Goal: Task Accomplishment & Management: Manage account settings

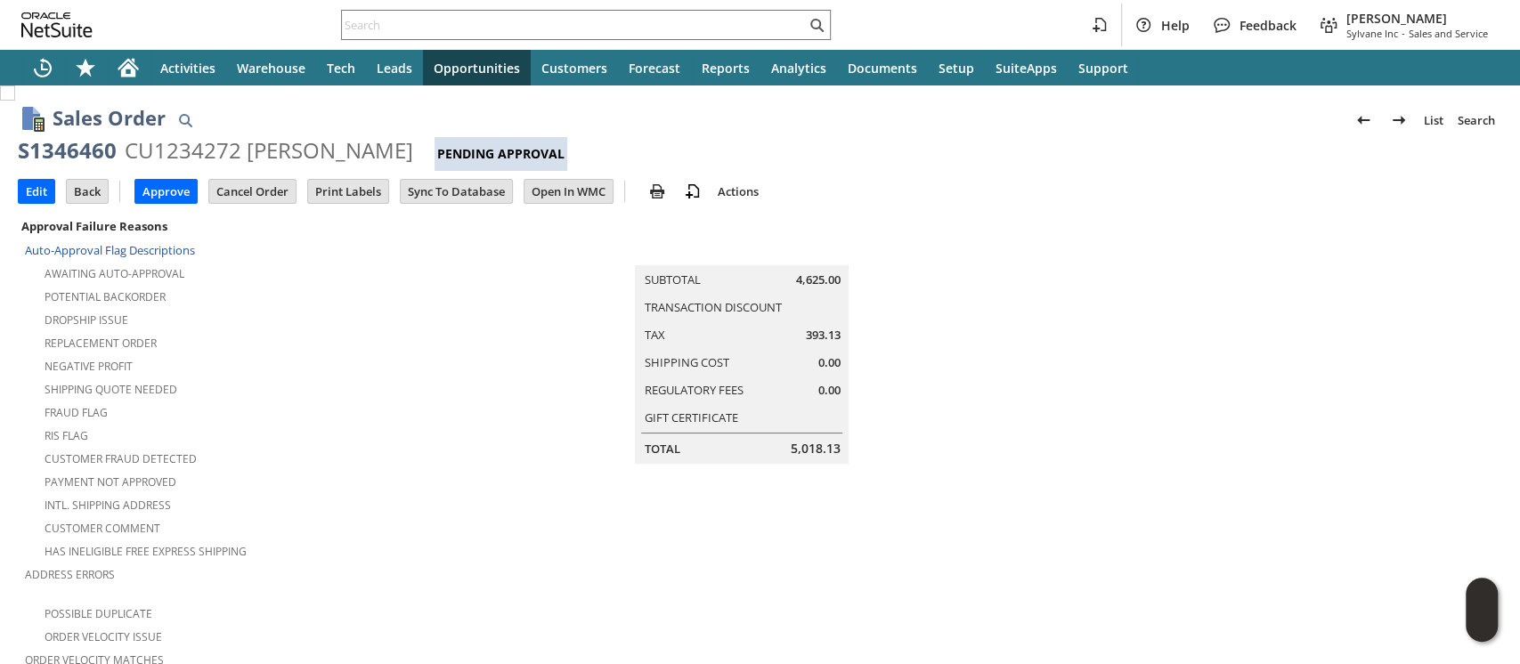
click at [28, 193] on input "Edit" at bounding box center [37, 191] width 36 height 23
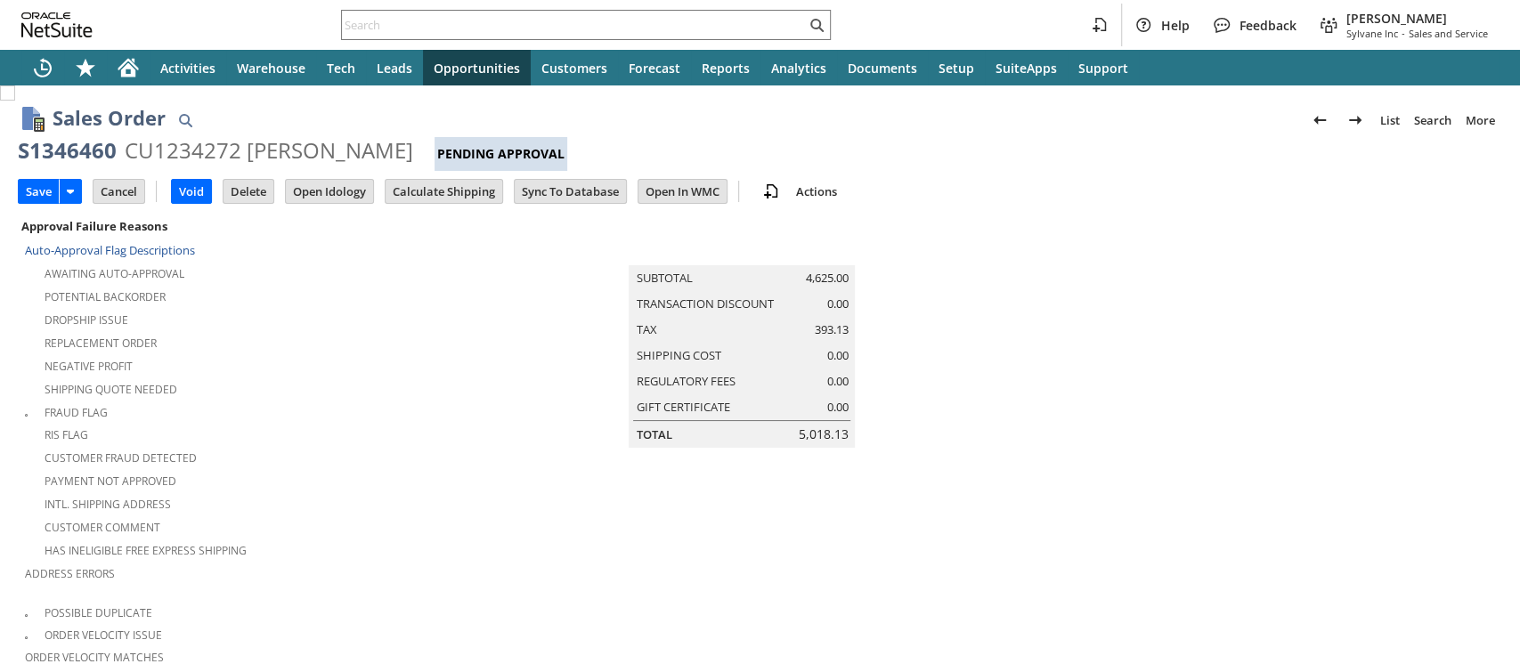
scroll to position [574, 0]
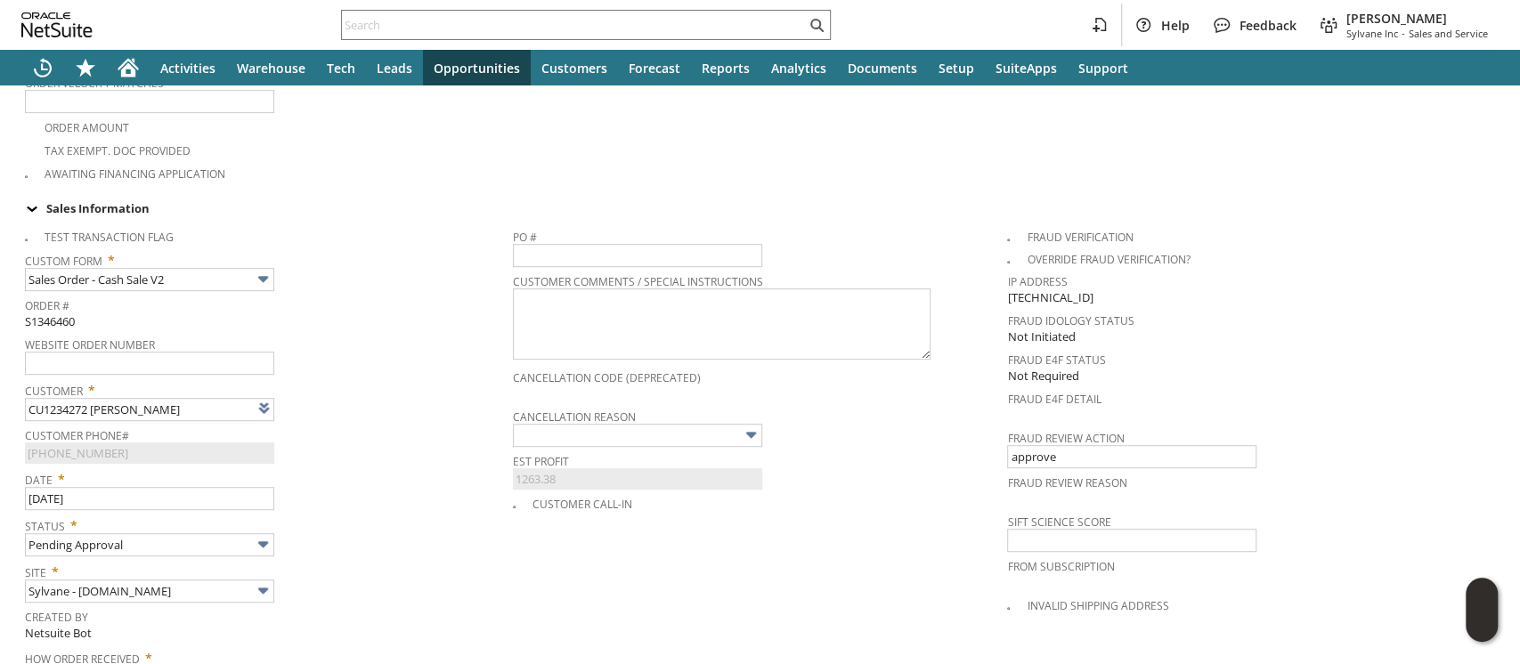
type input "Intelligent Recommendations ⁰"
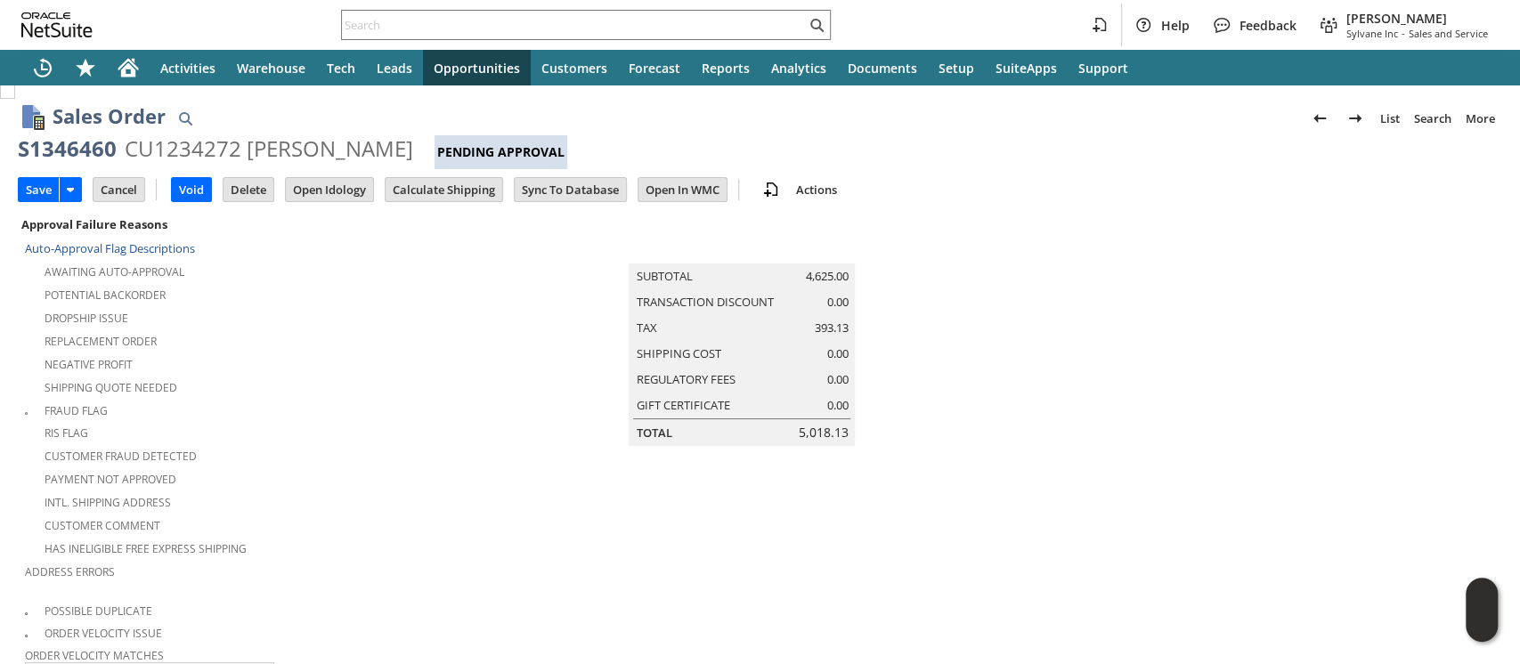
scroll to position [0, 0]
click at [433, 189] on input "Calculate Shipping" at bounding box center [444, 191] width 117 height 23
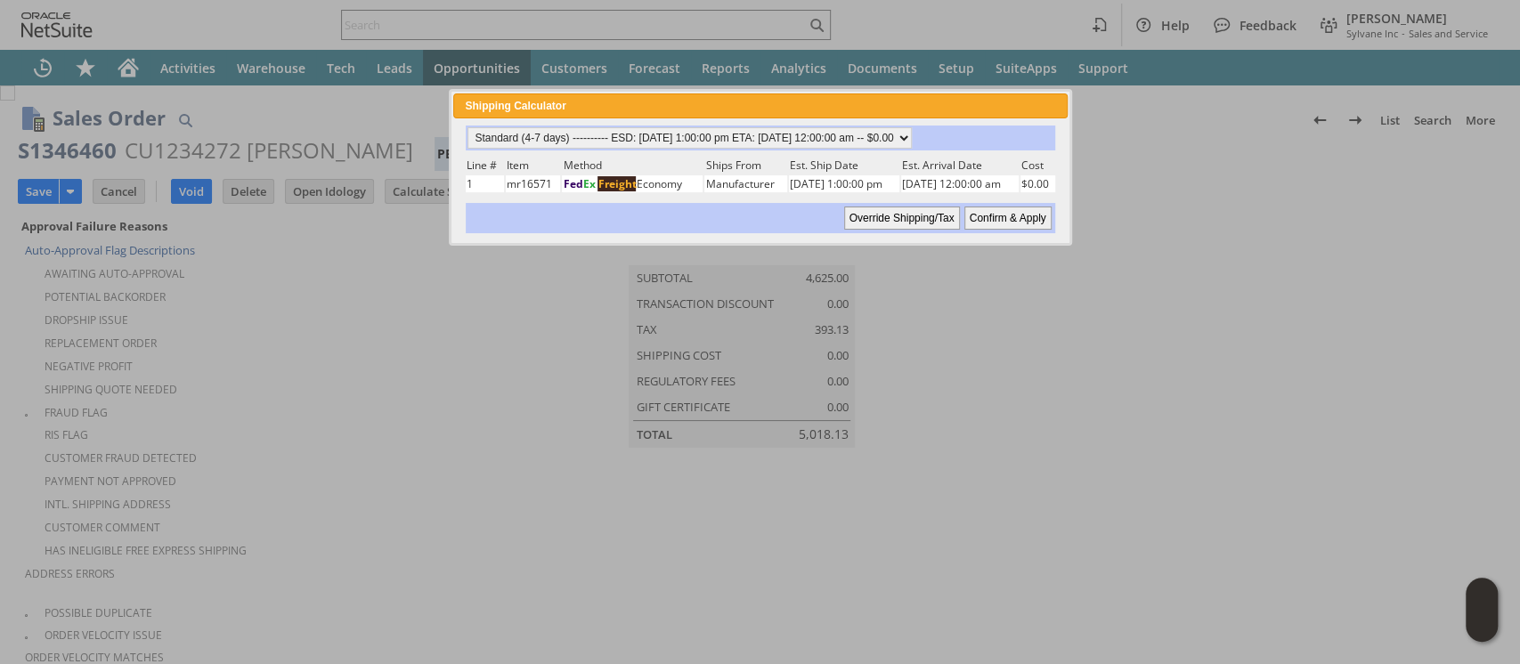
drag, startPoint x: 980, startPoint y: 211, endPoint x: 947, endPoint y: 110, distance: 106.7
click at [981, 210] on input "Confirm & Apply" at bounding box center [1007, 218] width 87 height 23
type input "Add"
type input "Copy Previous"
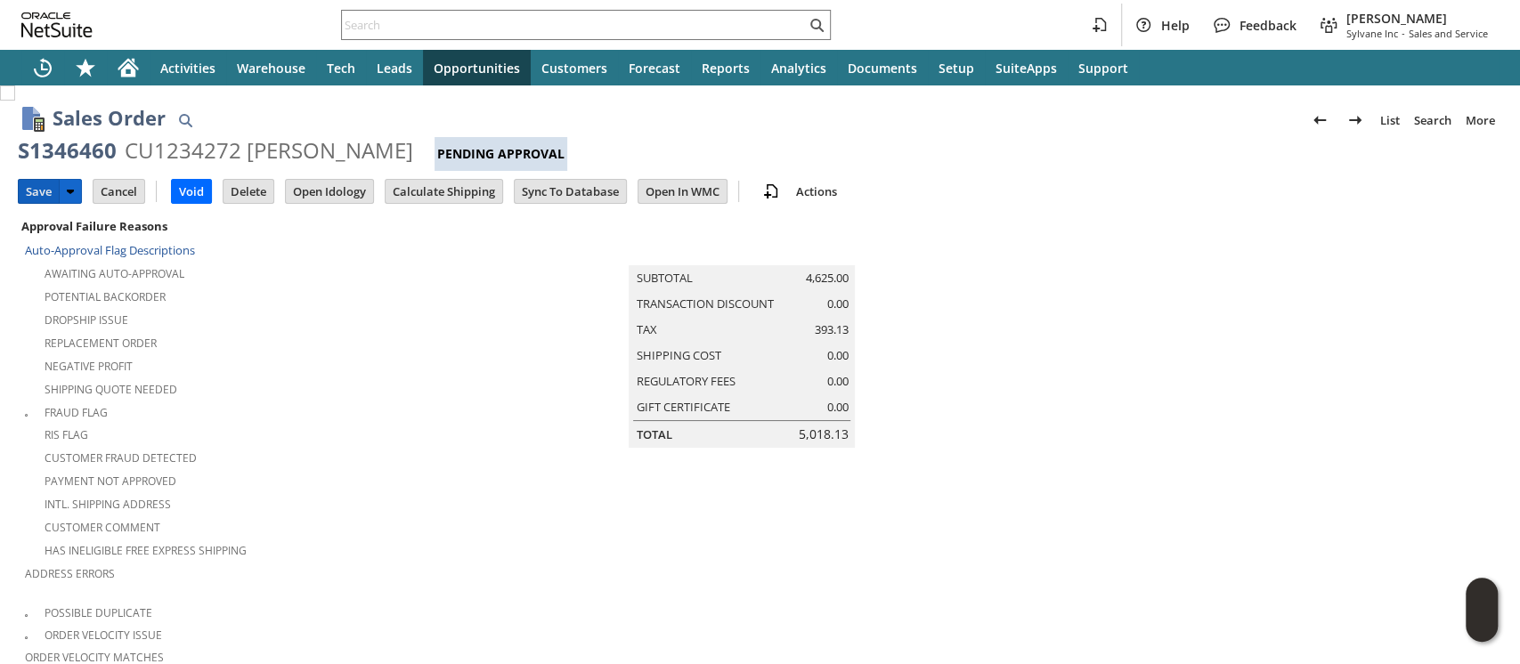
click at [44, 187] on input "Save" at bounding box center [39, 191] width 40 height 23
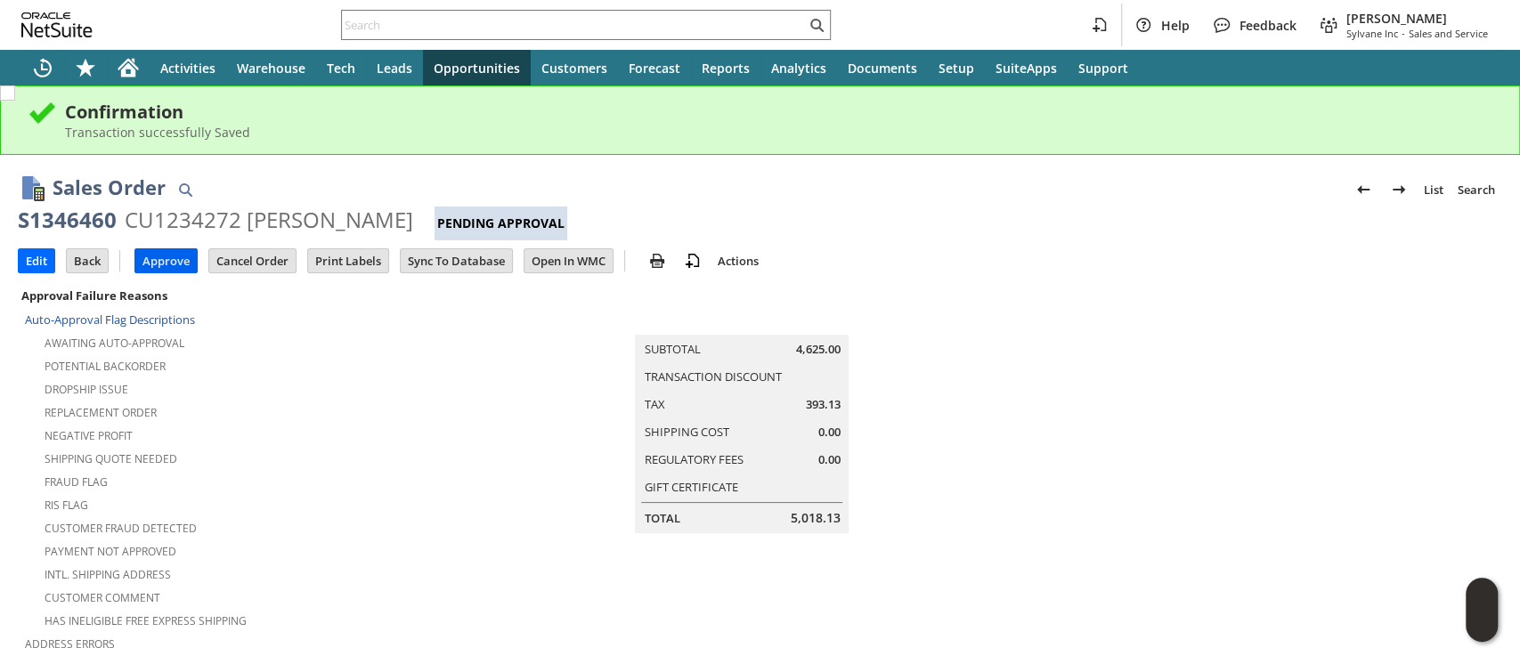
click at [160, 255] on input "Approve" at bounding box center [165, 260] width 61 height 23
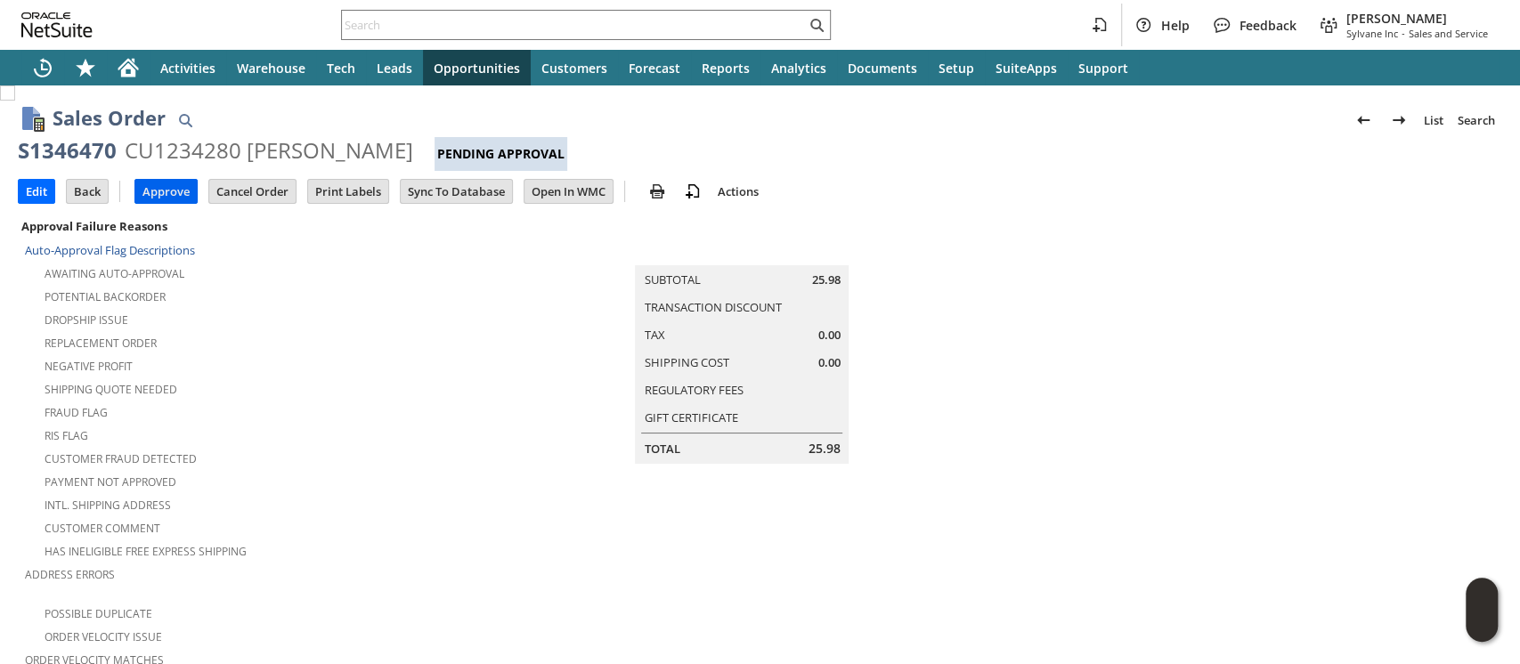
click at [161, 187] on input "Approve" at bounding box center [165, 191] width 61 height 23
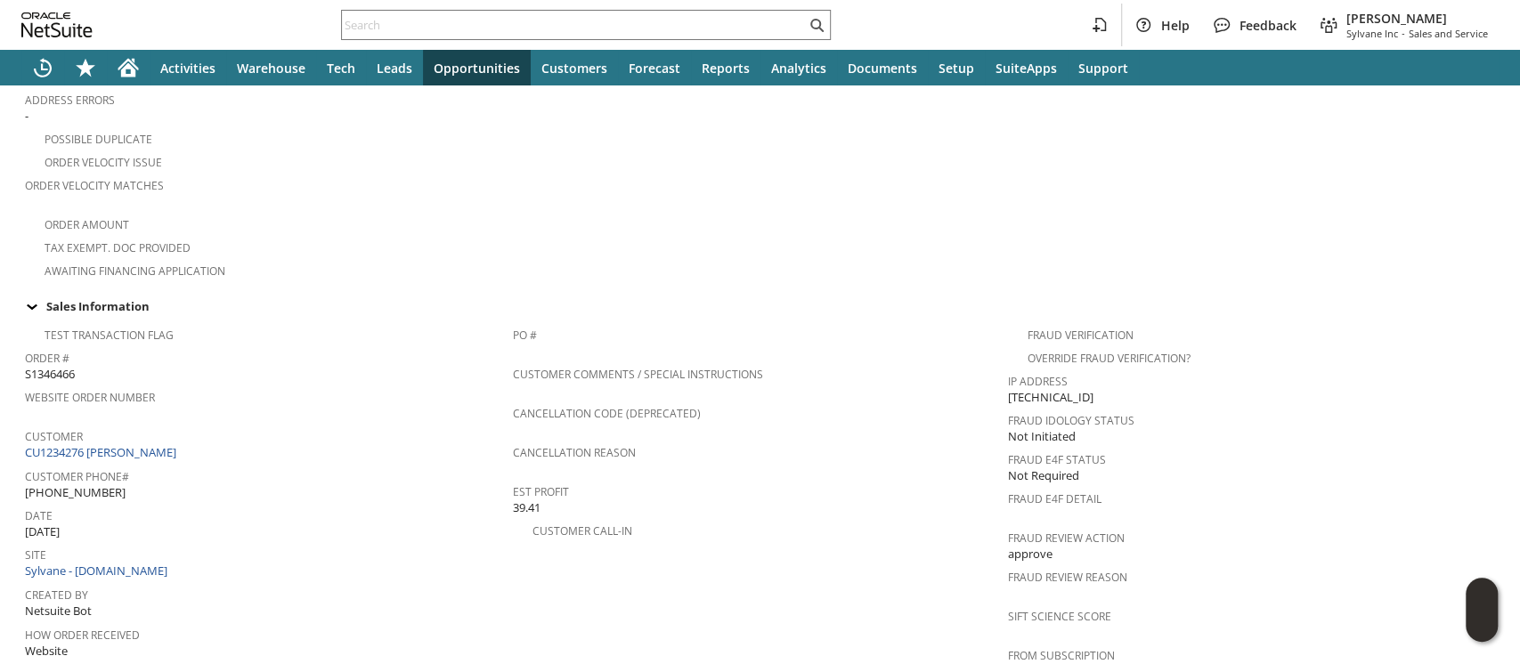
scroll to position [1242, 0]
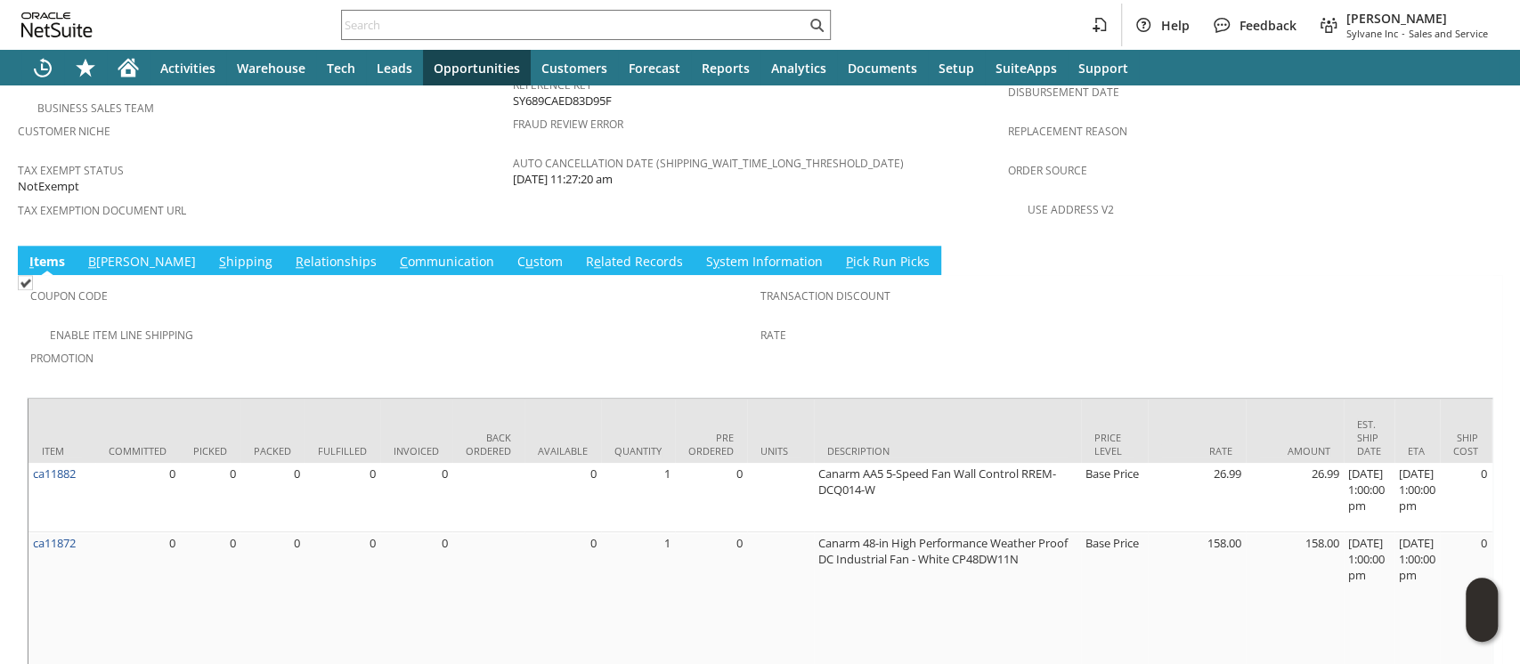
click at [215, 253] on link "S hipping" at bounding box center [246, 263] width 62 height 20
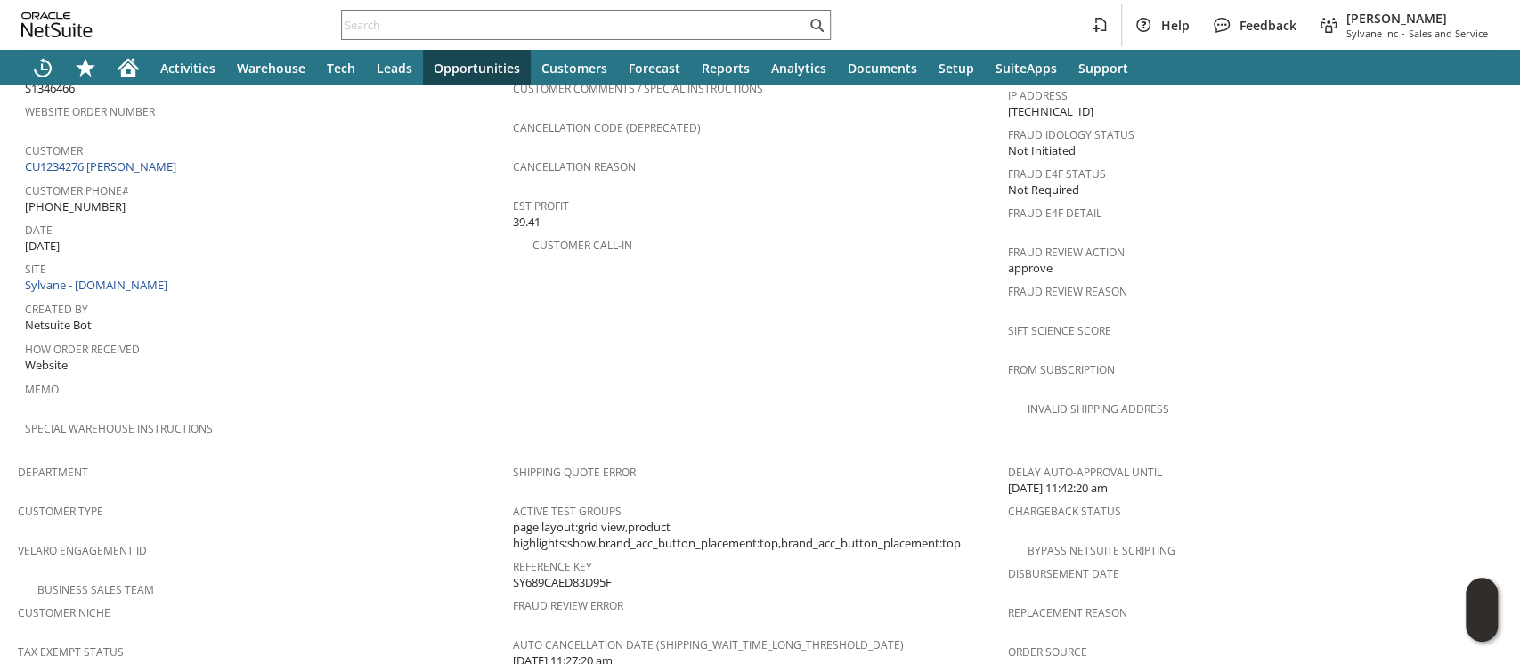
scroll to position [630, 0]
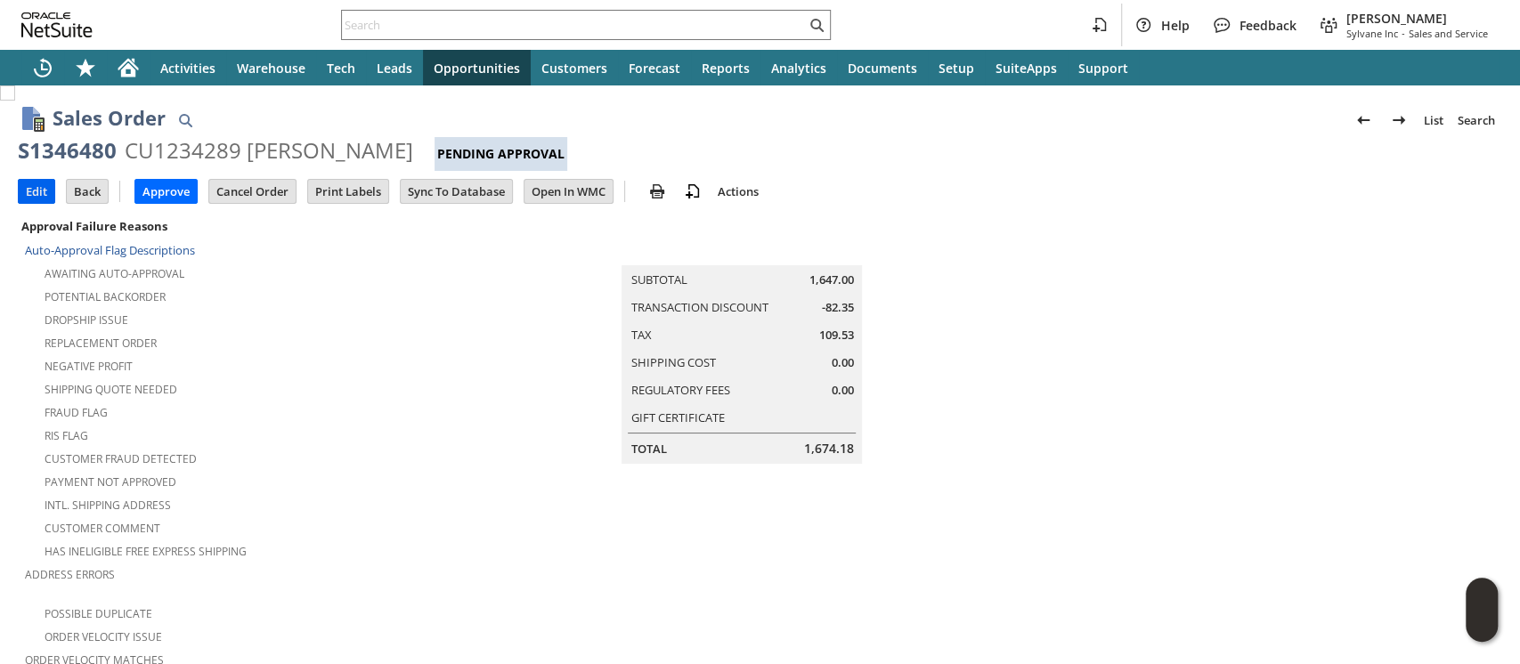
click at [37, 194] on input "Edit" at bounding box center [37, 191] width 36 height 23
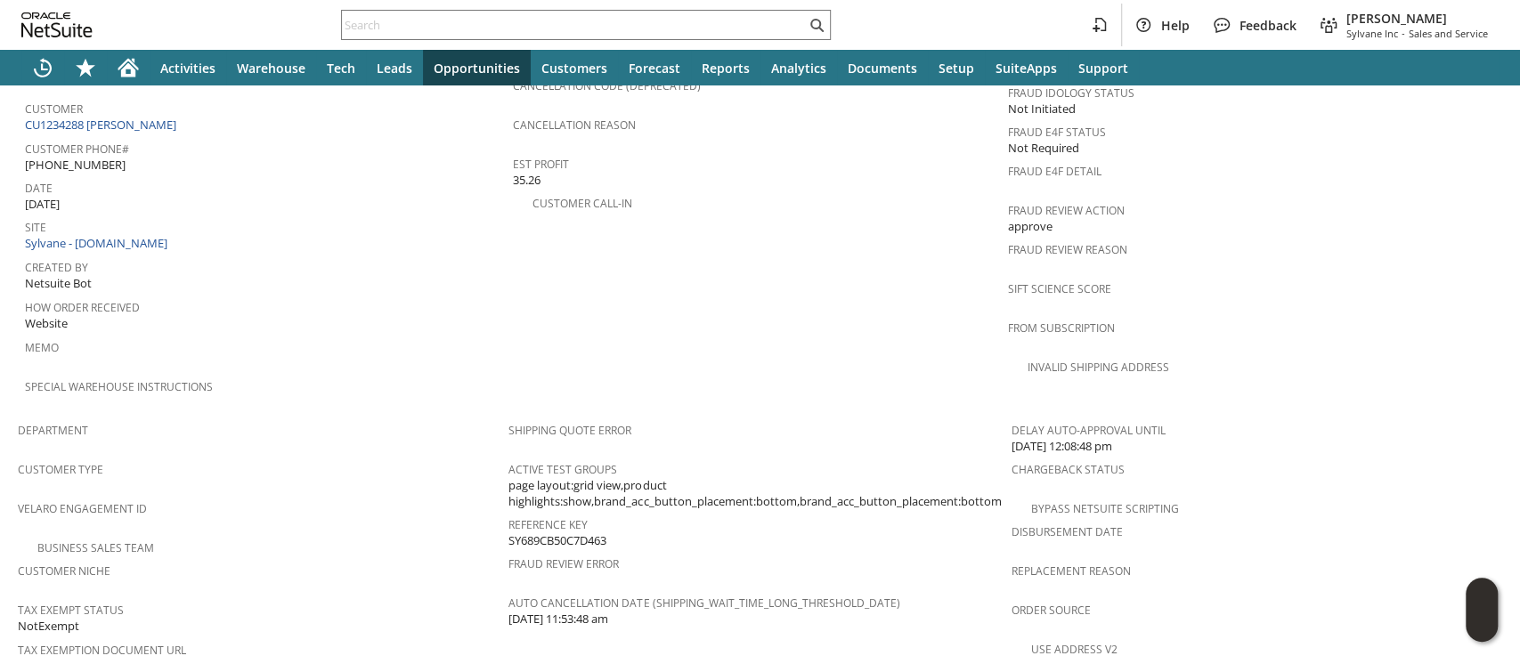
scroll to position [1159, 0]
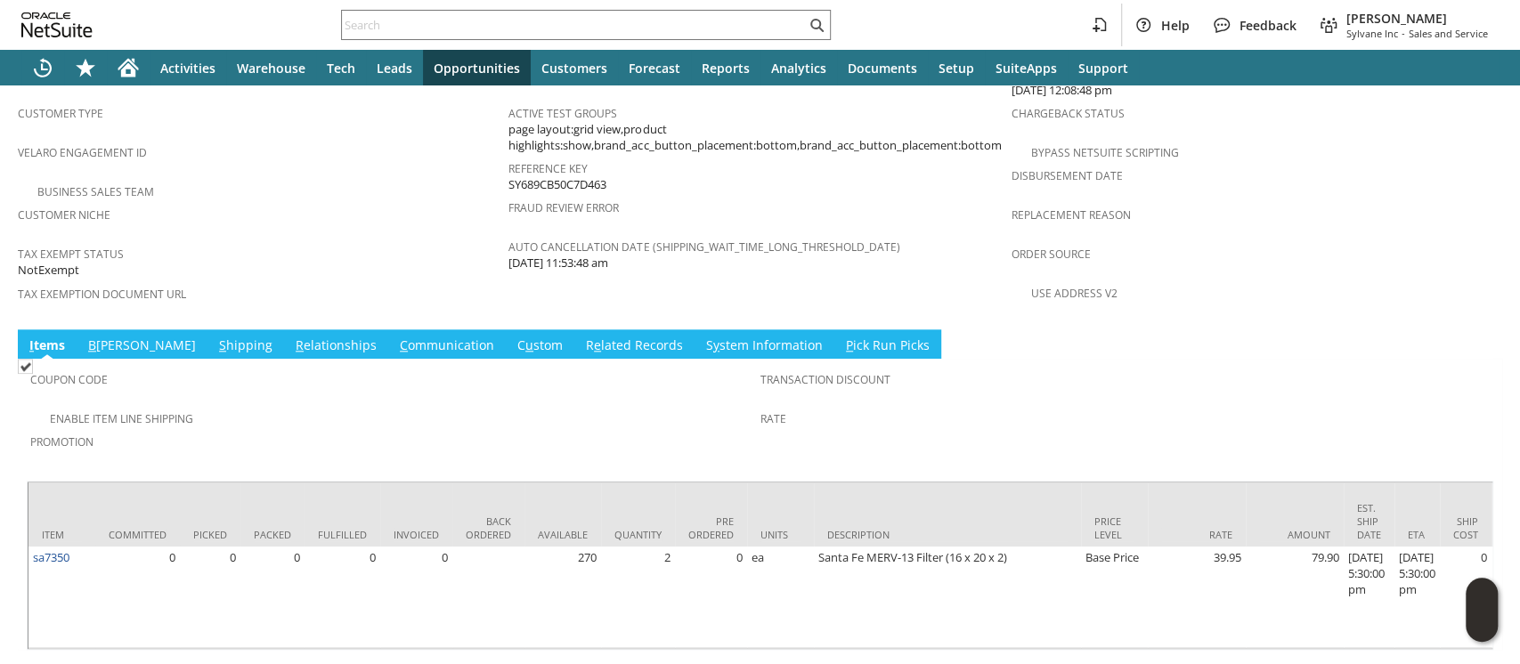
click at [215, 337] on link "S hipping" at bounding box center [246, 347] width 62 height 20
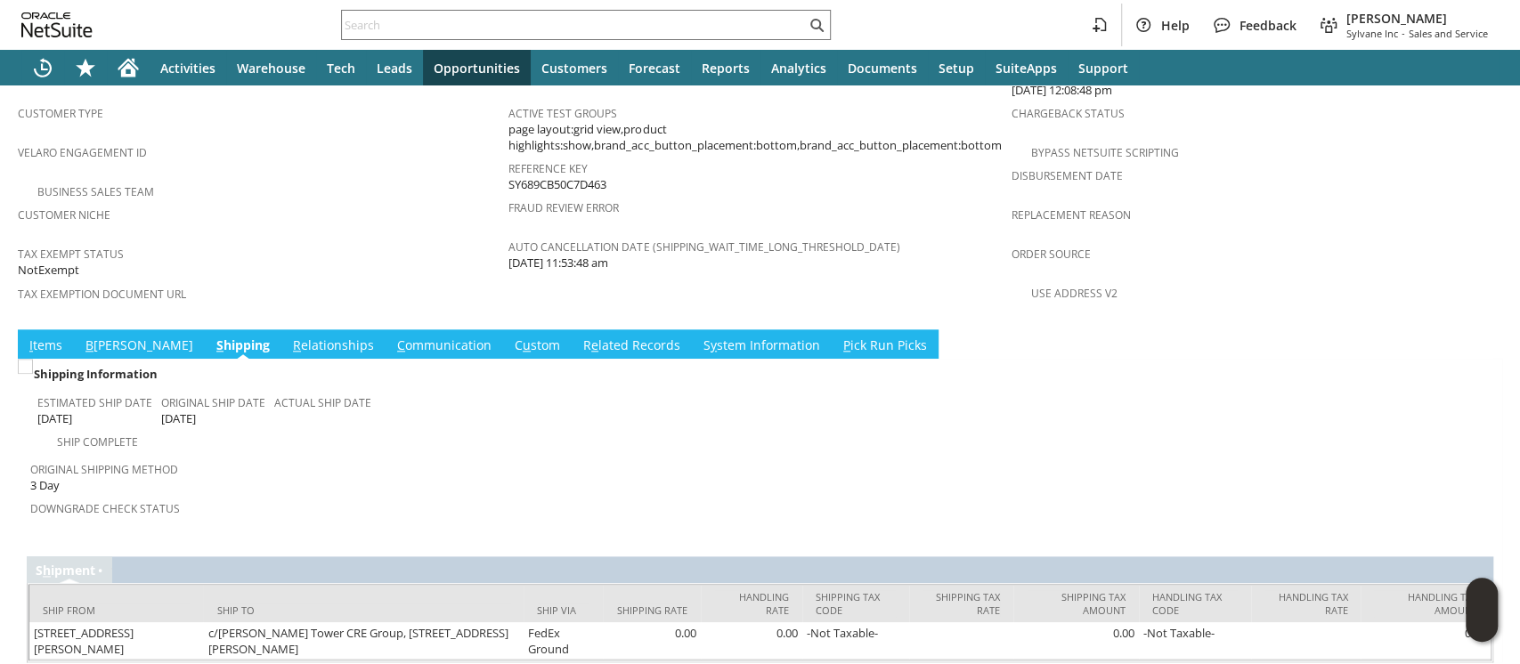
scroll to position [1134, 0]
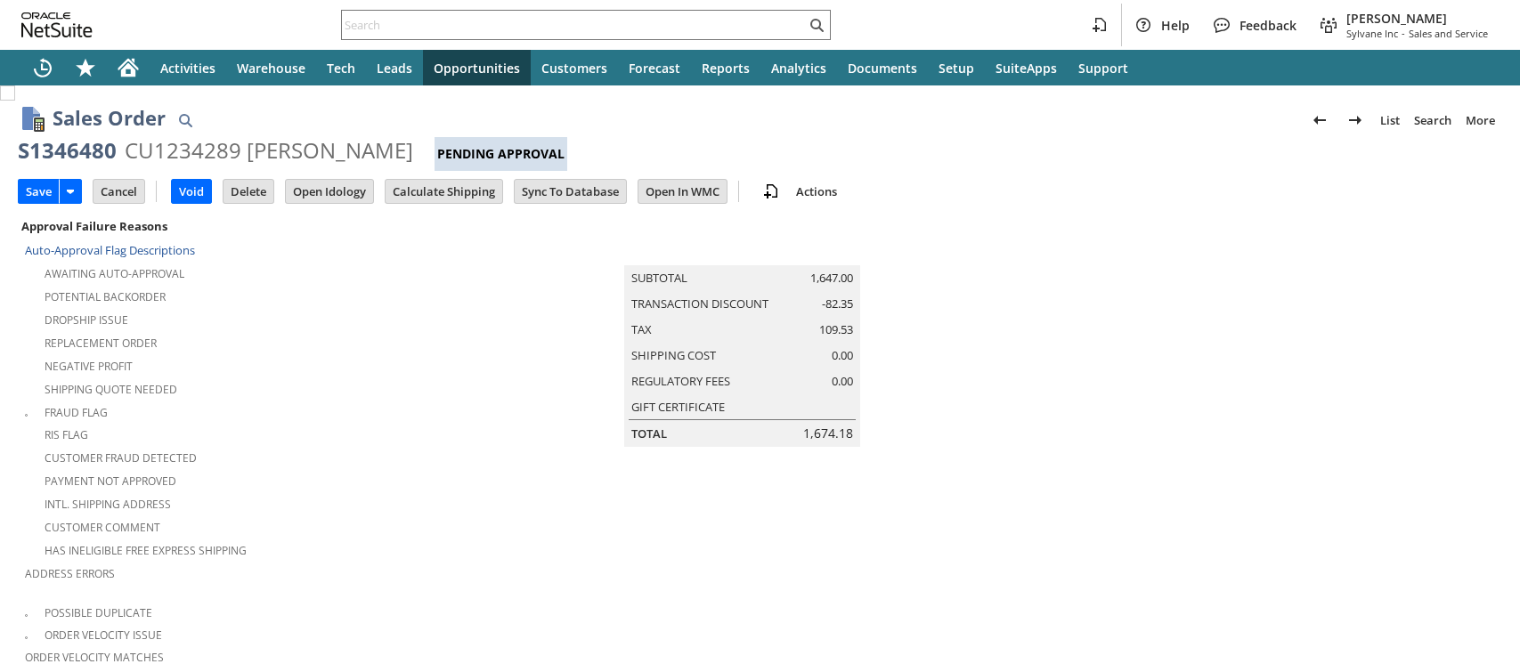
type input "Add"
type input "Copy Previous"
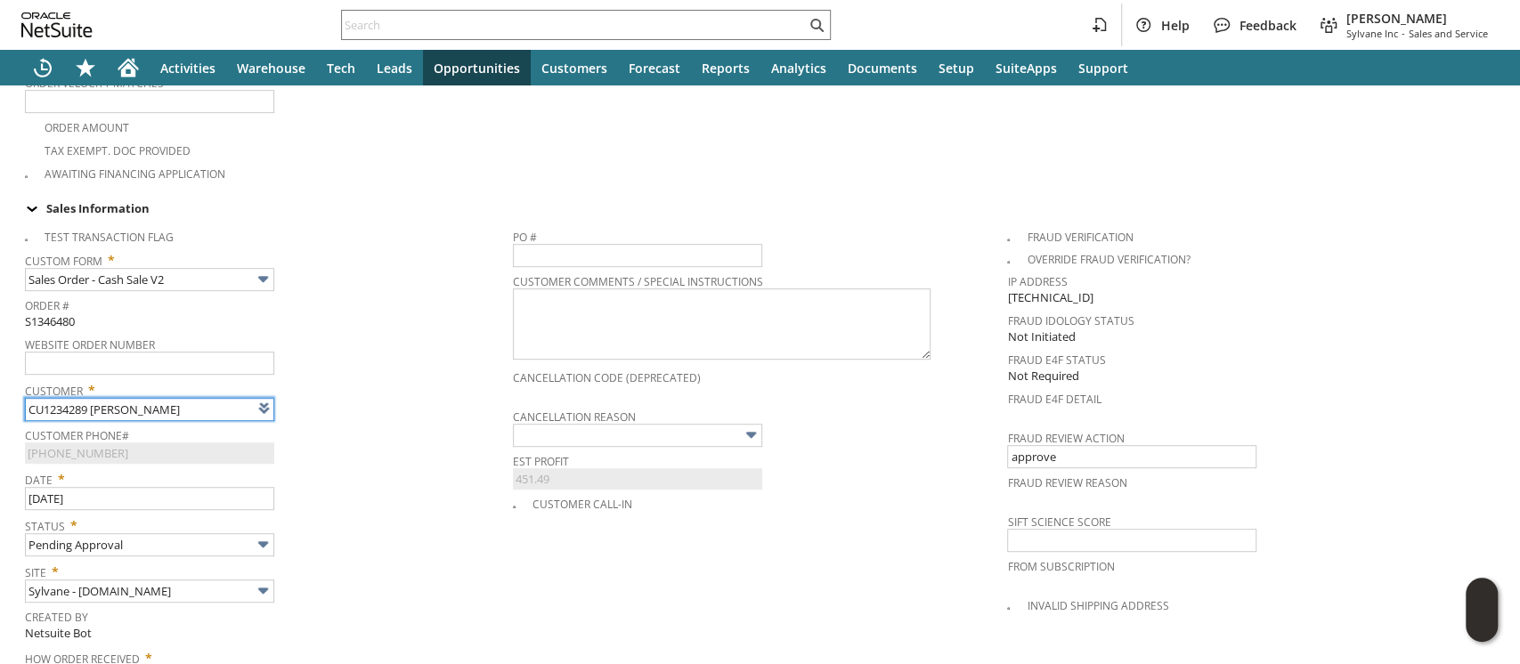
type input "Intelligent Recommendations¹⁰"
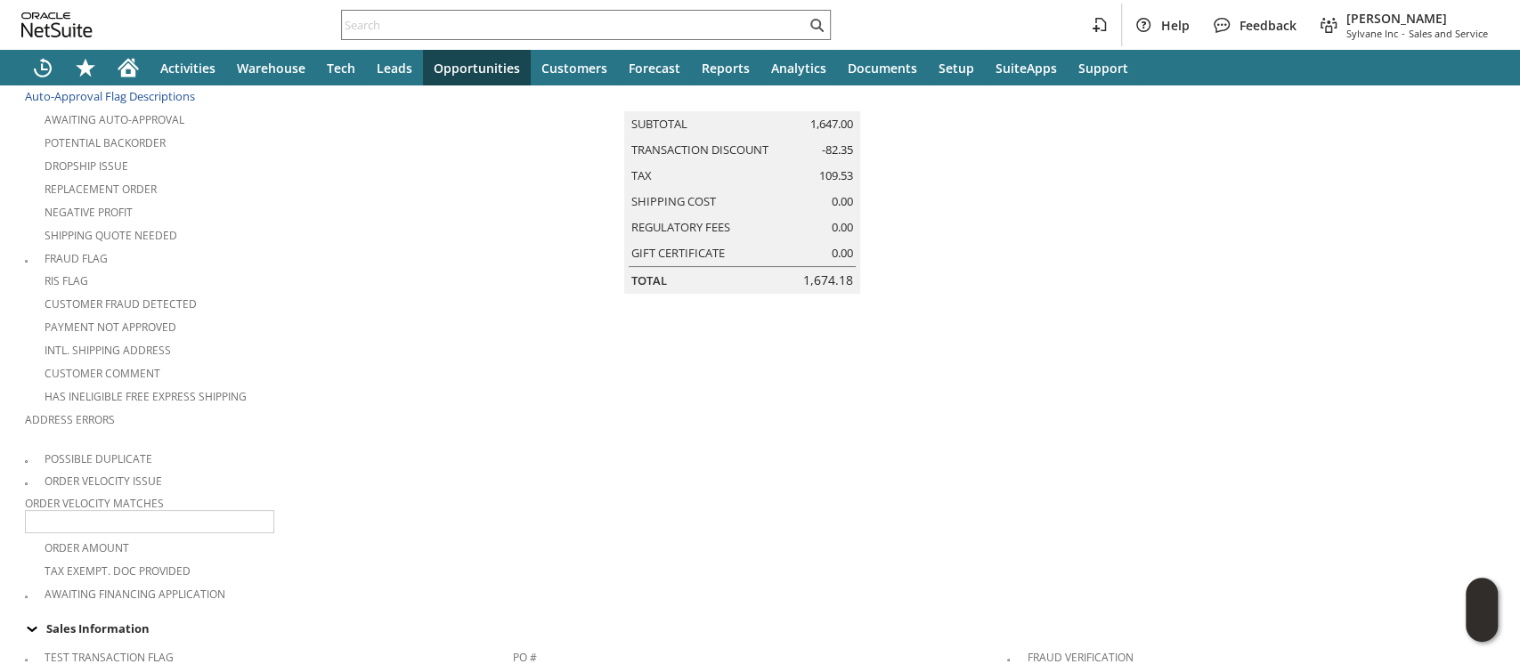
scroll to position [0, 0]
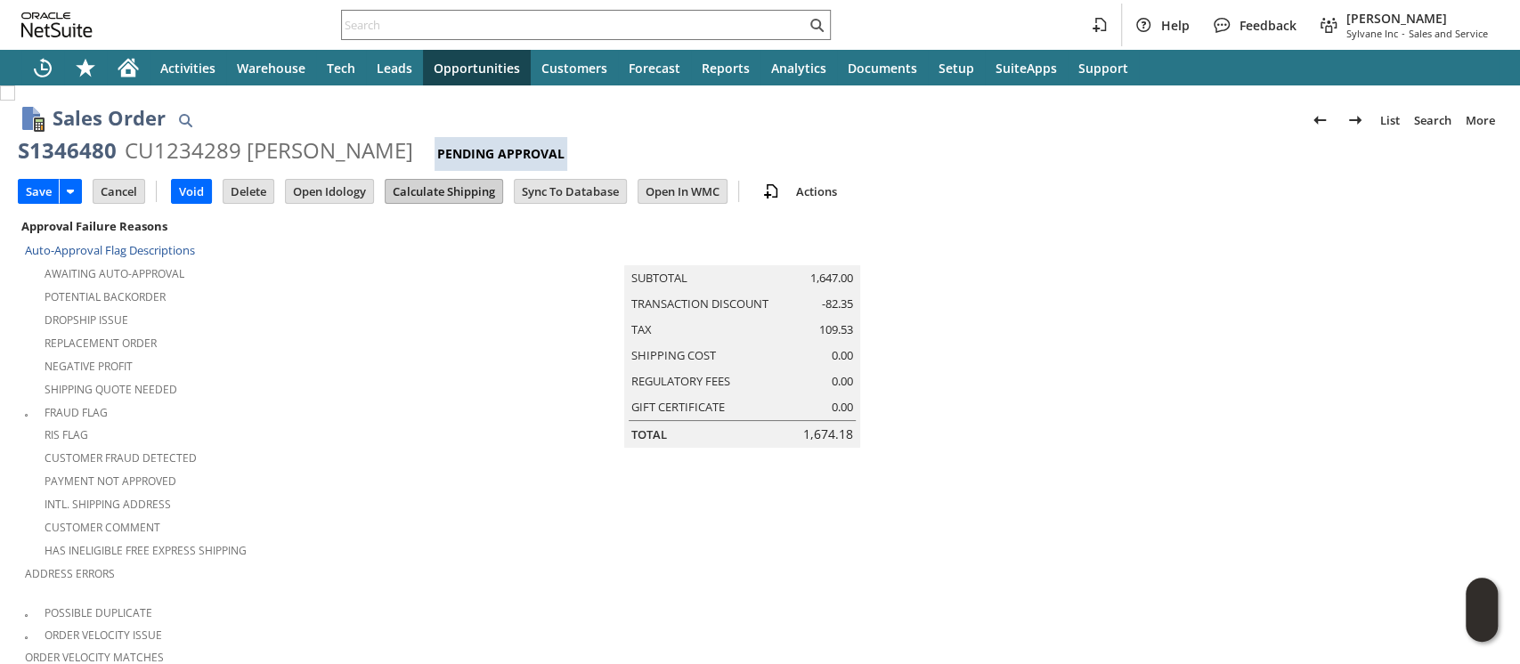
click at [446, 197] on input "Calculate Shipping" at bounding box center [444, 191] width 117 height 23
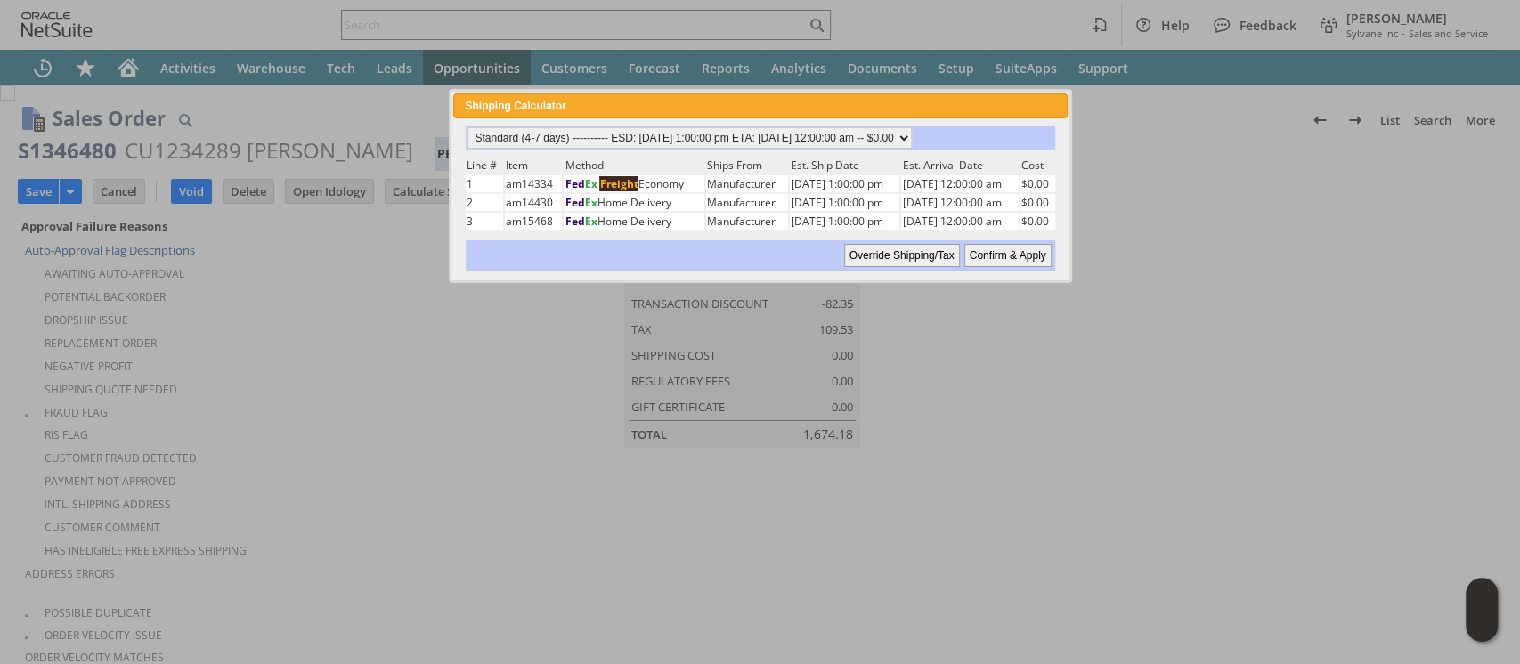
click at [1034, 248] on input "Confirm & Apply" at bounding box center [1007, 255] width 87 height 23
type input "Promo Code"
type input "-5.0%"
type input "Add"
type input "Copy Previous"
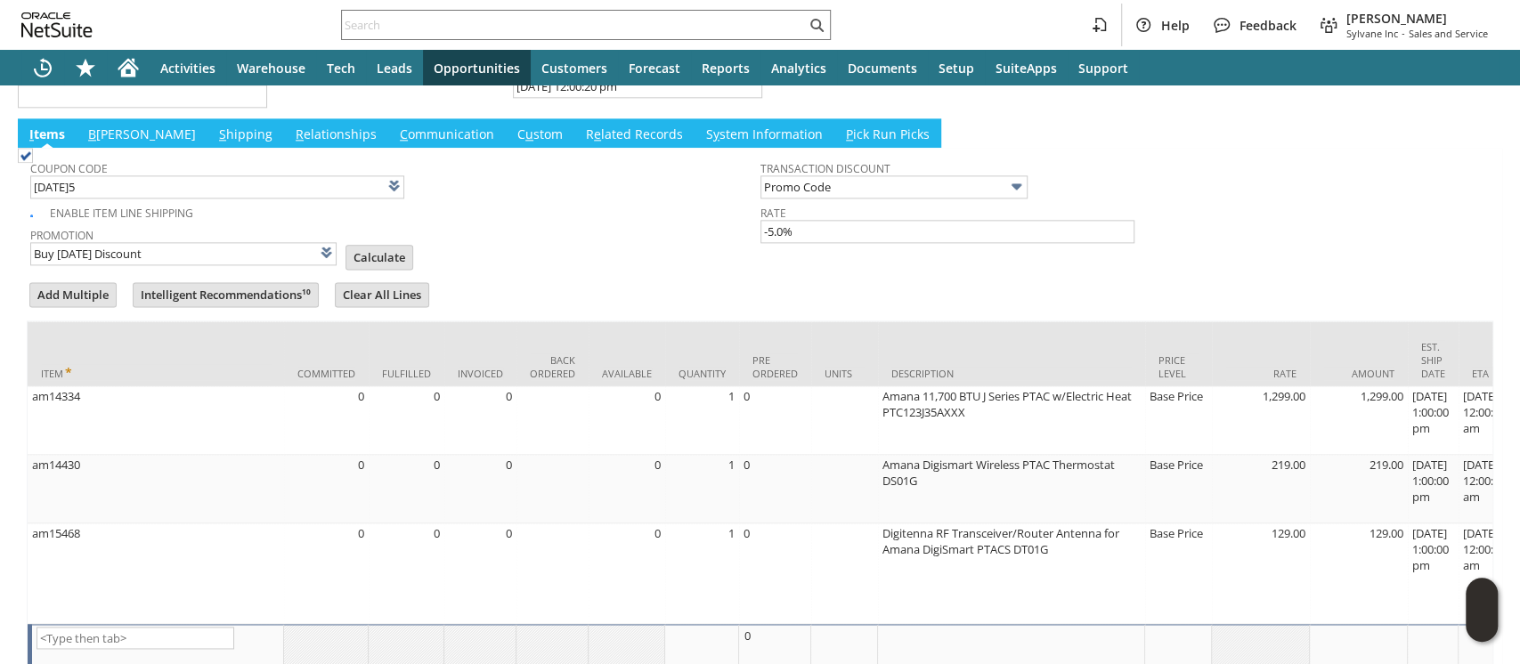
scroll to position [1640, 0]
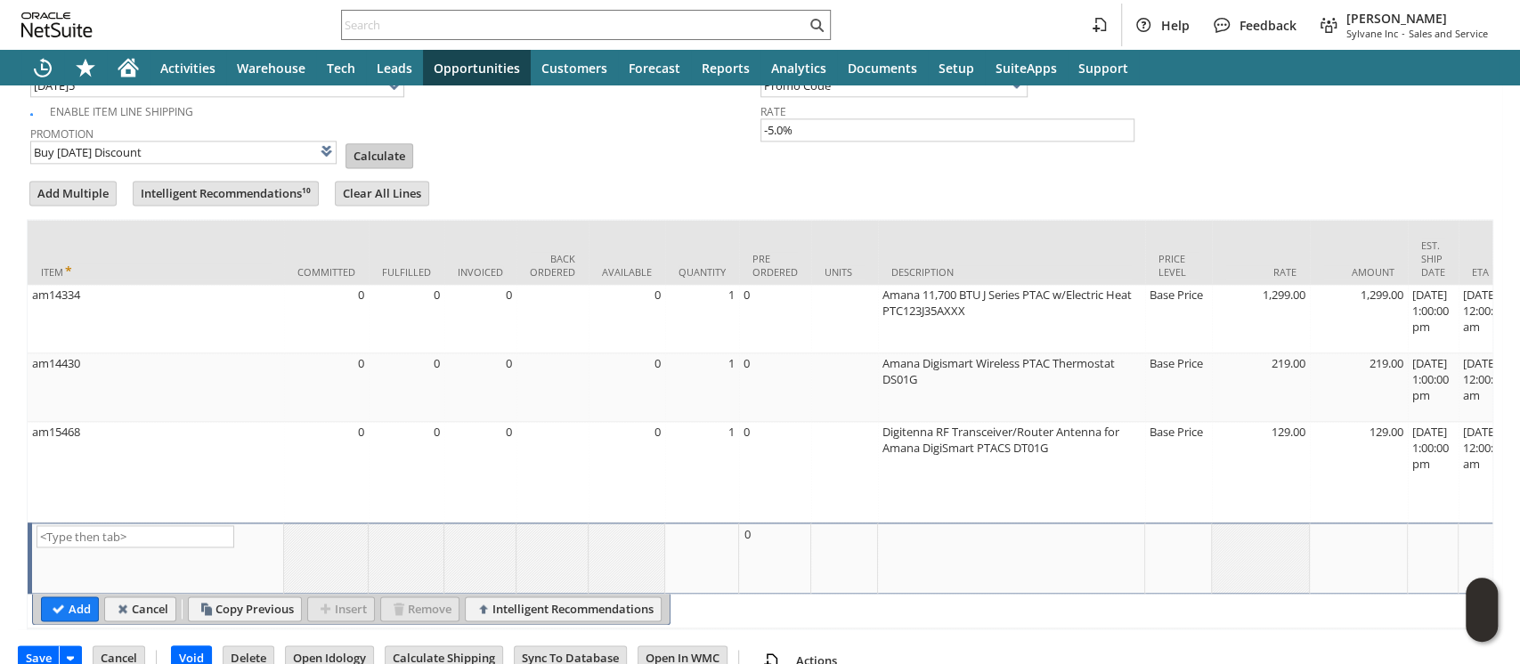
click at [375, 144] on input "Calculate" at bounding box center [379, 155] width 66 height 23
type input "Promo Code"
type input "-5.0%"
click at [40, 646] on input "Save" at bounding box center [39, 657] width 40 height 23
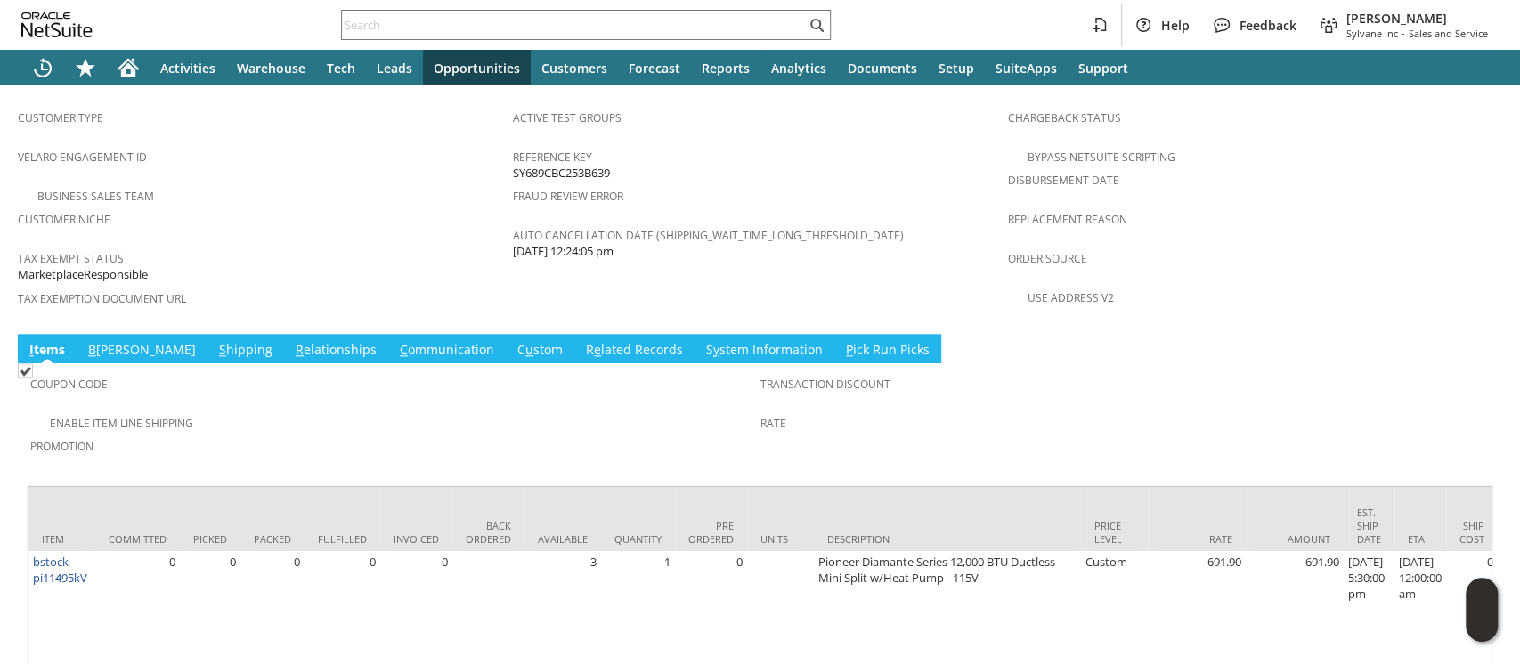
scroll to position [1159, 0]
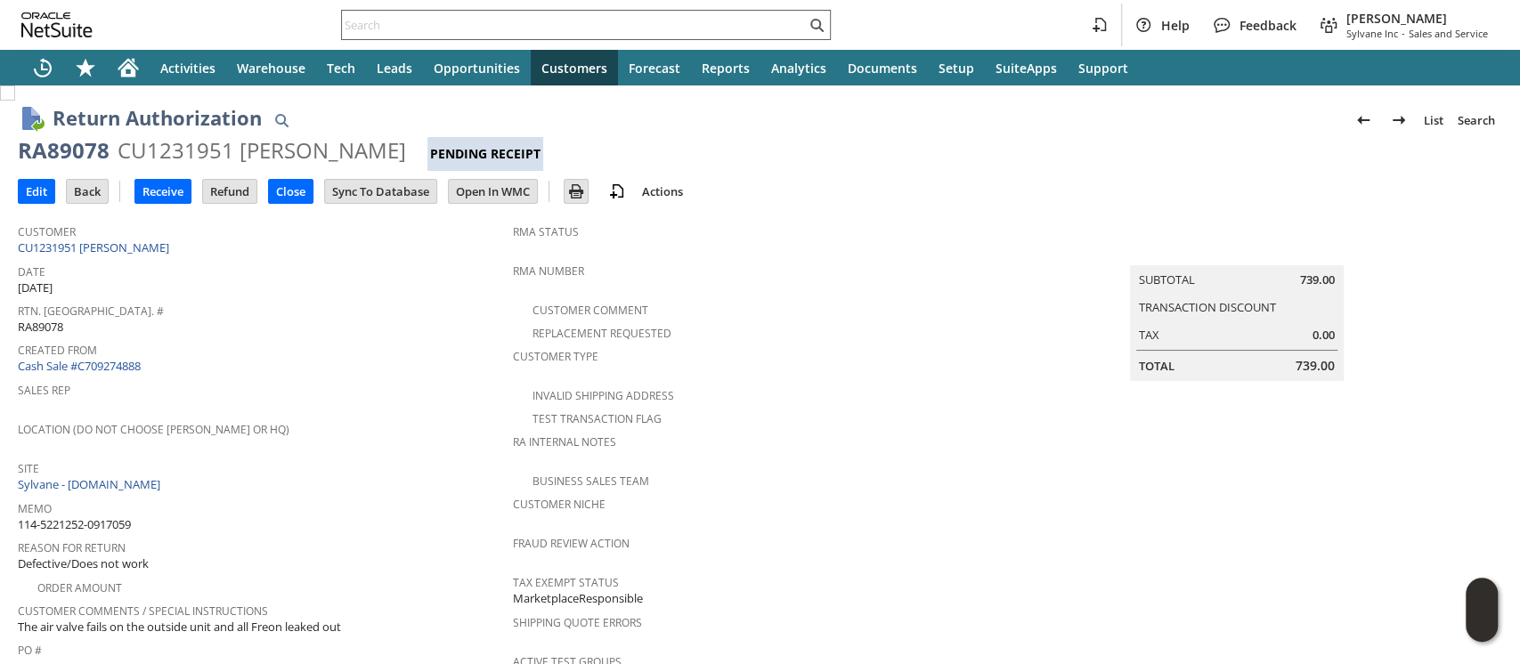
click at [679, 22] on input "text" at bounding box center [574, 24] width 464 height 21
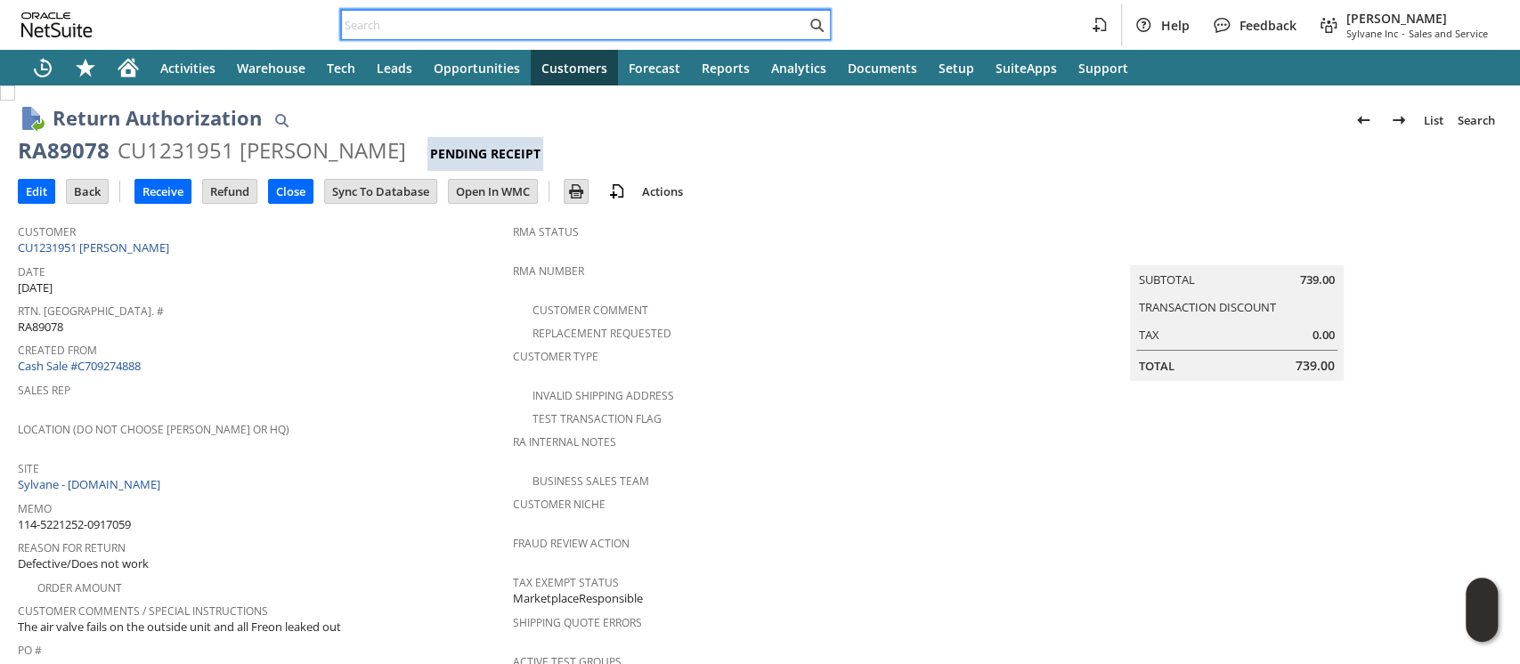
paste input "114-5221252-0917059"
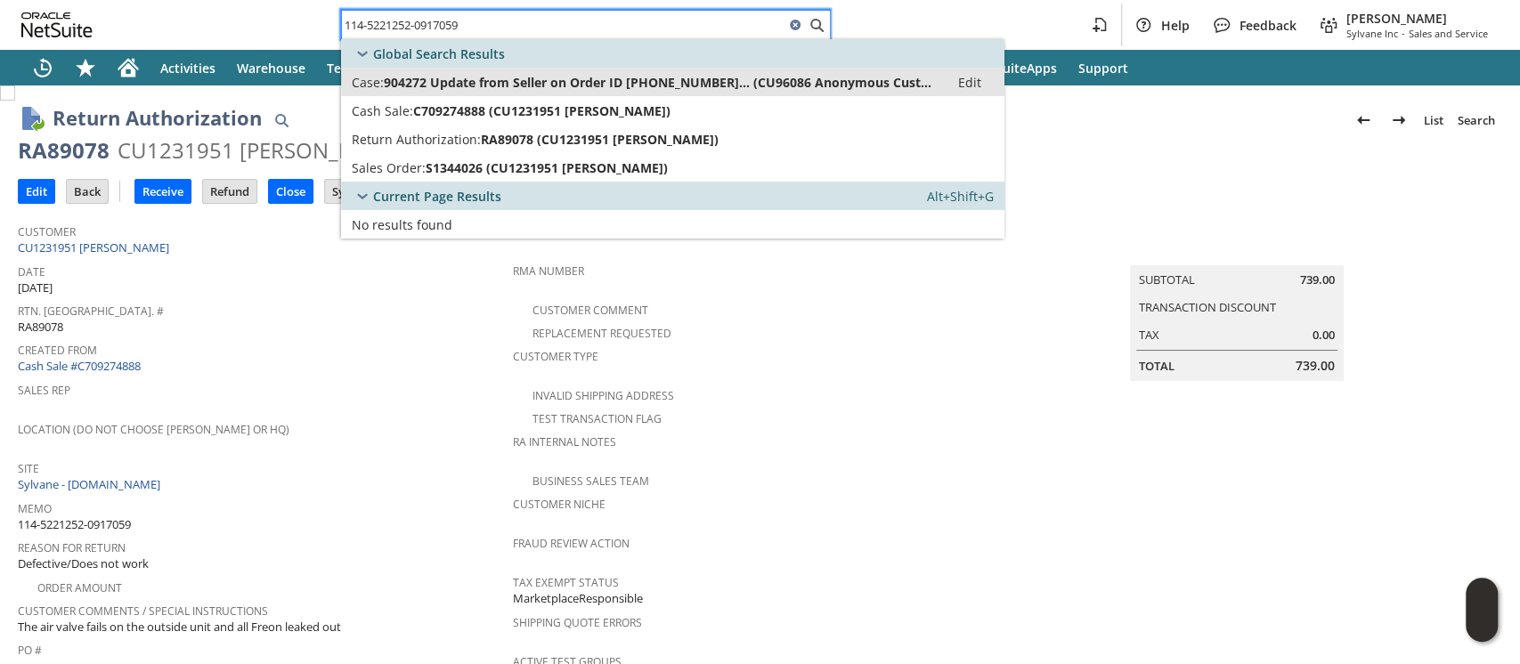
type input "114-5221252-0917059"
click at [691, 81] on span "904272 Update from Seller on Order ID 114-5221252-09... (CU96086 Anonymous Cust…" at bounding box center [661, 82] width 555 height 17
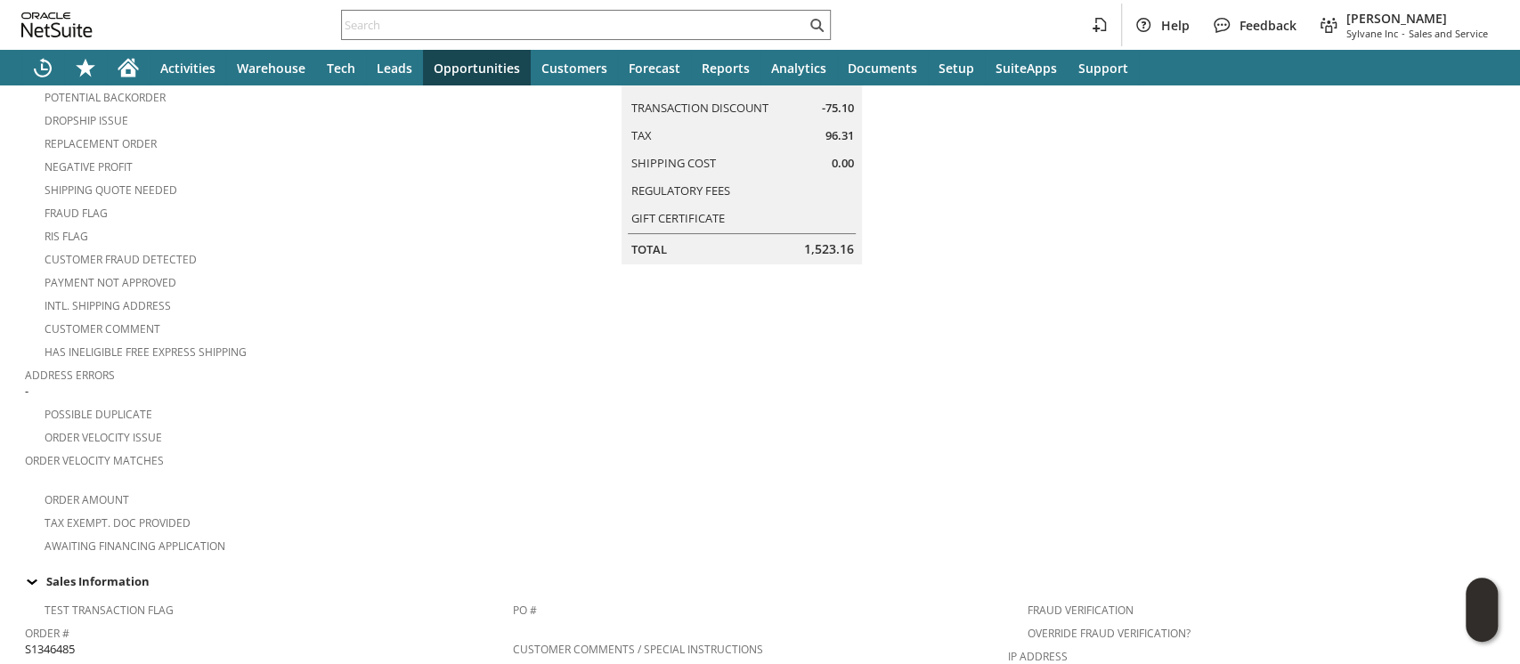
scroll to position [237, 0]
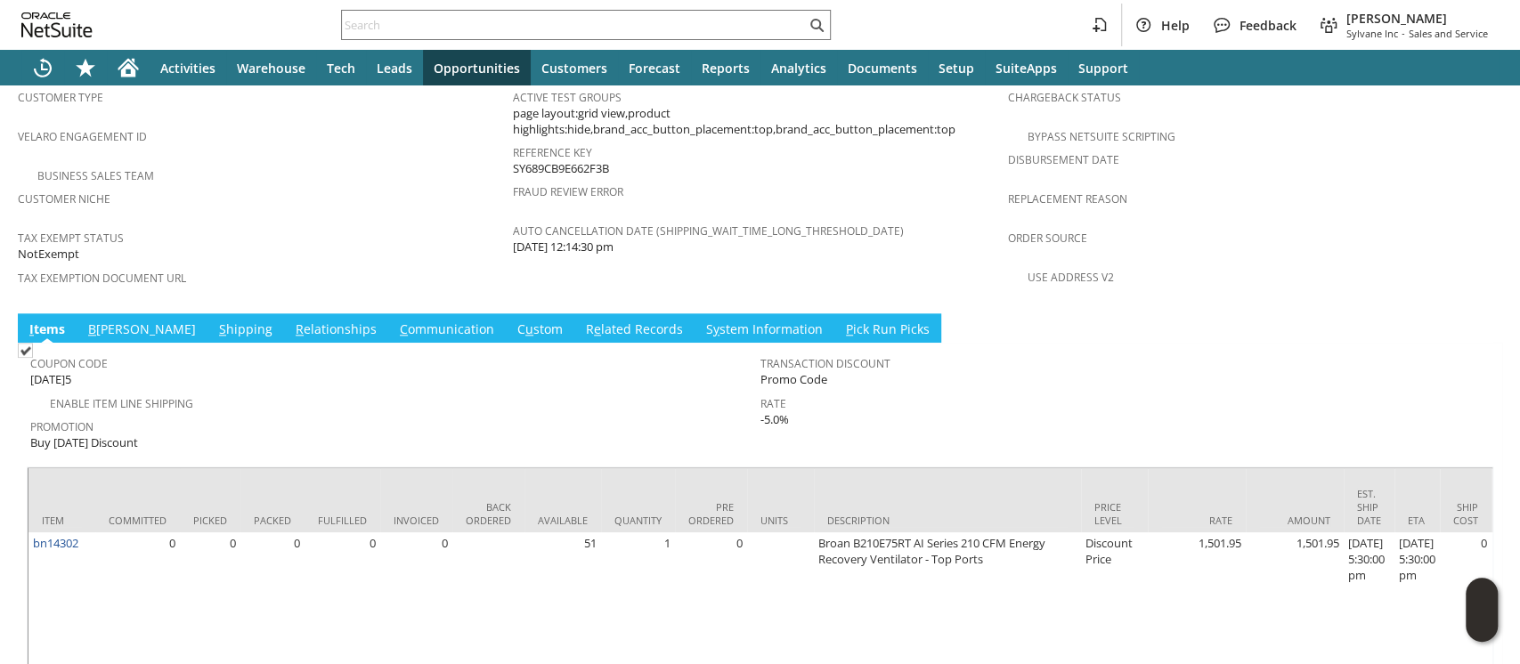
click at [215, 321] on link "S hipping" at bounding box center [246, 331] width 62 height 20
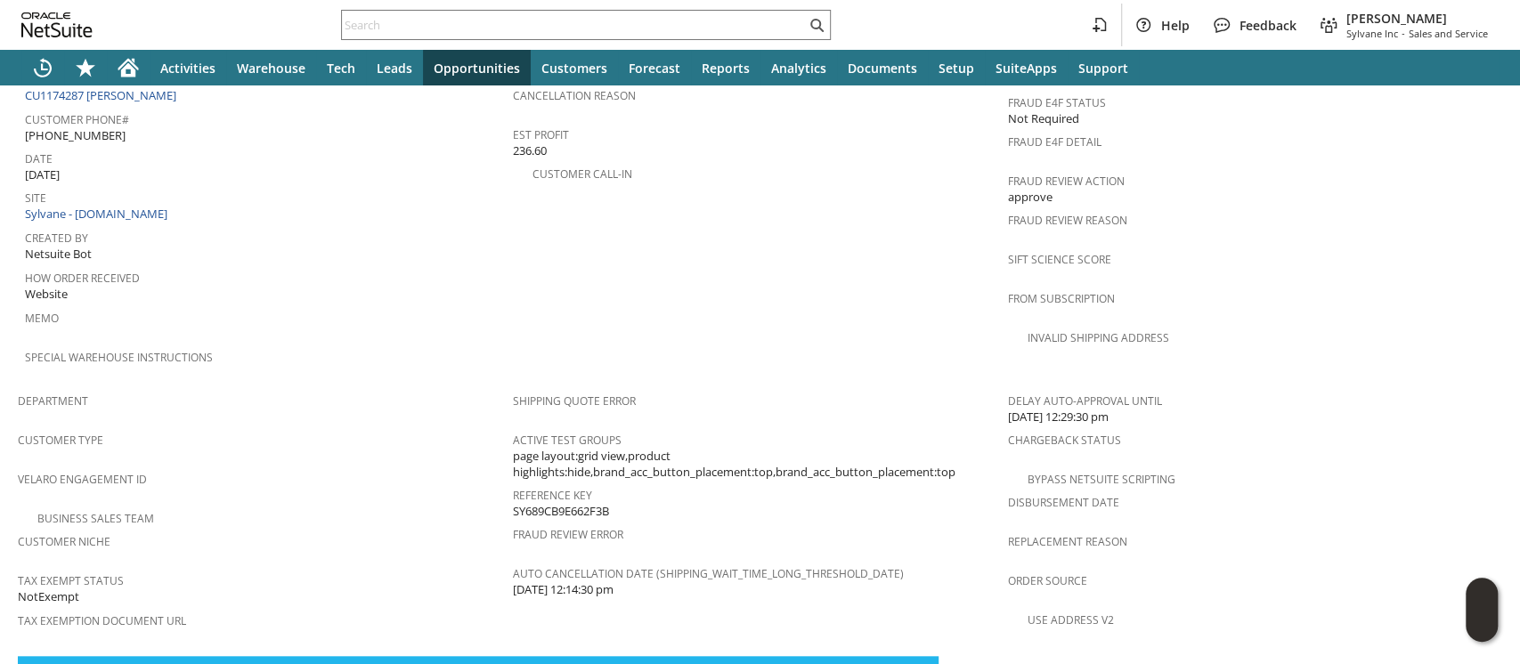
scroll to position [778, 0]
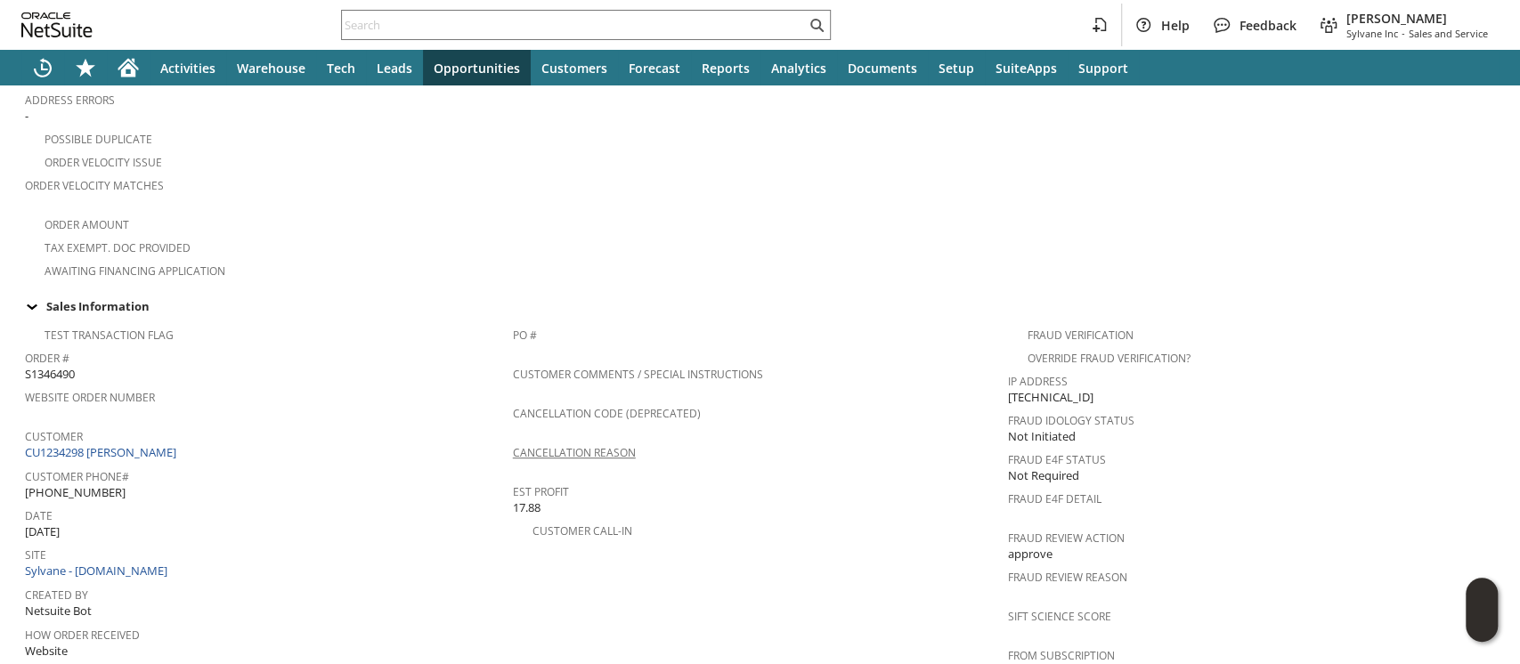
scroll to position [1069, 0]
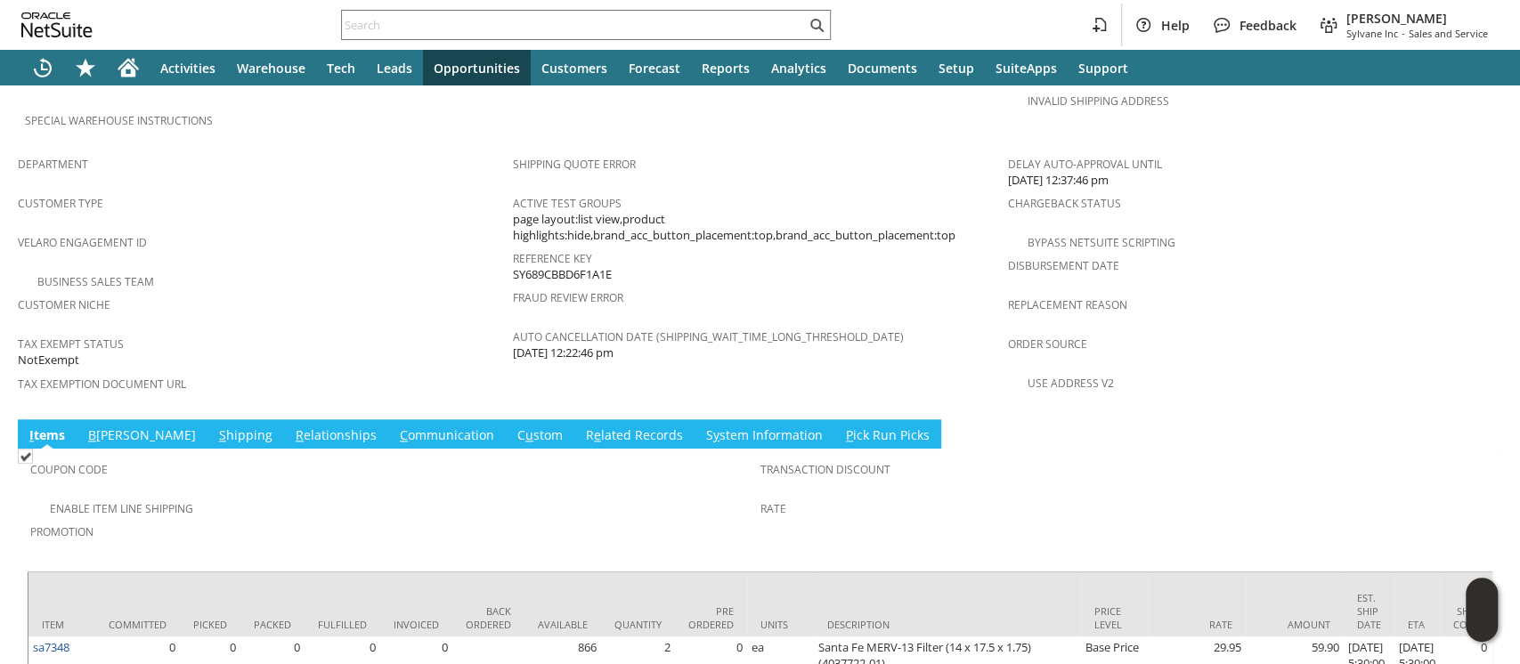
click at [215, 427] on link "S hipping" at bounding box center [246, 437] width 62 height 20
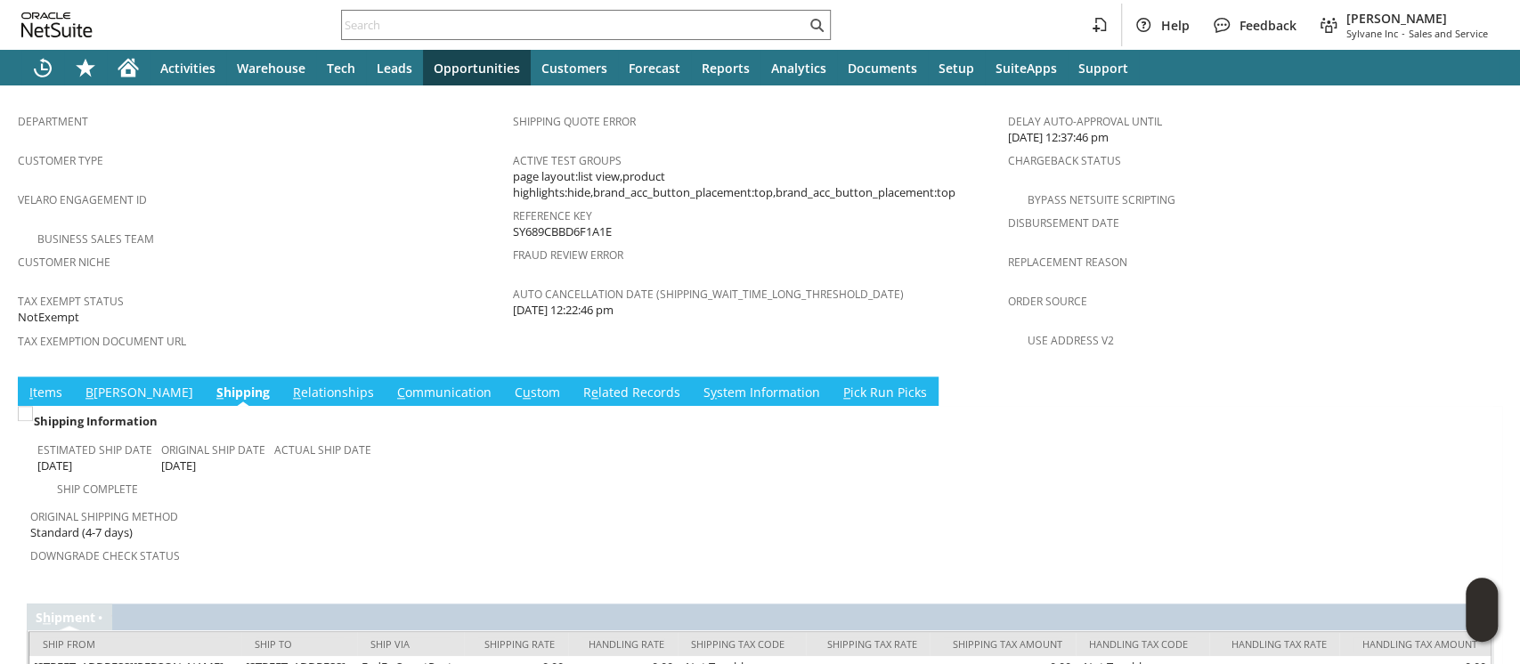
scroll to position [1134, 0]
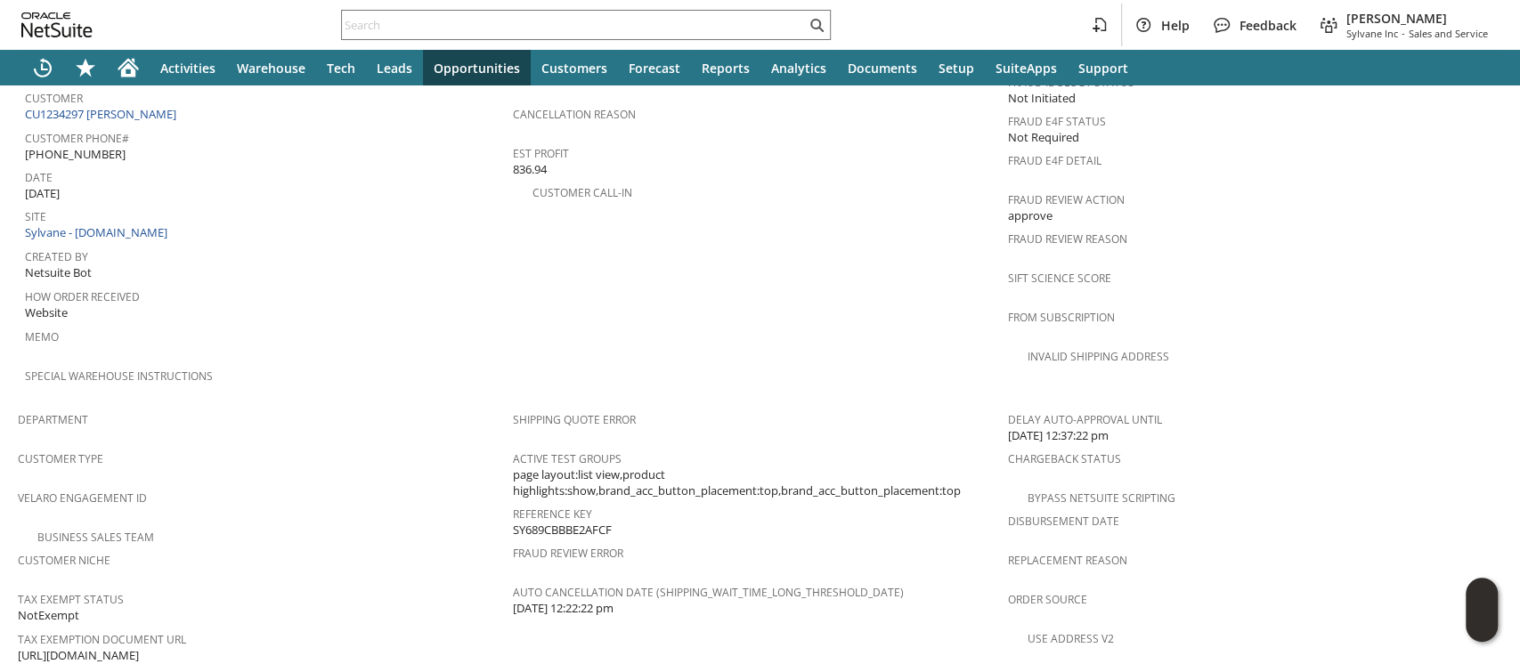
scroll to position [949, 0]
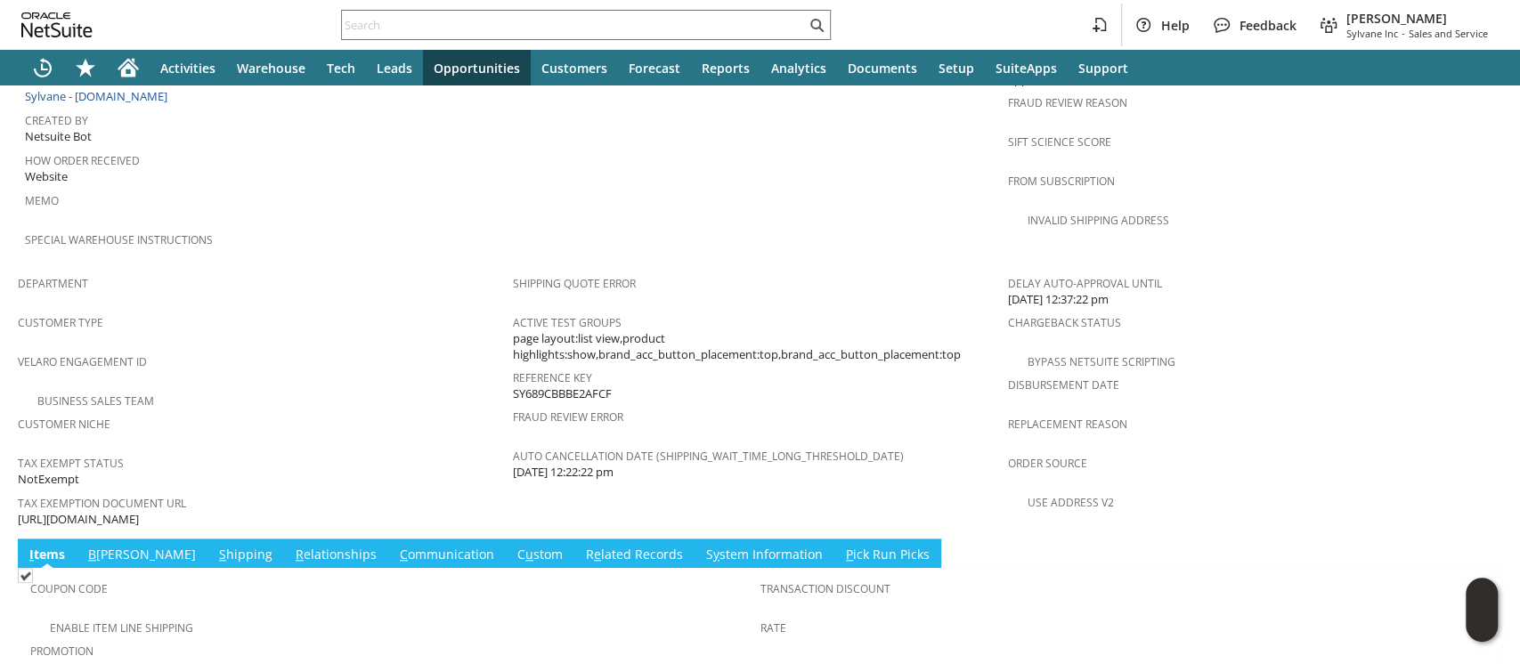
click at [139, 511] on span "https://drive.google.com/file/d/1d2QmVwOc1oop3NZaXd_CUr-Nrx6PfA_Q/view?usp=shar…" at bounding box center [78, 519] width 121 height 17
click at [139, 511] on span "[URL][DOMAIN_NAME]" at bounding box center [78, 519] width 121 height 17
copy tbody "[URL][DOMAIN_NAME]"
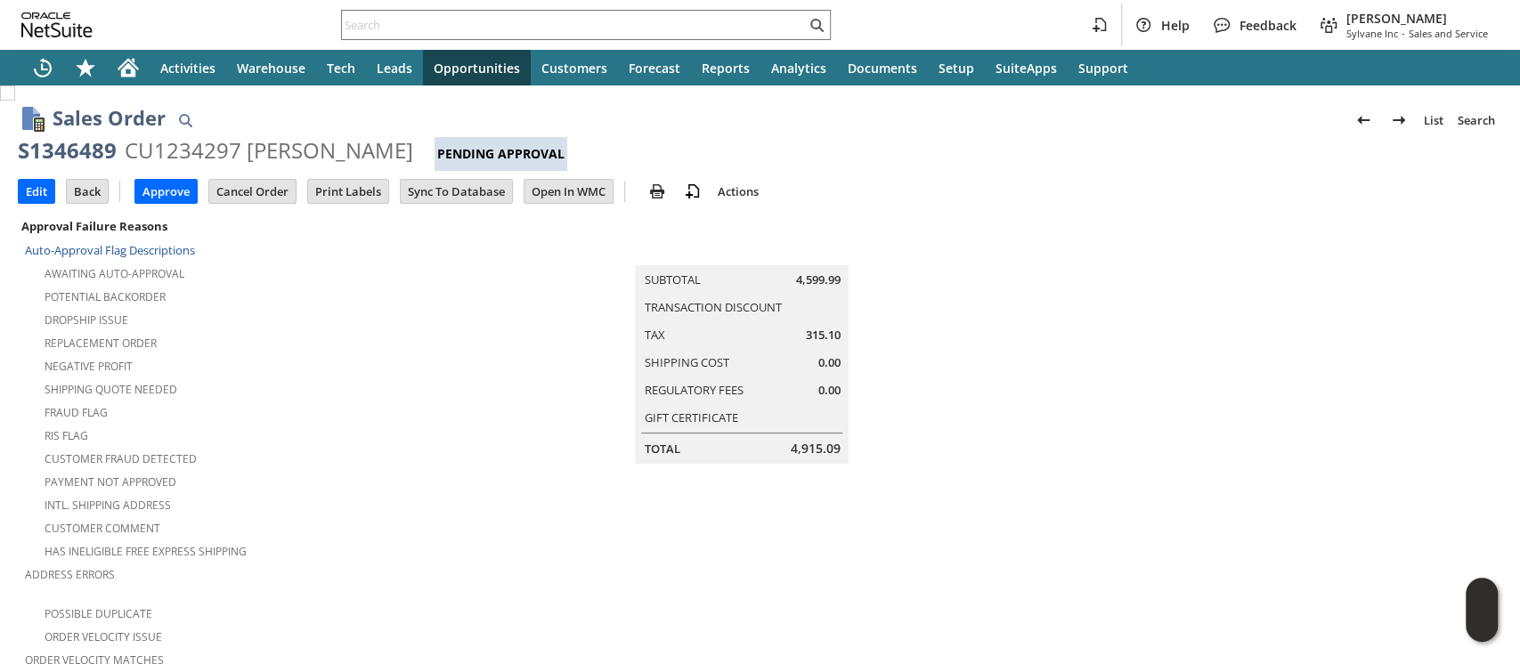
click at [96, 158] on div "S1346489" at bounding box center [67, 150] width 99 height 28
copy div "S1346489"
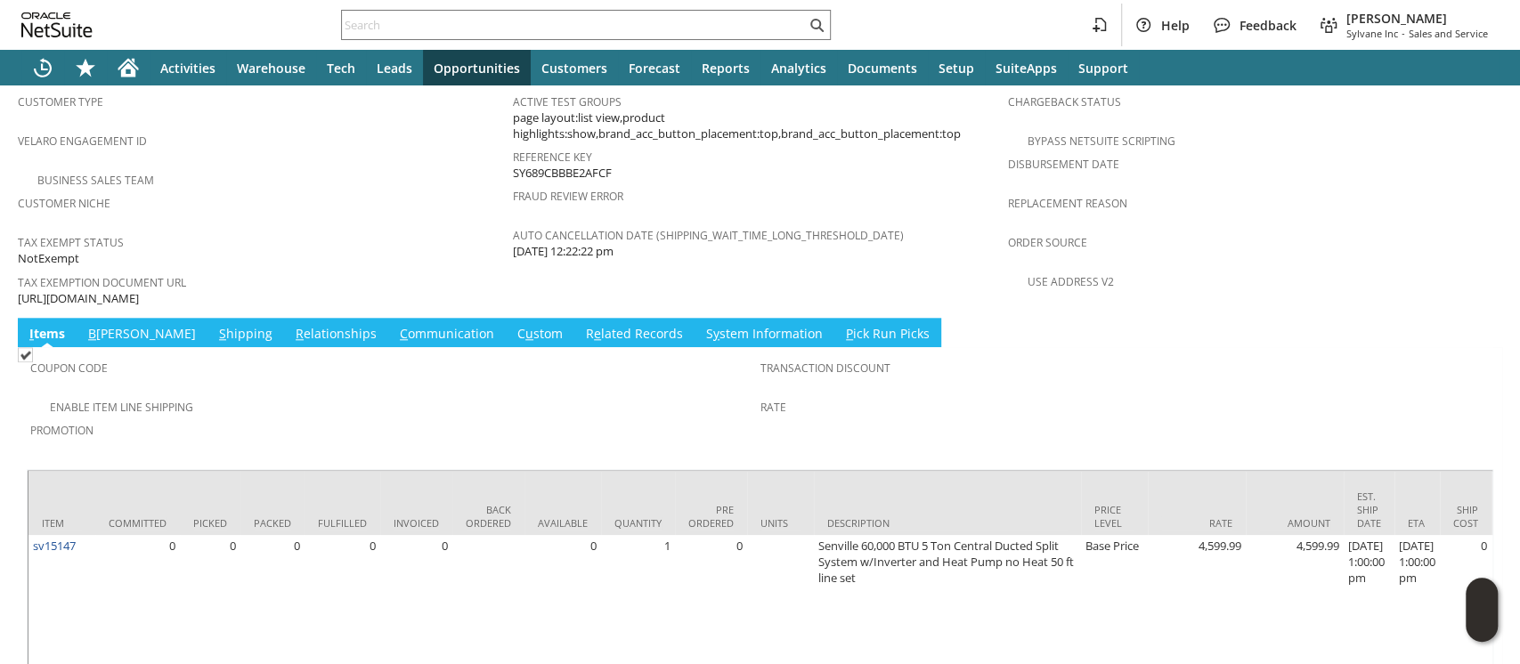
scroll to position [1238, 0]
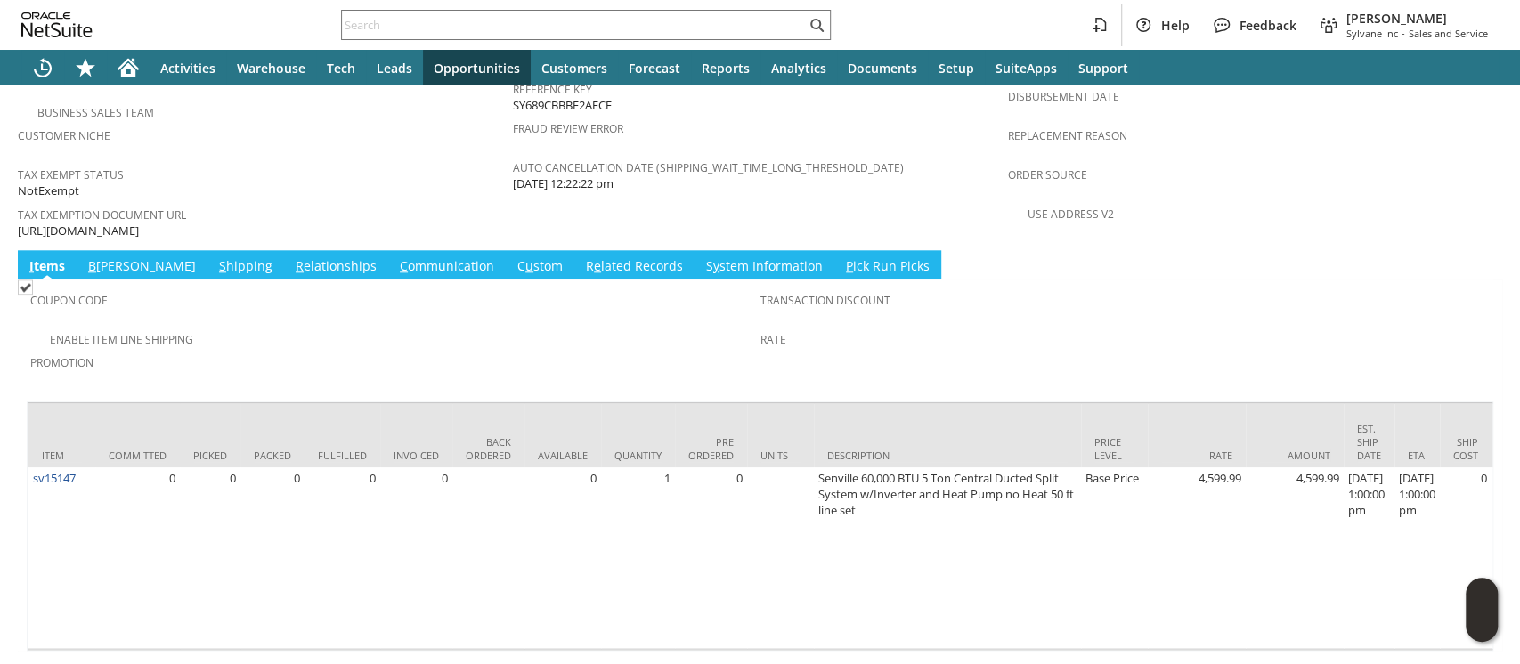
click at [215, 257] on link "S hipping" at bounding box center [246, 267] width 62 height 20
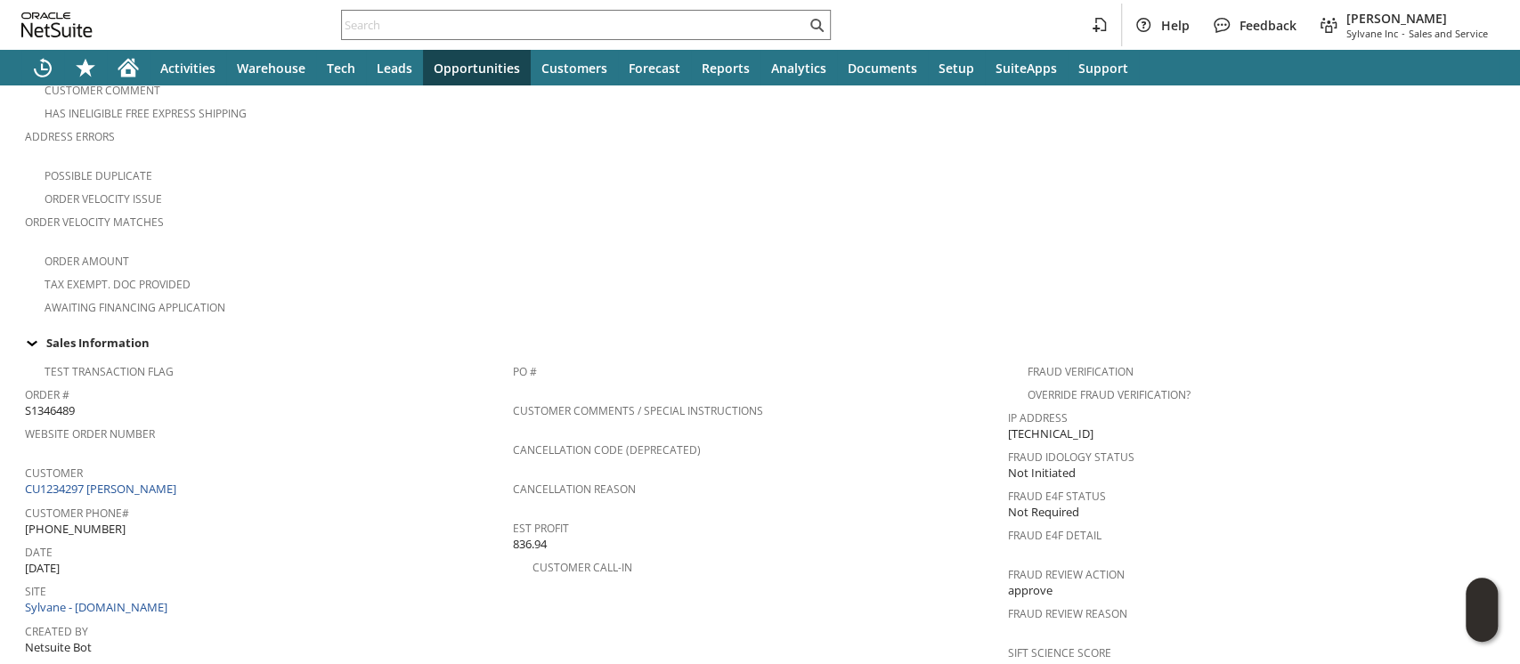
scroll to position [0, 0]
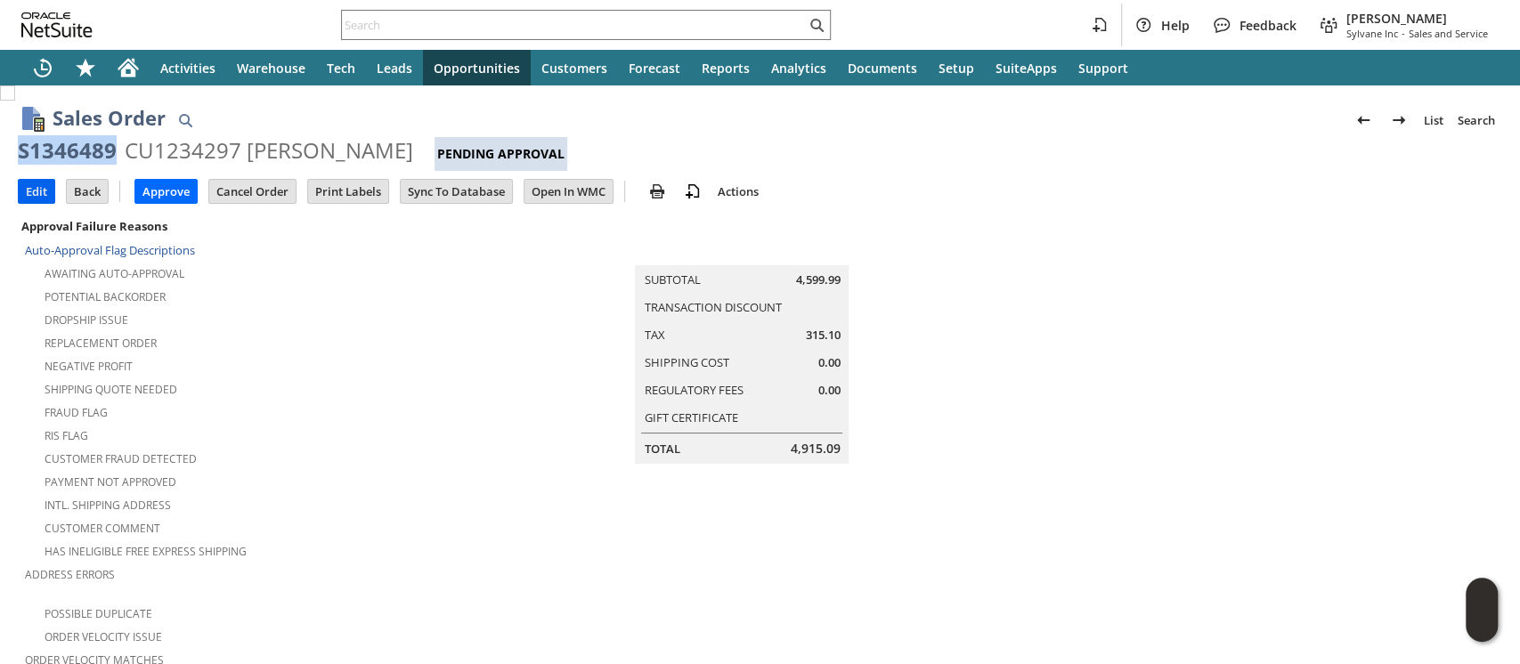
click at [23, 194] on input "Edit" at bounding box center [37, 191] width 36 height 23
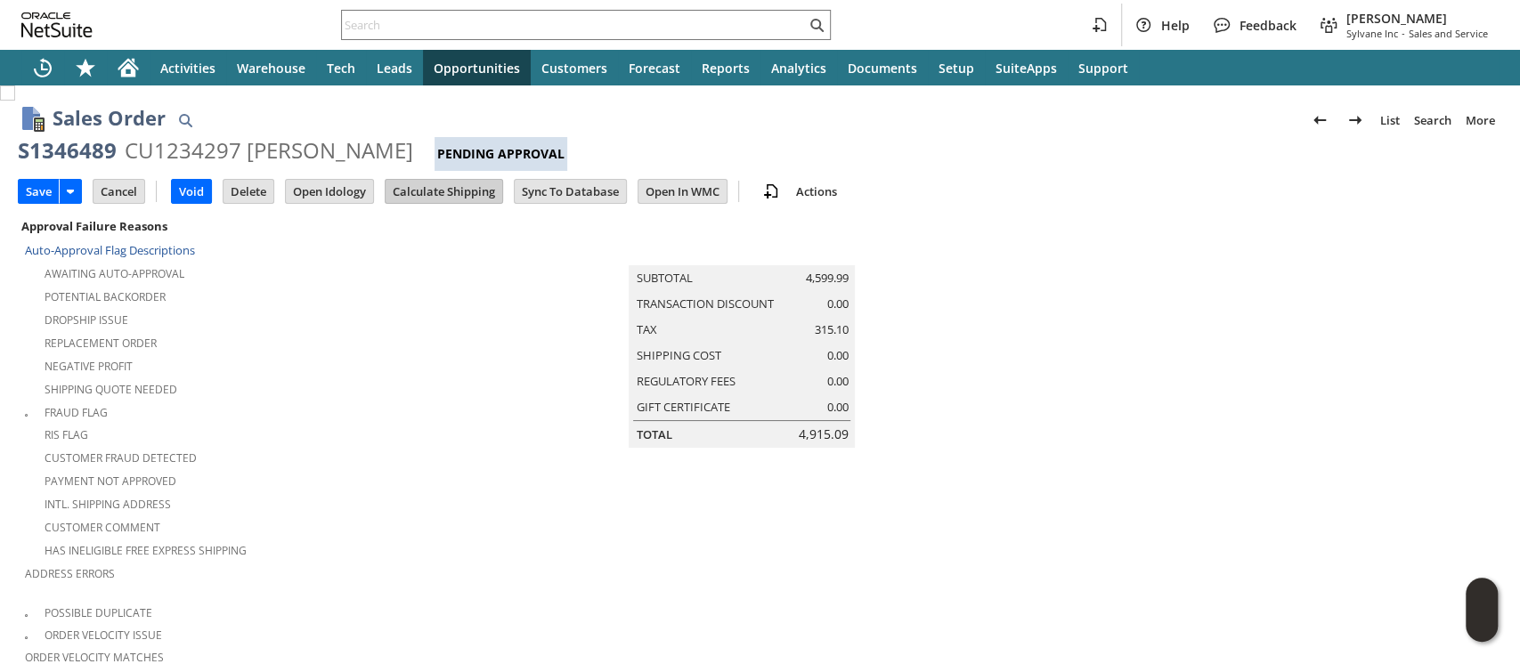
click at [467, 190] on input "Calculate Shipping" at bounding box center [444, 191] width 117 height 23
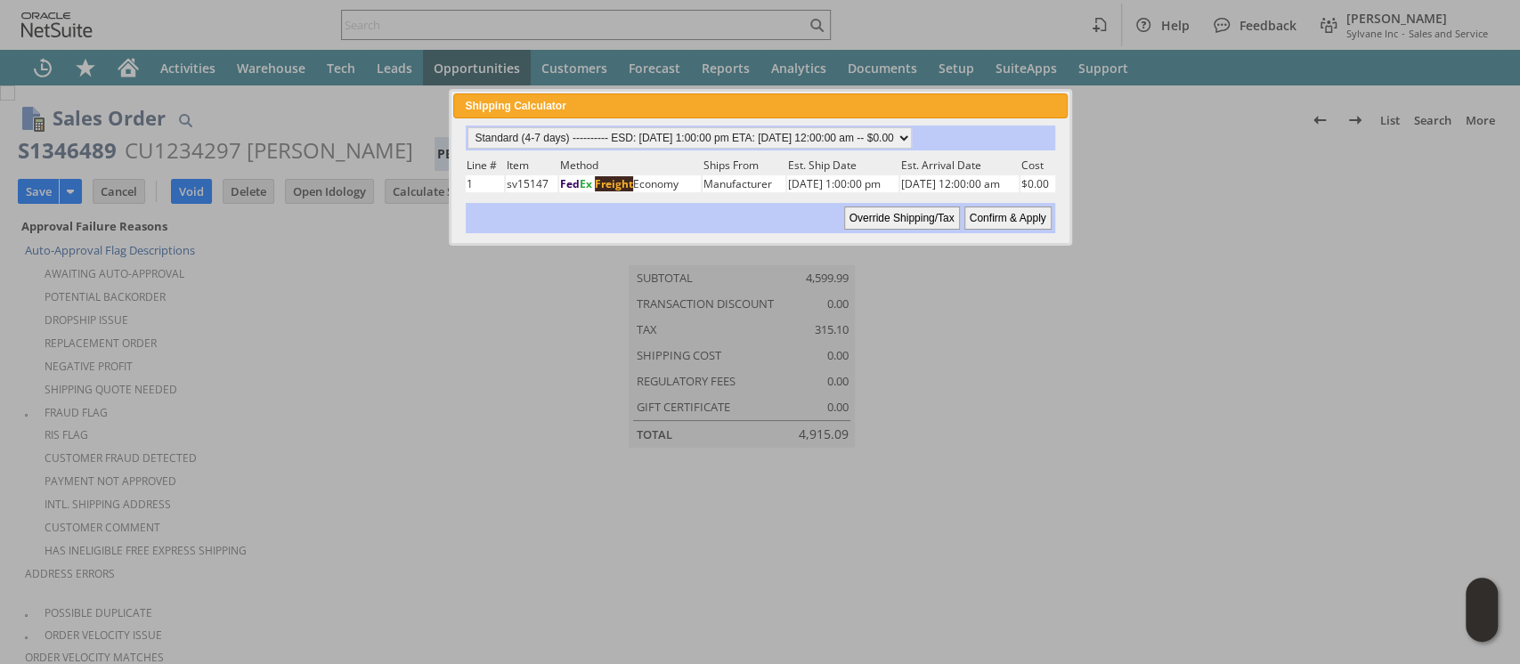
click at [991, 207] on input "Confirm & Apply" at bounding box center [1007, 218] width 87 height 23
type input "Reseller"
type input "[DATE]"
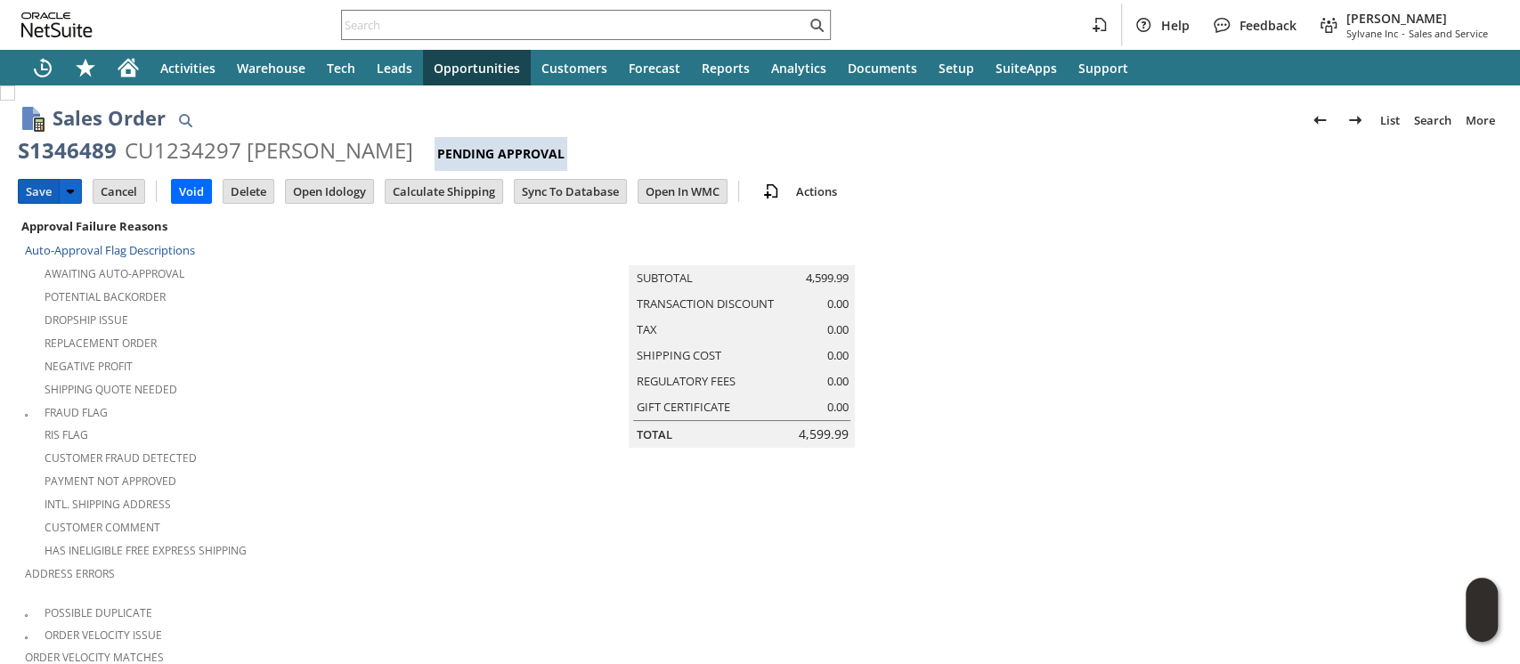
click at [30, 194] on input "Save" at bounding box center [39, 191] width 40 height 23
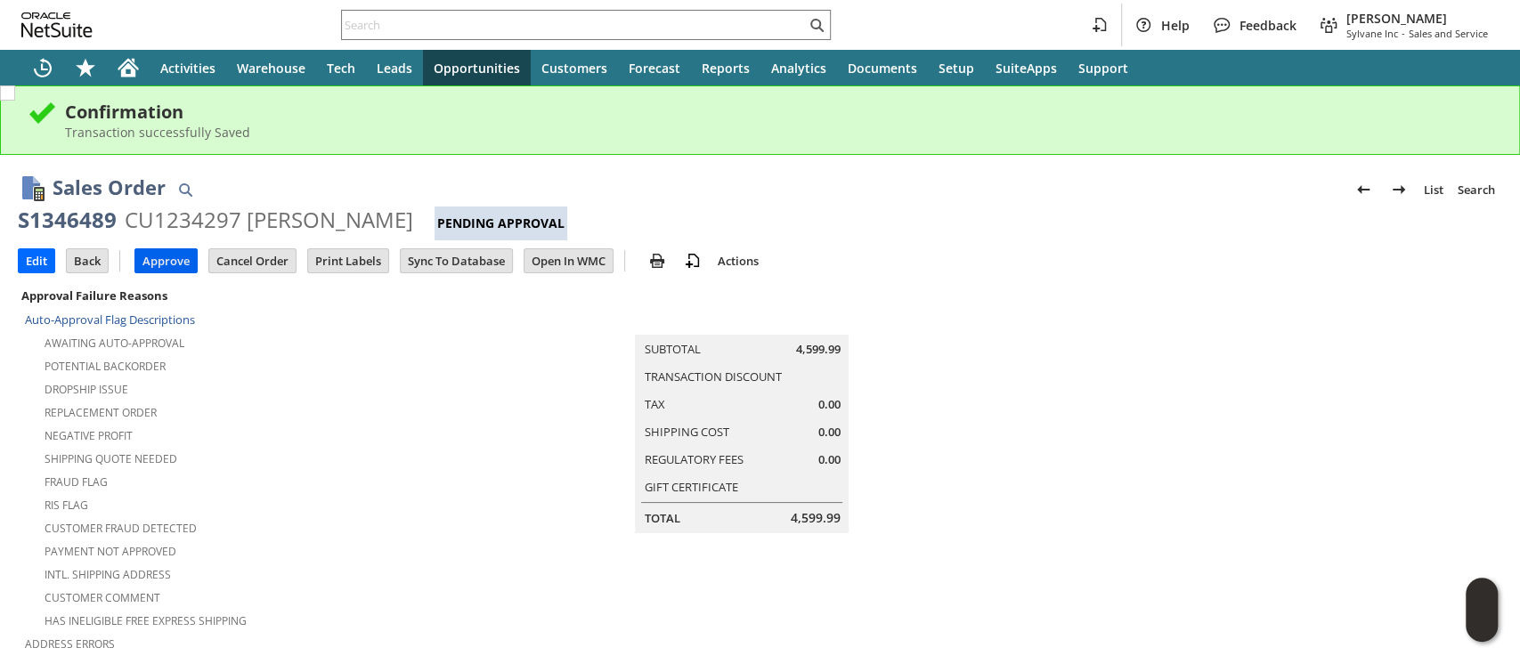
click at [164, 264] on input "Approve" at bounding box center [165, 260] width 61 height 23
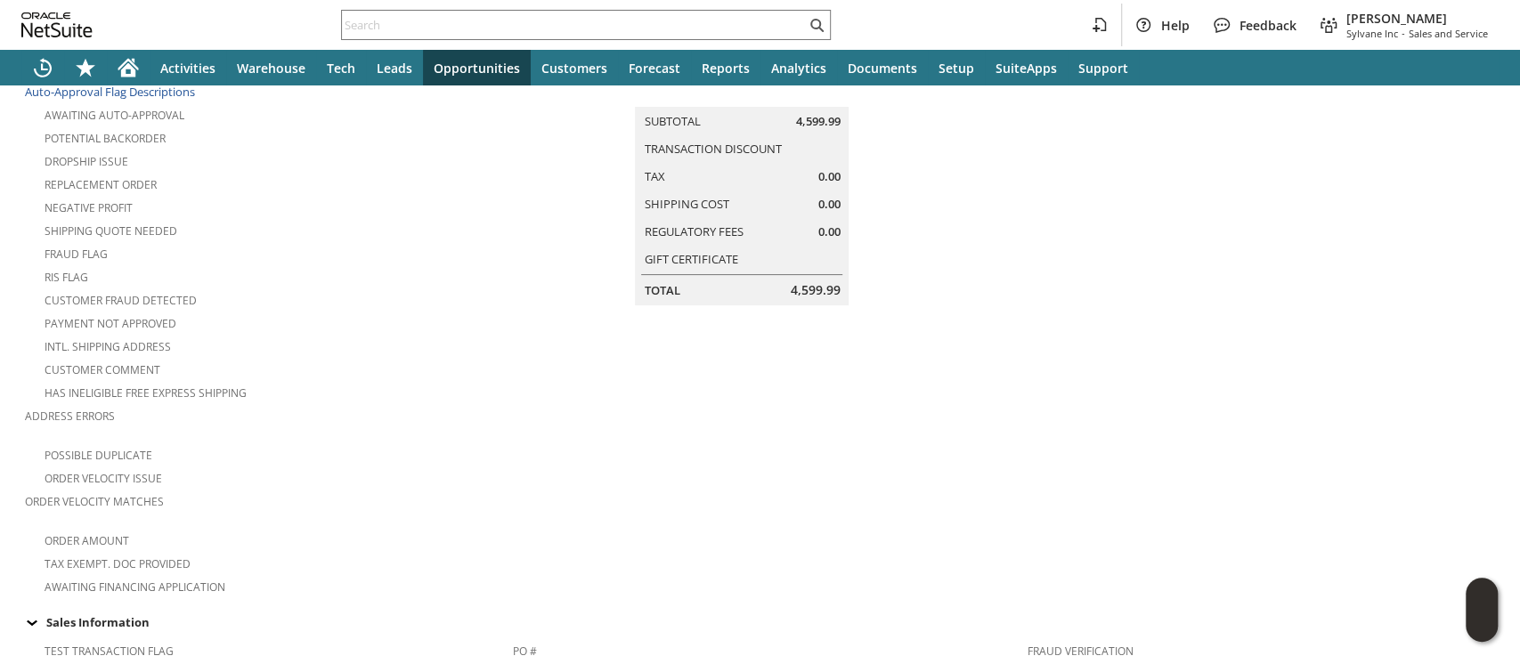
scroll to position [356, 0]
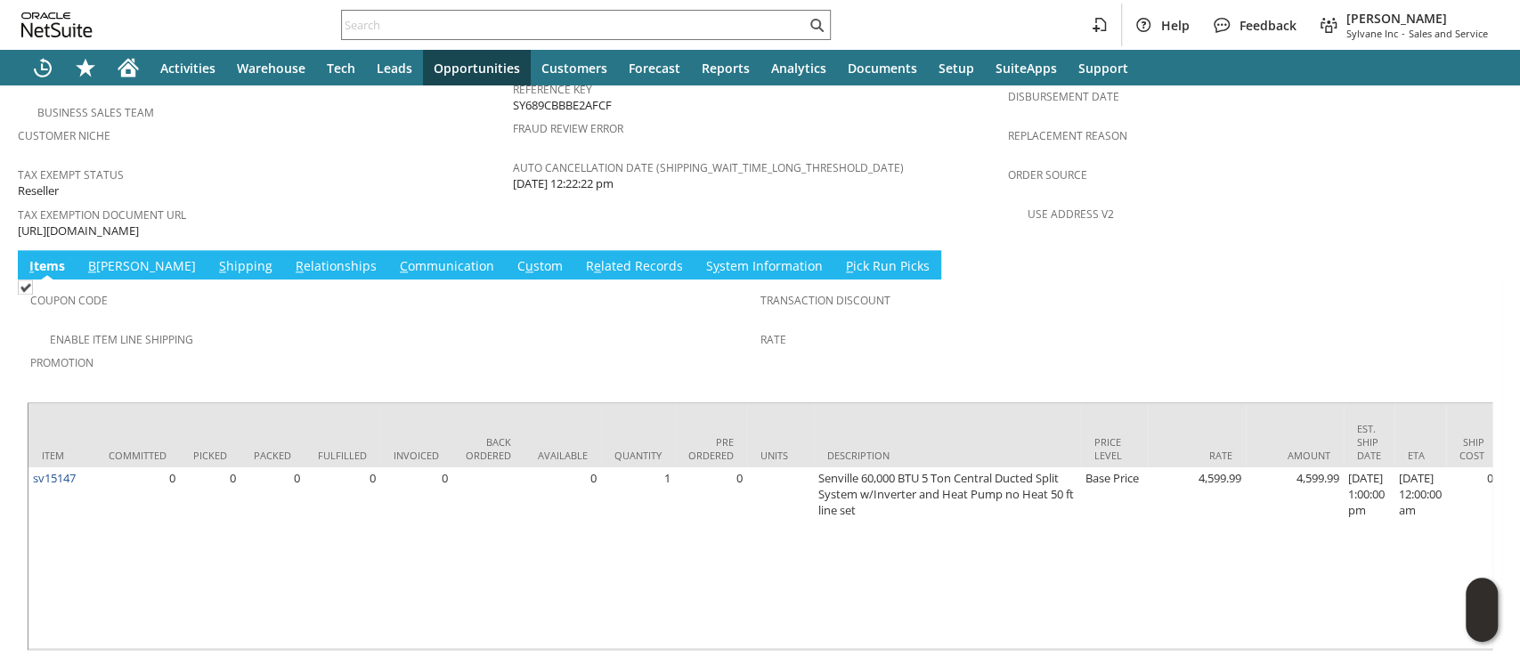
click at [215, 257] on link "S hipping" at bounding box center [246, 267] width 62 height 20
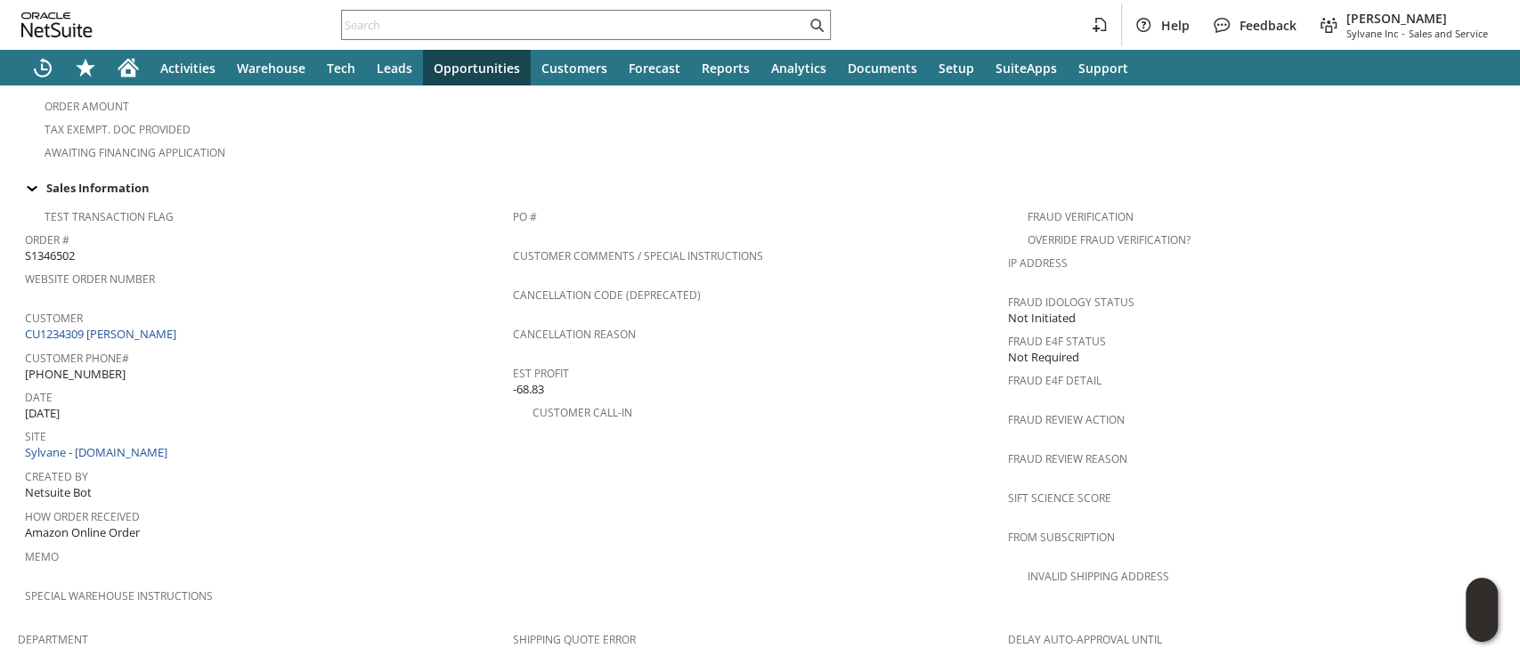
scroll to position [1126, 0]
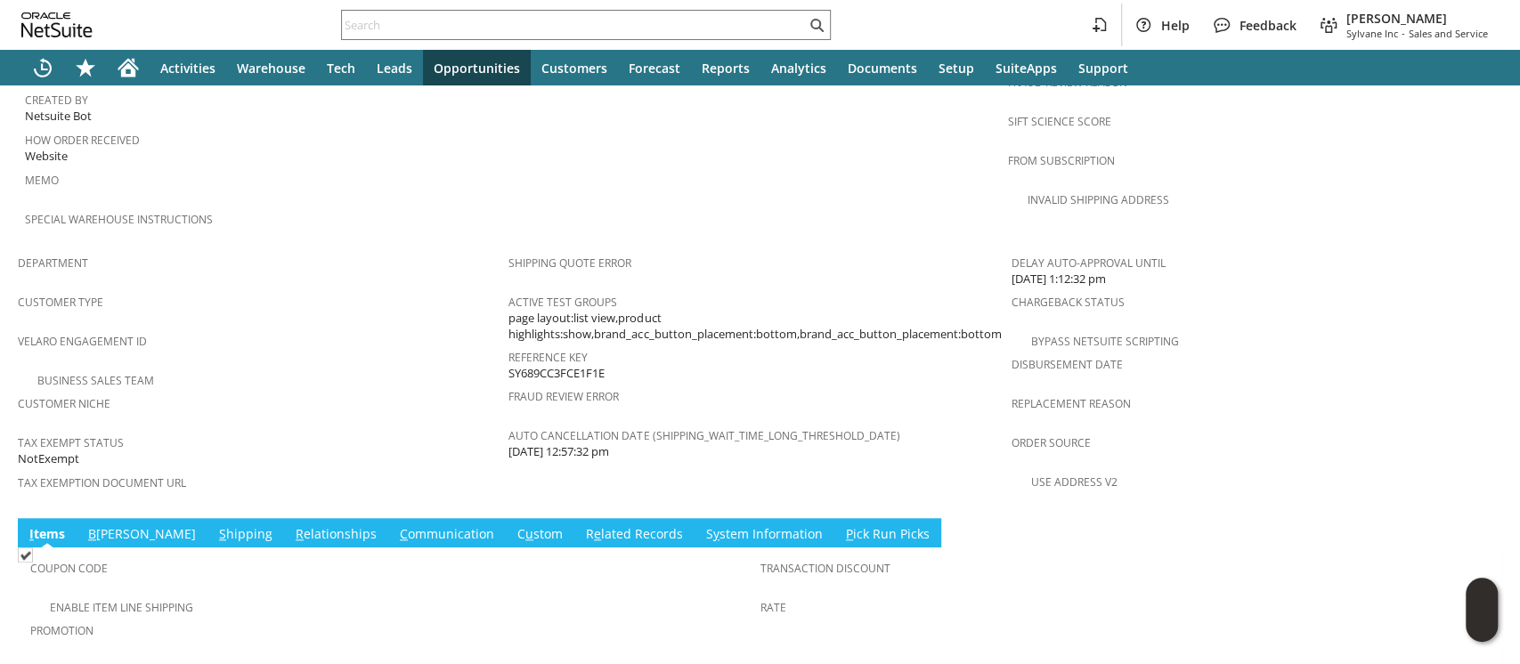
scroll to position [1159, 0]
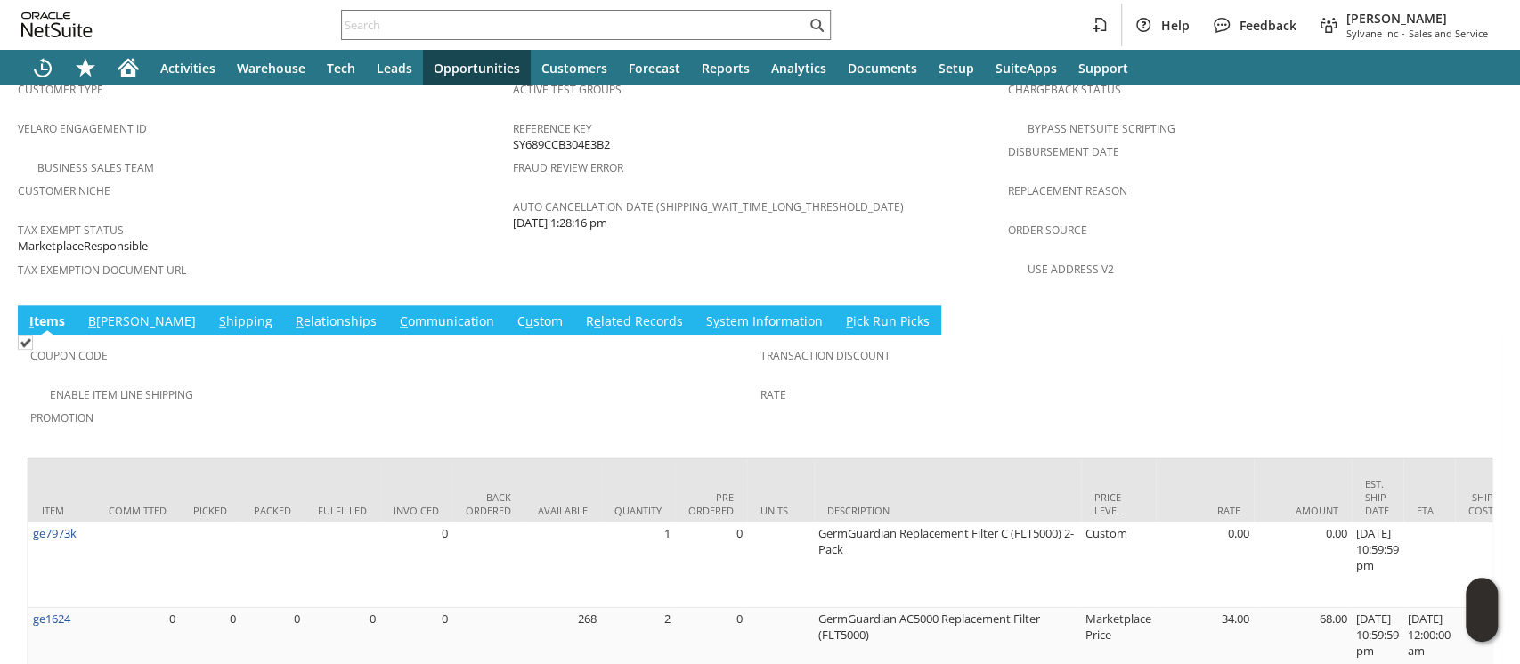
scroll to position [1211, 0]
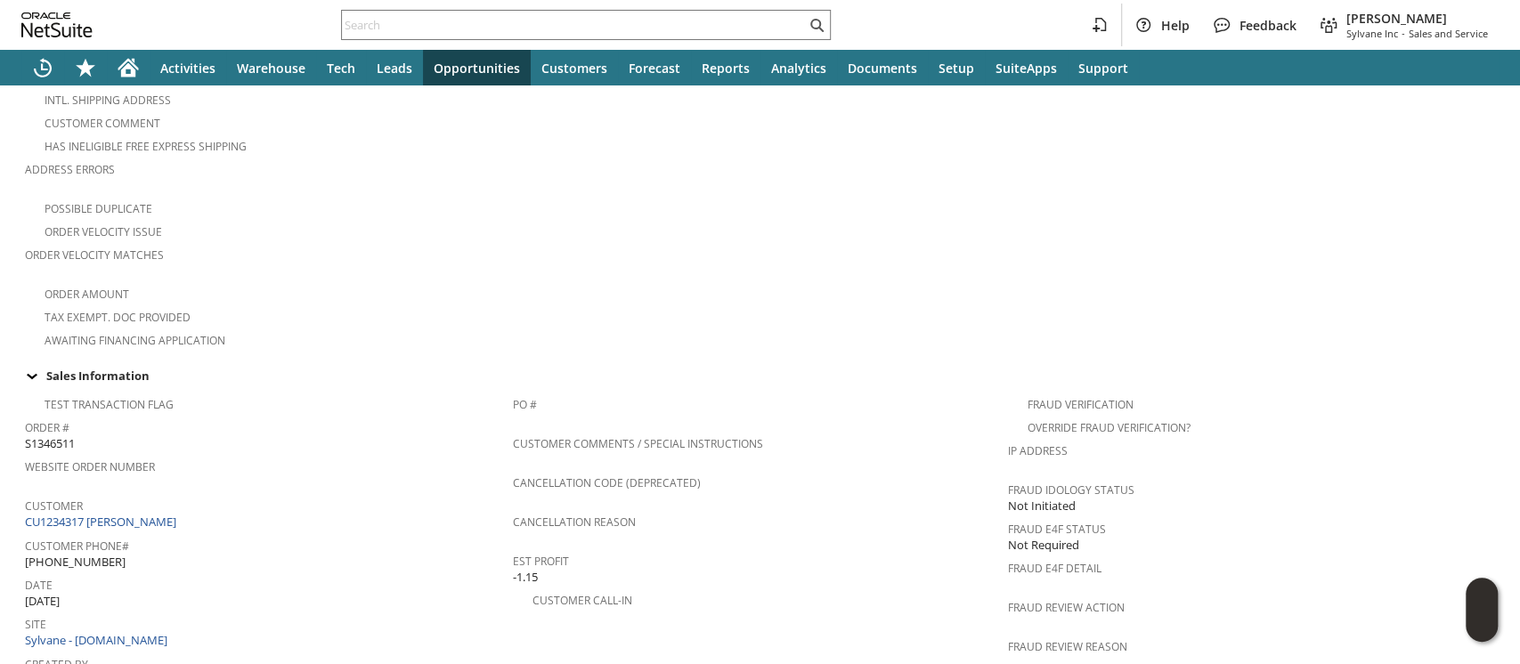
scroll to position [593, 0]
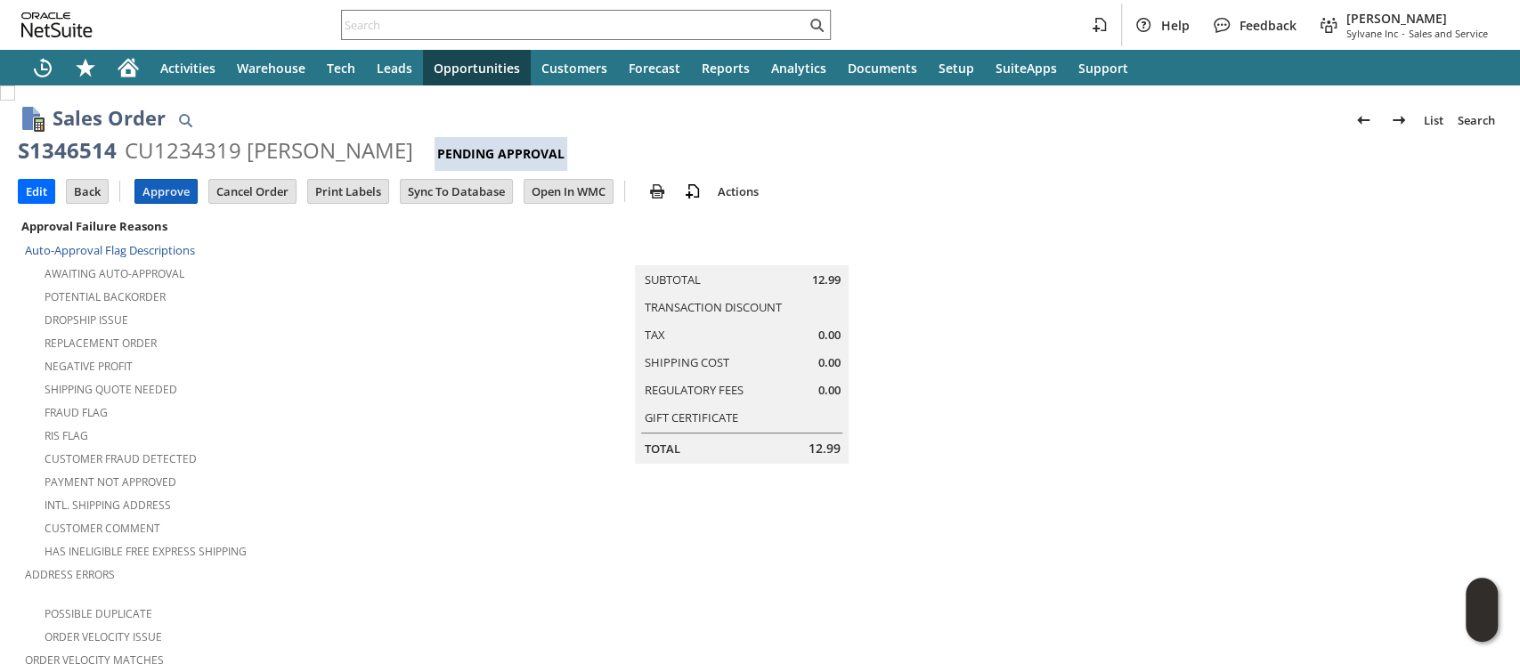
click at [142, 190] on input "Approve" at bounding box center [165, 191] width 61 height 23
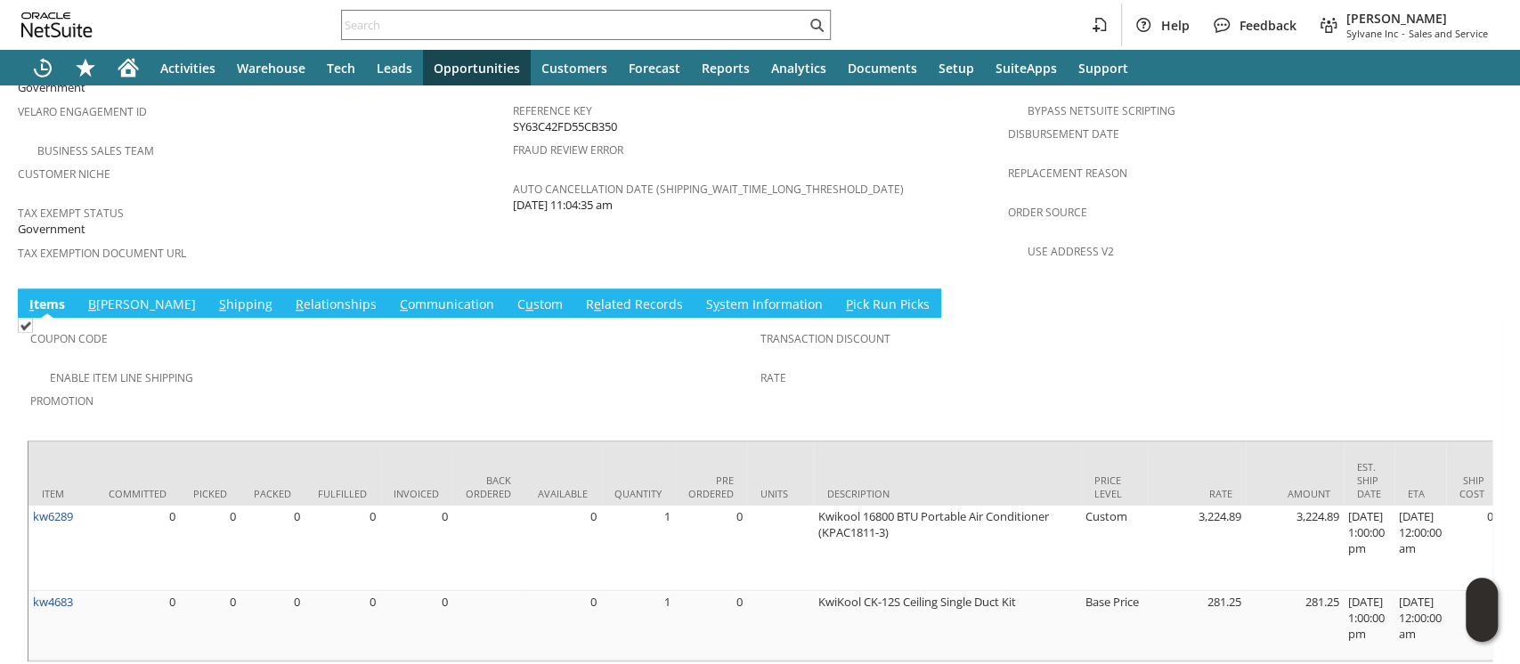
scroll to position [1226, 0]
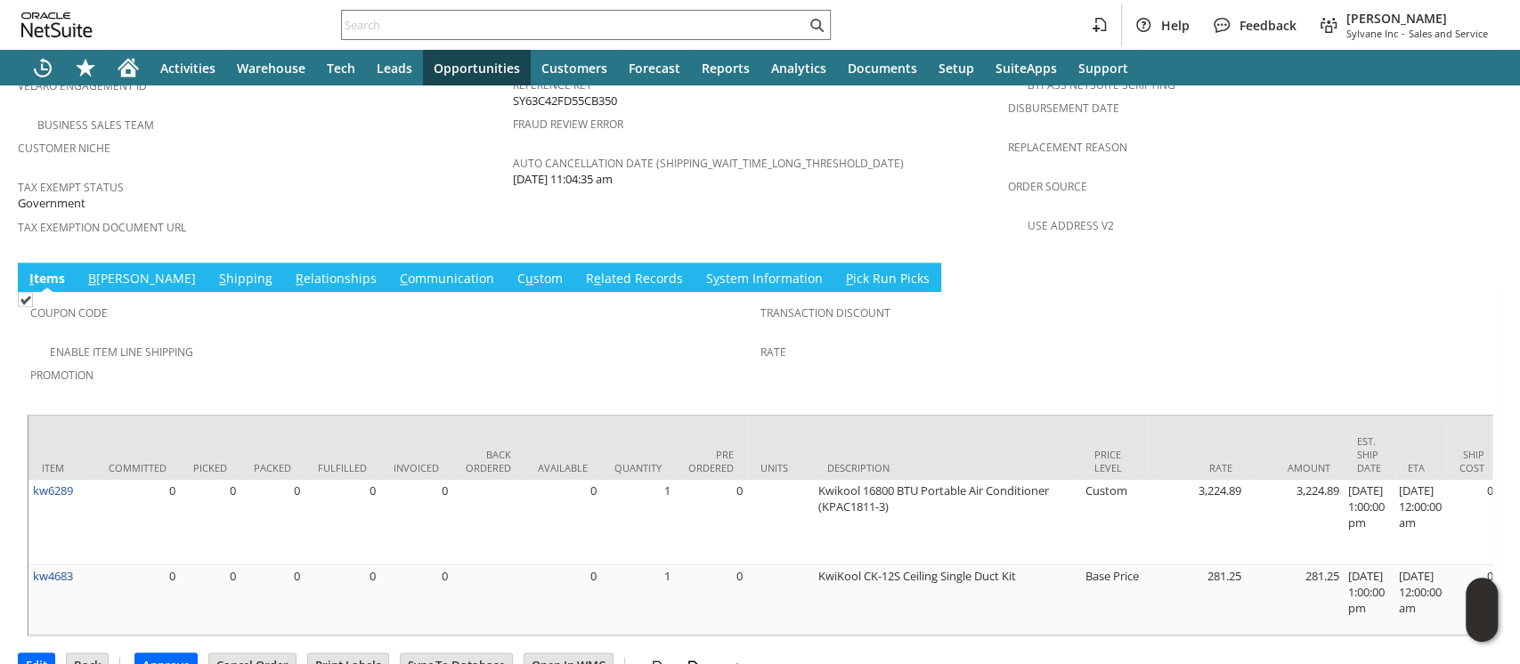
click at [395, 270] on link "C ommunication" at bounding box center [446, 280] width 103 height 20
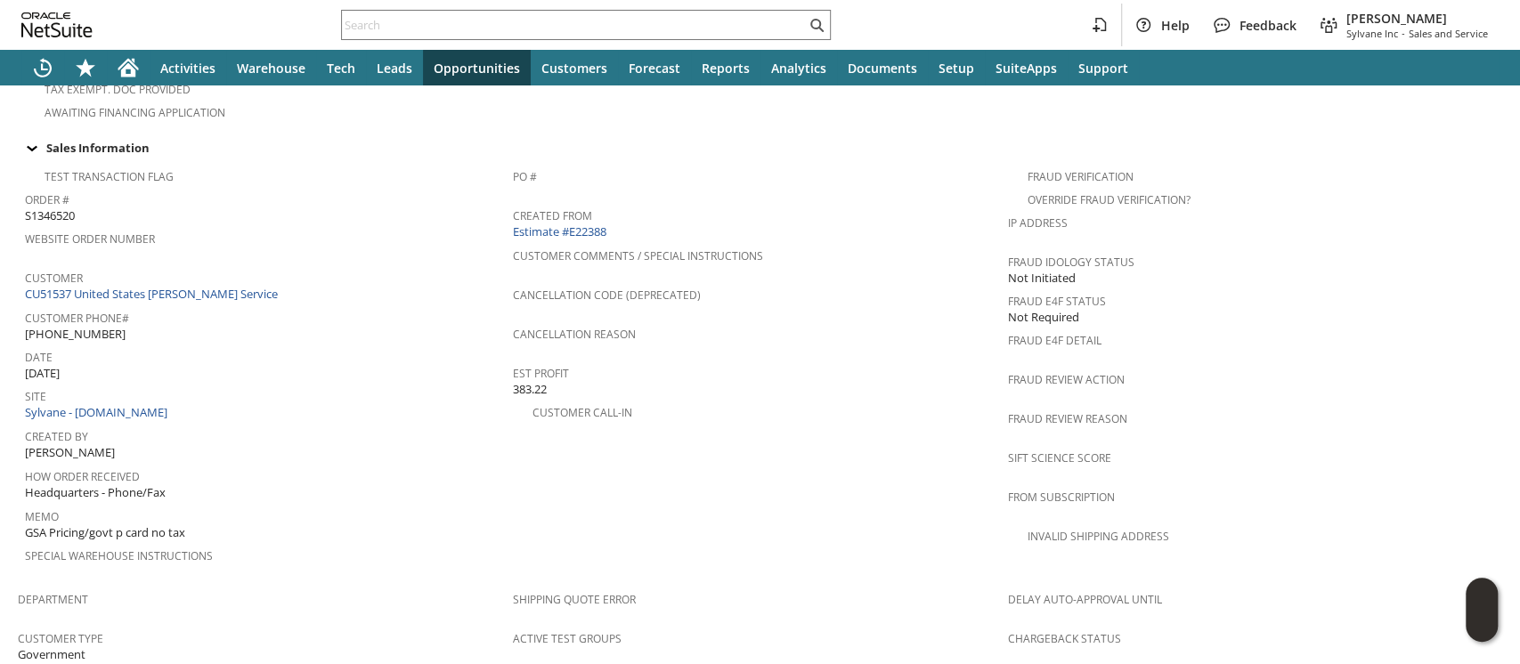
scroll to position [0, 0]
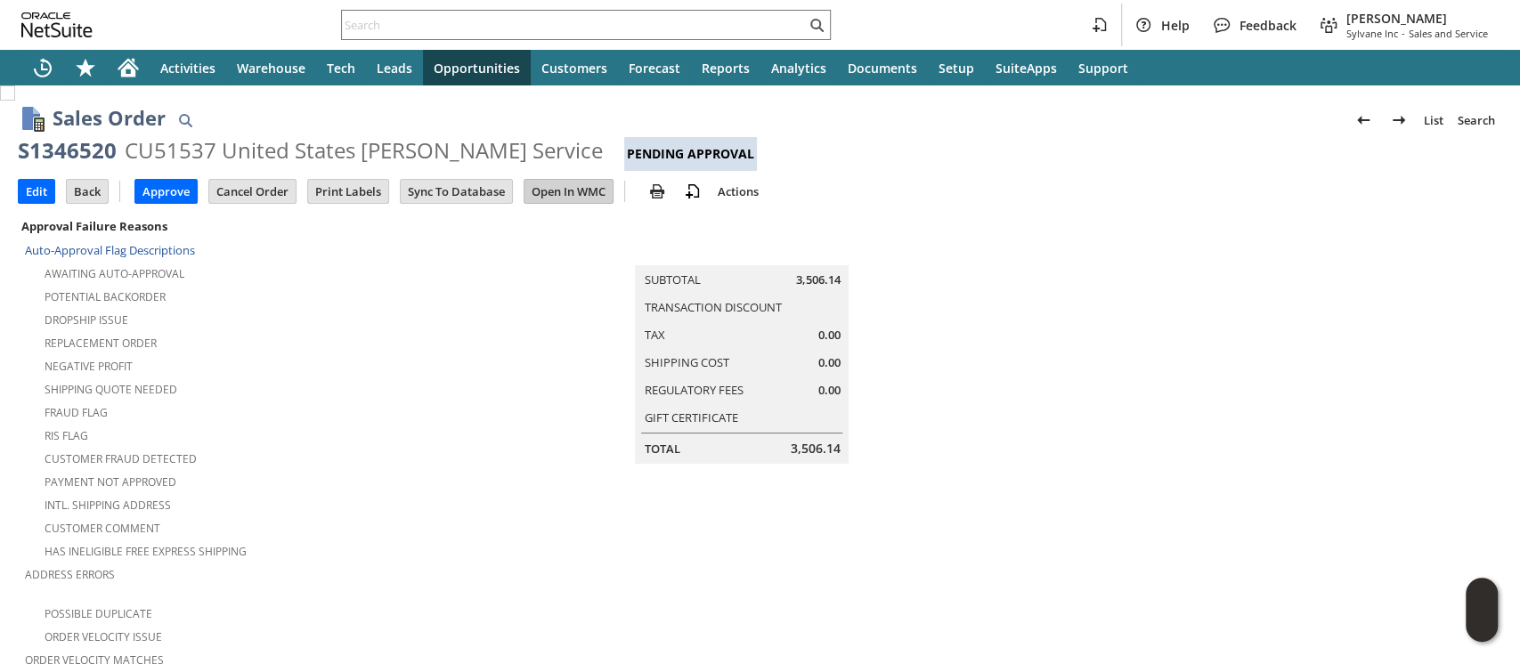
click at [561, 199] on input "Open In WMC" at bounding box center [568, 191] width 88 height 23
click at [45, 189] on input "Edit" at bounding box center [37, 191] width 36 height 23
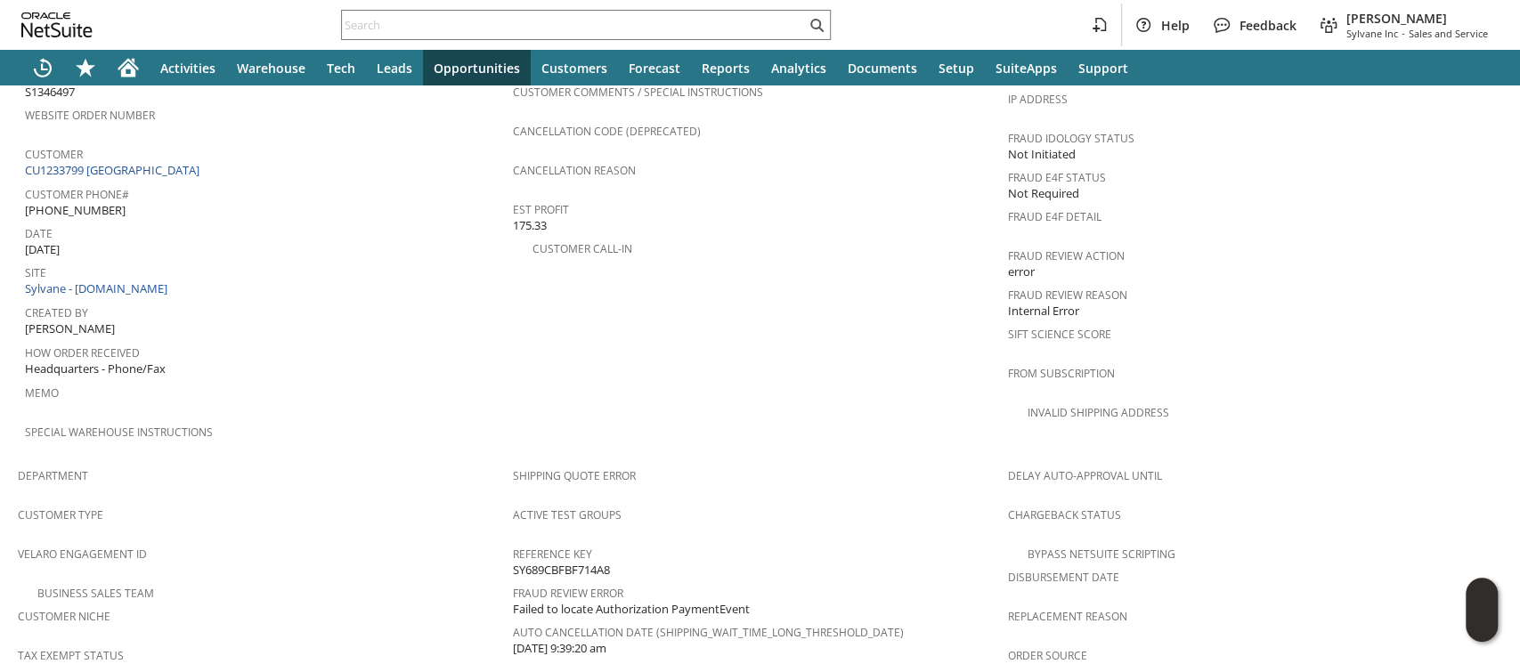
scroll to position [1069, 0]
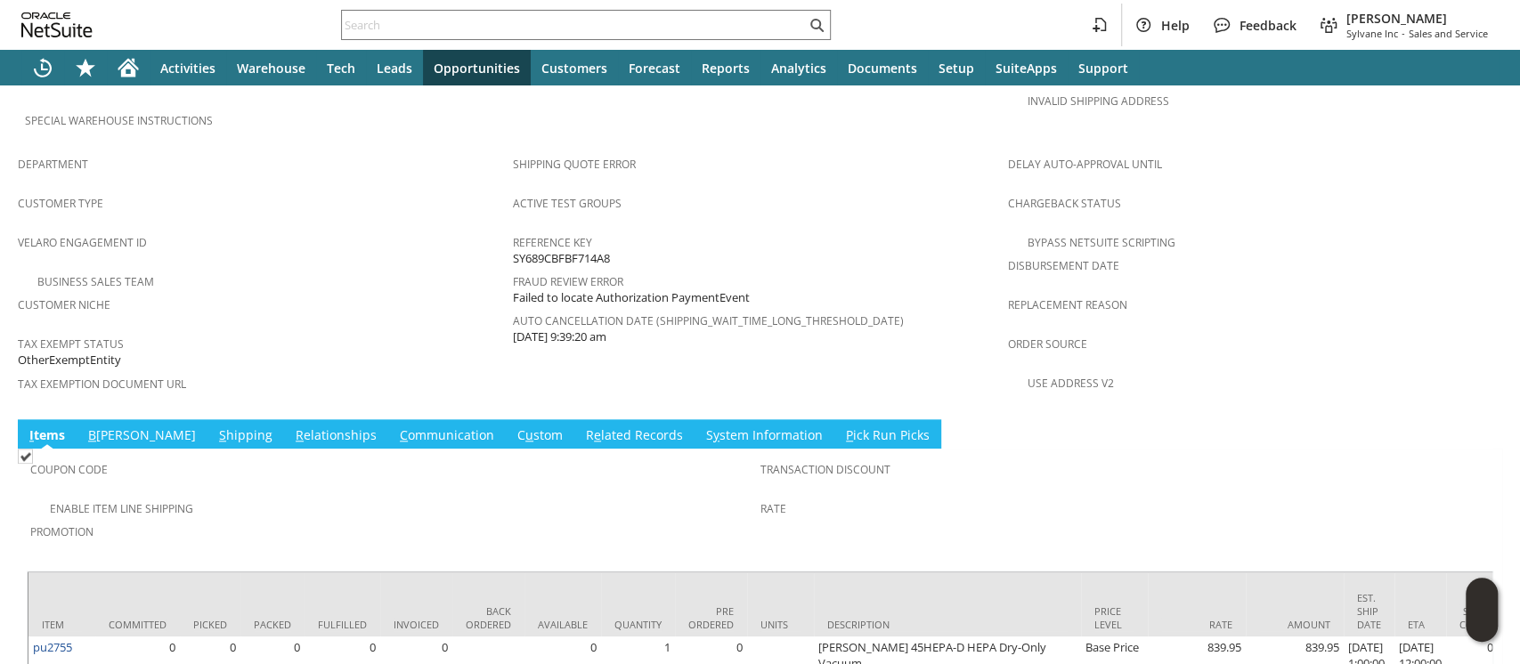
click at [95, 427] on link "B illing" at bounding box center [142, 437] width 117 height 20
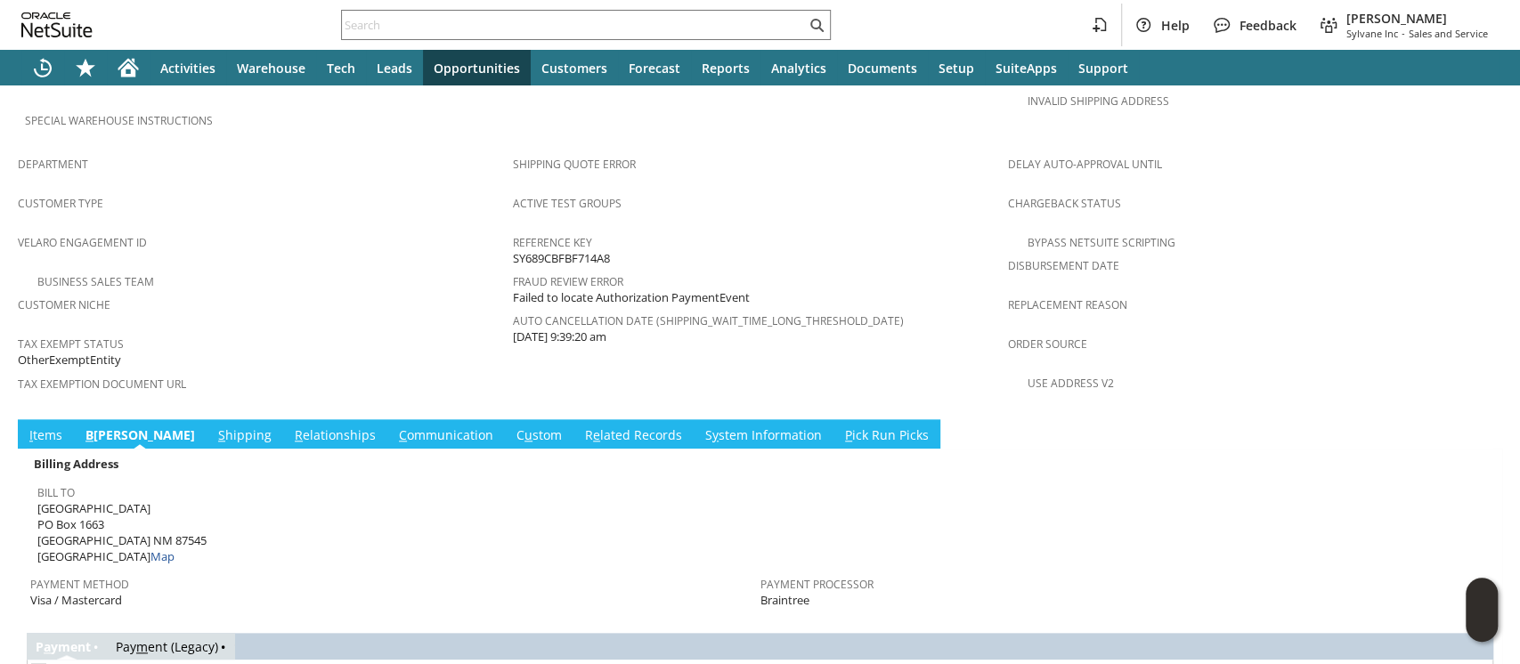
click at [214, 427] on link "S hipping" at bounding box center [245, 437] width 62 height 20
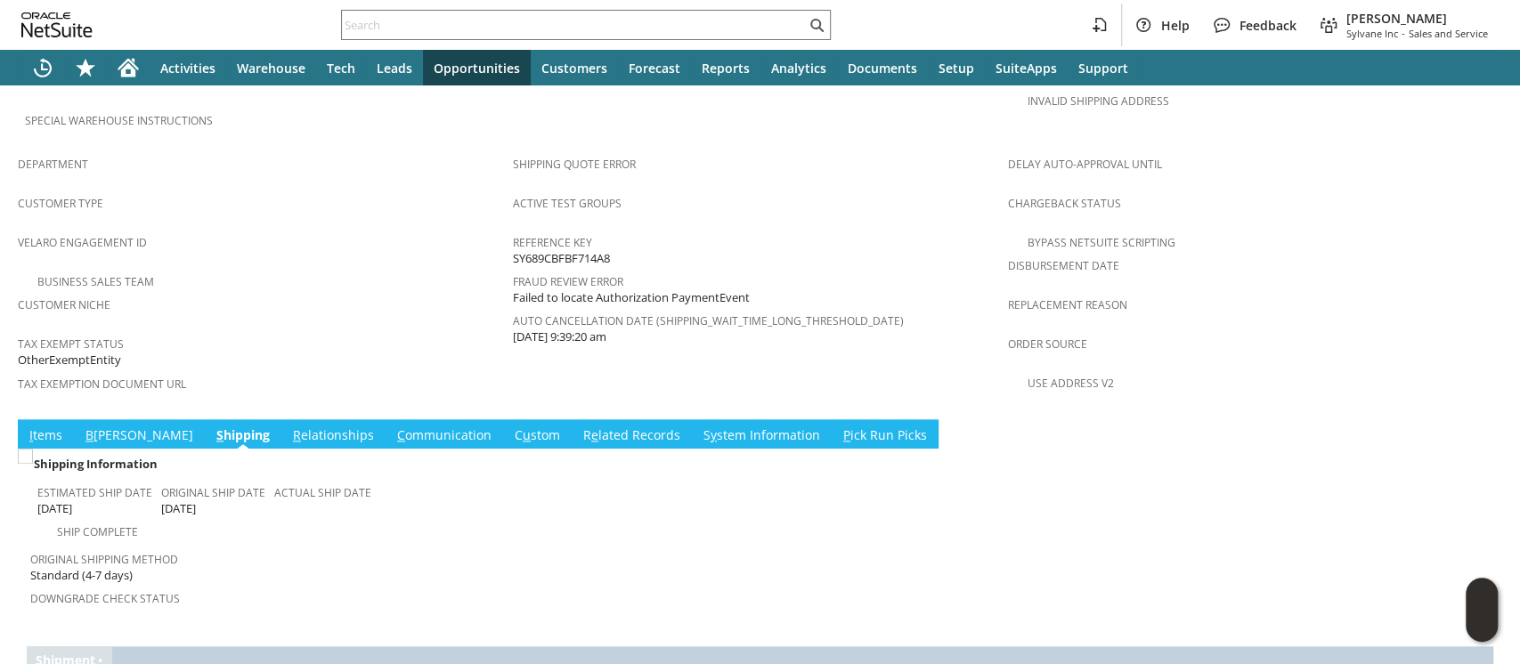
click at [105, 419] on td "B illing" at bounding box center [139, 433] width 131 height 29
click at [105, 427] on link "B illing" at bounding box center [139, 437] width 117 height 20
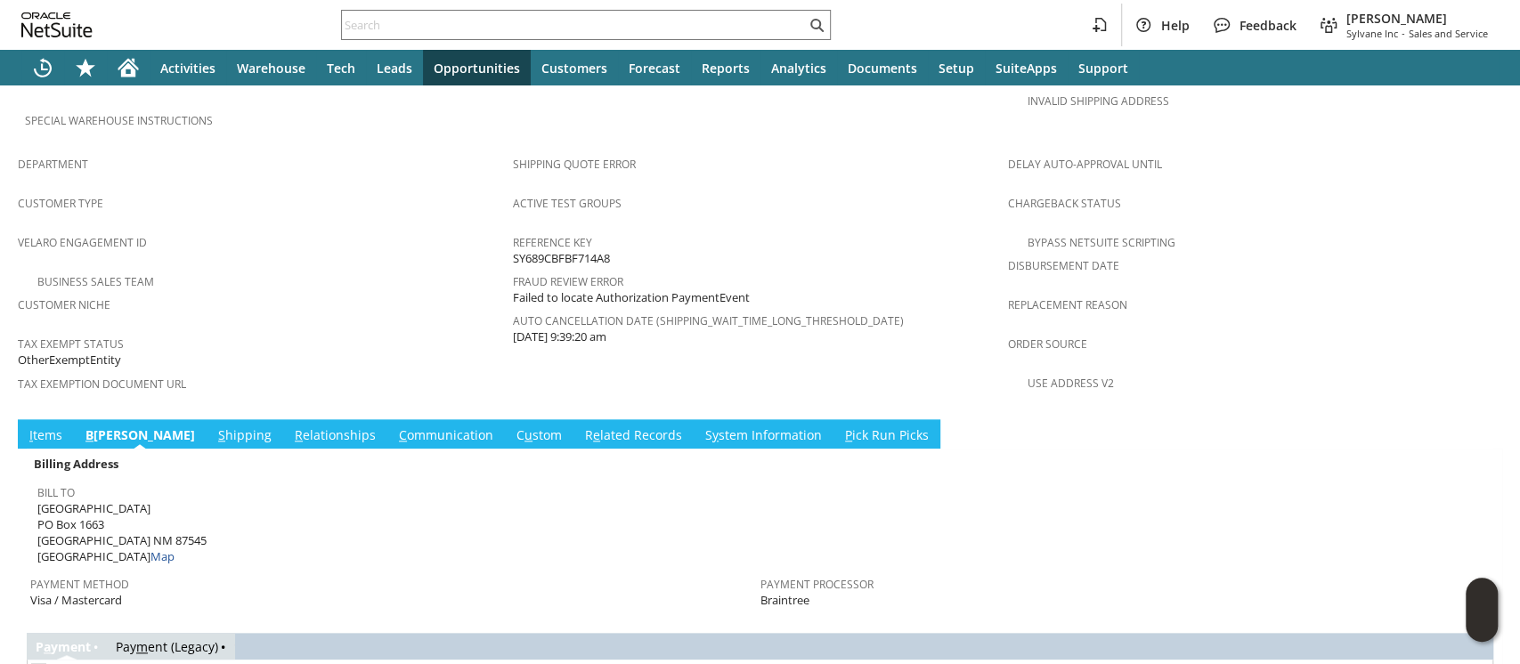
click at [214, 427] on link "S hipping" at bounding box center [245, 437] width 62 height 20
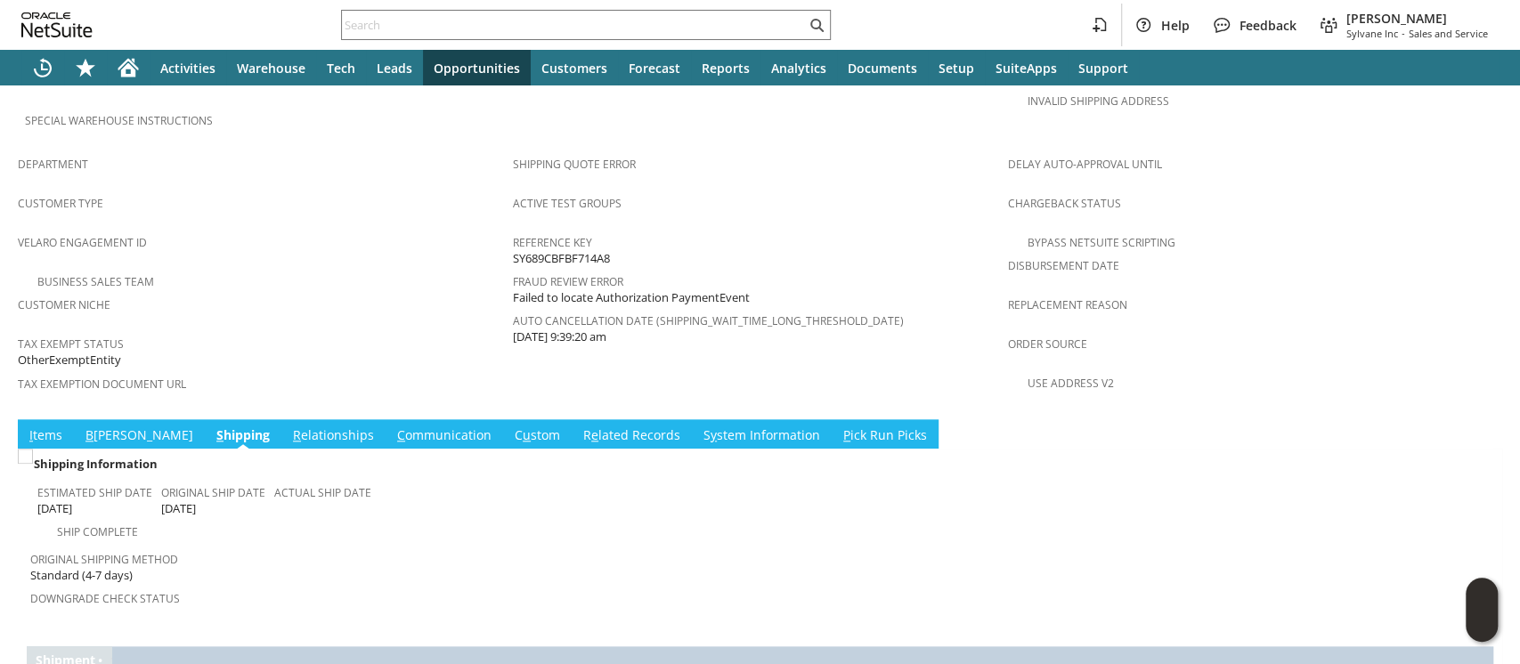
click at [393, 427] on link "C ommunication" at bounding box center [444, 437] width 103 height 20
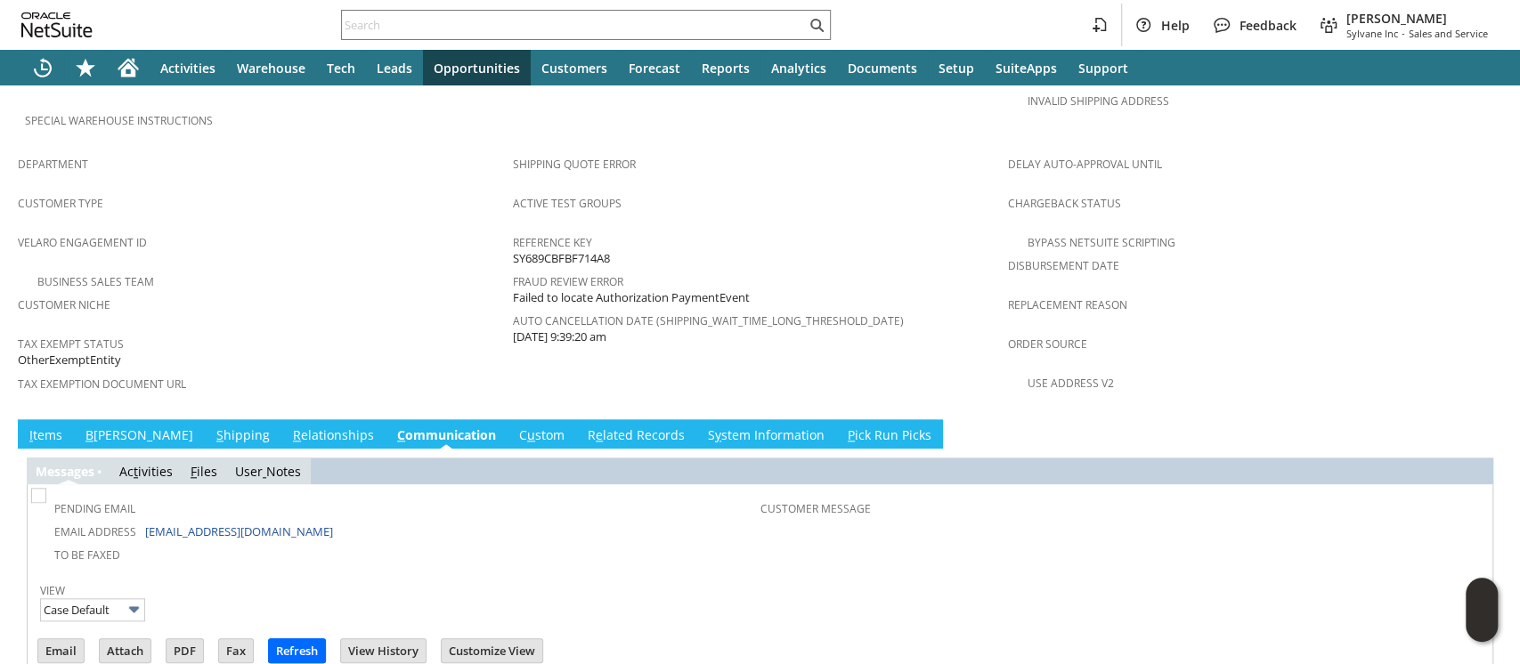
scroll to position [0, 0]
click at [49, 427] on link "I tems" at bounding box center [46, 437] width 42 height 20
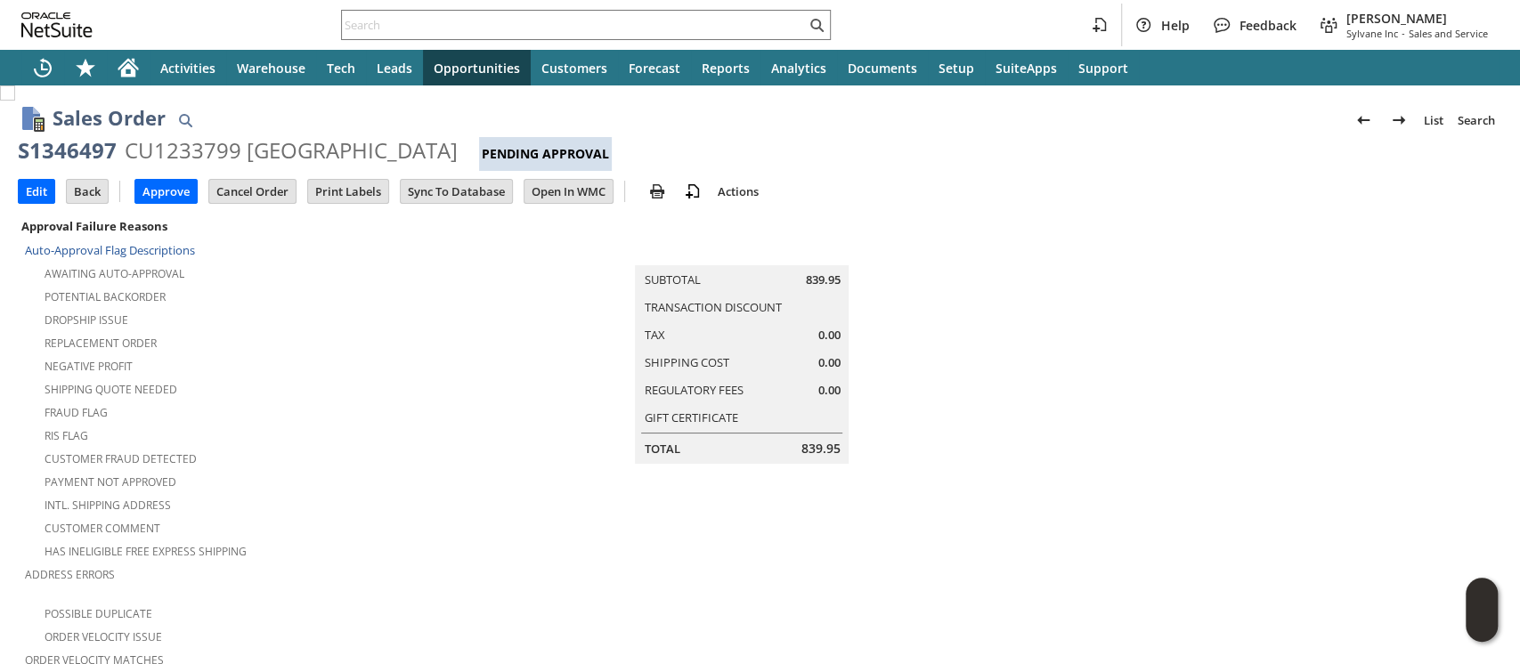
scroll to position [1175, 0]
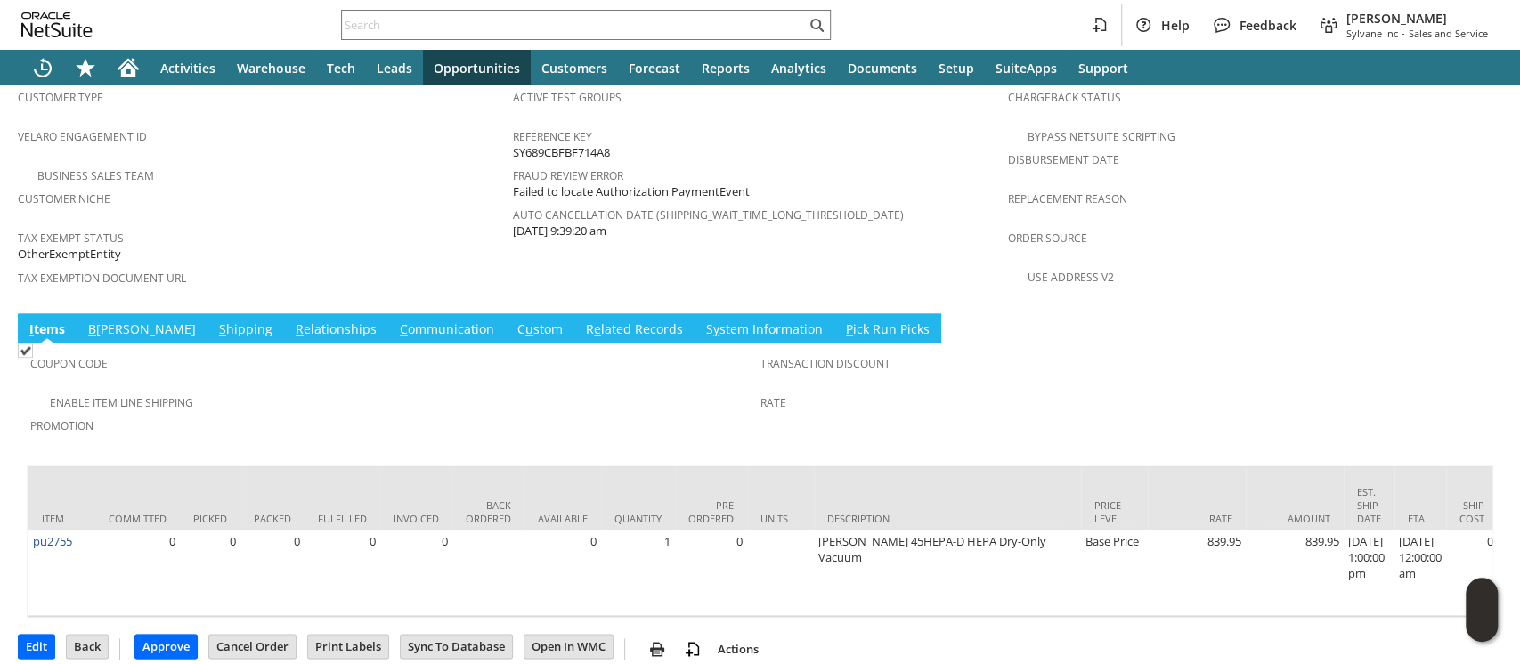
click at [113, 321] on link "B illing" at bounding box center [142, 331] width 117 height 20
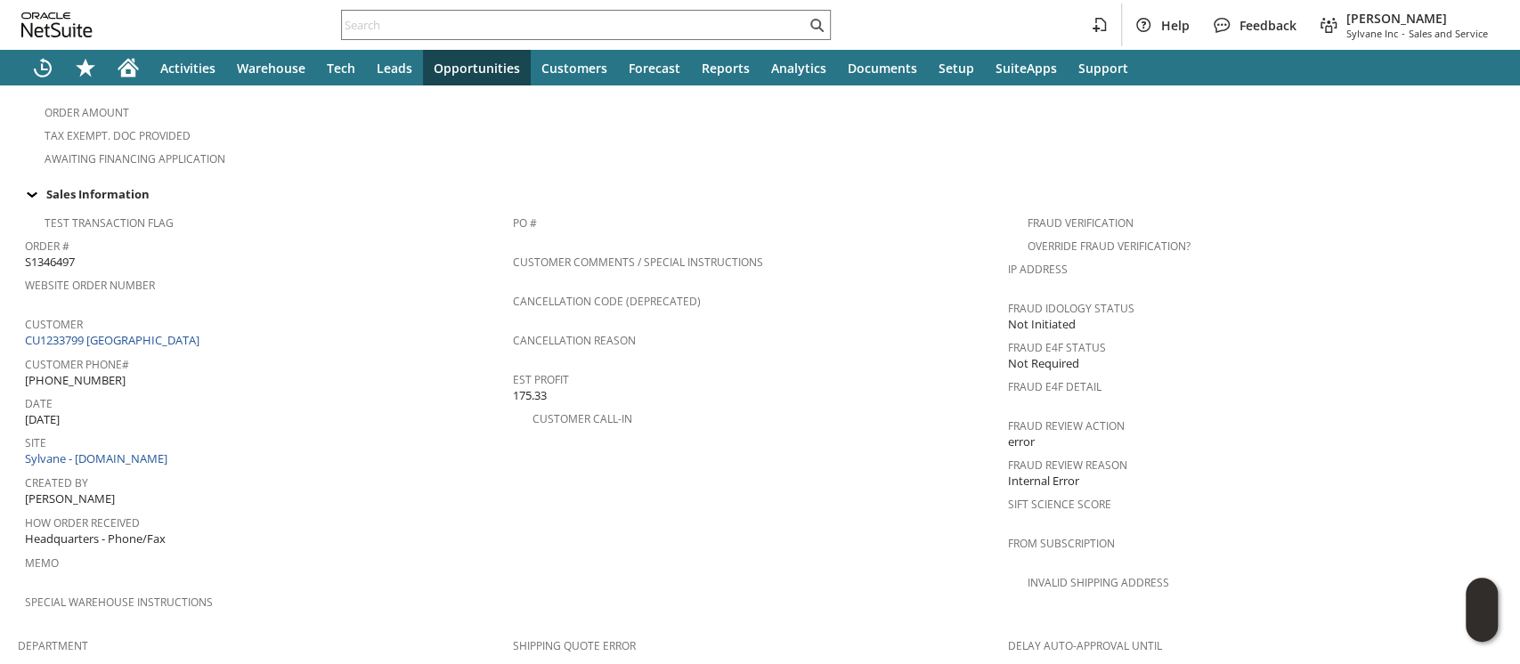
scroll to position [0, 0]
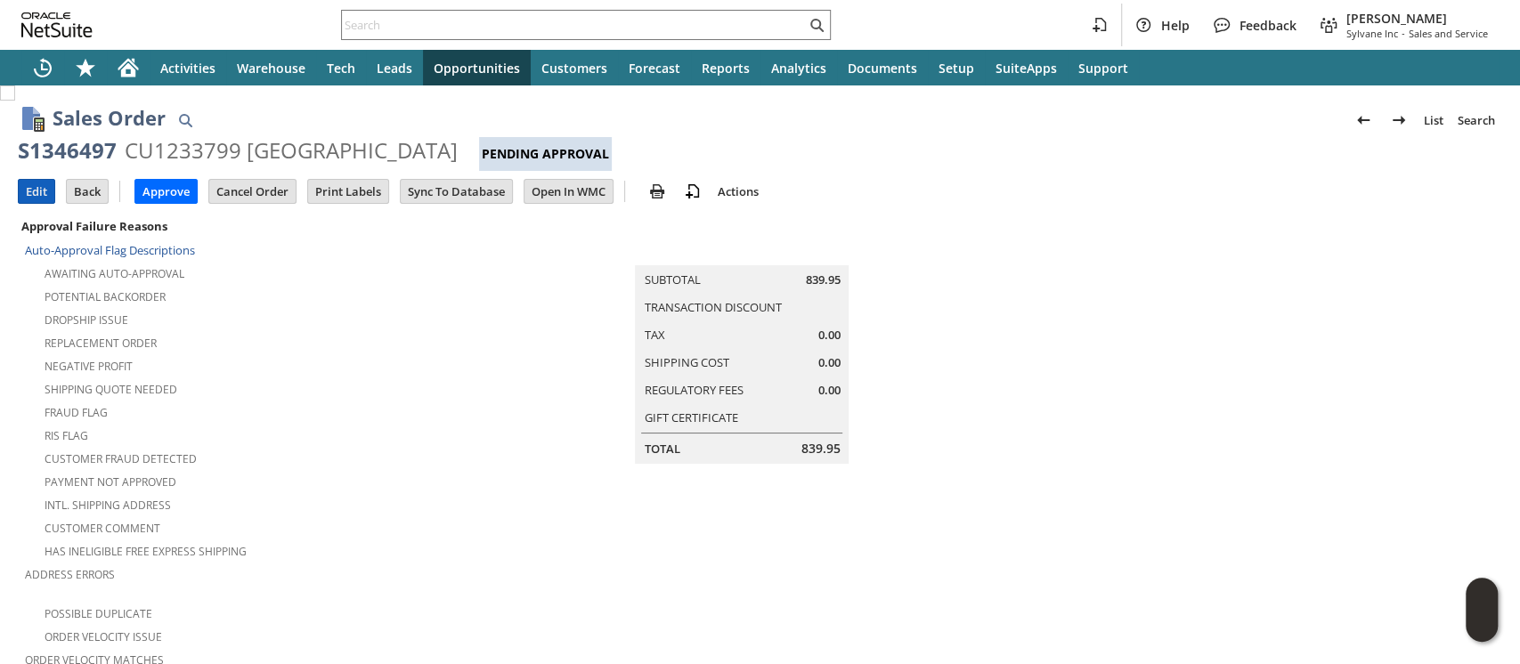
click at [45, 187] on input "Edit" at bounding box center [37, 191] width 36 height 23
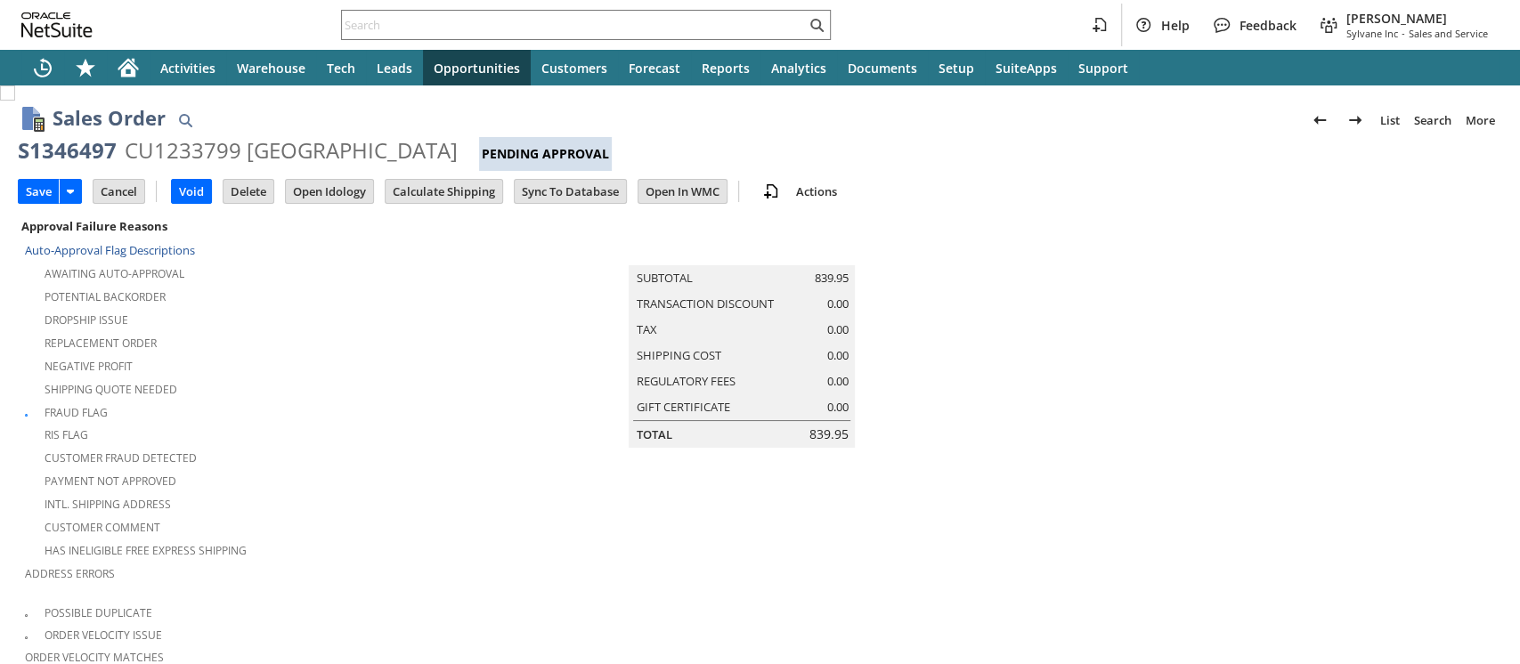
scroll to position [574, 0]
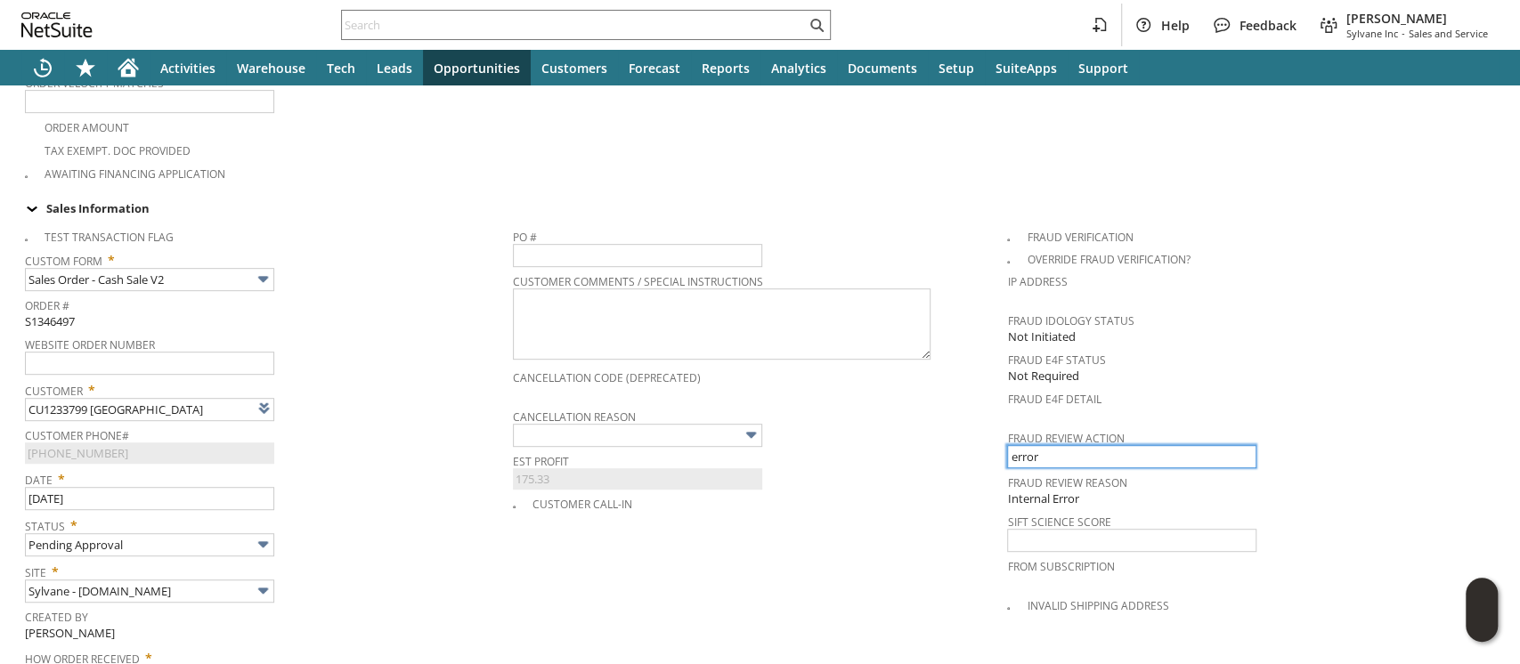
click at [1008, 445] on input "error" at bounding box center [1131, 456] width 249 height 23
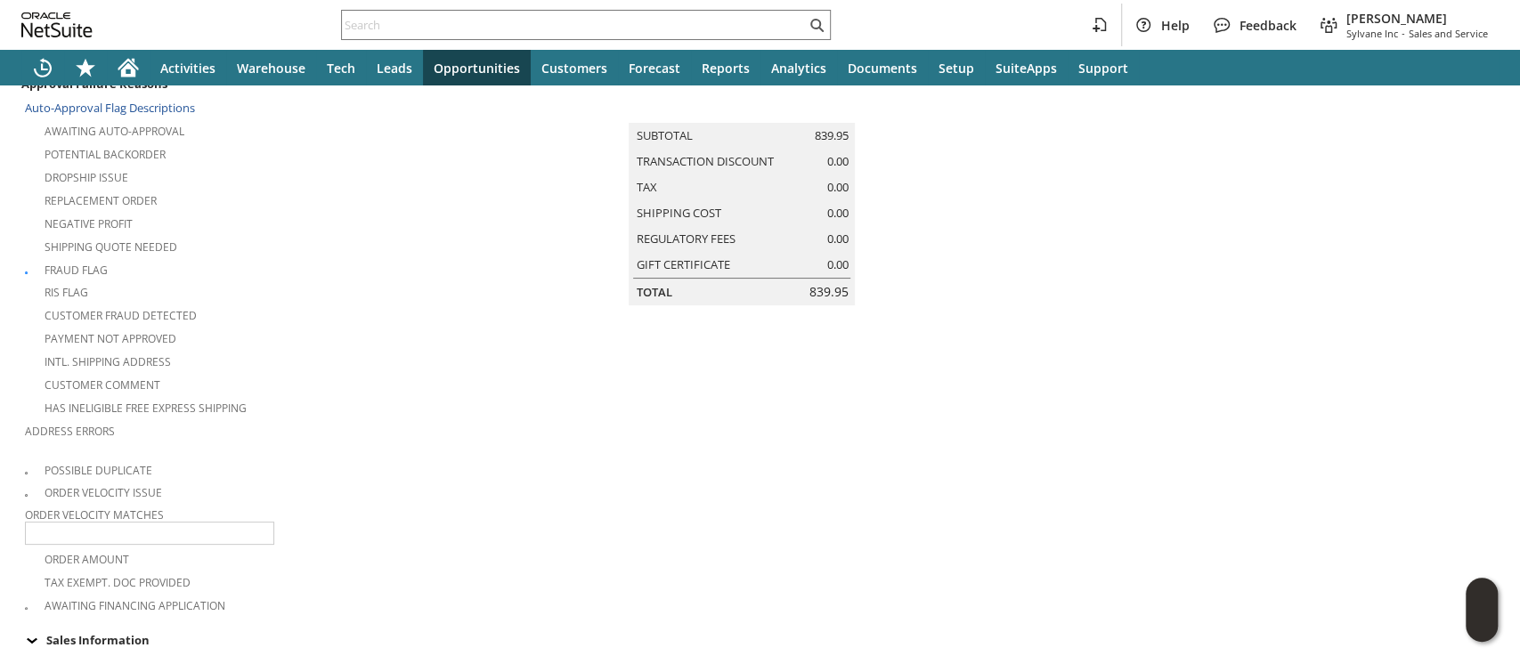
scroll to position [0, 0]
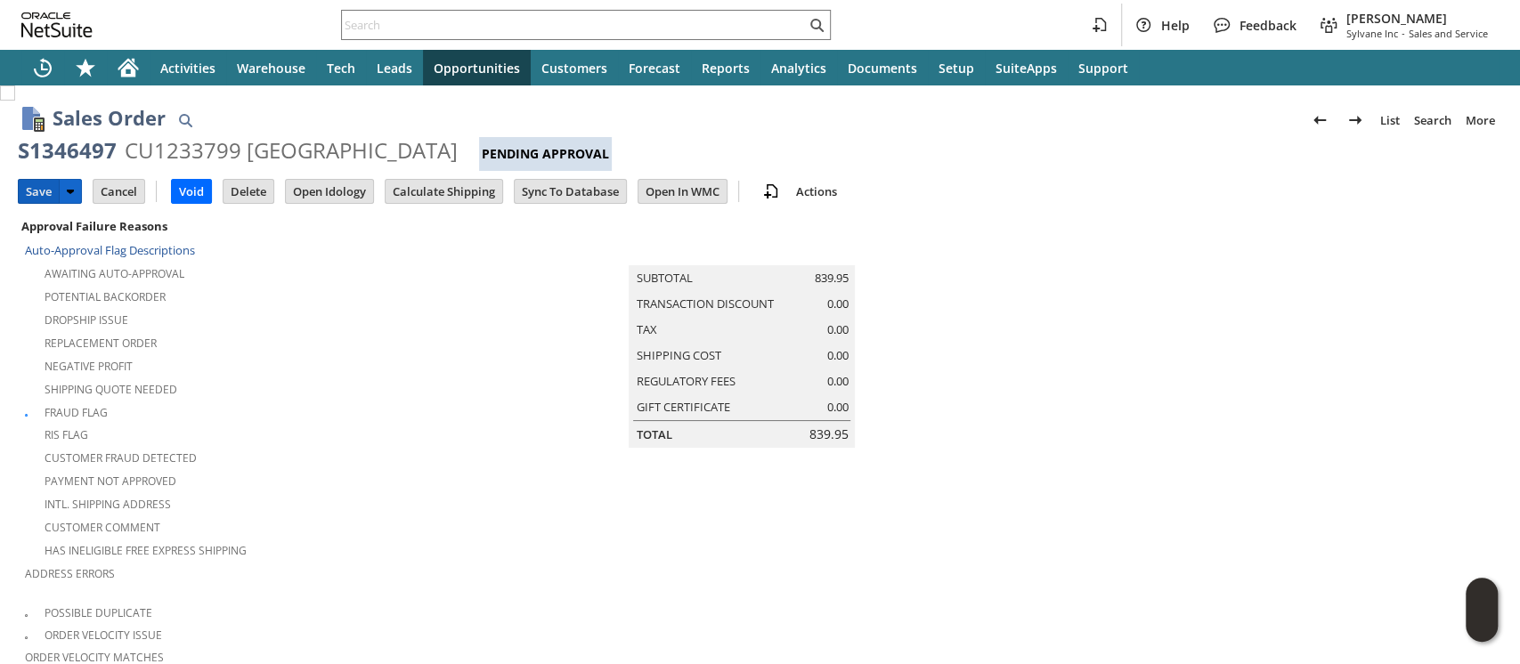
click at [32, 189] on input "Save" at bounding box center [39, 191] width 40 height 23
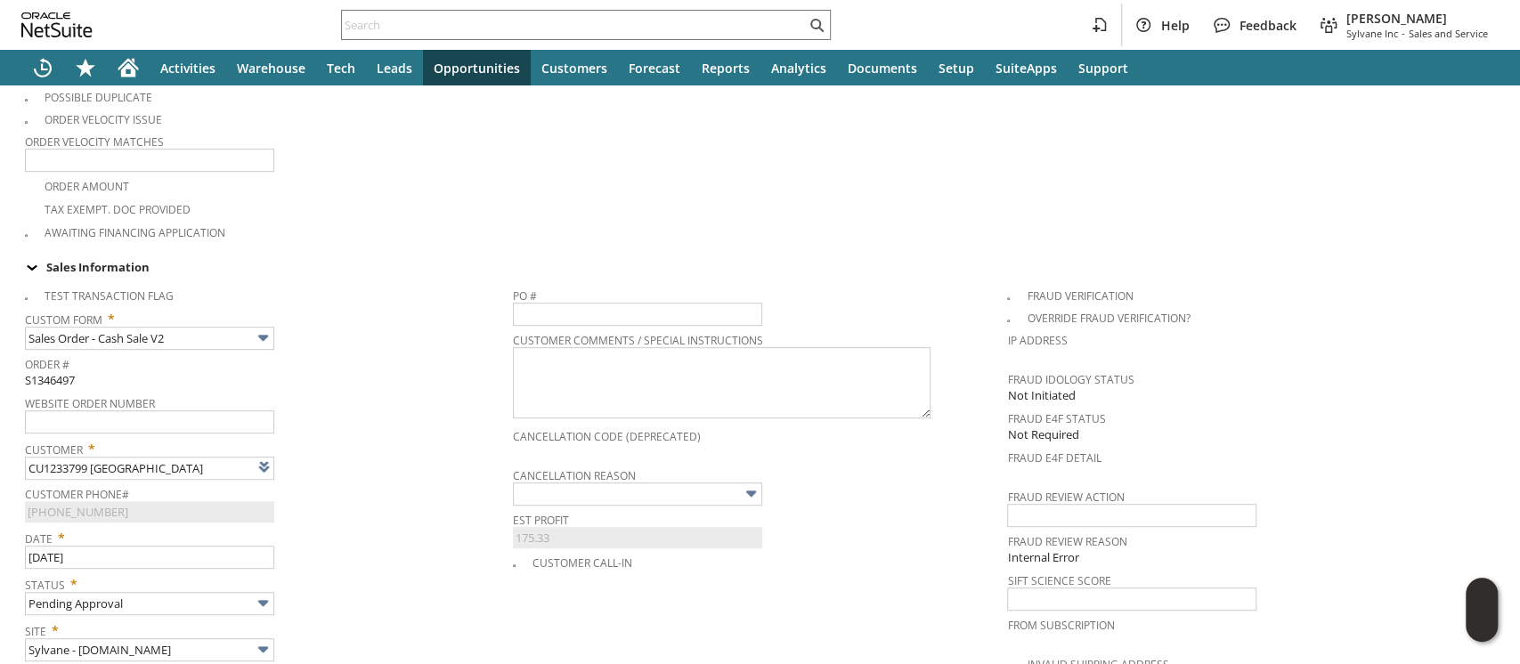
scroll to position [593, 0]
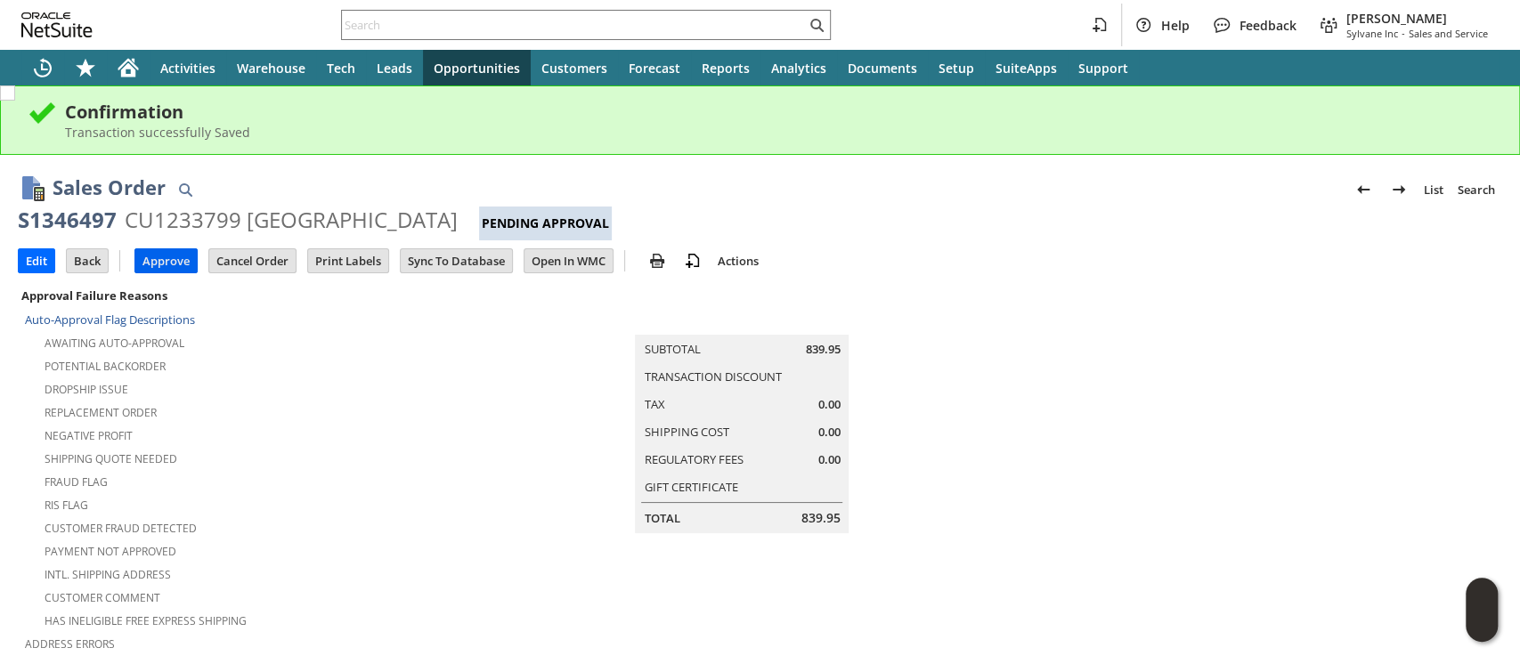
click at [152, 262] on input "Approve" at bounding box center [165, 260] width 61 height 23
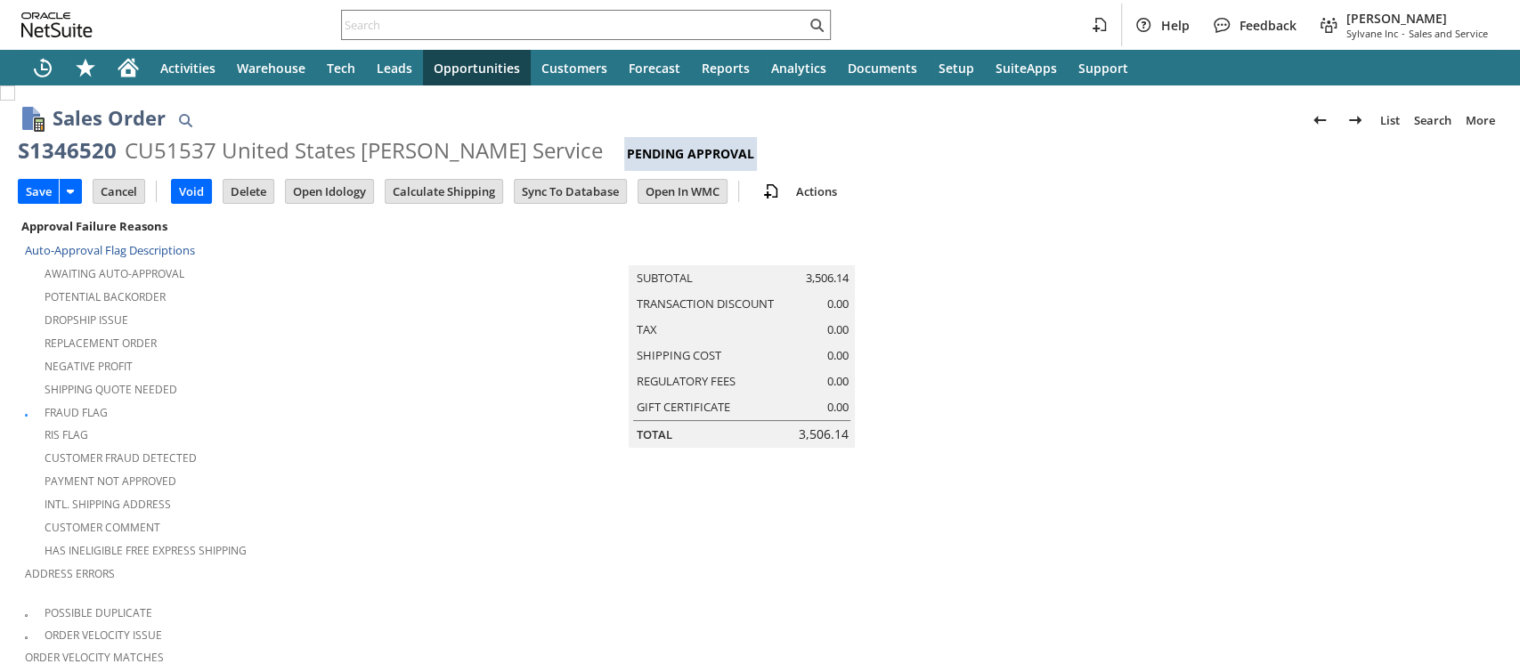
drag, startPoint x: 1022, startPoint y: 386, endPoint x: 1049, endPoint y: 416, distance: 40.4
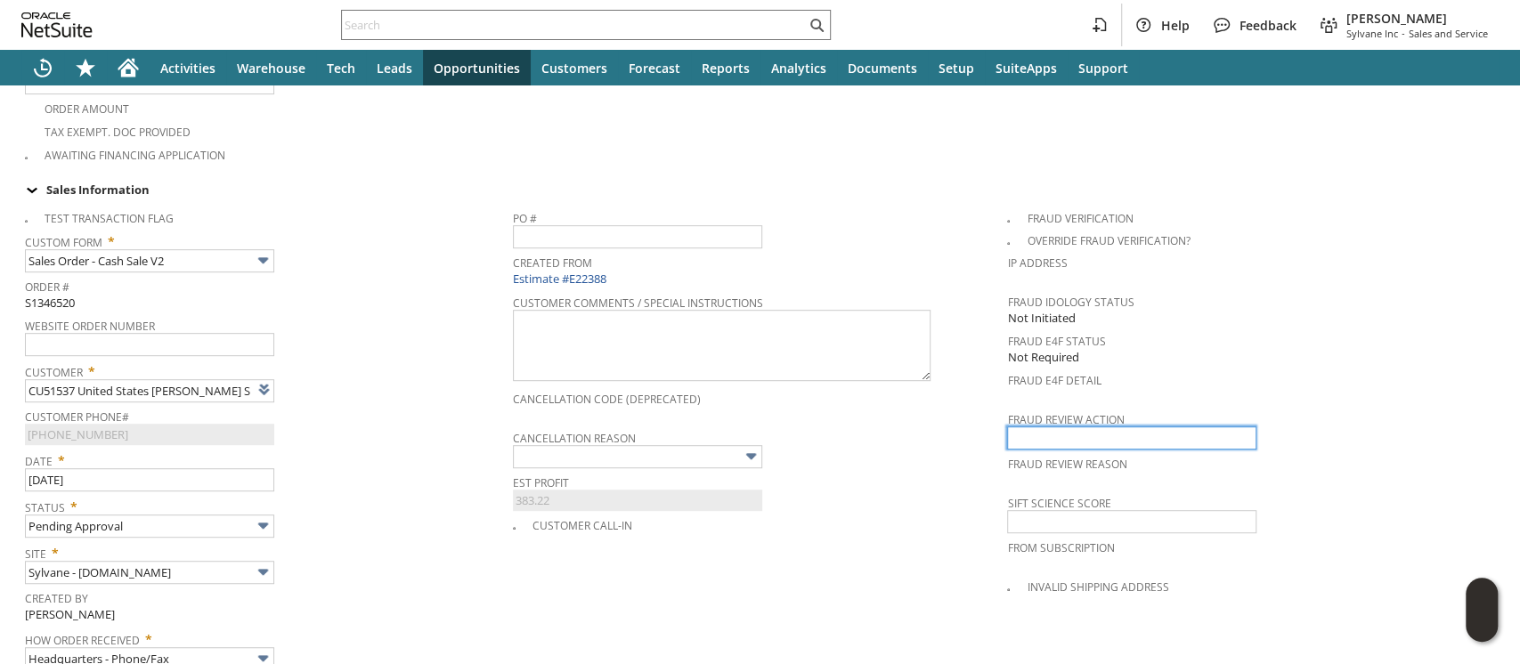
type input "approve"
click at [941, 470] on span "Est Profit" at bounding box center [756, 480] width 486 height 20
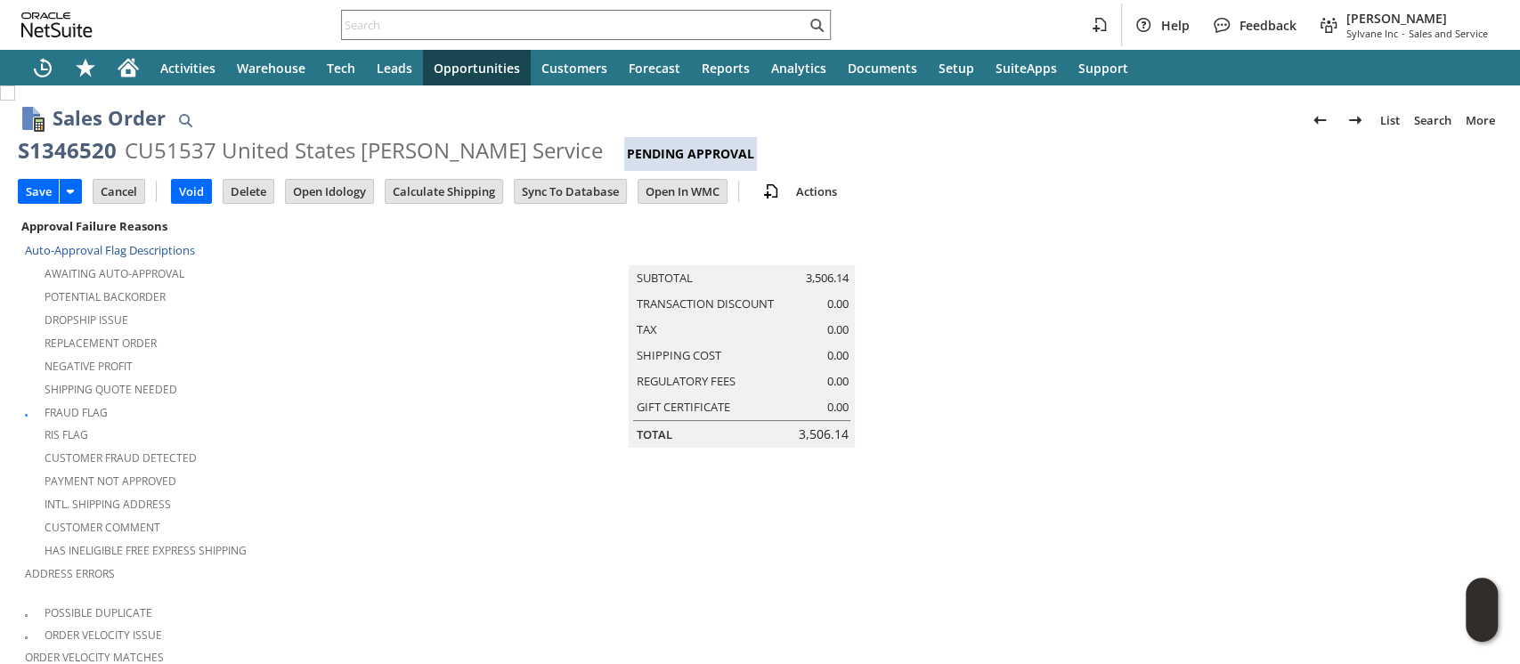
drag, startPoint x: 20, startPoint y: 190, endPoint x: 1062, endPoint y: 0, distance: 1059.9
click at [19, 190] on input "Save" at bounding box center [39, 191] width 40 height 23
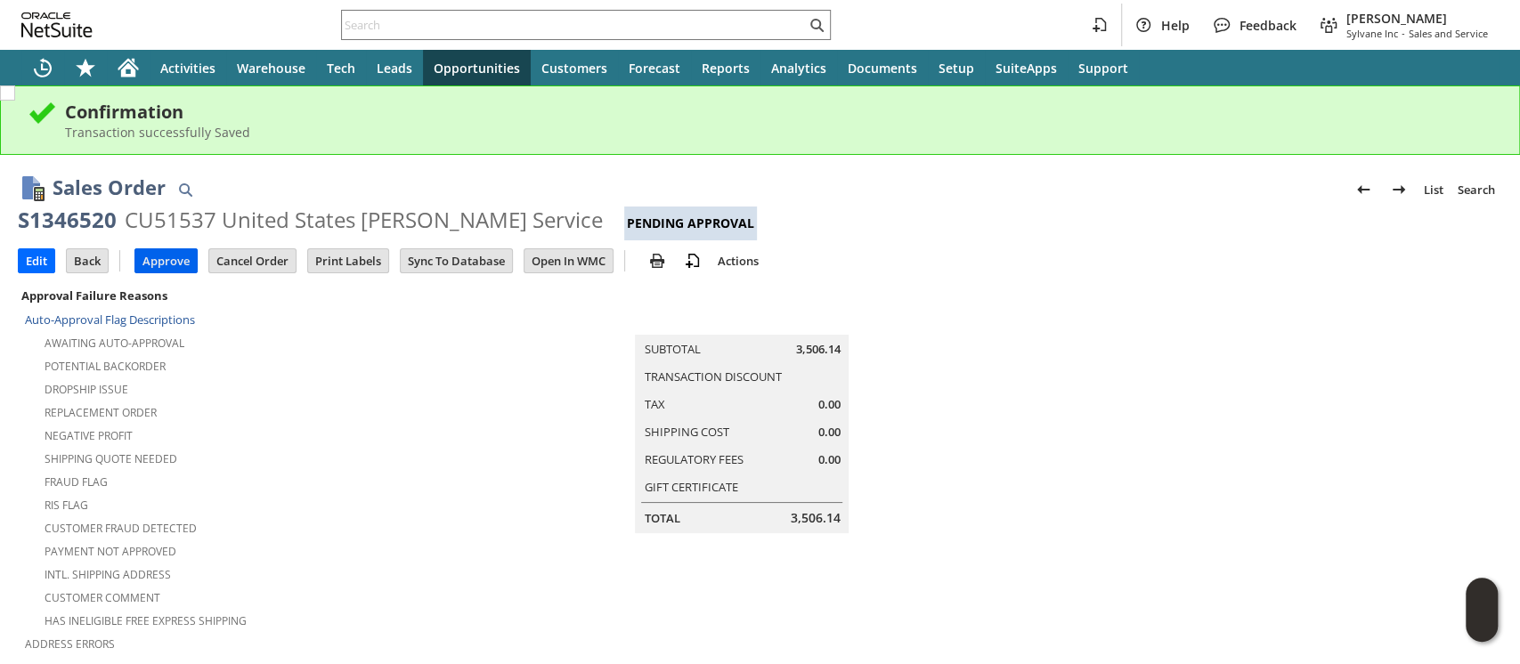
click at [165, 253] on input "Approve" at bounding box center [165, 260] width 61 height 23
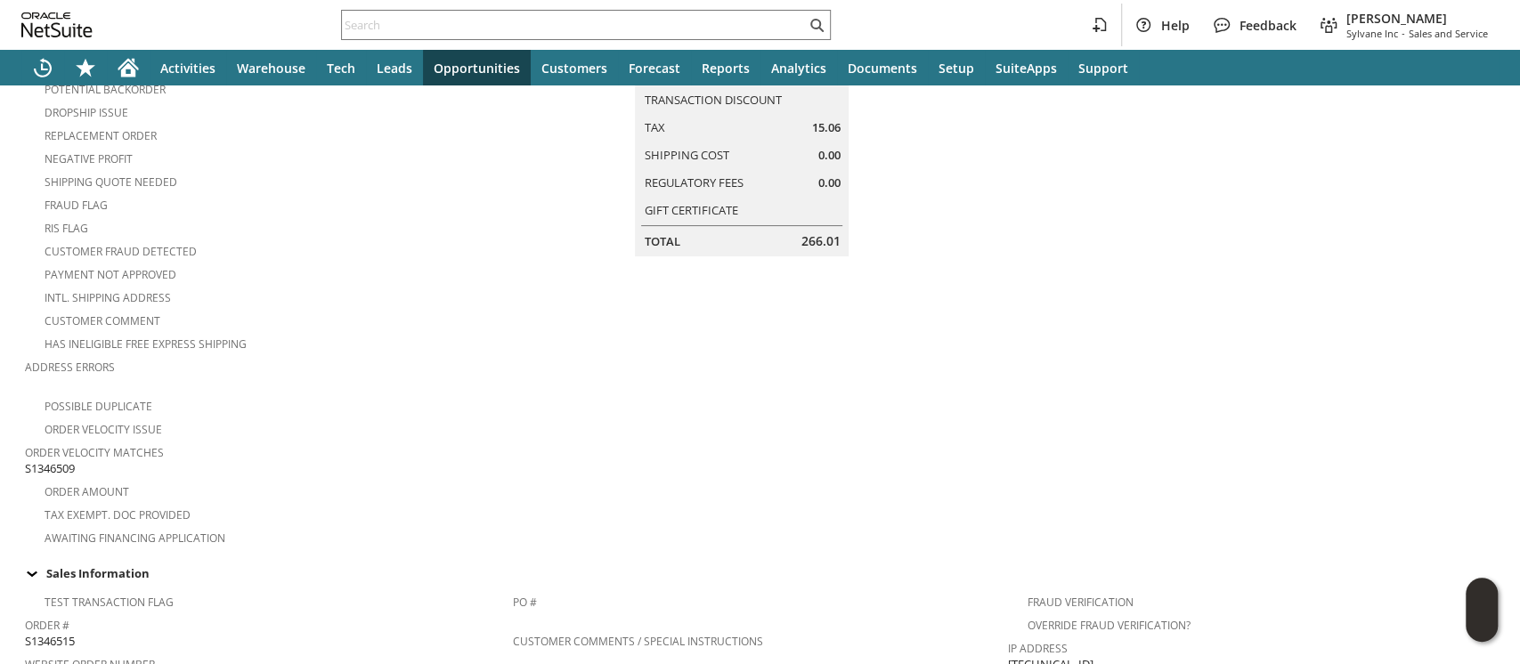
scroll to position [237, 0]
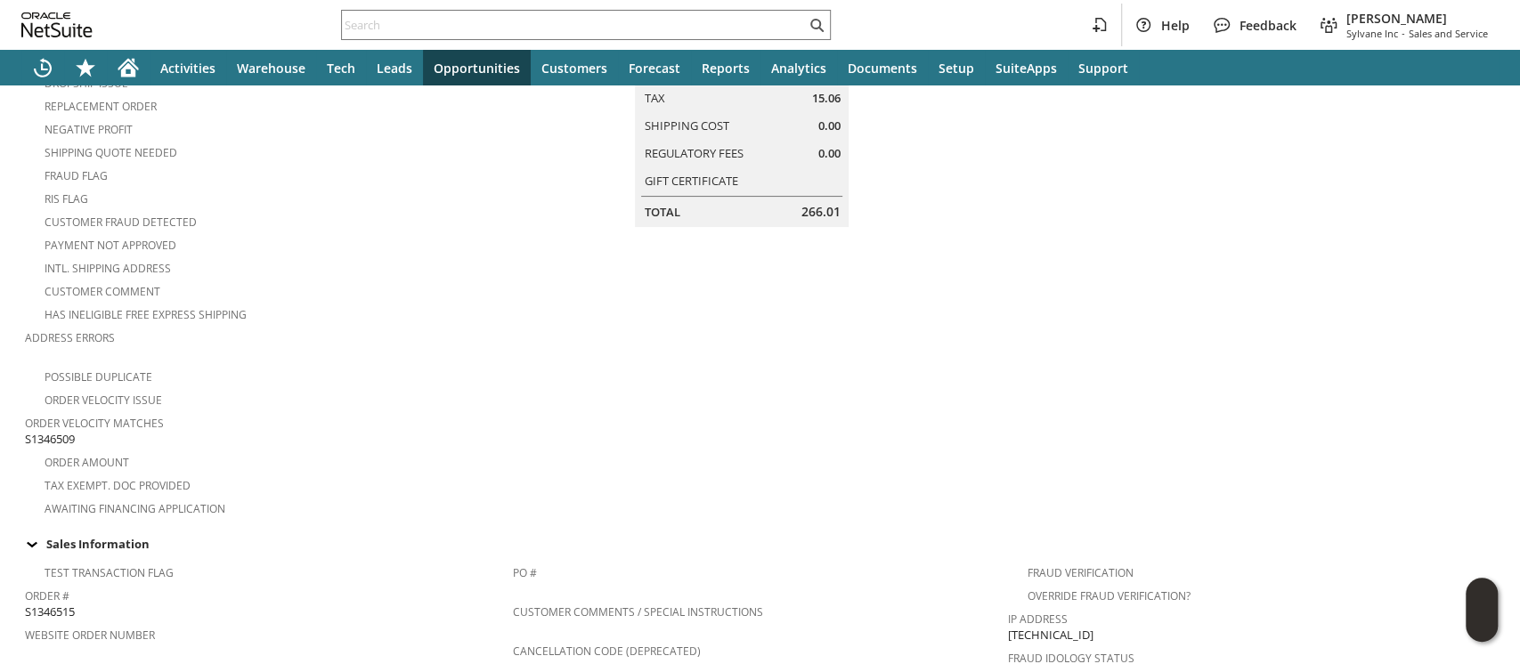
click at [61, 431] on span "S1346509" at bounding box center [50, 439] width 50 height 17
copy span "S1346509"
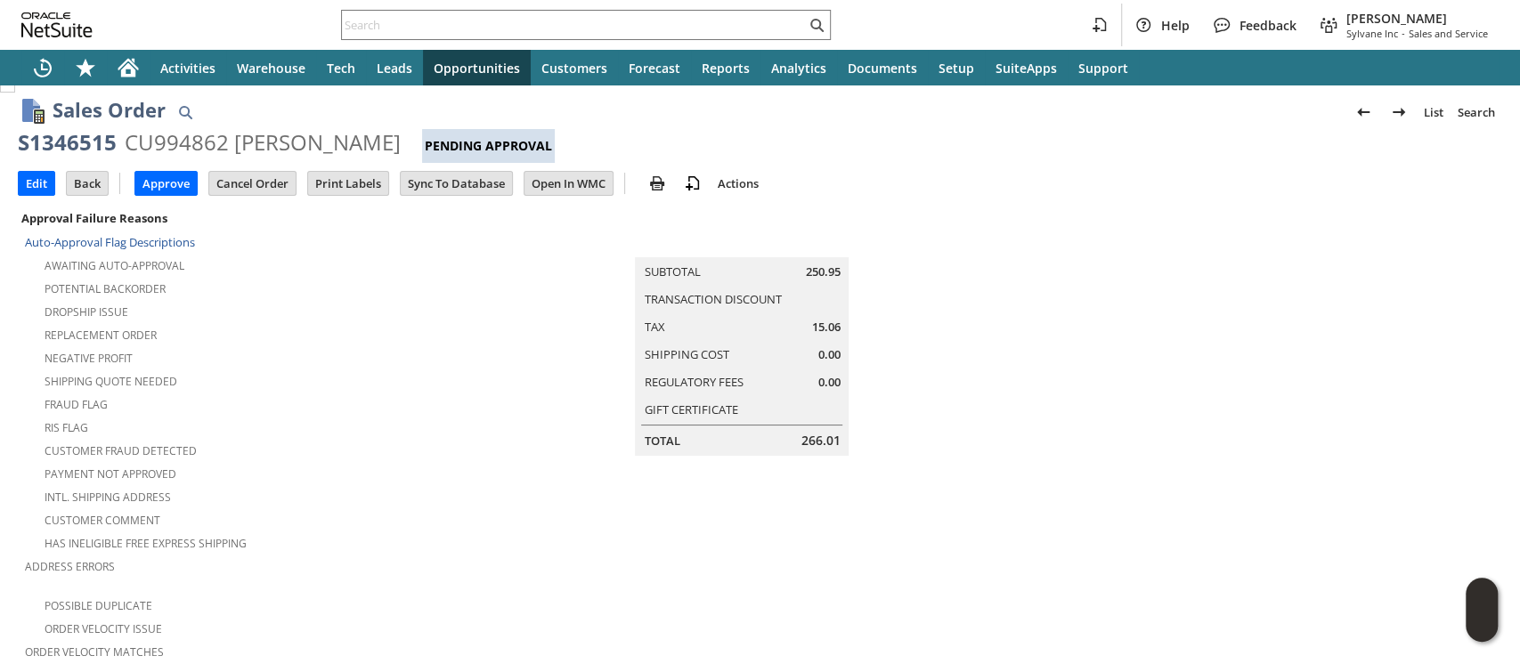
scroll to position [0, 0]
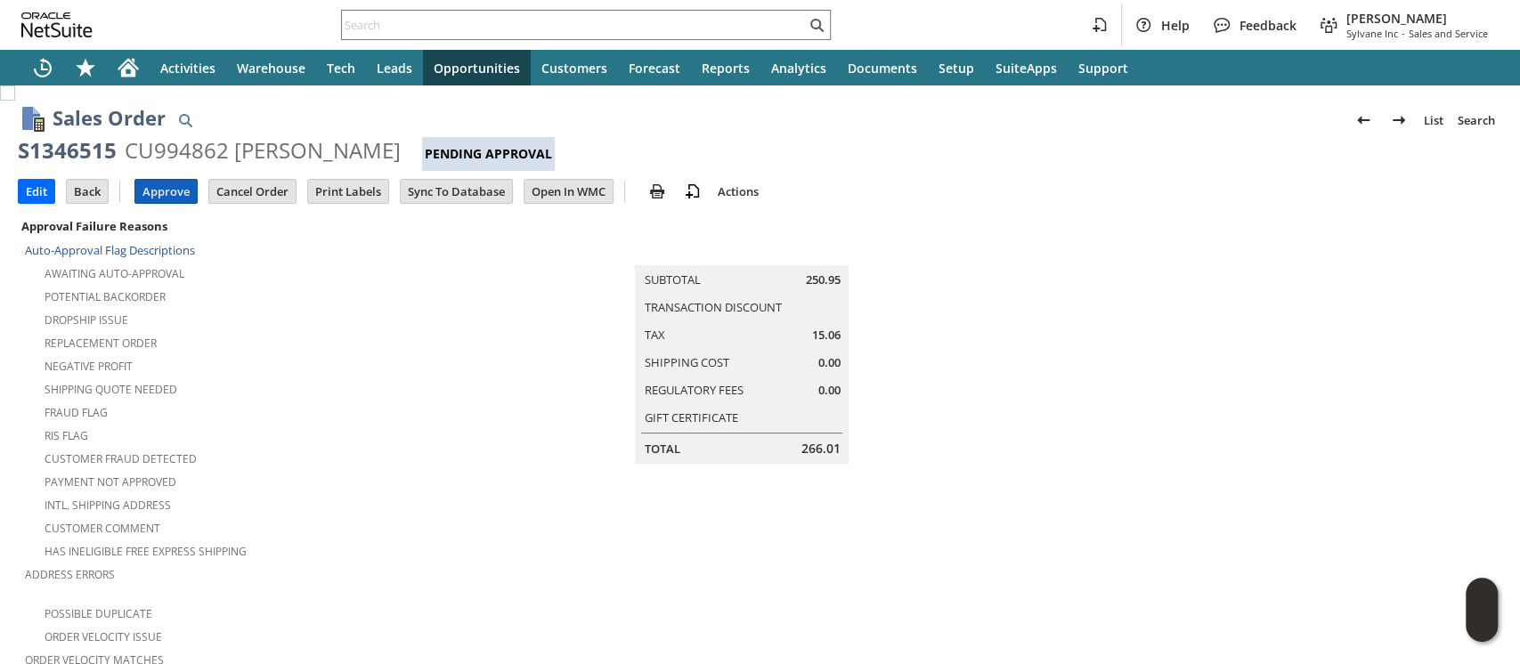
click at [164, 196] on input "Approve" at bounding box center [165, 191] width 61 height 23
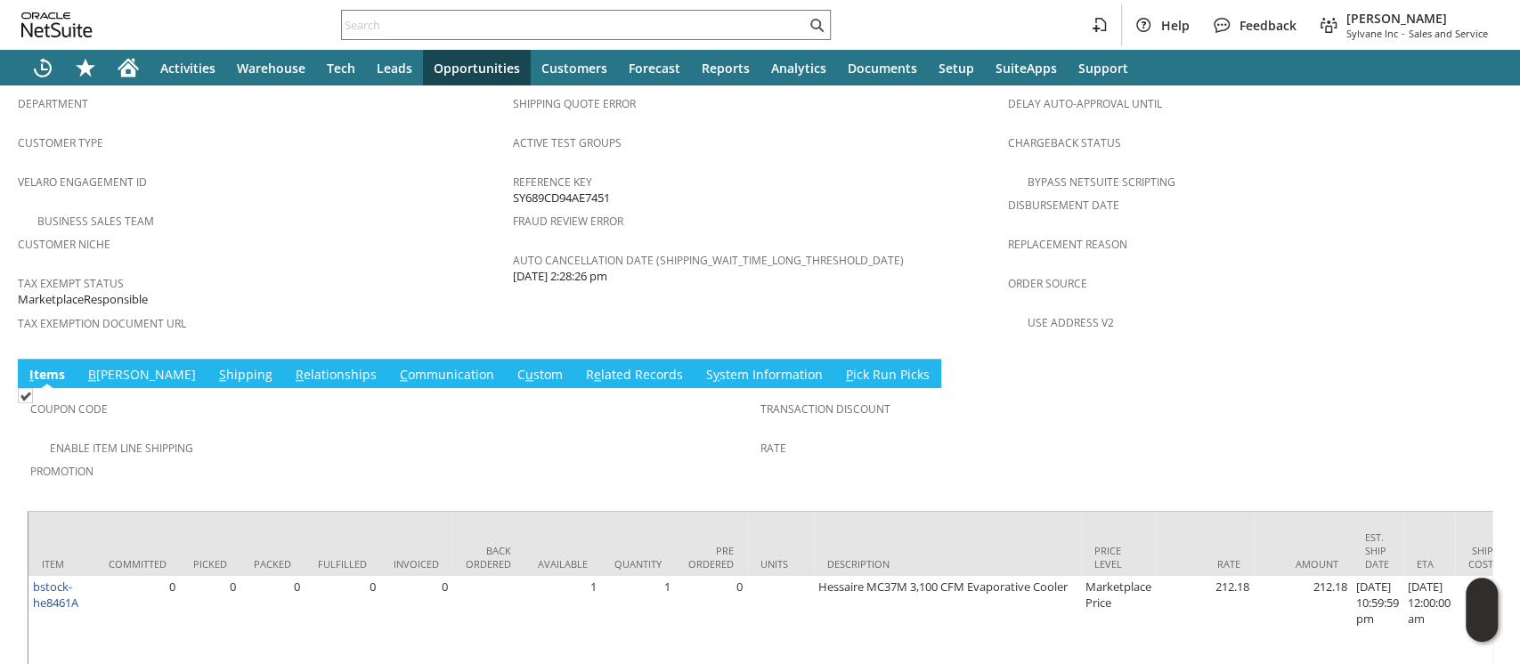
scroll to position [1159, 0]
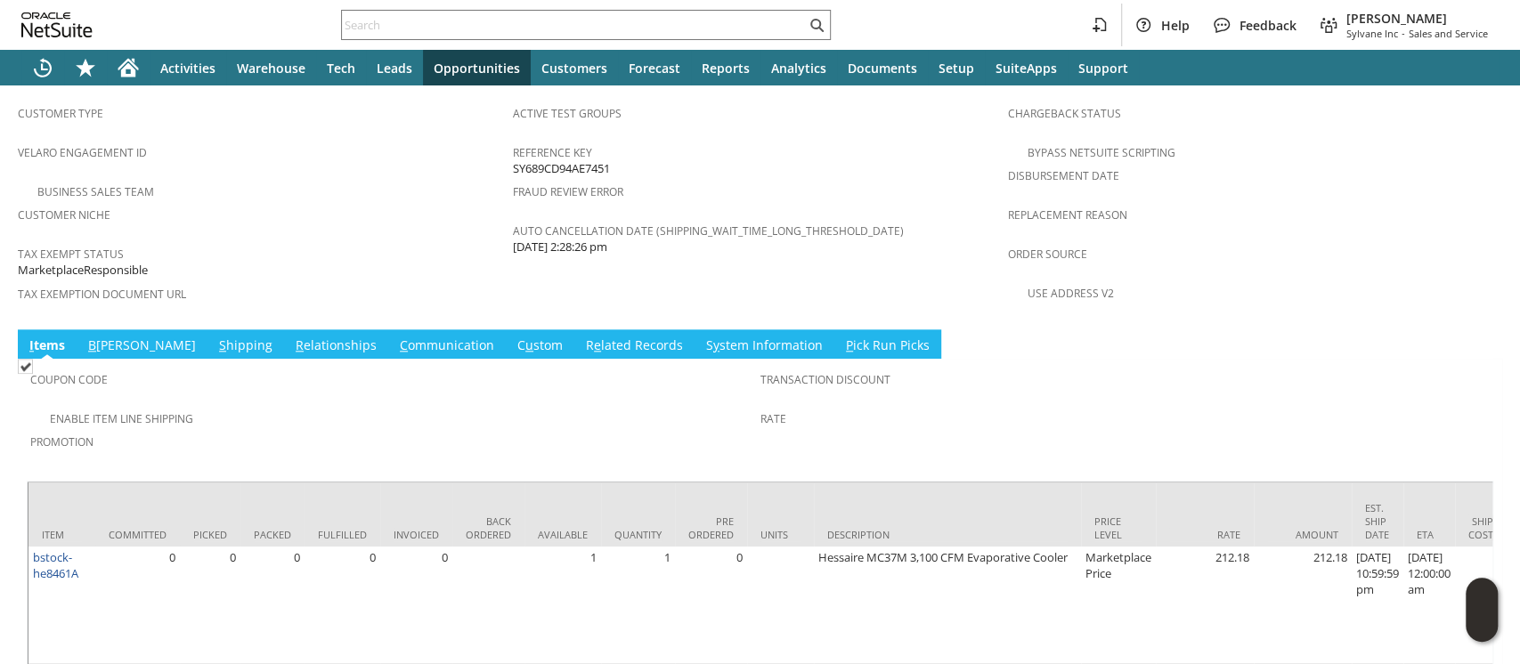
click at [106, 337] on link "B illing" at bounding box center [142, 347] width 117 height 20
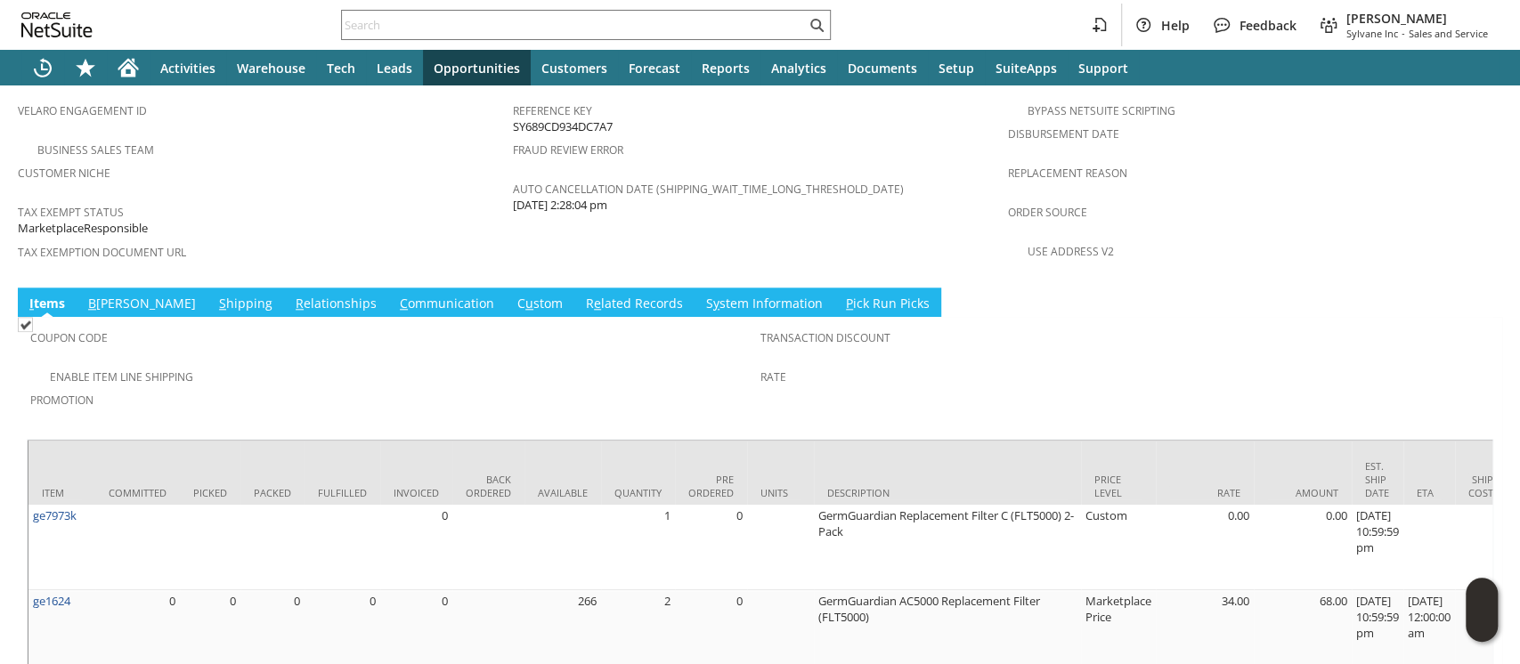
scroll to position [1211, 0]
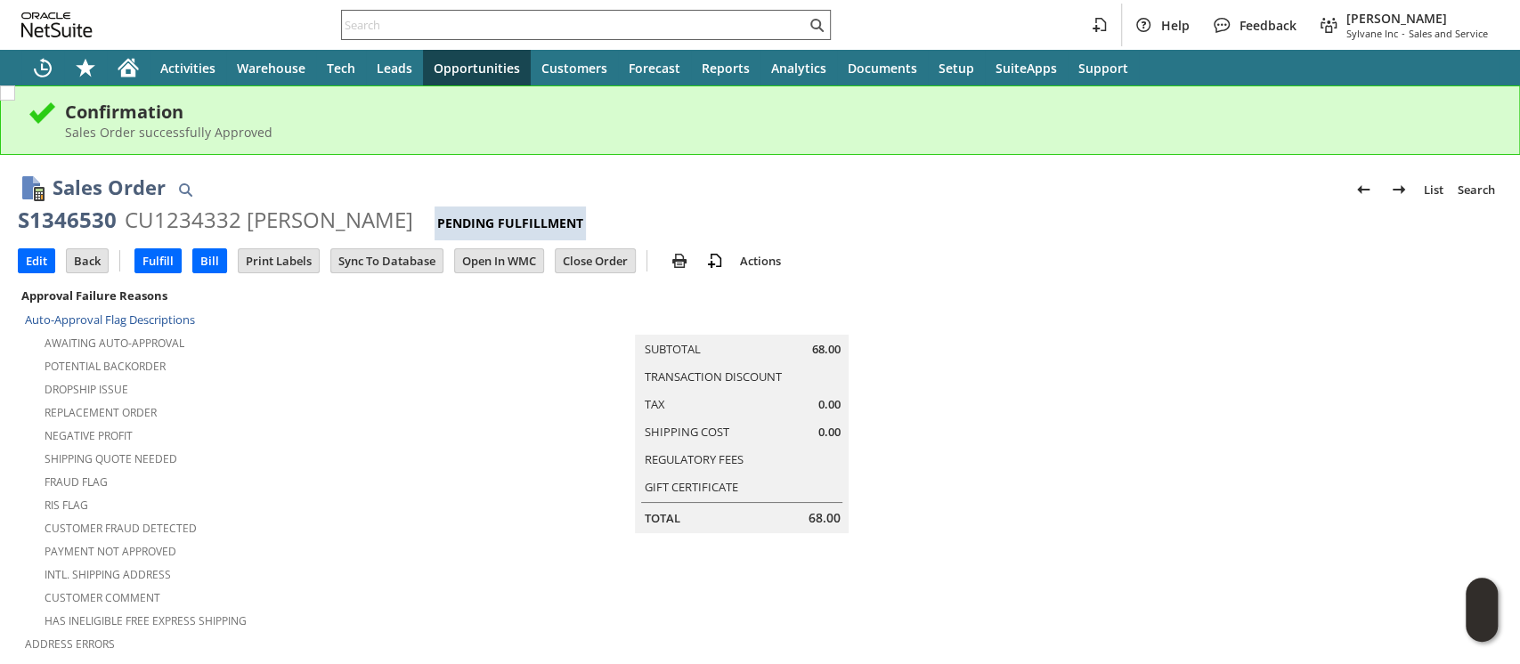
click at [466, 25] on input "text" at bounding box center [574, 24] width 464 height 21
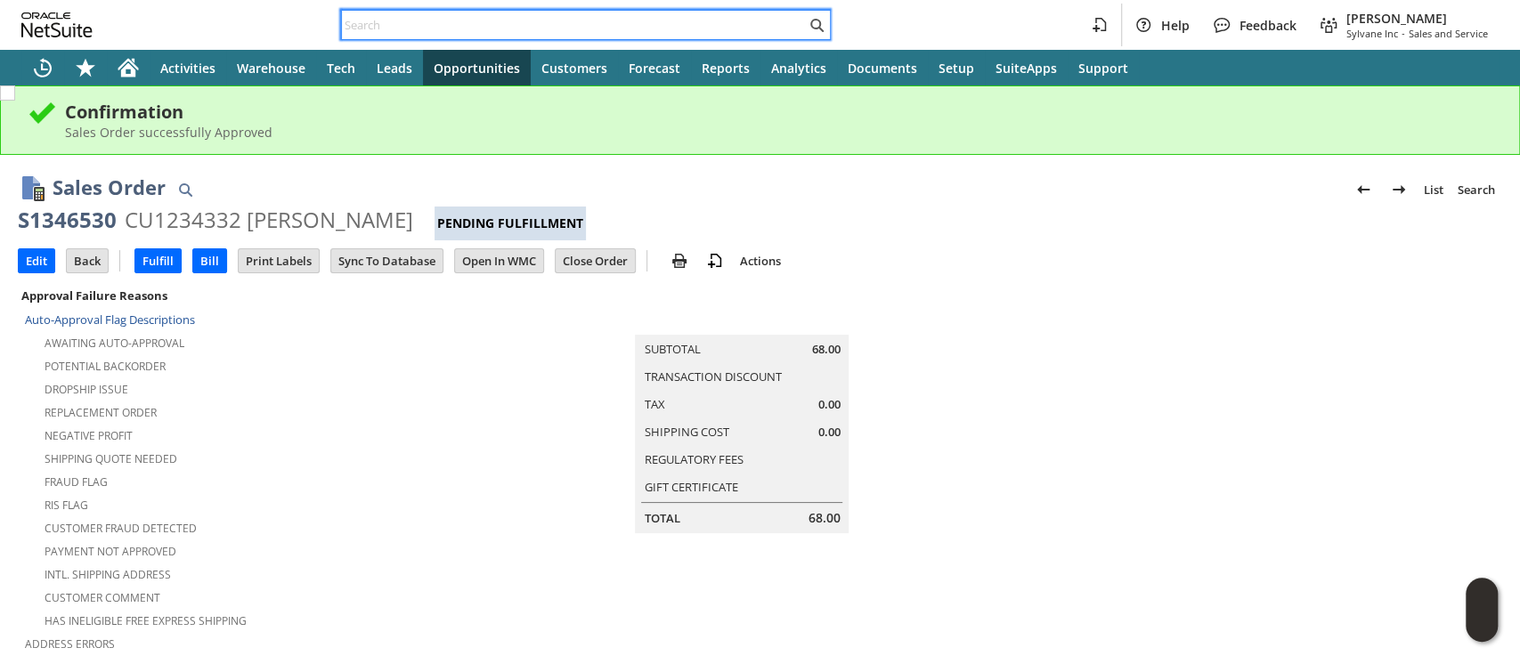
paste input "S1346509"
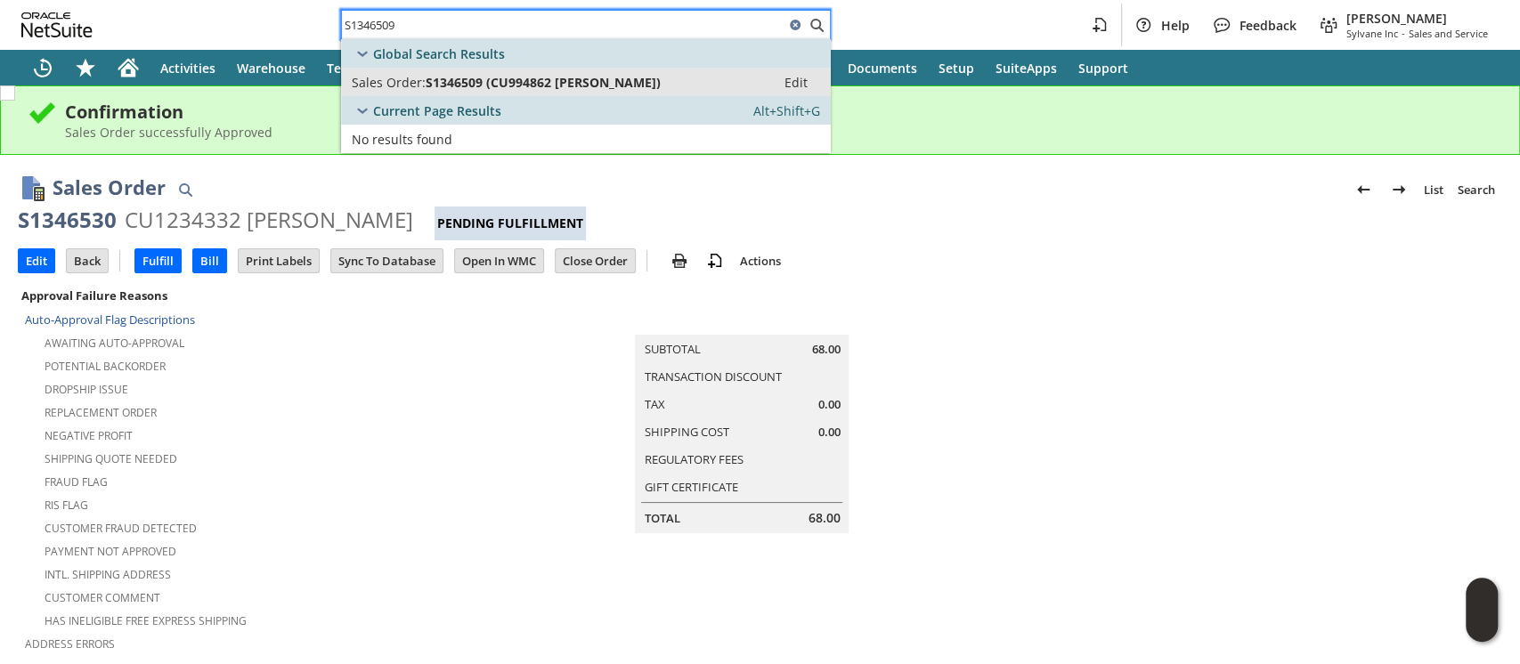
type input "S1346509"
click at [483, 78] on span "S1346509 (CU994862 Robert Burns)" at bounding box center [543, 82] width 235 height 17
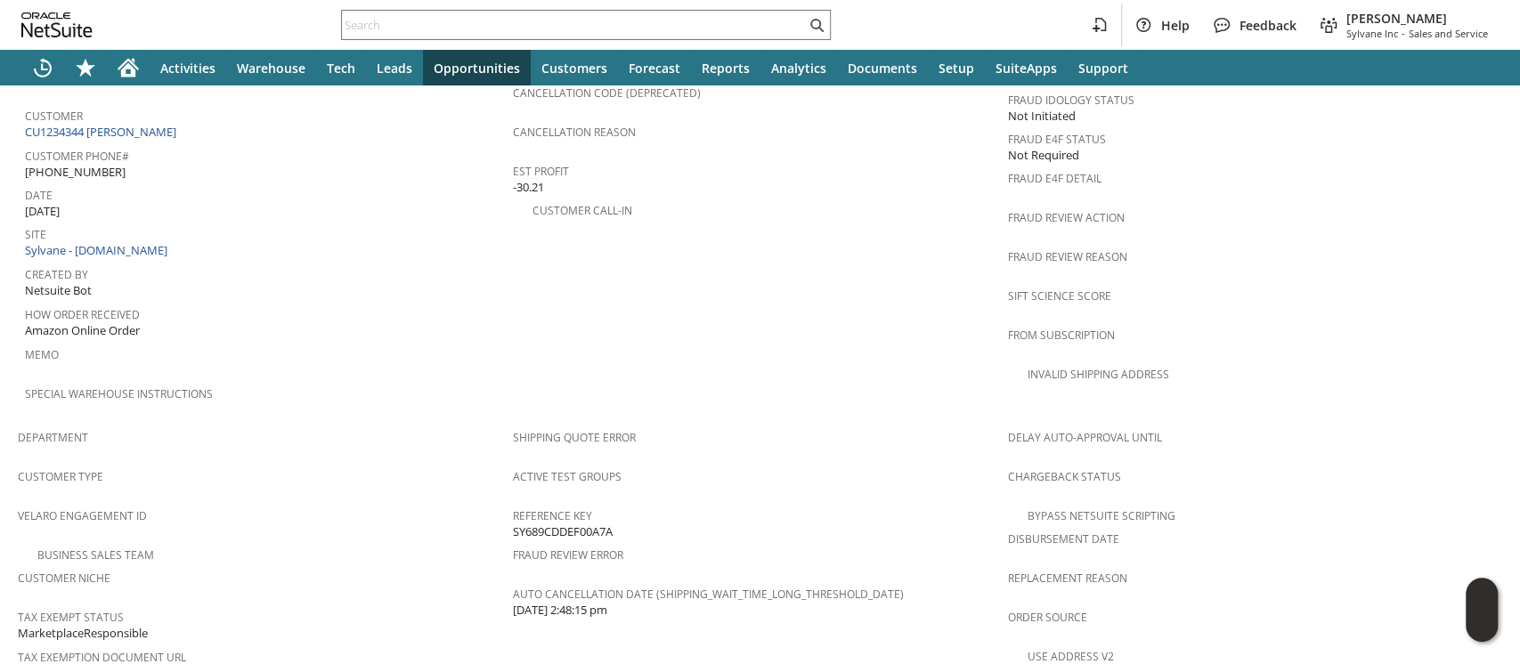
scroll to position [1159, 0]
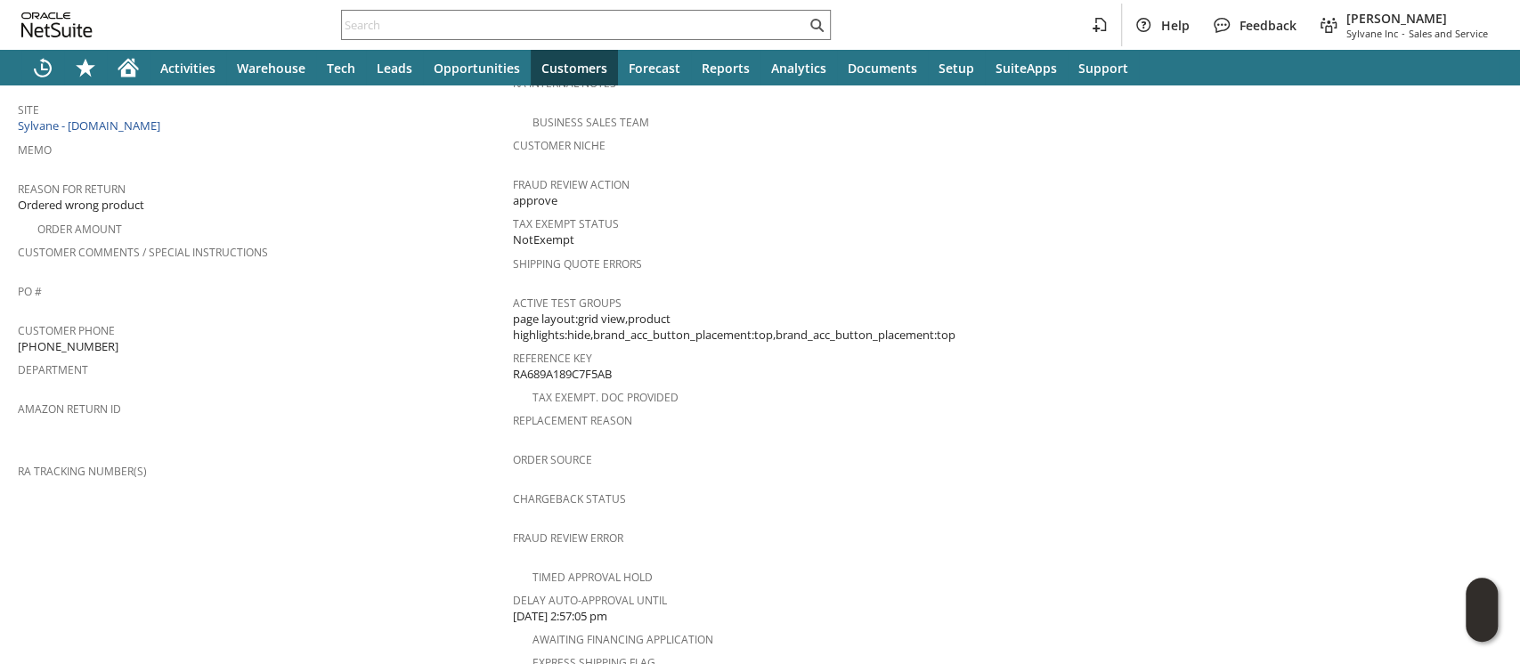
scroll to position [715, 0]
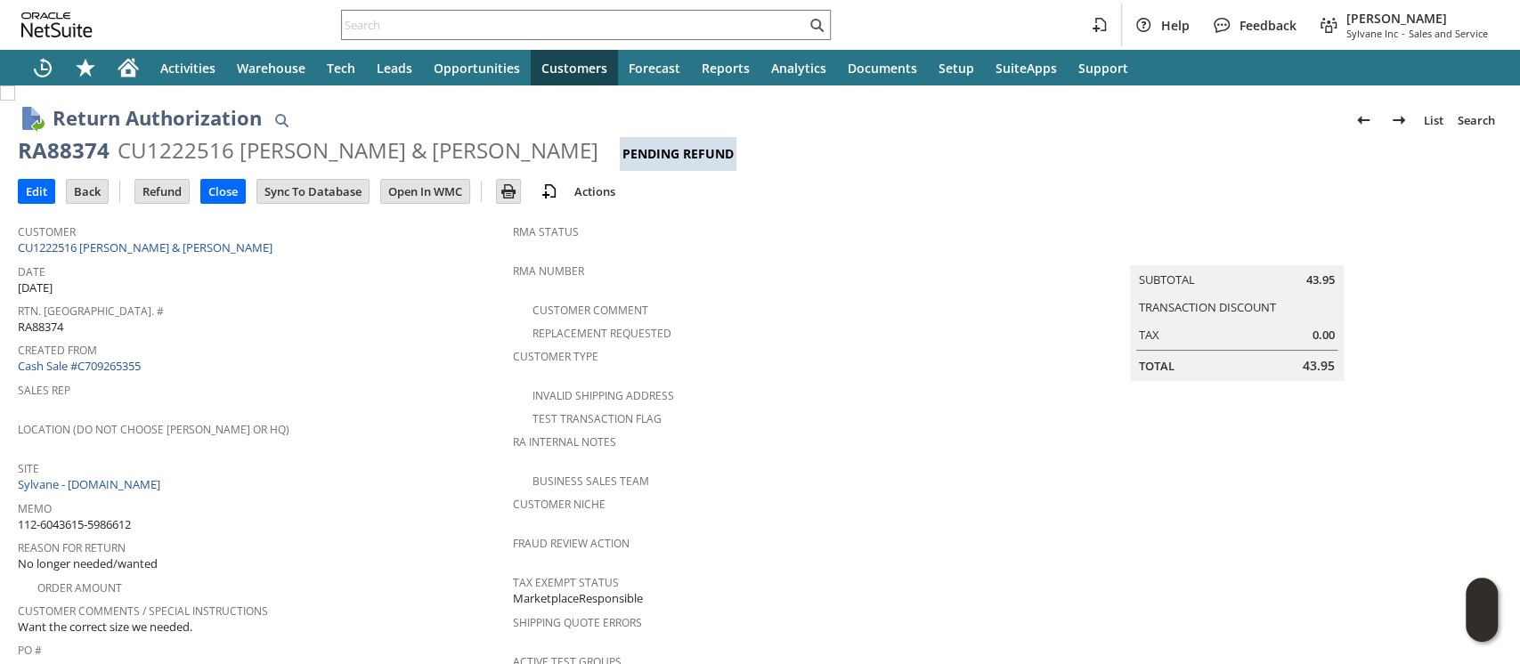
click at [56, 516] on span "112-6043615-5986612" at bounding box center [74, 524] width 113 height 17
copy tbody "112-6043615-5986612"
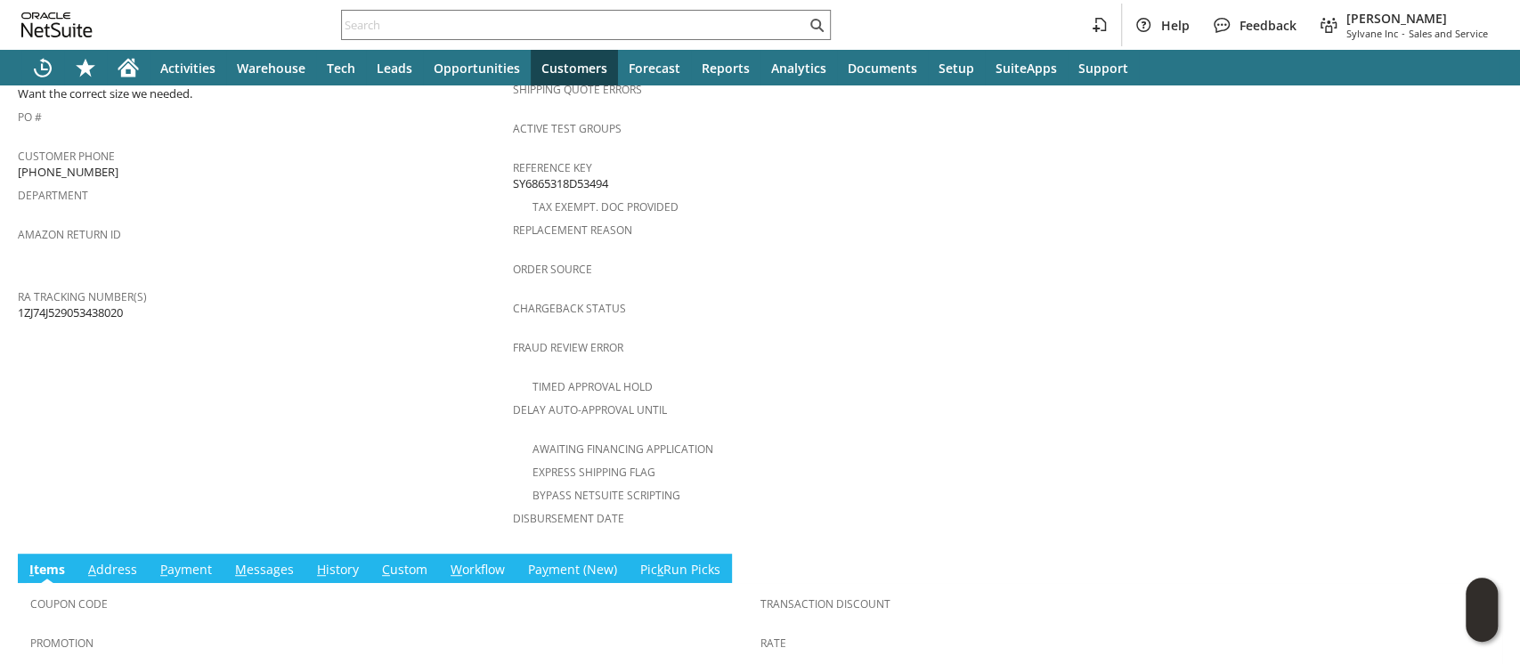
scroll to position [810, 0]
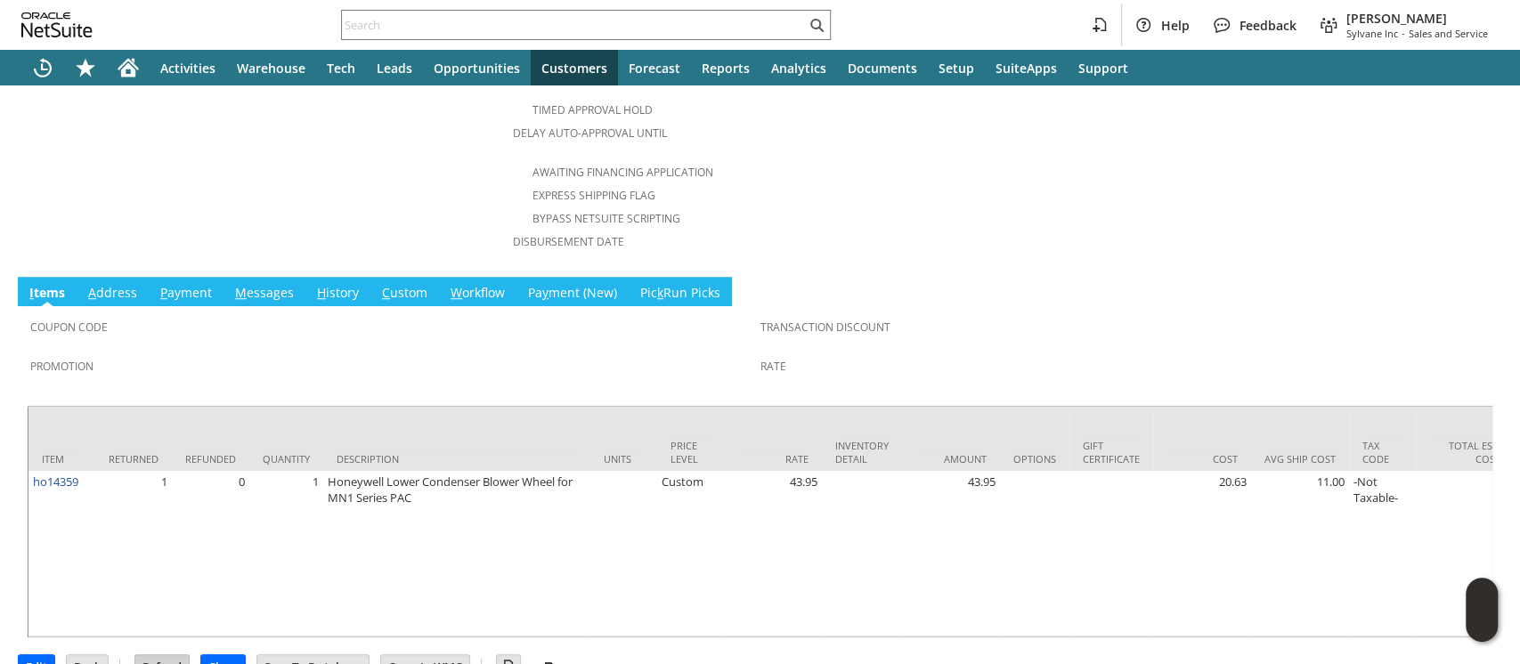
click at [170, 655] on input "Refund" at bounding box center [161, 666] width 53 height 23
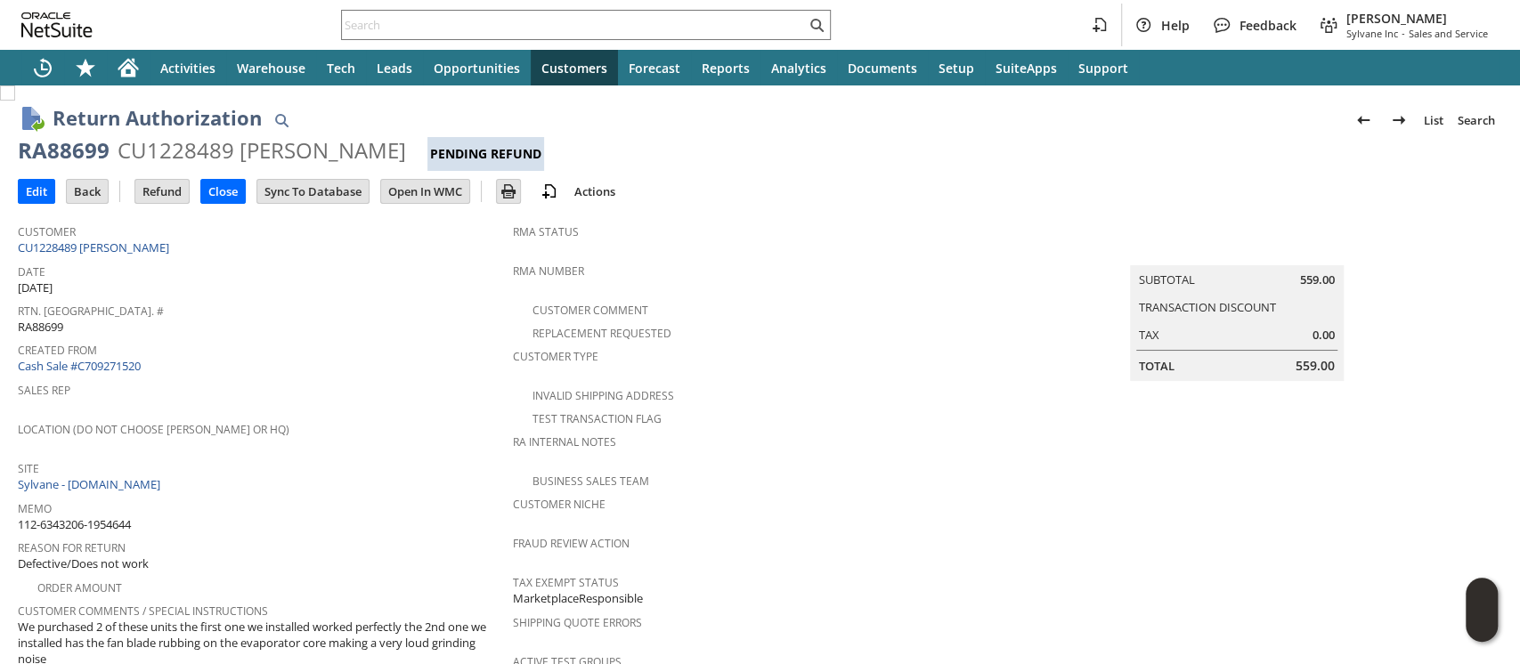
click at [121, 516] on span "112-6343206-1954644" at bounding box center [74, 524] width 113 height 17
copy tbody "112-6343206-1954644"
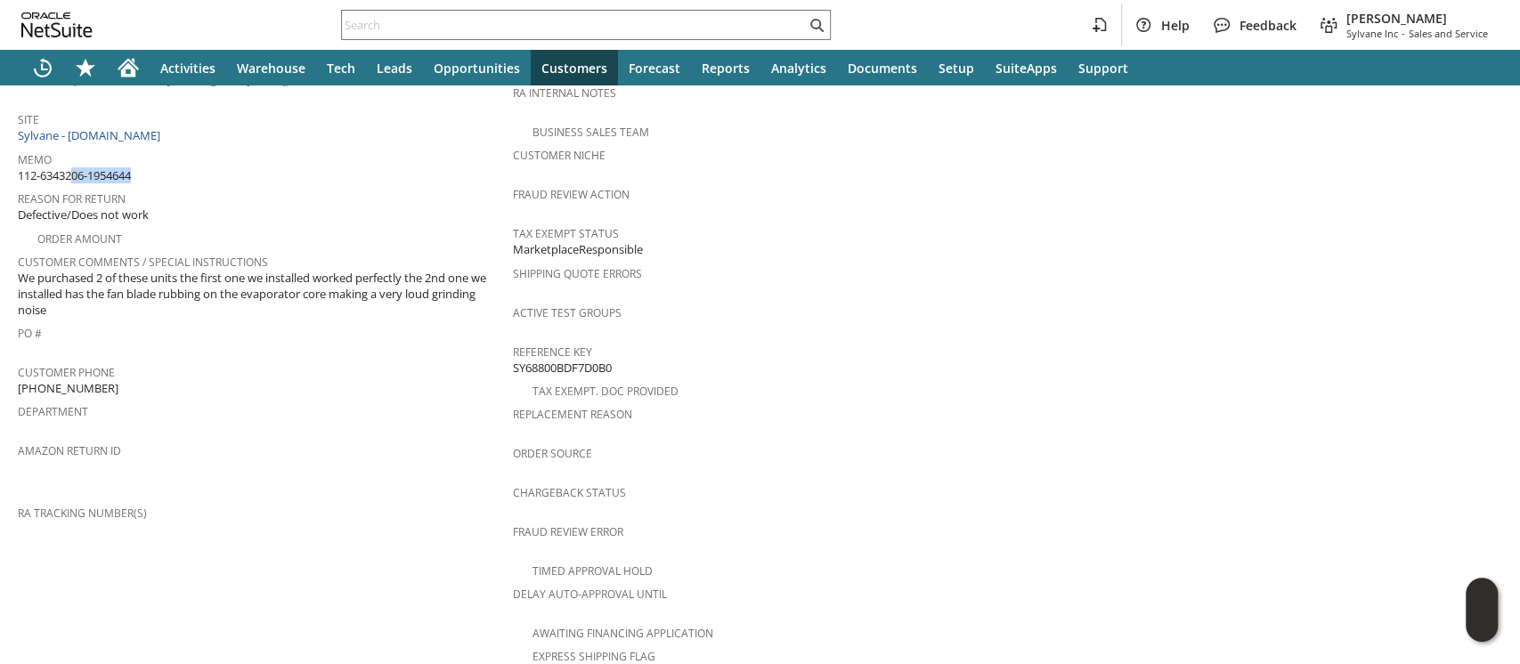
scroll to position [778, 0]
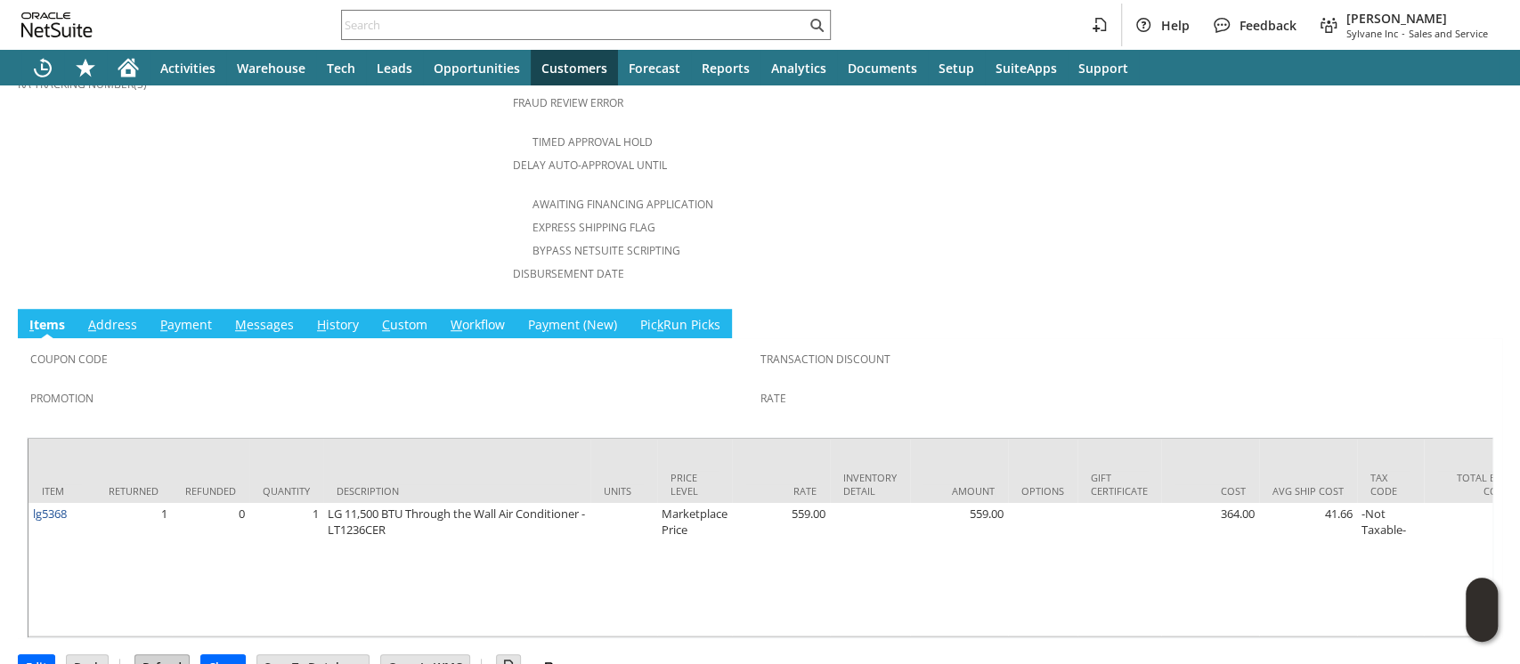
click at [167, 655] on input "Refund" at bounding box center [161, 666] width 53 height 23
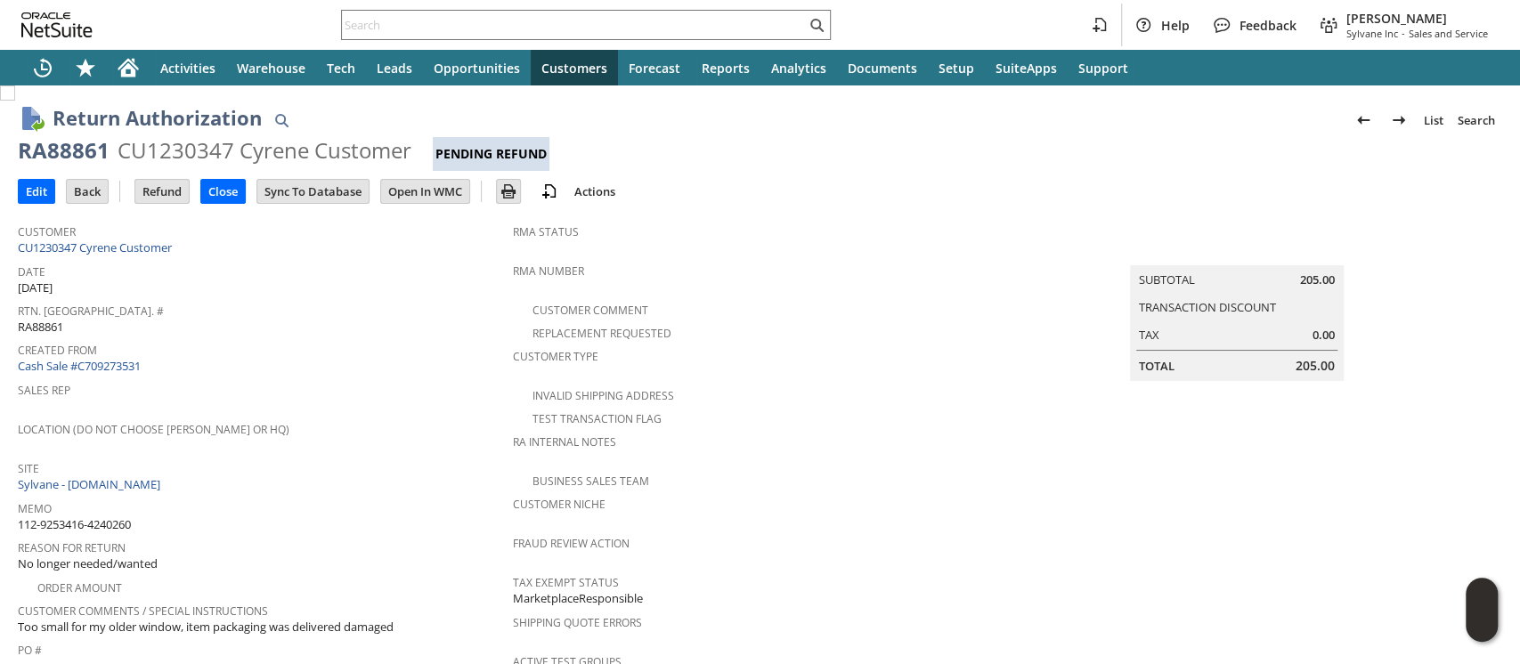
click at [131, 516] on span "112-9253416-4240260" at bounding box center [74, 524] width 113 height 17
copy tbody "112-9253416-4240260"
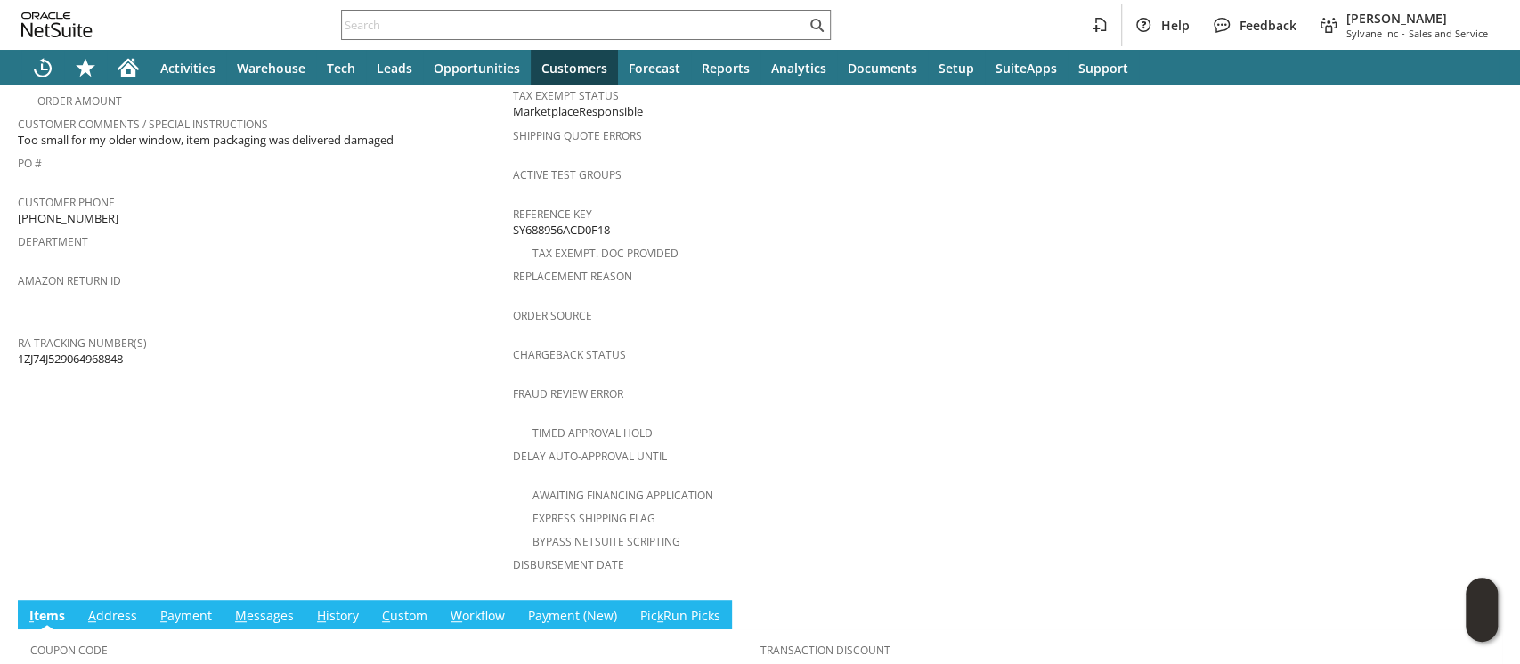
scroll to position [731, 0]
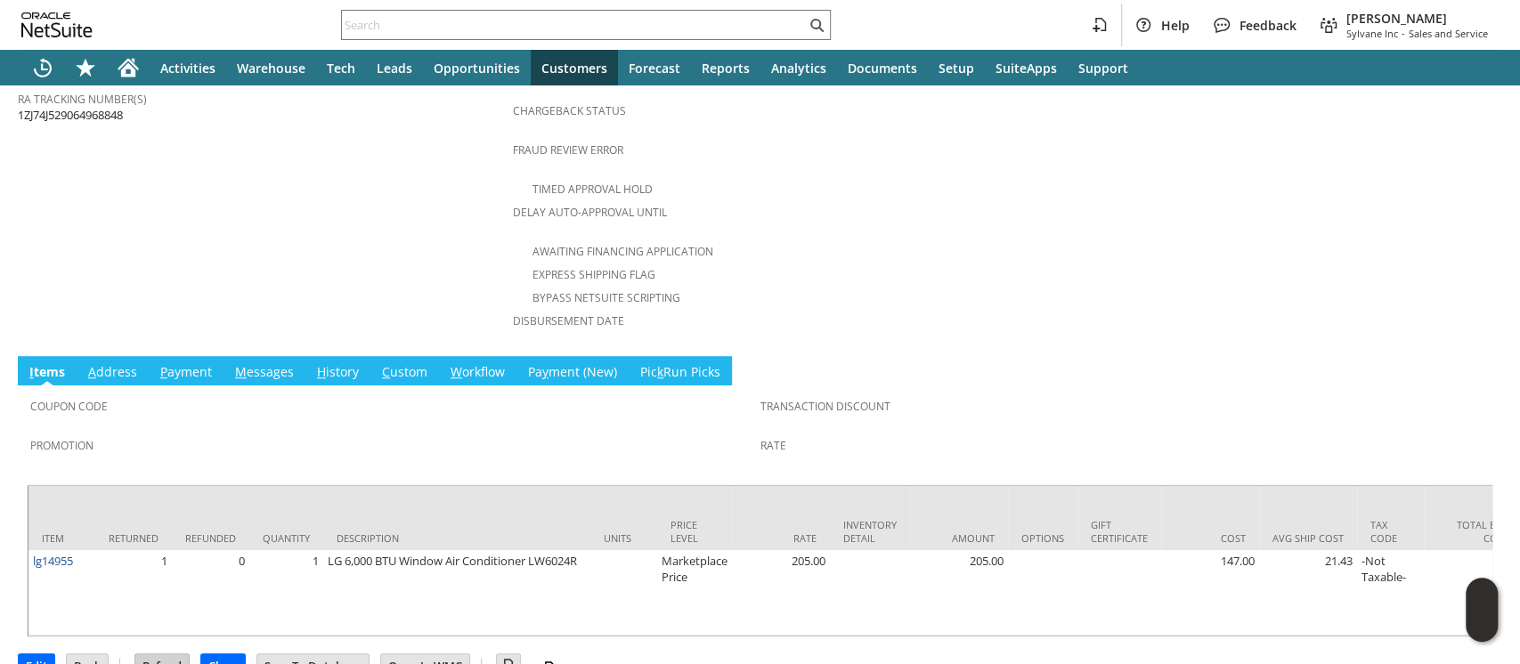
click at [165, 655] on input "Refund" at bounding box center [161, 666] width 53 height 23
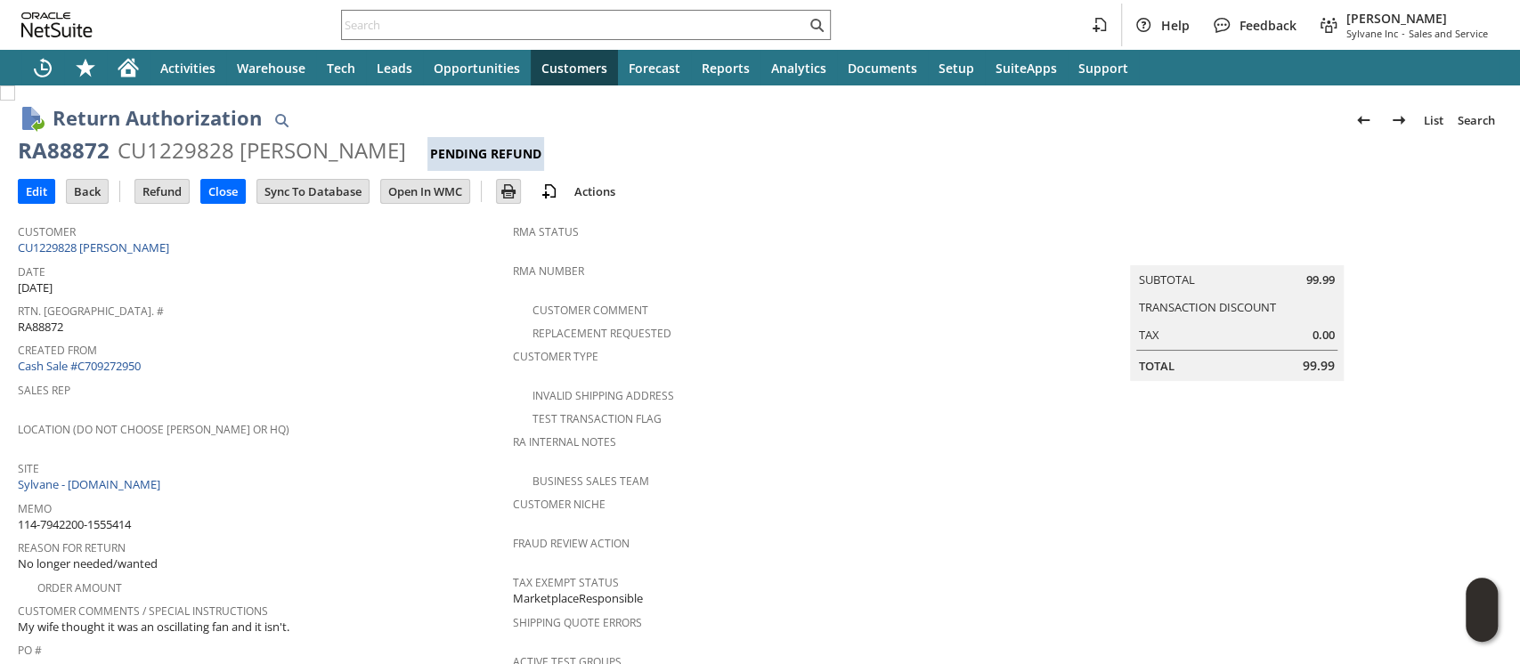
click at [121, 516] on span "114-7942200-1555414" at bounding box center [74, 524] width 113 height 17
copy tbody "114-7942200-1555414"
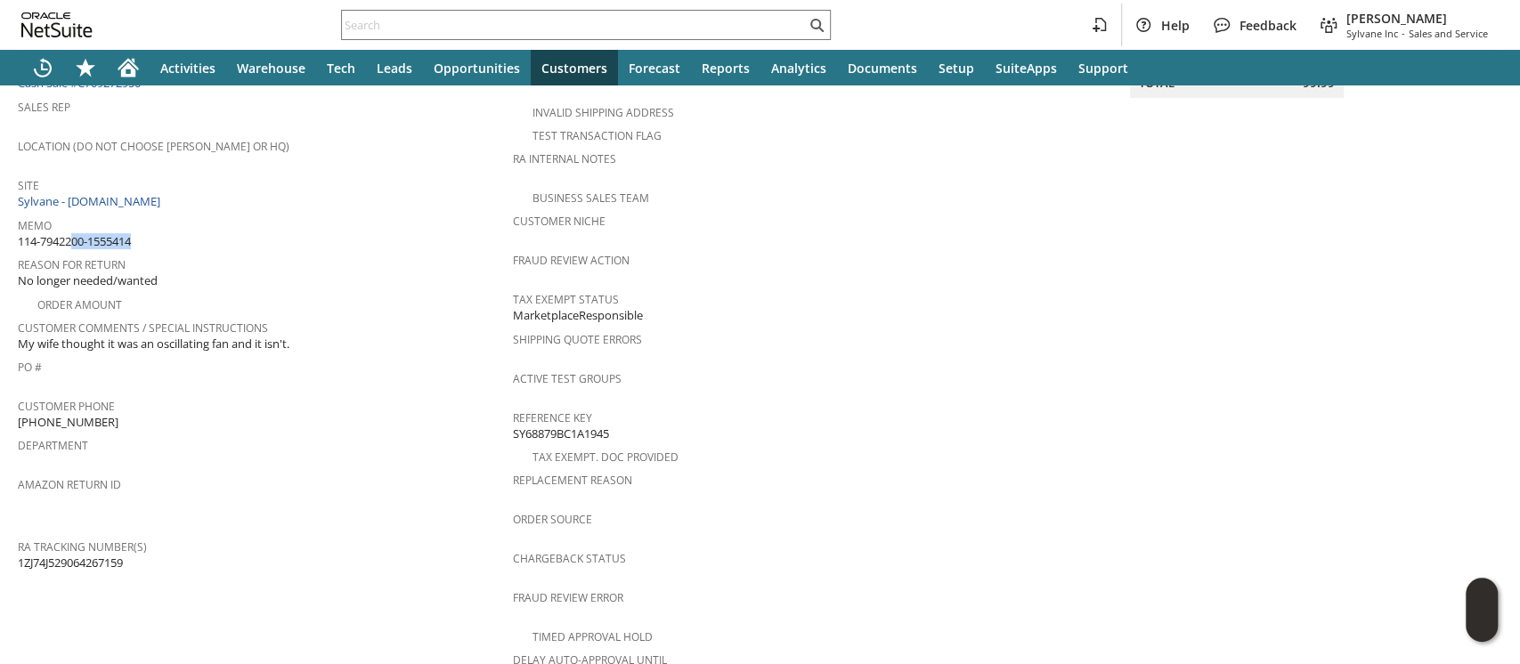
scroll to position [731, 0]
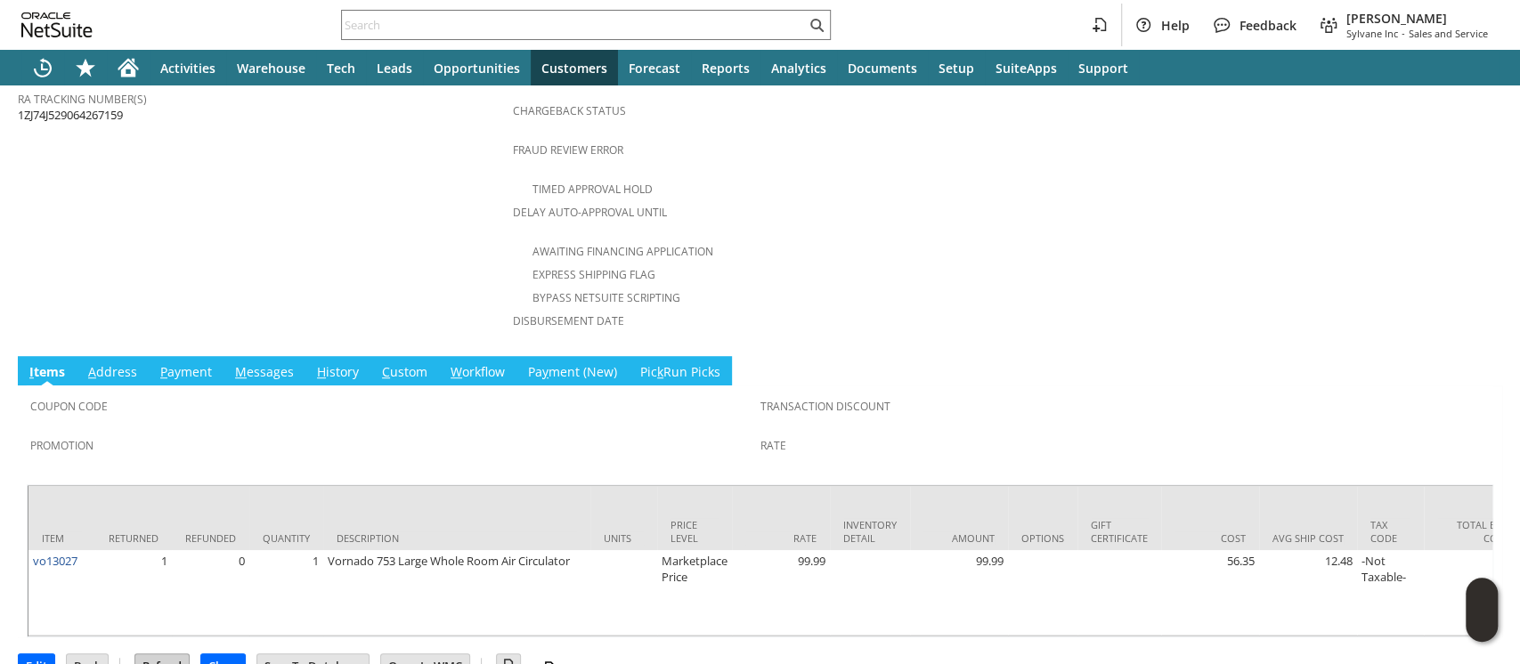
click at [158, 655] on input "Refund" at bounding box center [161, 666] width 53 height 23
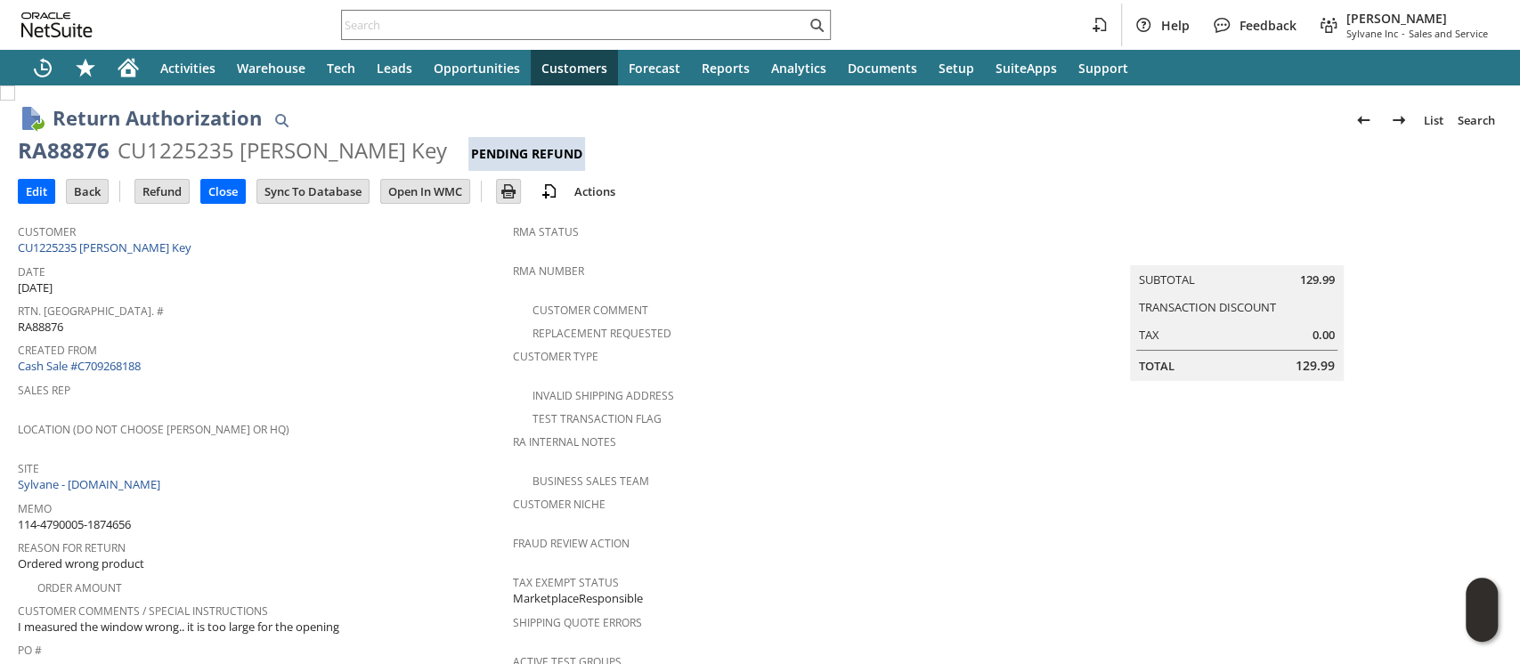
click at [106, 516] on span "114-4790005-1874656" at bounding box center [74, 524] width 113 height 17
copy tbody "114-4790005-1874656"
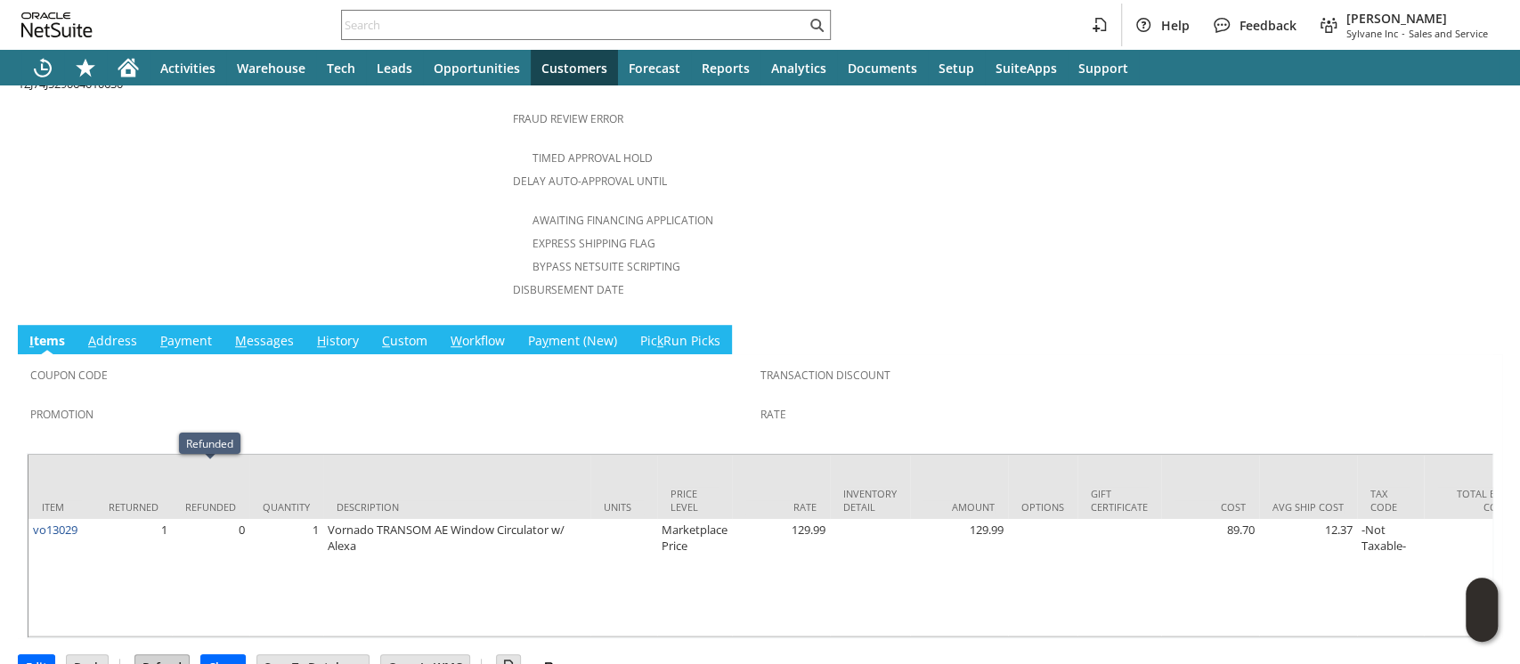
click at [169, 655] on input "Refund" at bounding box center [161, 666] width 53 height 23
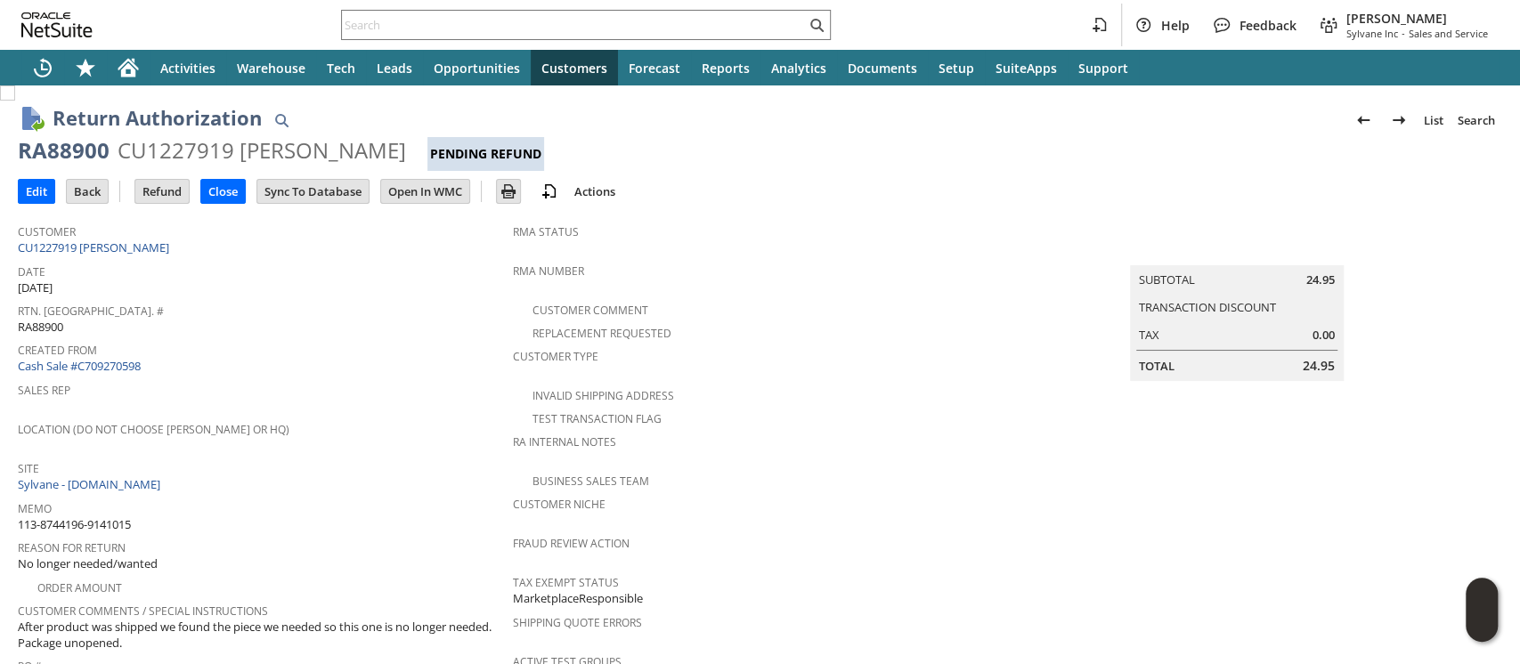
click at [120, 516] on span "113-8744196-9141015" at bounding box center [74, 524] width 113 height 17
copy tbody "113-8744196-9141015"
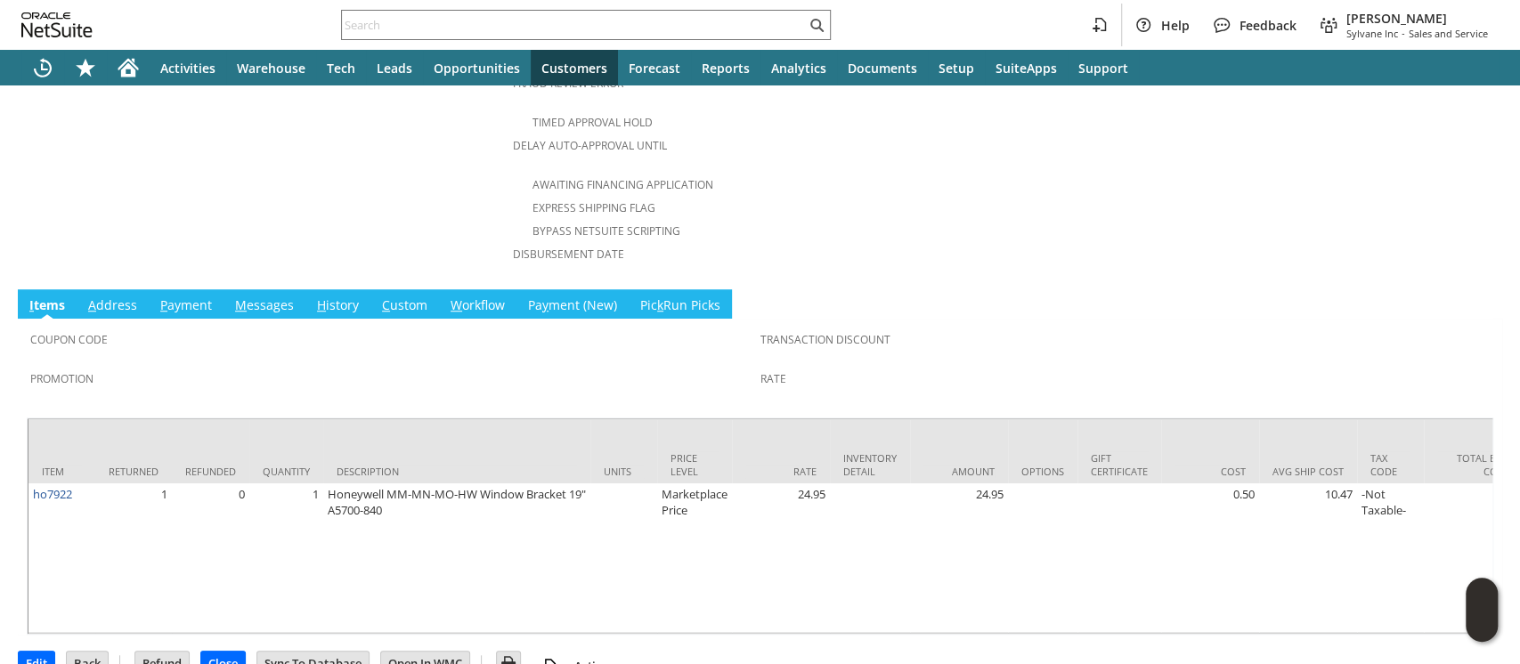
scroll to position [810, 0]
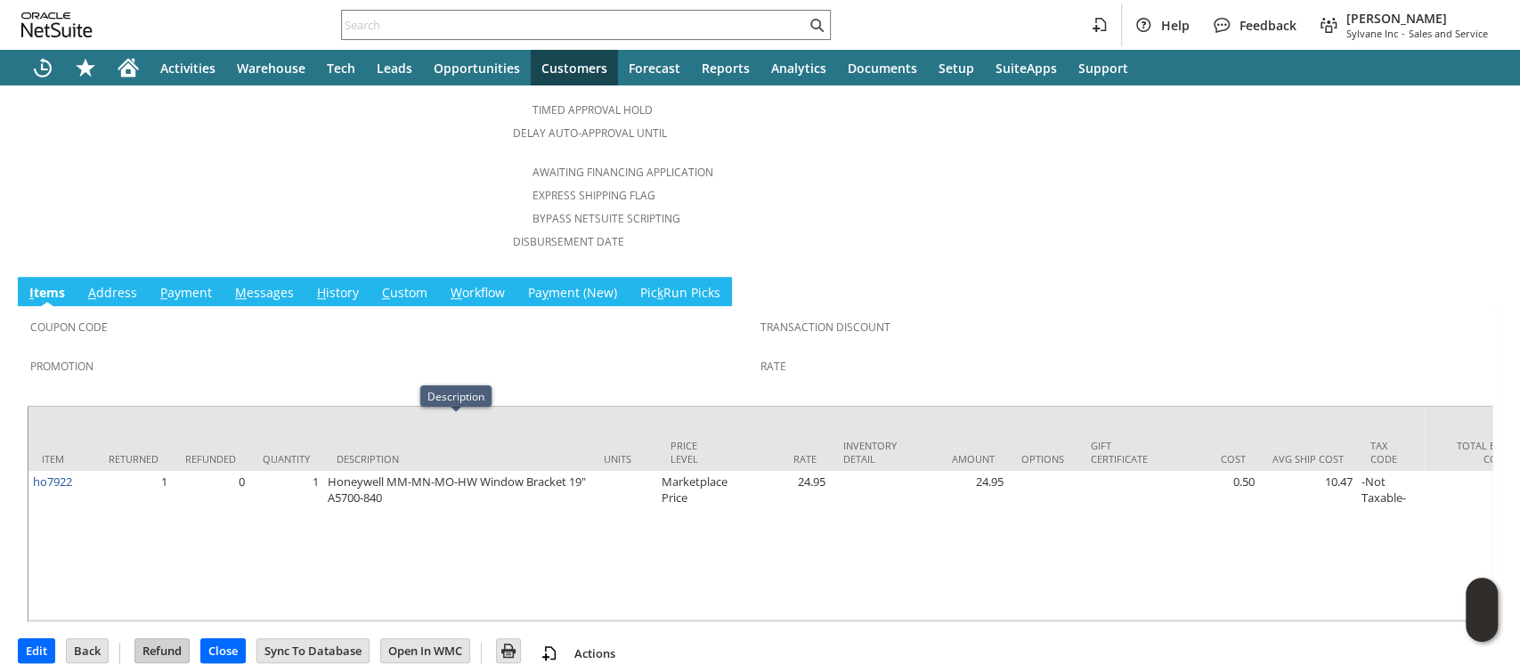
click at [159, 639] on input "Refund" at bounding box center [161, 650] width 53 height 23
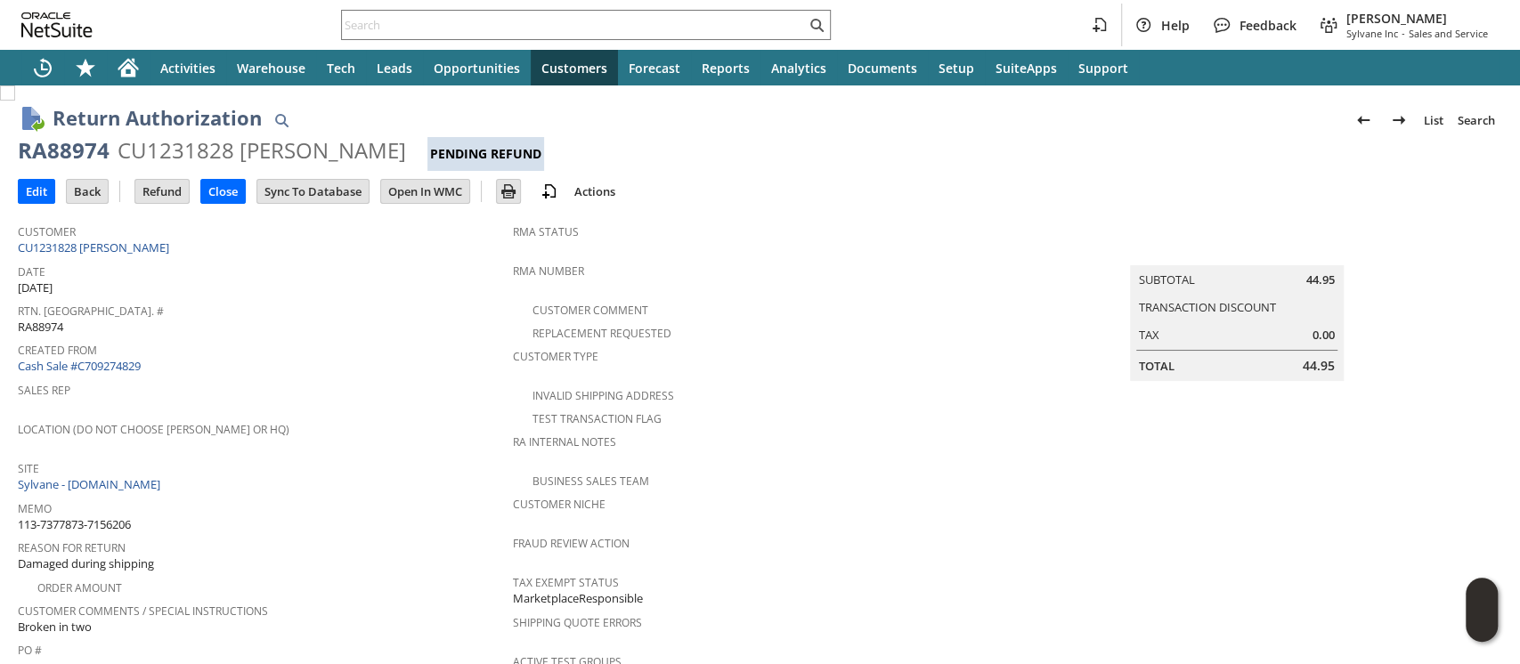
click at [122, 516] on span "113-7377873-7156206" at bounding box center [74, 524] width 113 height 17
copy tbody "113-7377873-7156206"
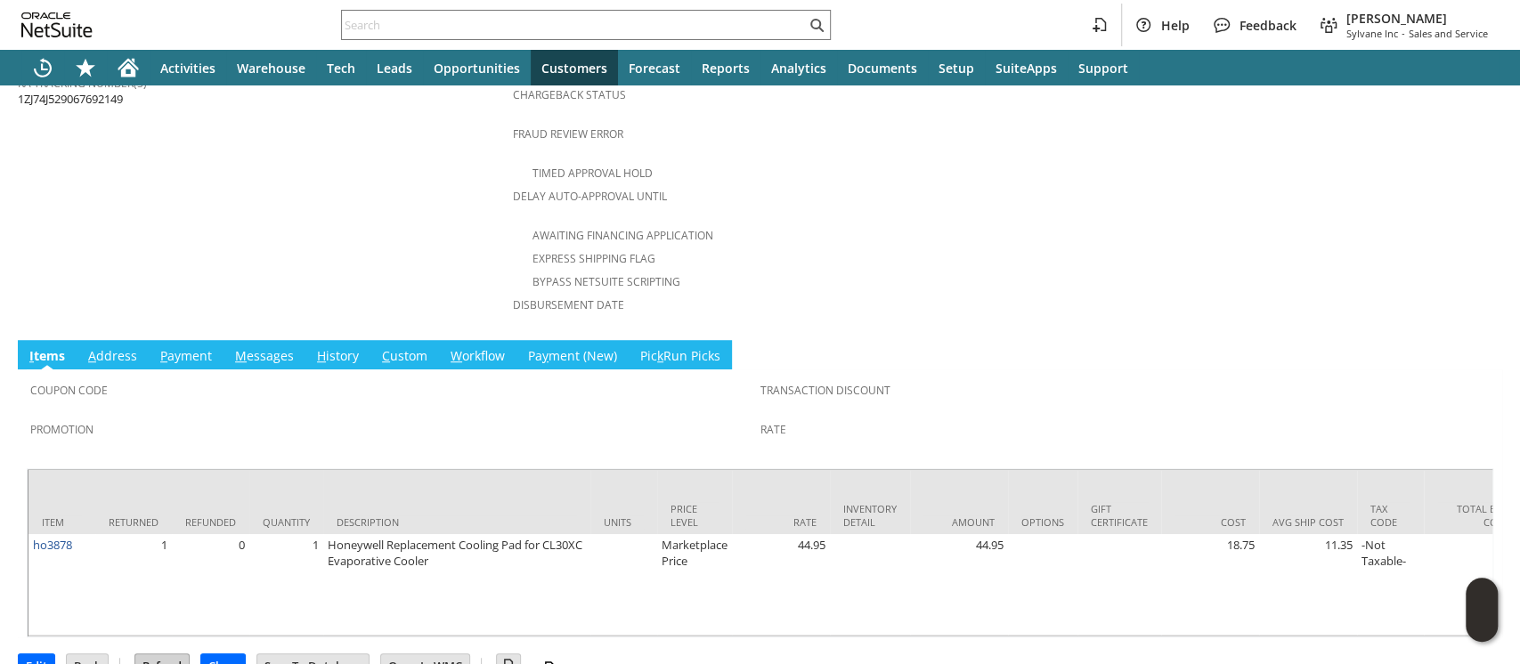
click at [164, 655] on input "Refund" at bounding box center [161, 666] width 53 height 23
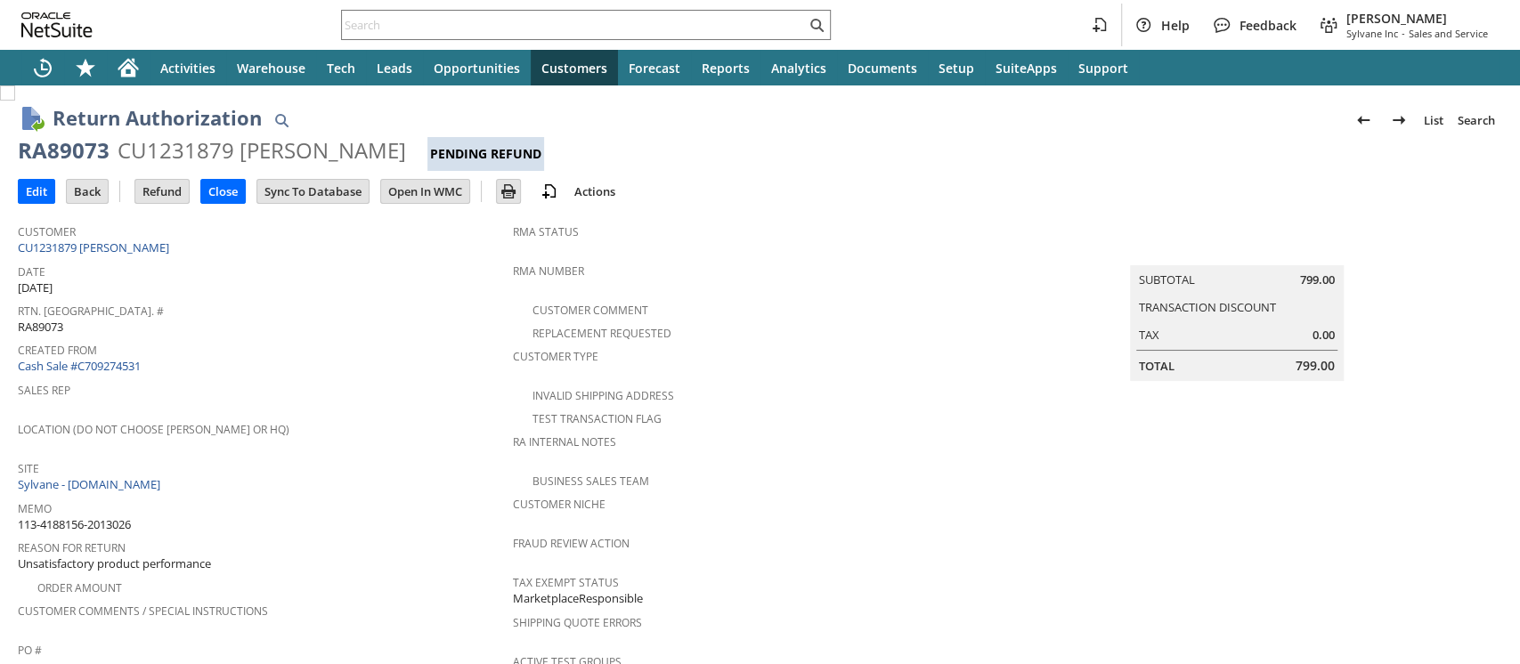
click at [126, 516] on span "113-4188156-2013026" at bounding box center [74, 524] width 113 height 17
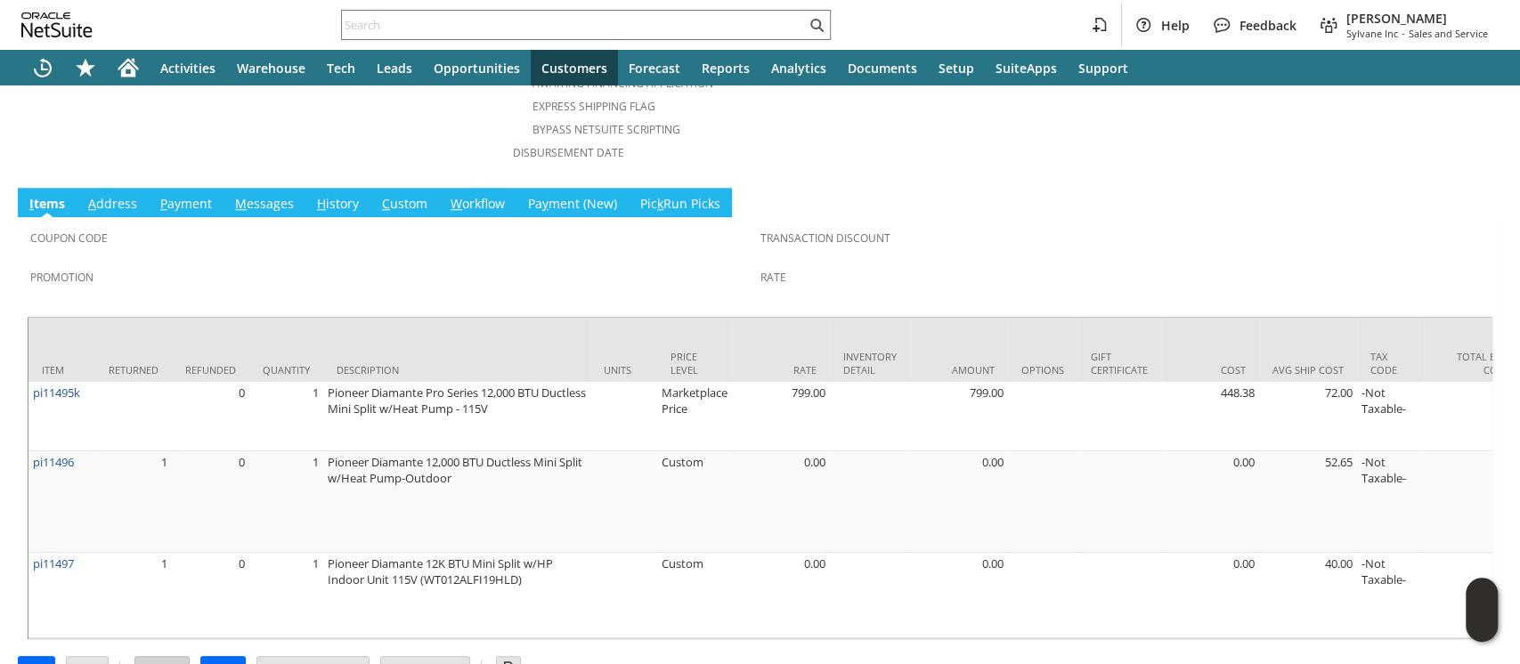
click at [176, 657] on input "Refund" at bounding box center [161, 668] width 53 height 23
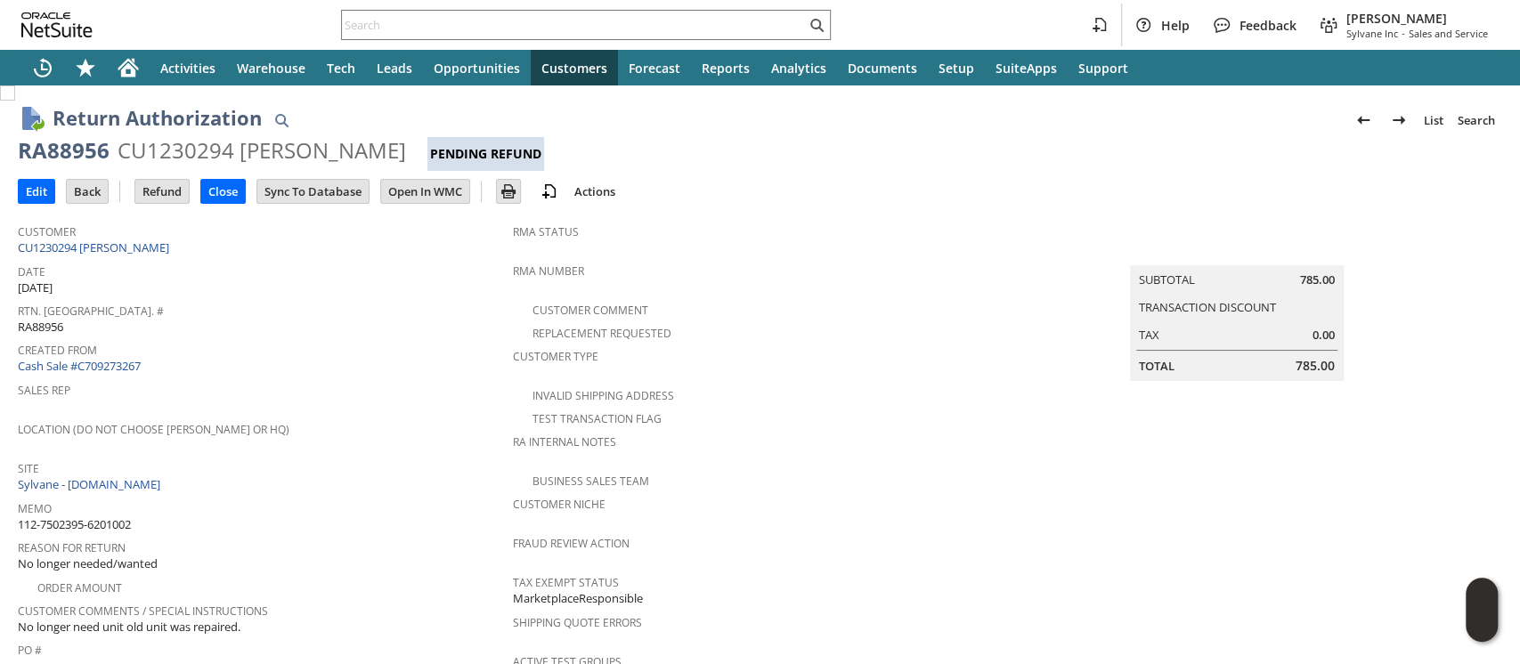
click at [126, 516] on span "112-7502395-6201002" at bounding box center [74, 524] width 113 height 17
copy tbody "112-7502395-6201002"
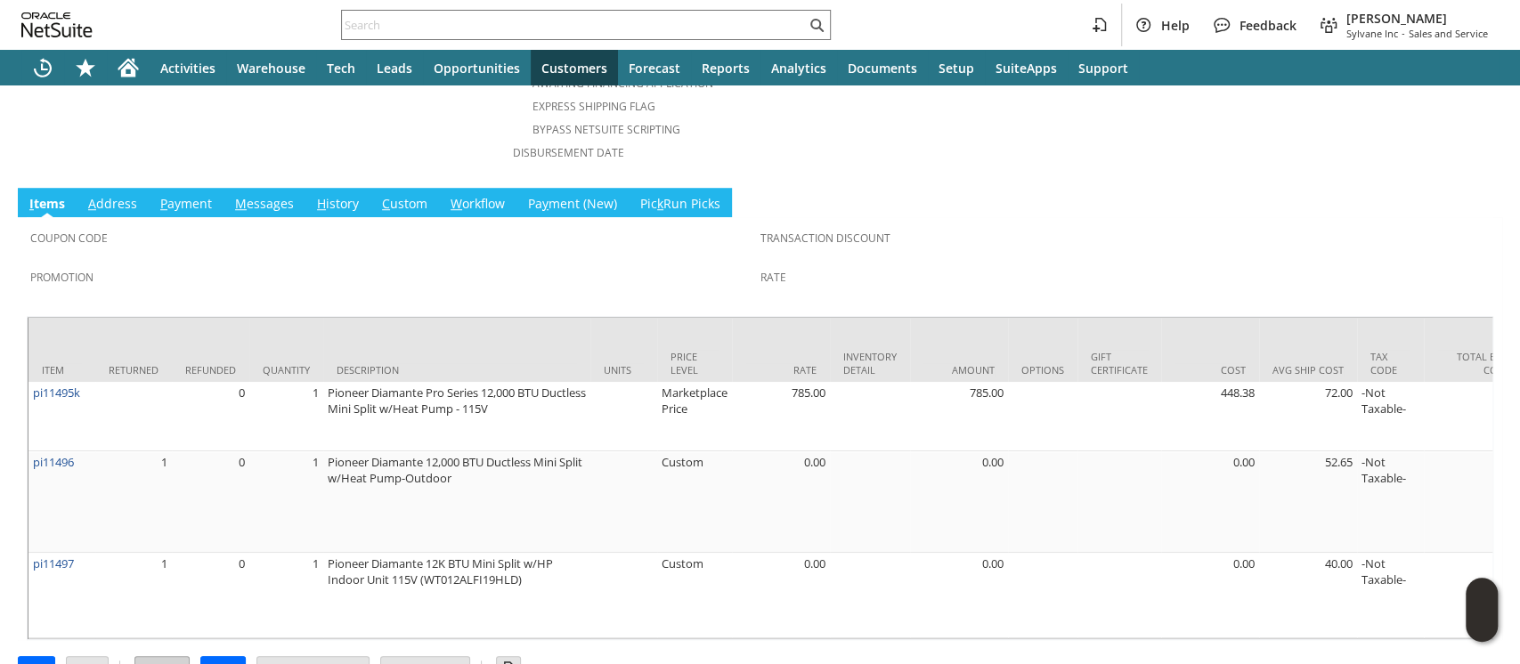
click at [164, 657] on input "Refund" at bounding box center [161, 668] width 53 height 23
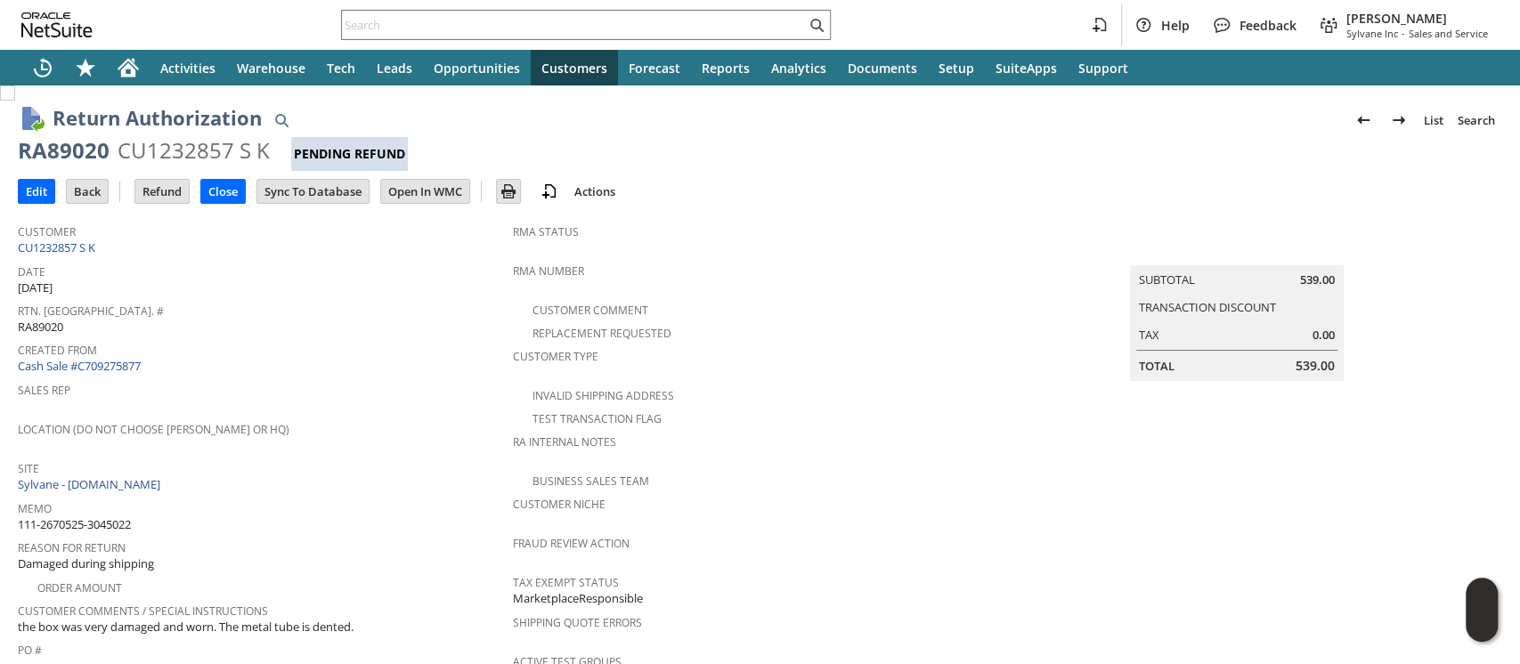
click at [123, 516] on span "111-2670525-3045022" at bounding box center [74, 524] width 113 height 17
copy tbody "111-2670525-3045022"
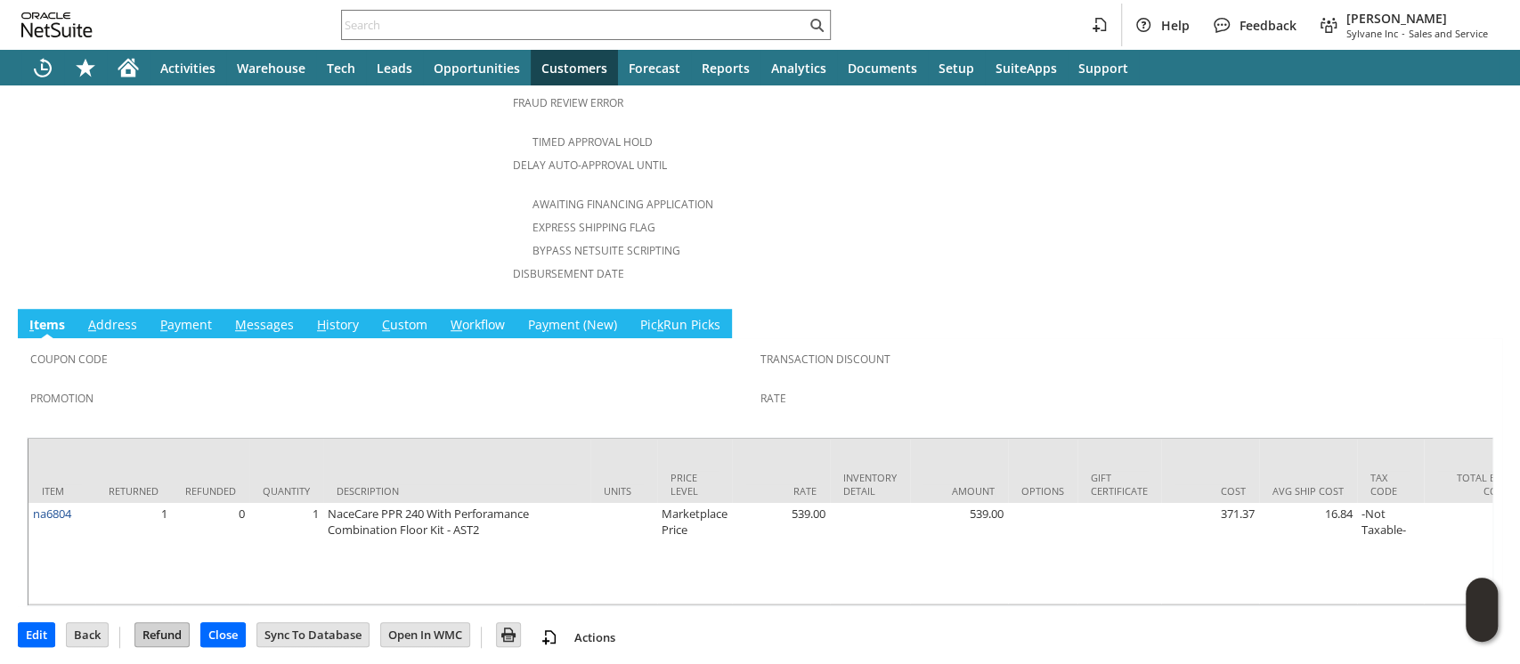
click at [164, 623] on input "Refund" at bounding box center [161, 634] width 53 height 23
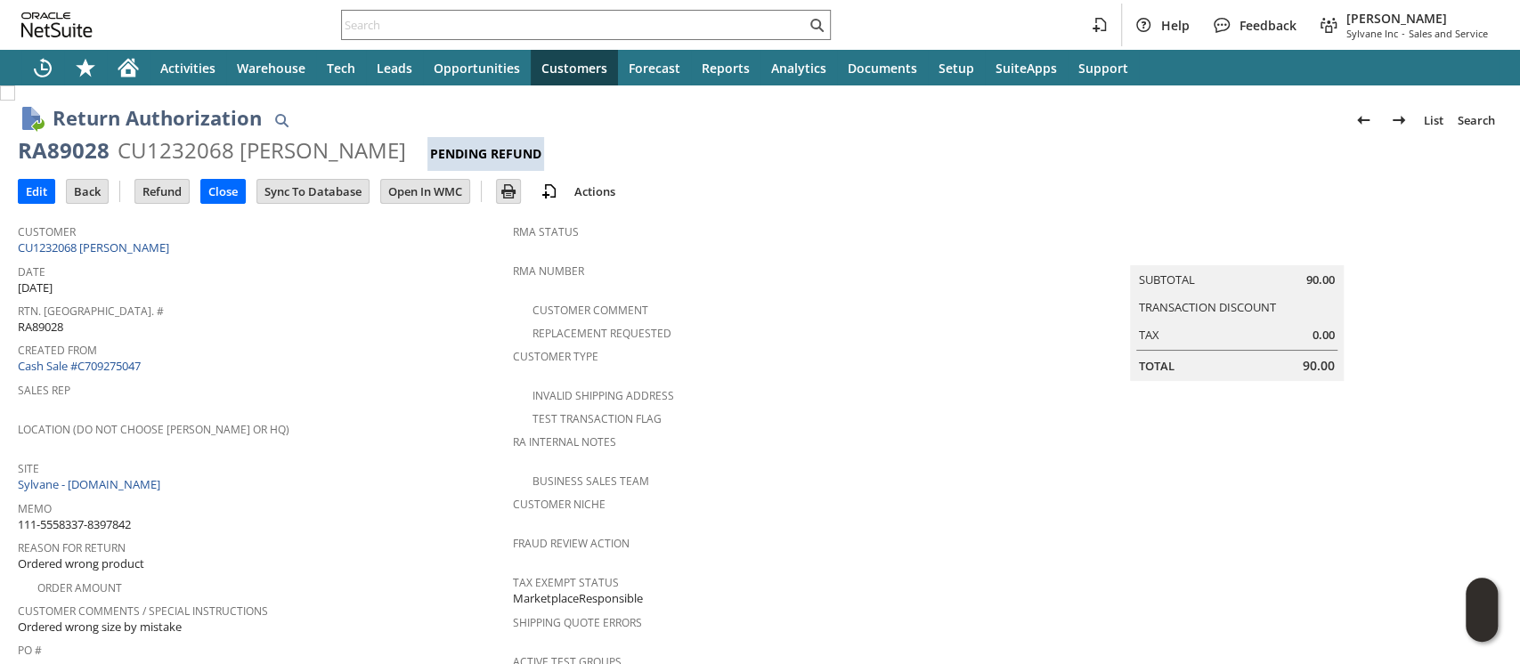
click at [121, 516] on span "111-5558337-8397842" at bounding box center [74, 524] width 113 height 17
copy tbody "111-5558337-8397842"
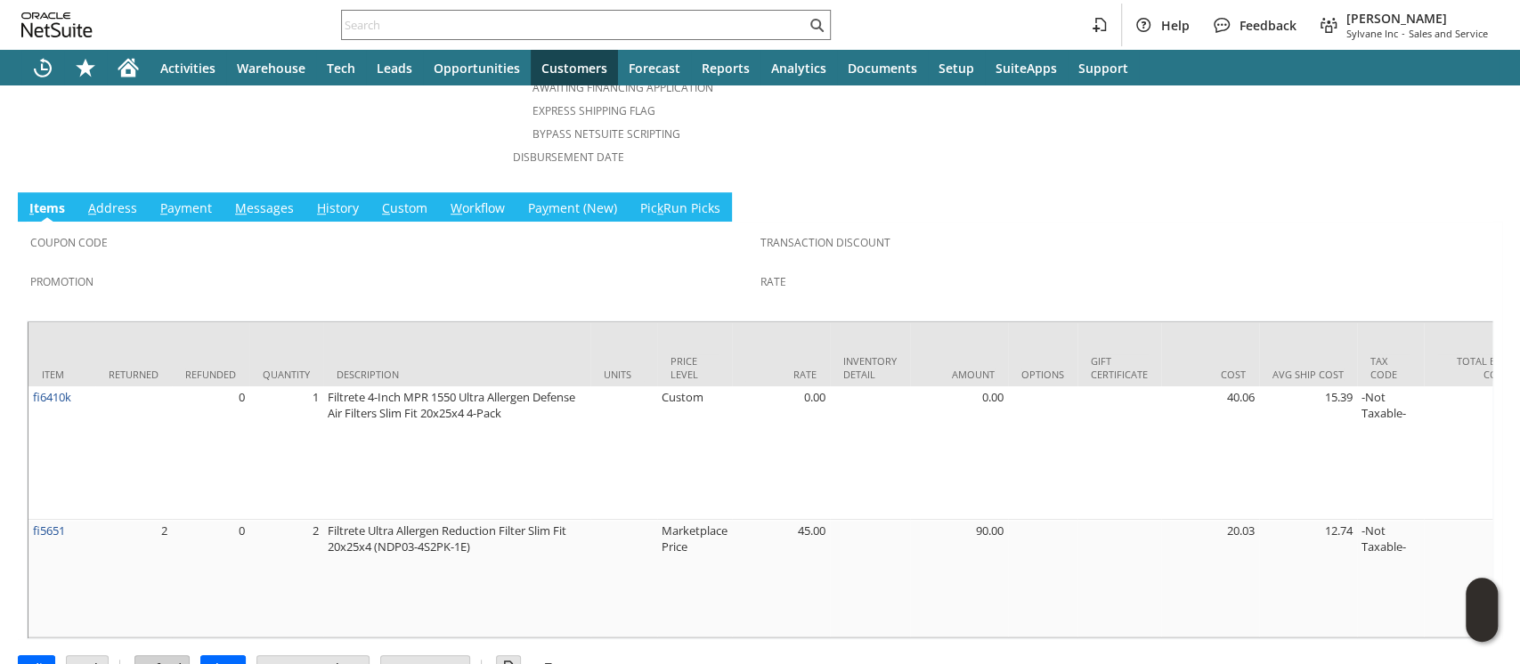
click at [159, 656] on input "Refund" at bounding box center [161, 667] width 53 height 23
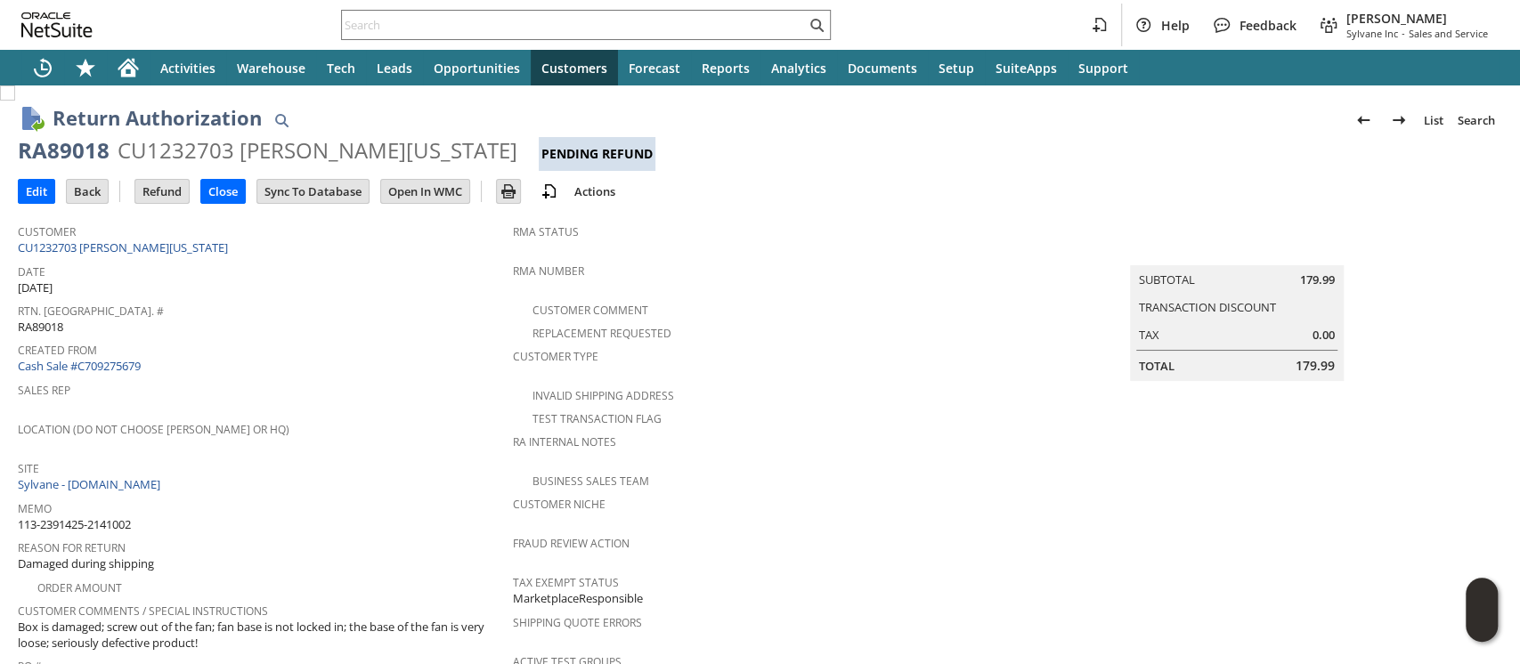
click at [114, 516] on span "113-2391425-2141002" at bounding box center [74, 524] width 113 height 17
copy tbody "113-2391425-2141002"
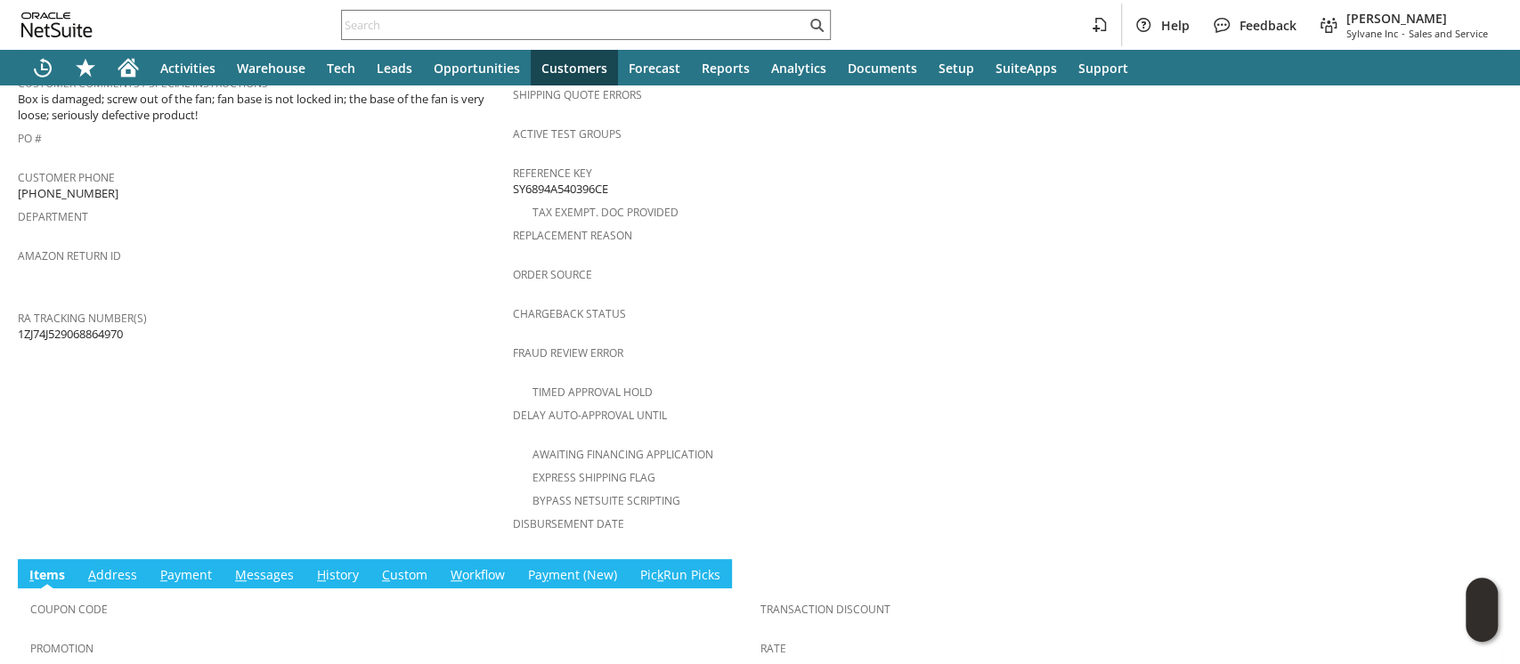
scroll to position [731, 0]
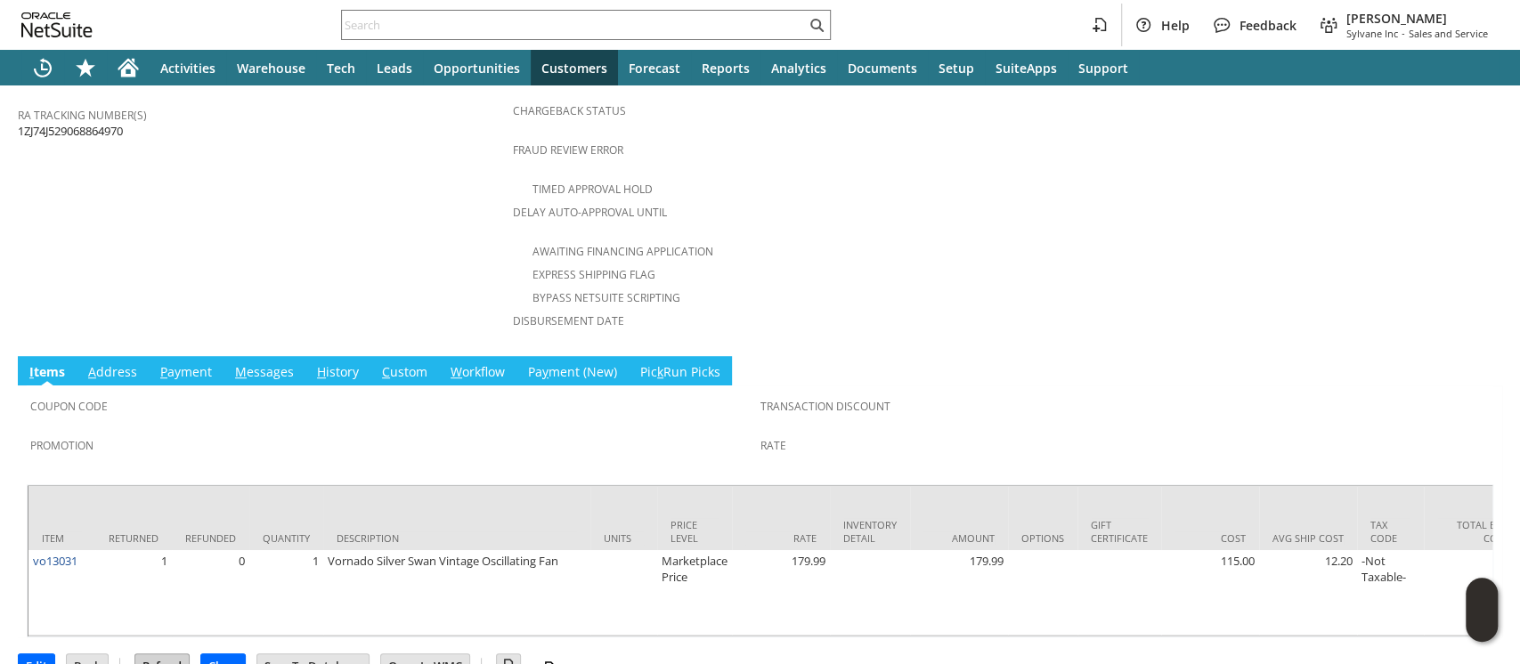
click at [151, 655] on input "Refund" at bounding box center [161, 666] width 53 height 23
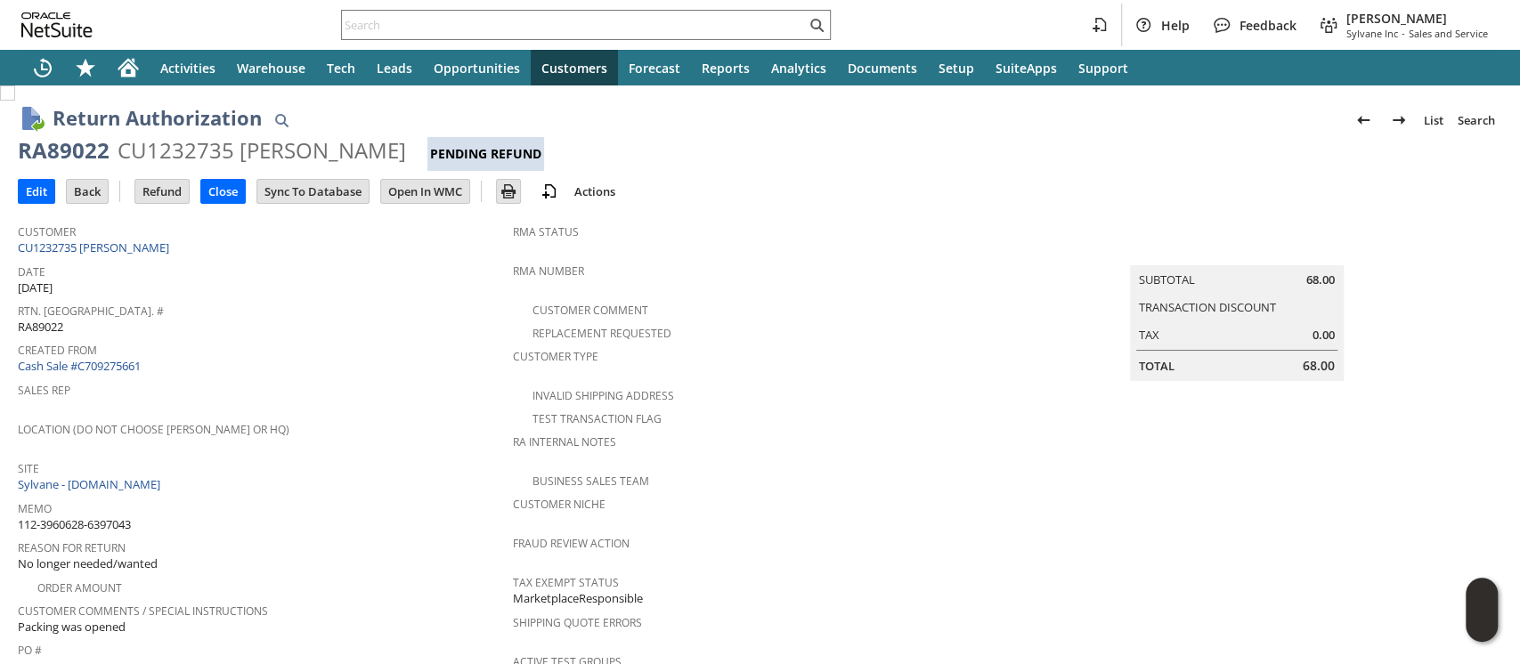
click at [119, 516] on span "112-3960628-6397043" at bounding box center [74, 524] width 113 height 17
copy tbody "112-3960628-6397043"
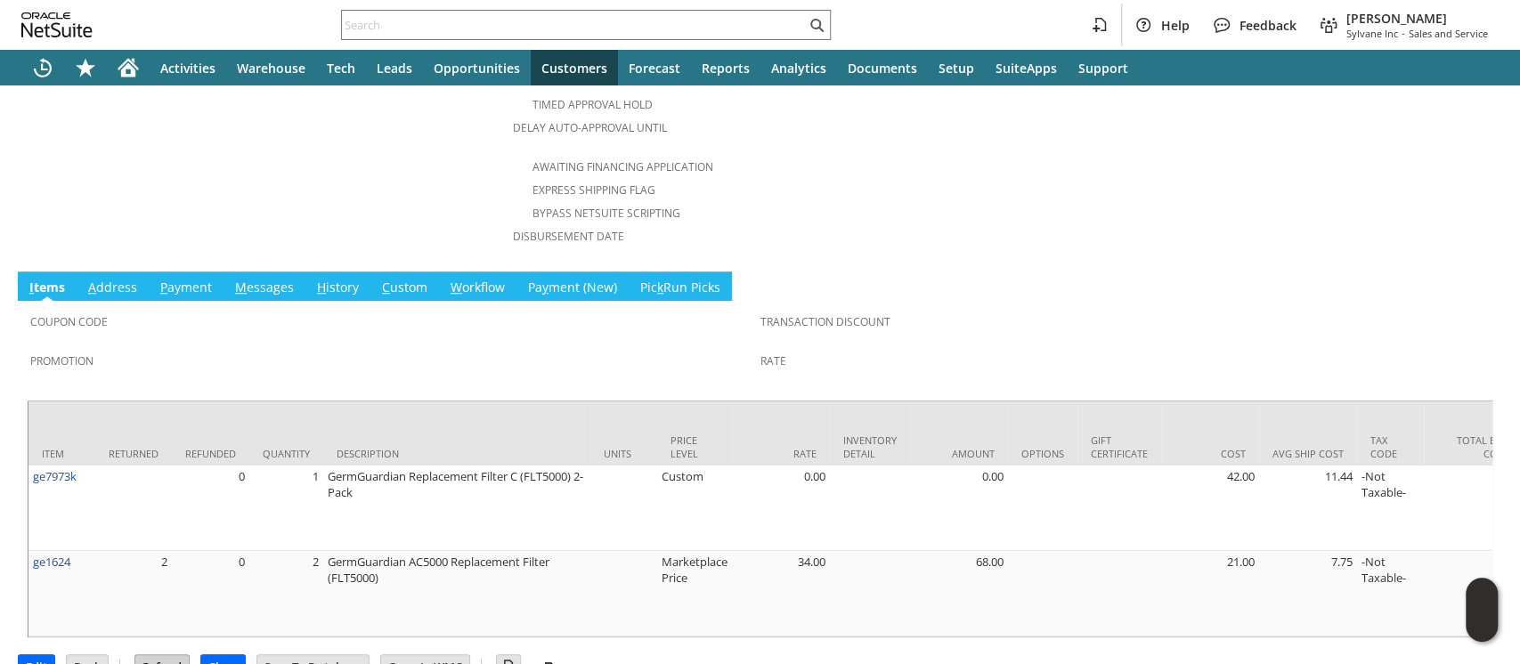
click at [169, 655] on input "Refund" at bounding box center [161, 666] width 53 height 23
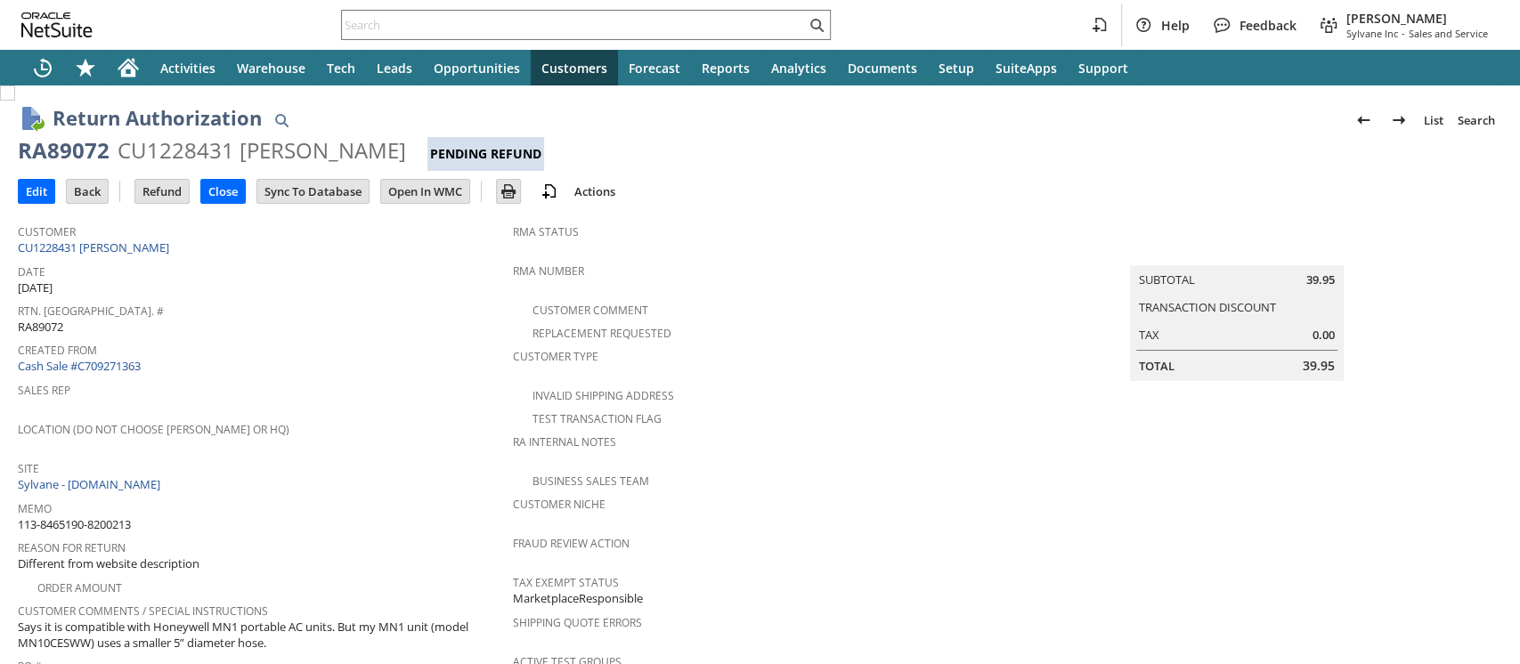
click at [104, 516] on span "113-8465190-8200213" at bounding box center [74, 524] width 113 height 17
copy tbody "113-8465190-8200213"
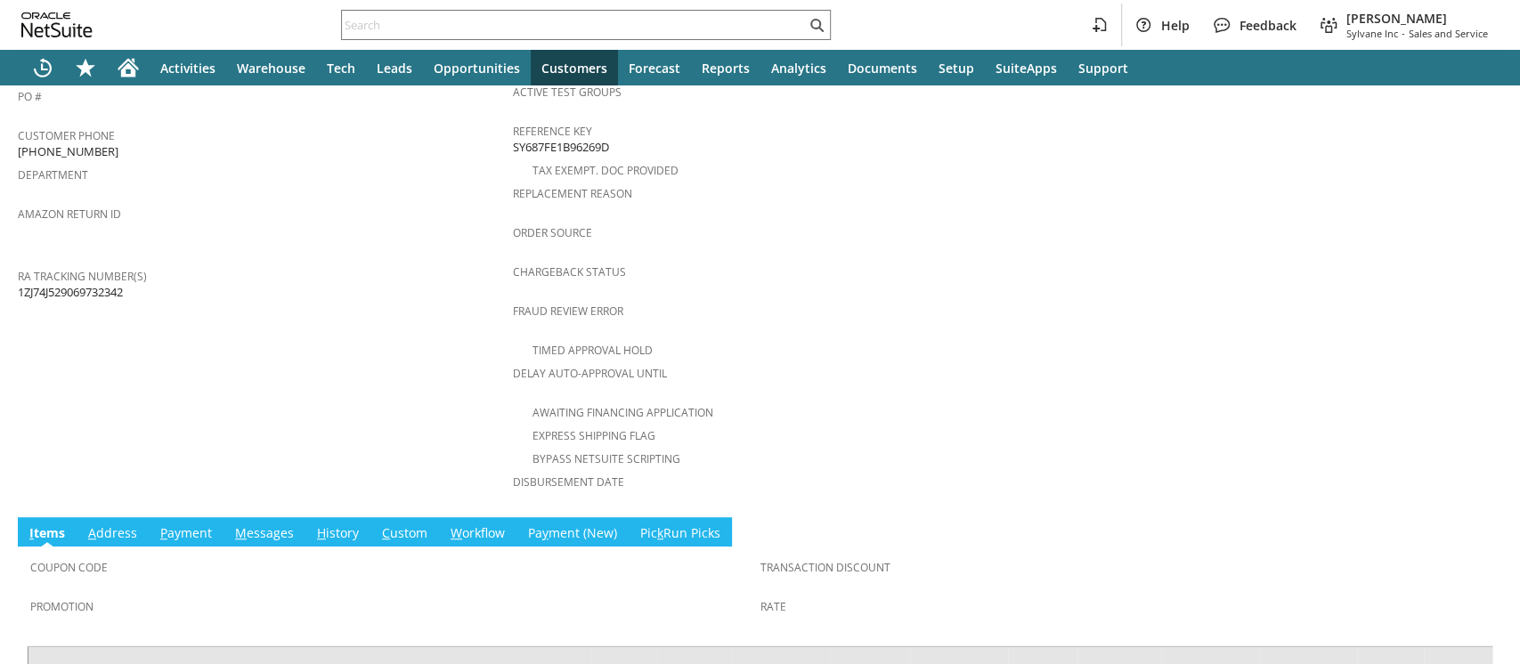
scroll to position [794, 0]
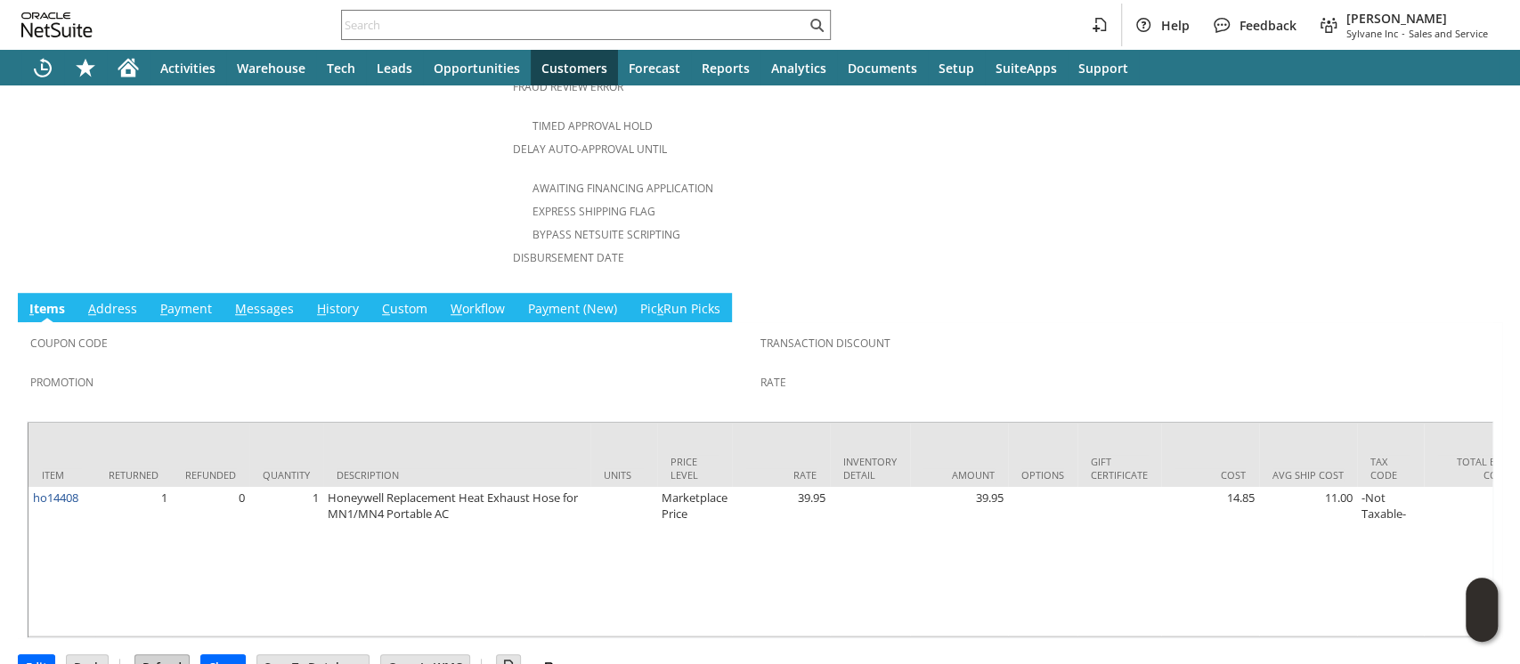
click at [154, 655] on input "Refund" at bounding box center [161, 666] width 53 height 23
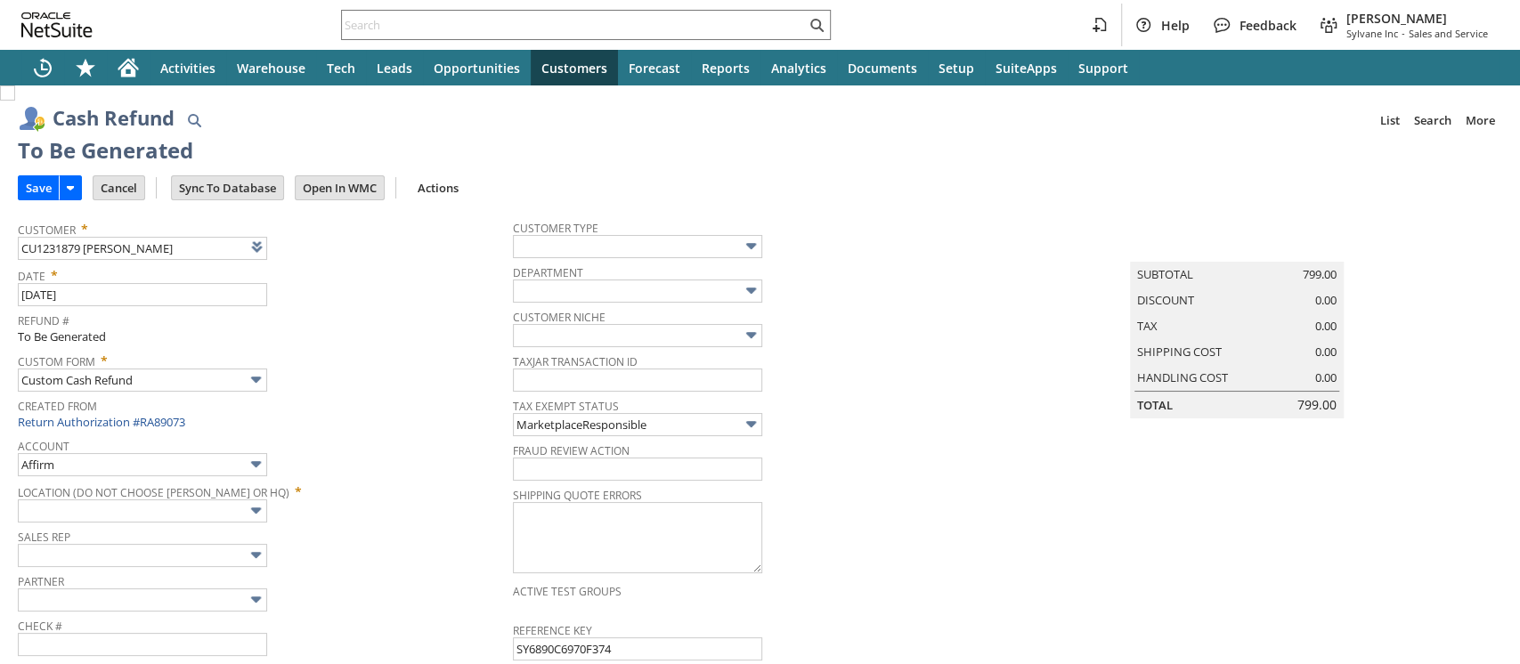
type input "Amazon Undeposited Funds"
type input "Headquarters : Head... : Pending Testing"
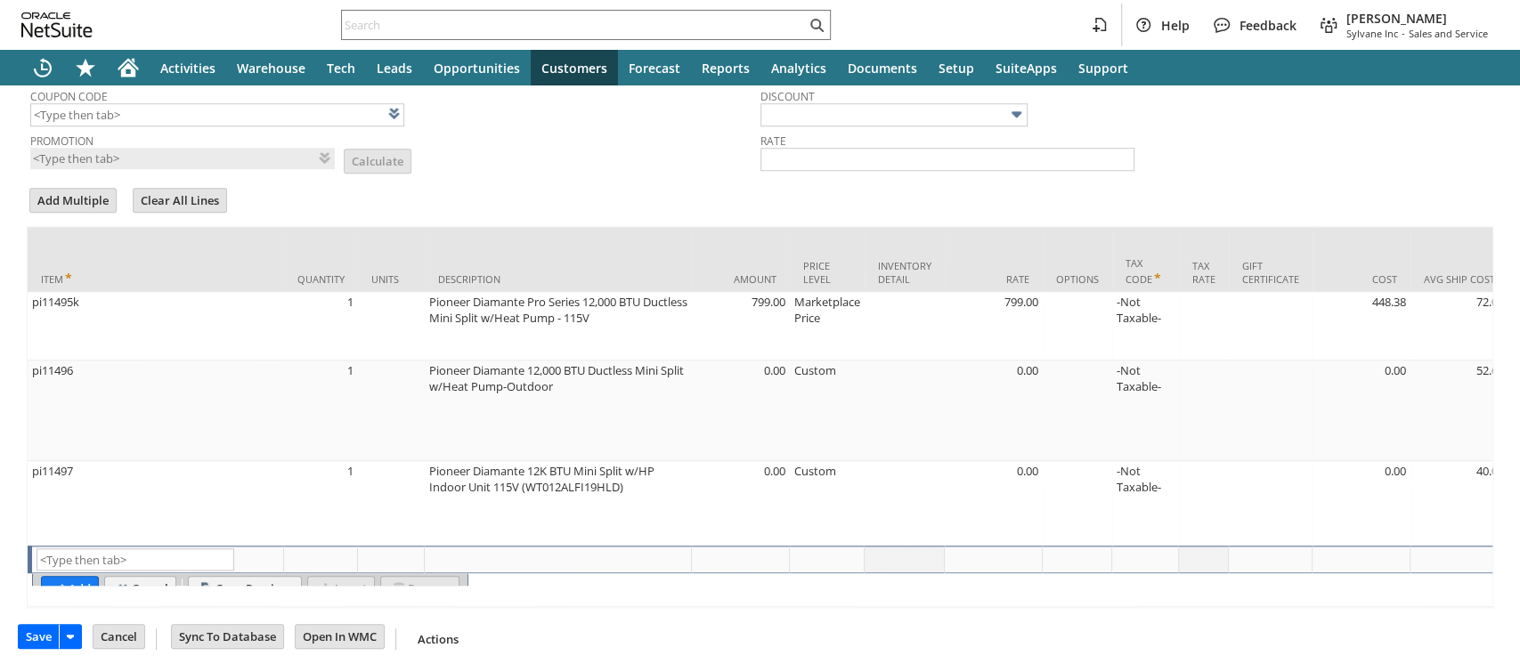
click at [32, 630] on input "Save" at bounding box center [39, 636] width 40 height 23
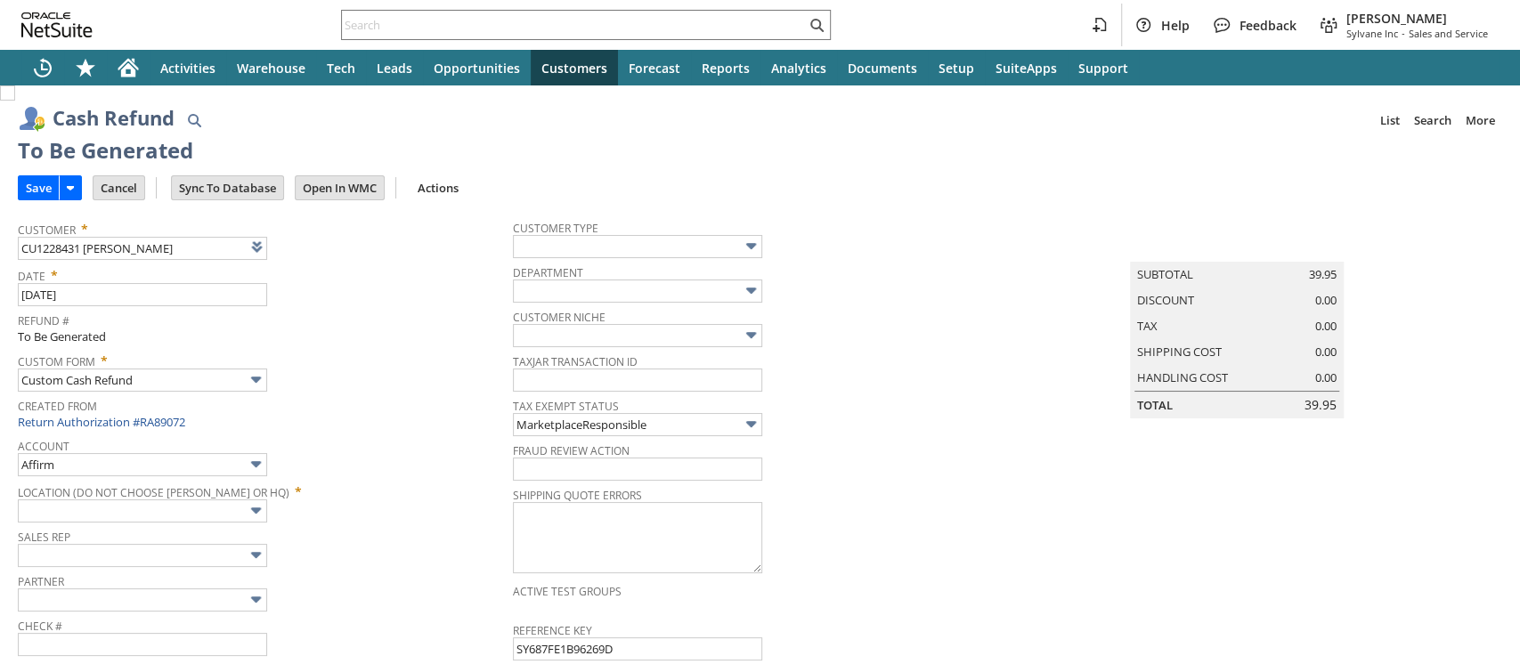
type input "Amazon Undeposited Funds"
type input "Headquarters : Head... : Pending Testing"
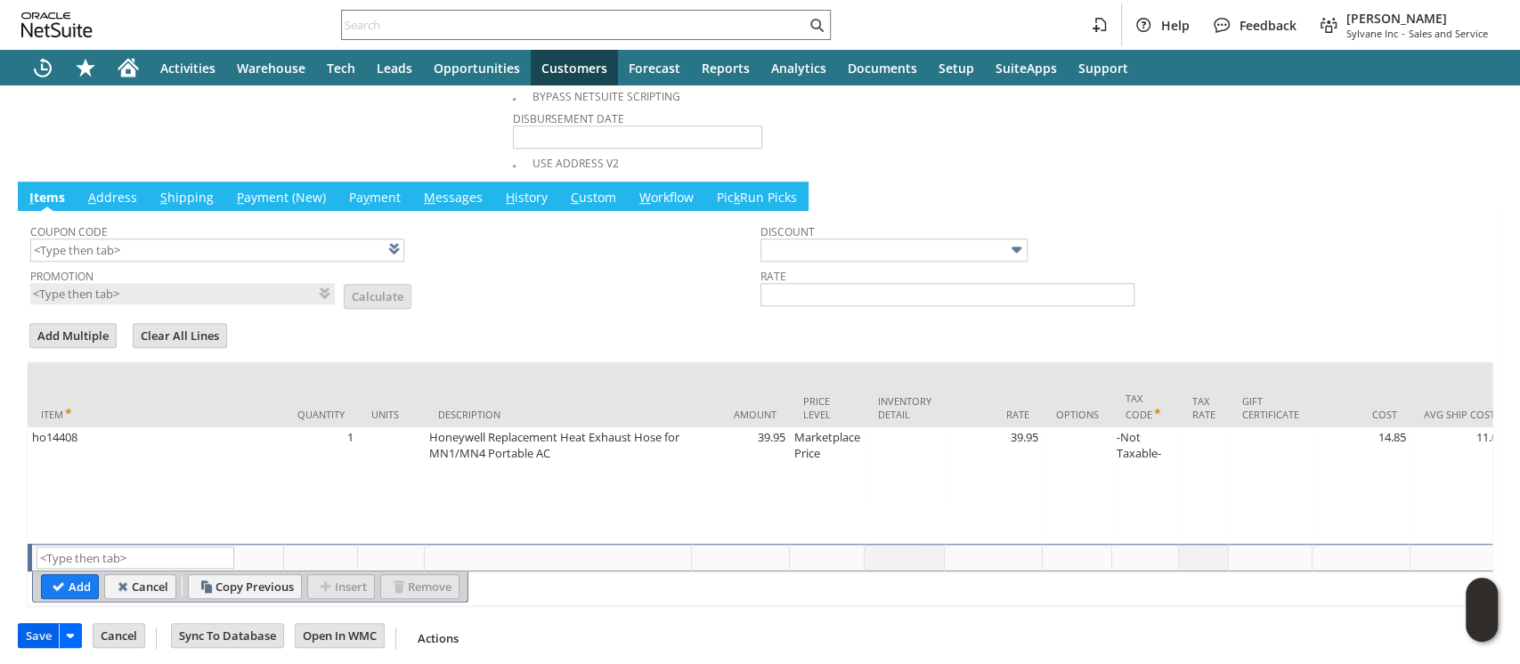
click at [26, 633] on input "Save" at bounding box center [39, 635] width 40 height 23
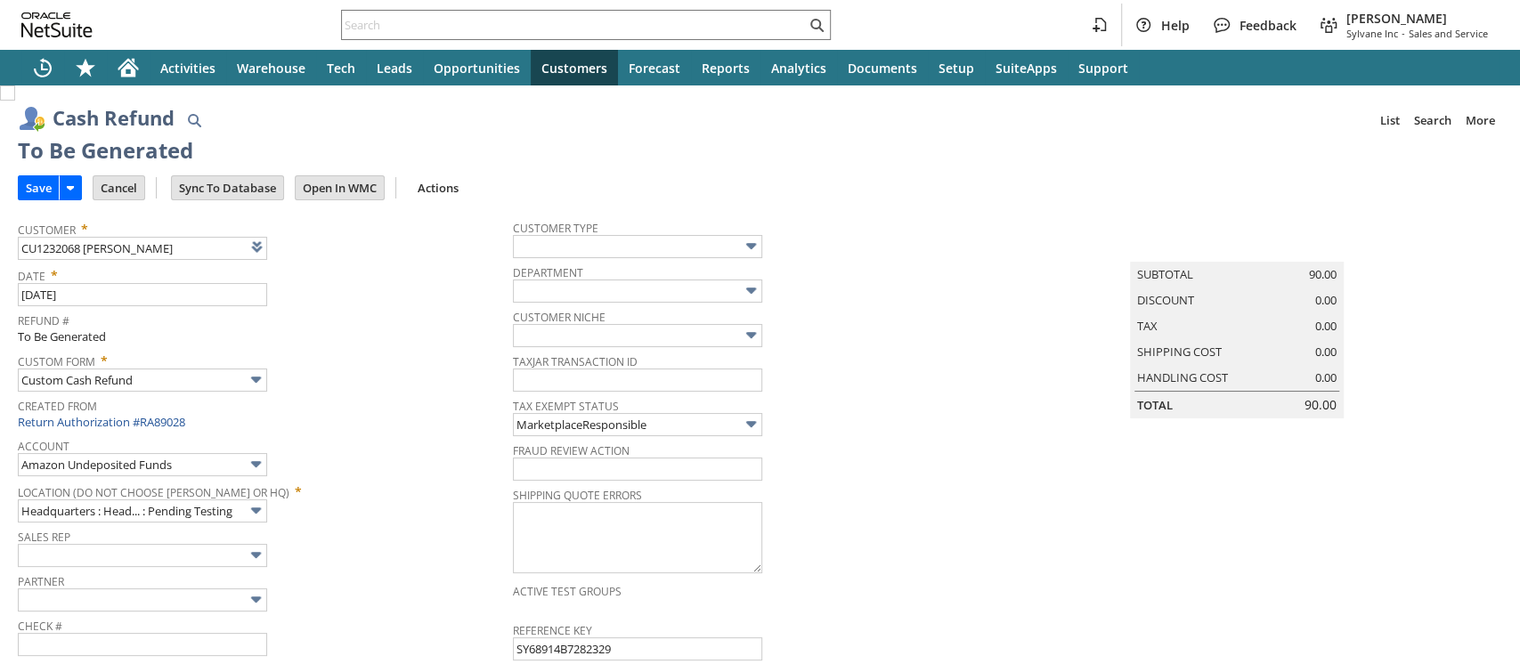
scroll to position [955, 0]
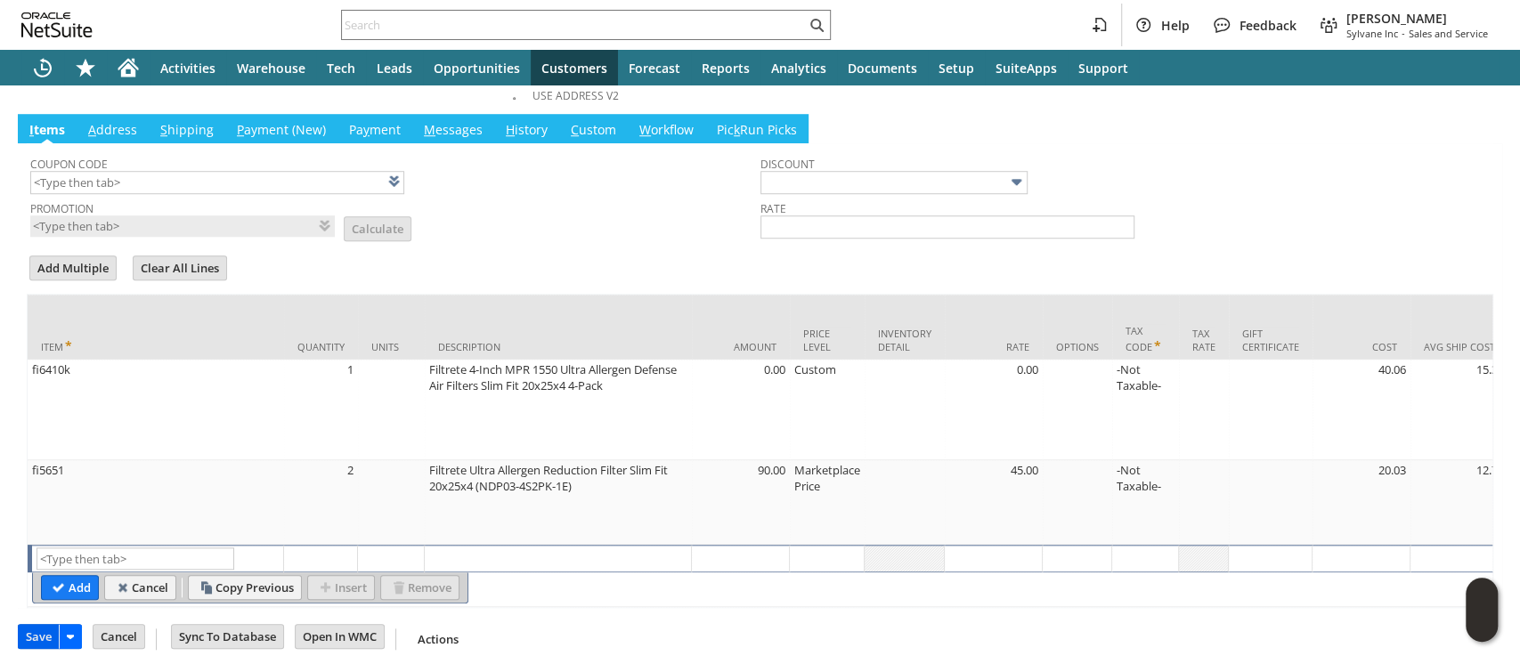
click at [33, 632] on input "Save" at bounding box center [39, 636] width 40 height 23
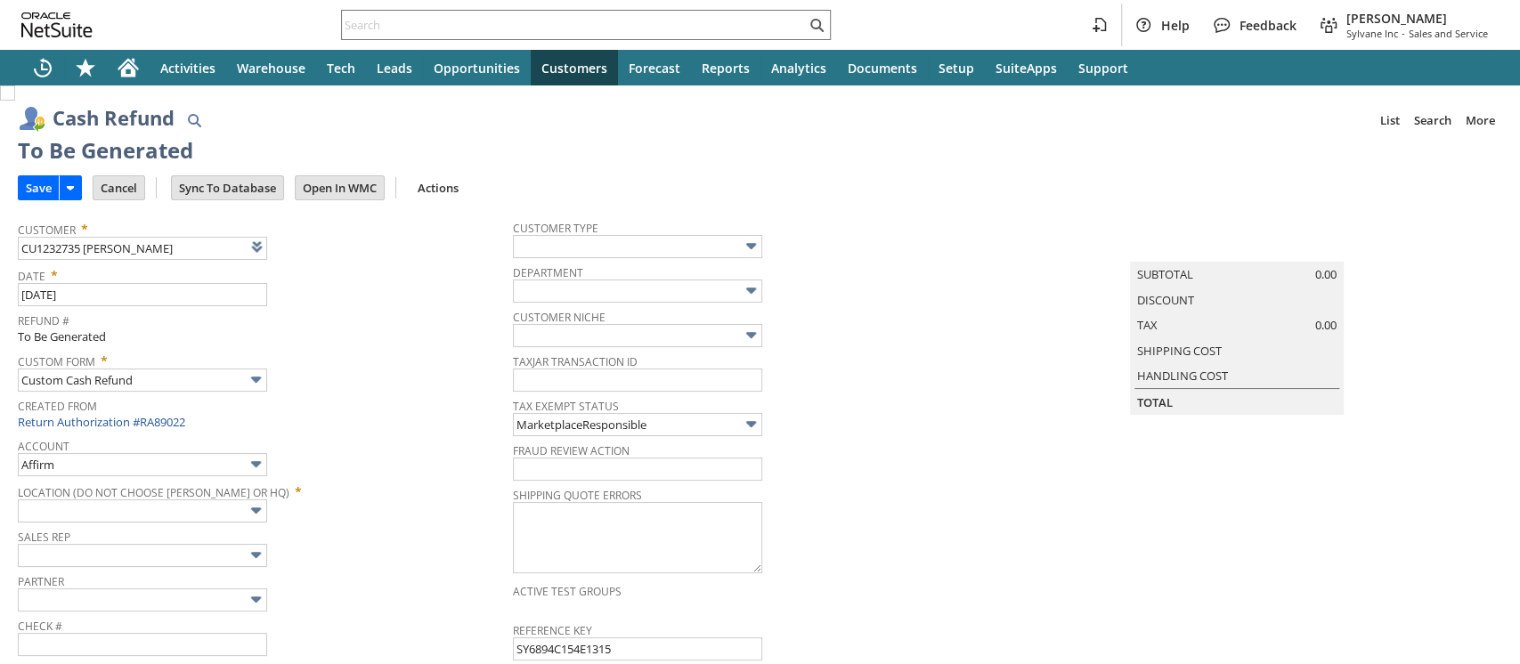
type input "Amazon Undeposited Funds"
type input "Headquarters : Head... : Pending Testing"
type input "Add"
type input "Copy Previous"
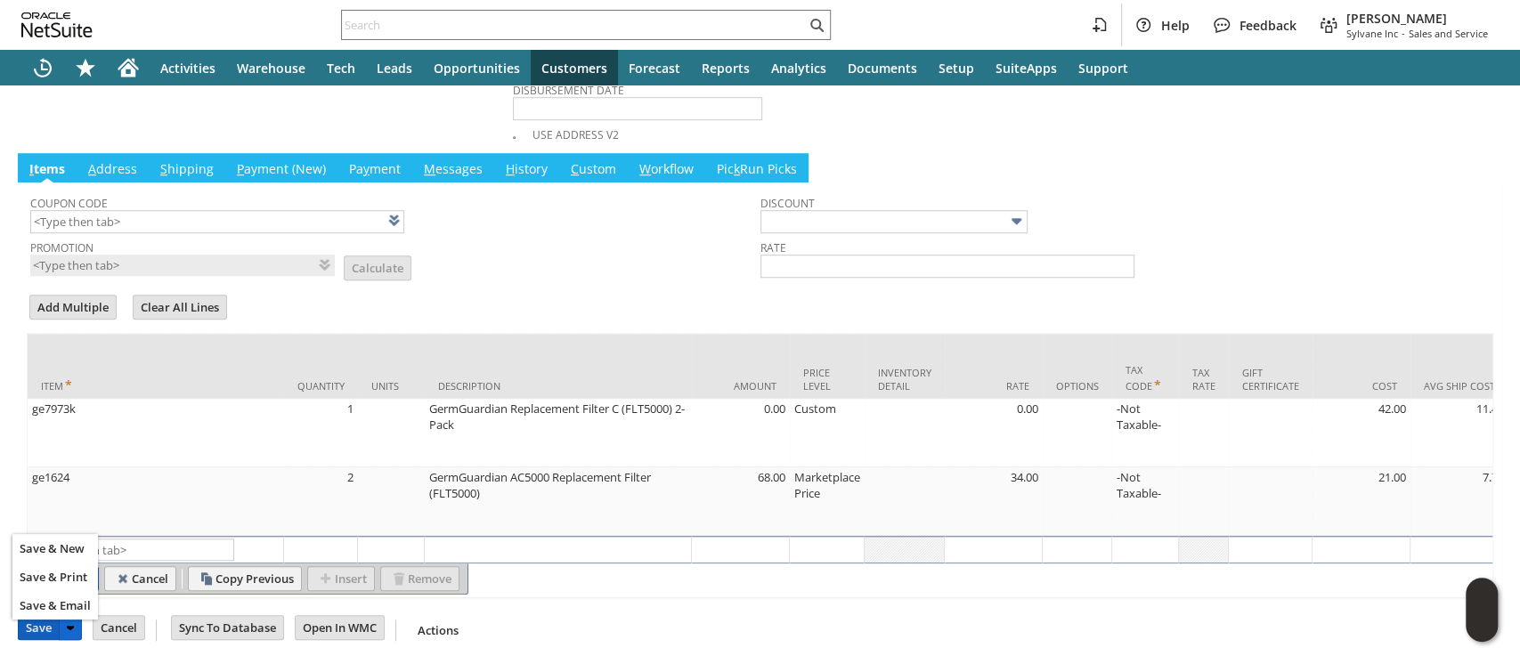
click at [42, 627] on input "Save" at bounding box center [39, 627] width 40 height 23
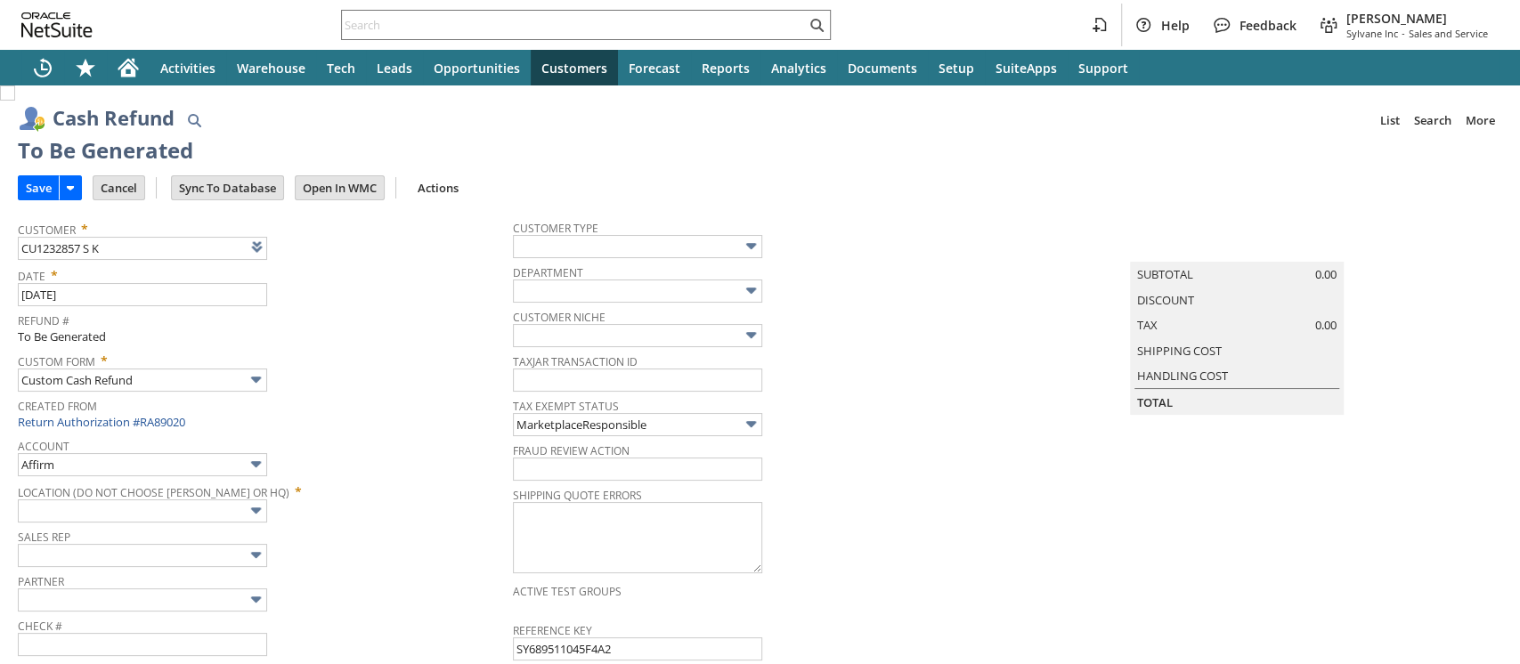
type input "Amazon Undeposited Funds"
type input "Headquarters : Head... : Pending Testing"
type input "Add"
type input "Copy Previous"
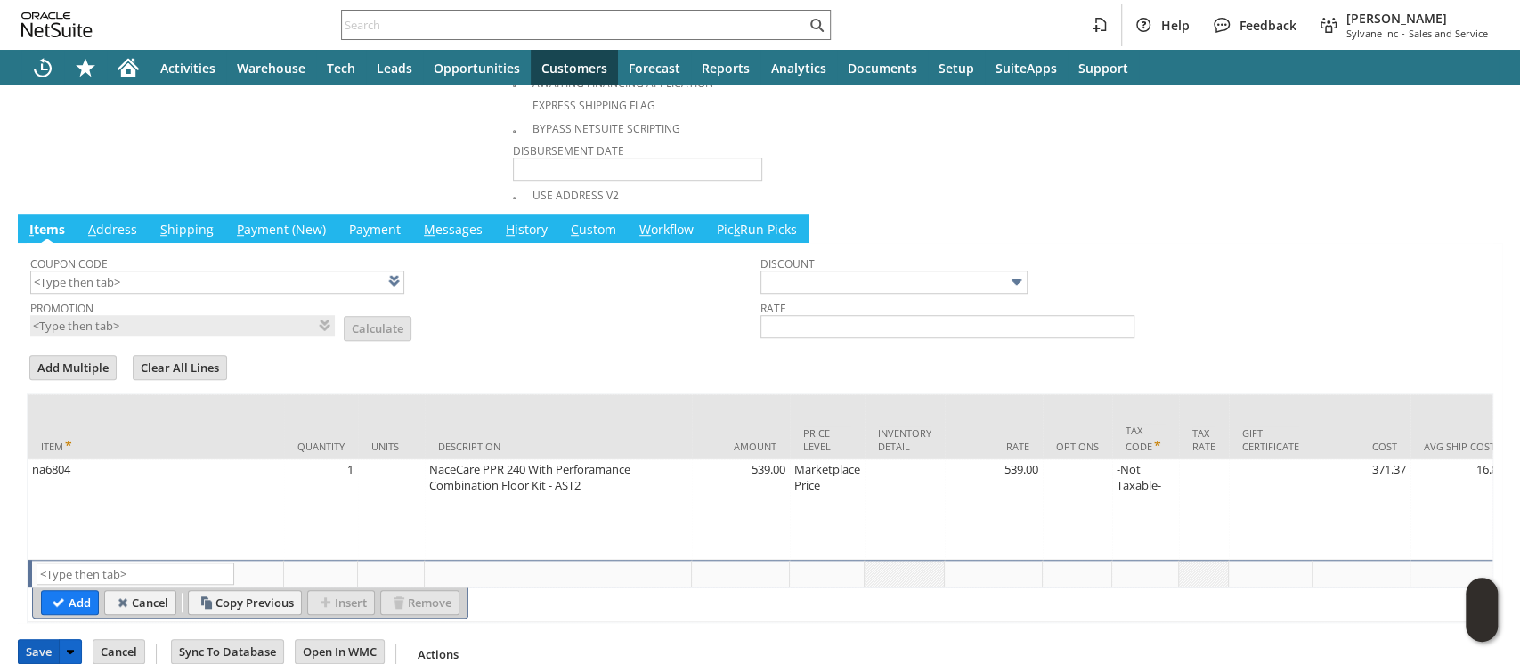
click at [46, 640] on input "Save" at bounding box center [39, 651] width 40 height 23
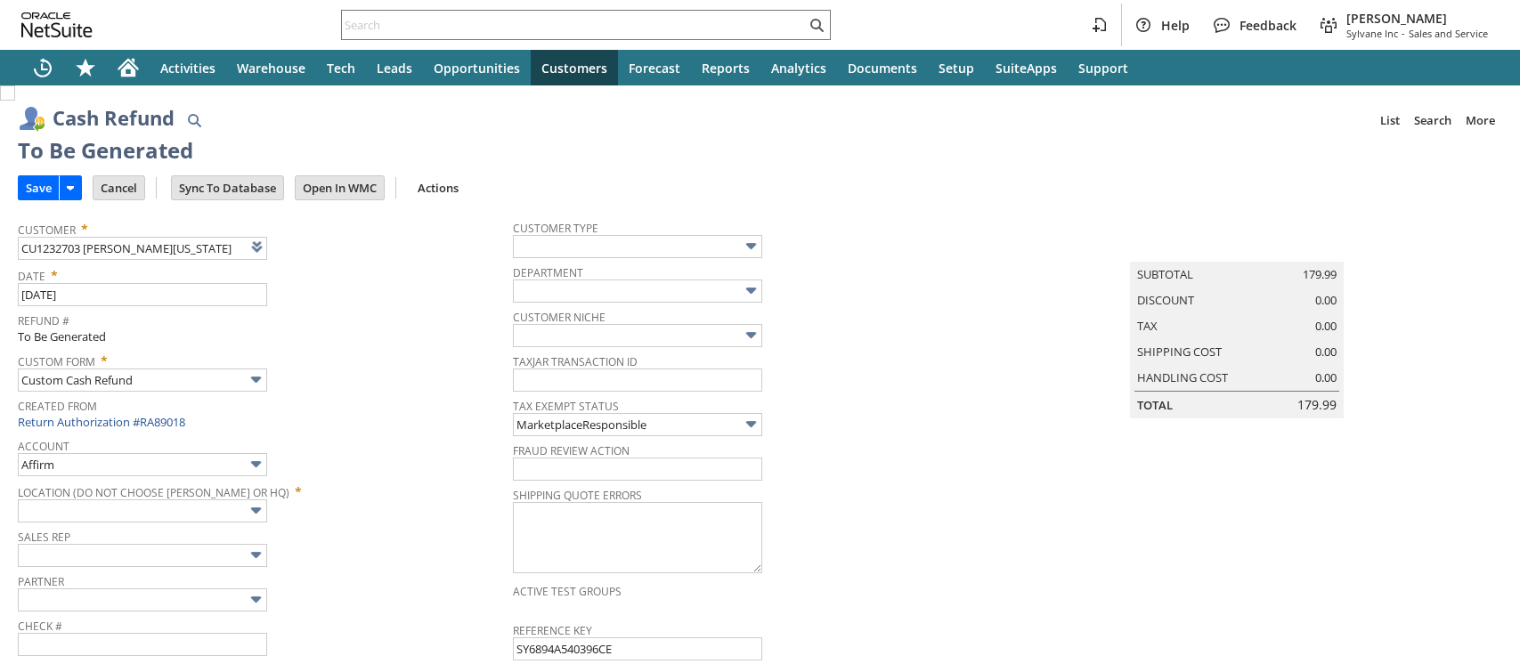
type input "Amazon Undeposited Funds"
type input "Headquarters : Head... : Pending Testing"
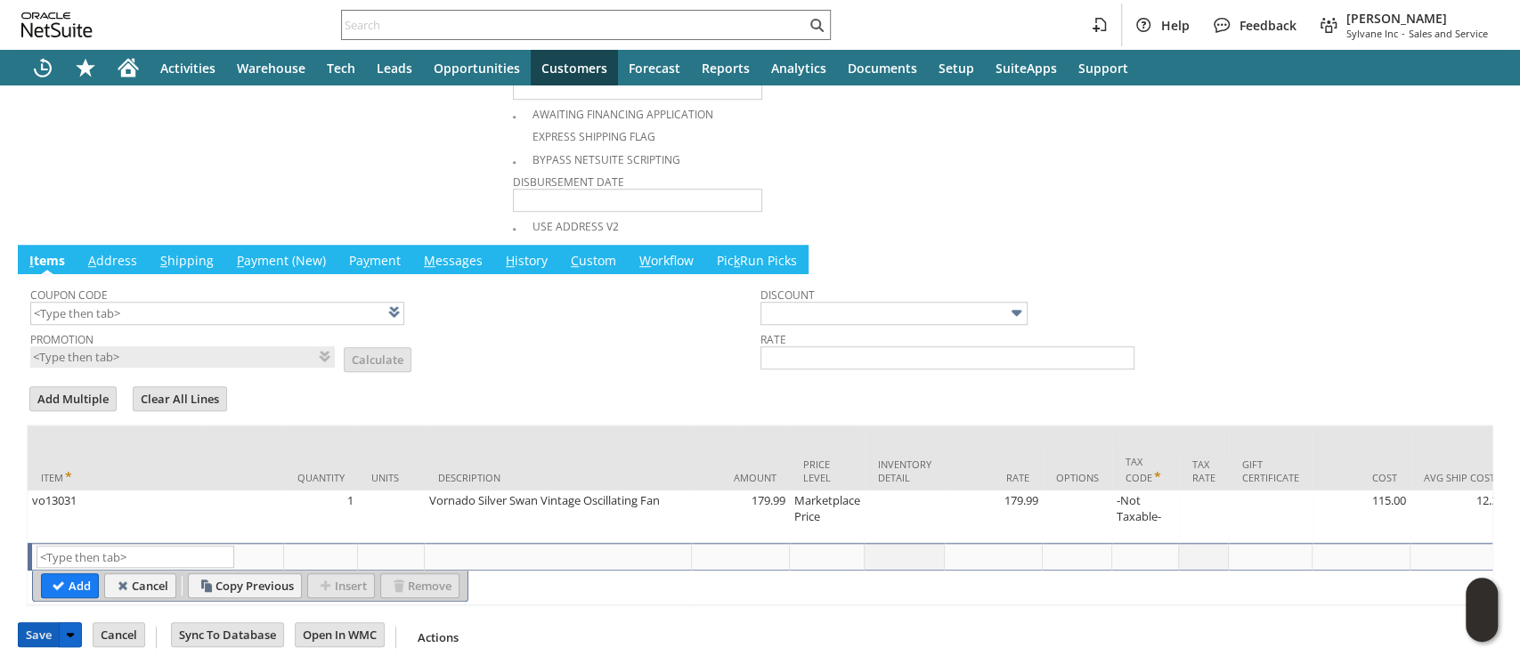
click at [35, 624] on input "Save" at bounding box center [39, 634] width 40 height 23
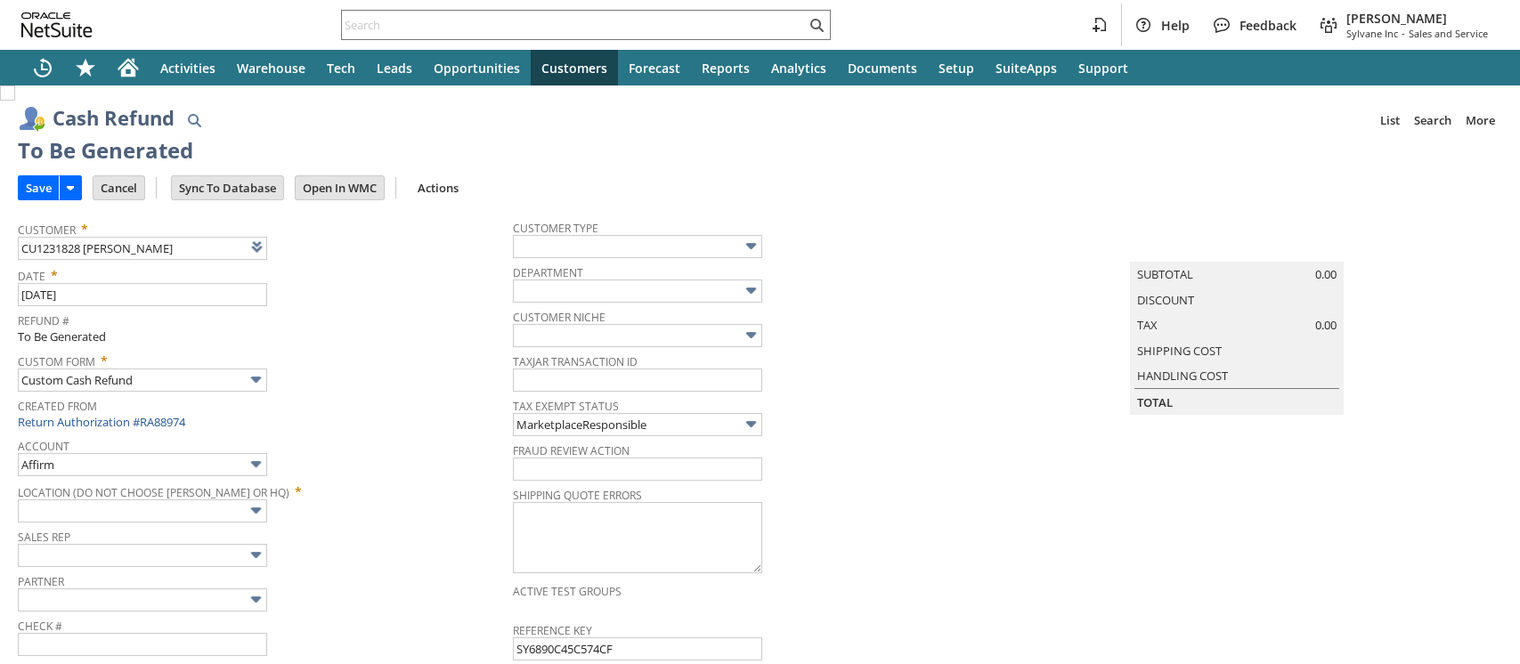
type input "Amazon Undeposited Funds"
type input "Headquarters : Head... : Pending Testing"
type input "Add"
type input "Copy Previous"
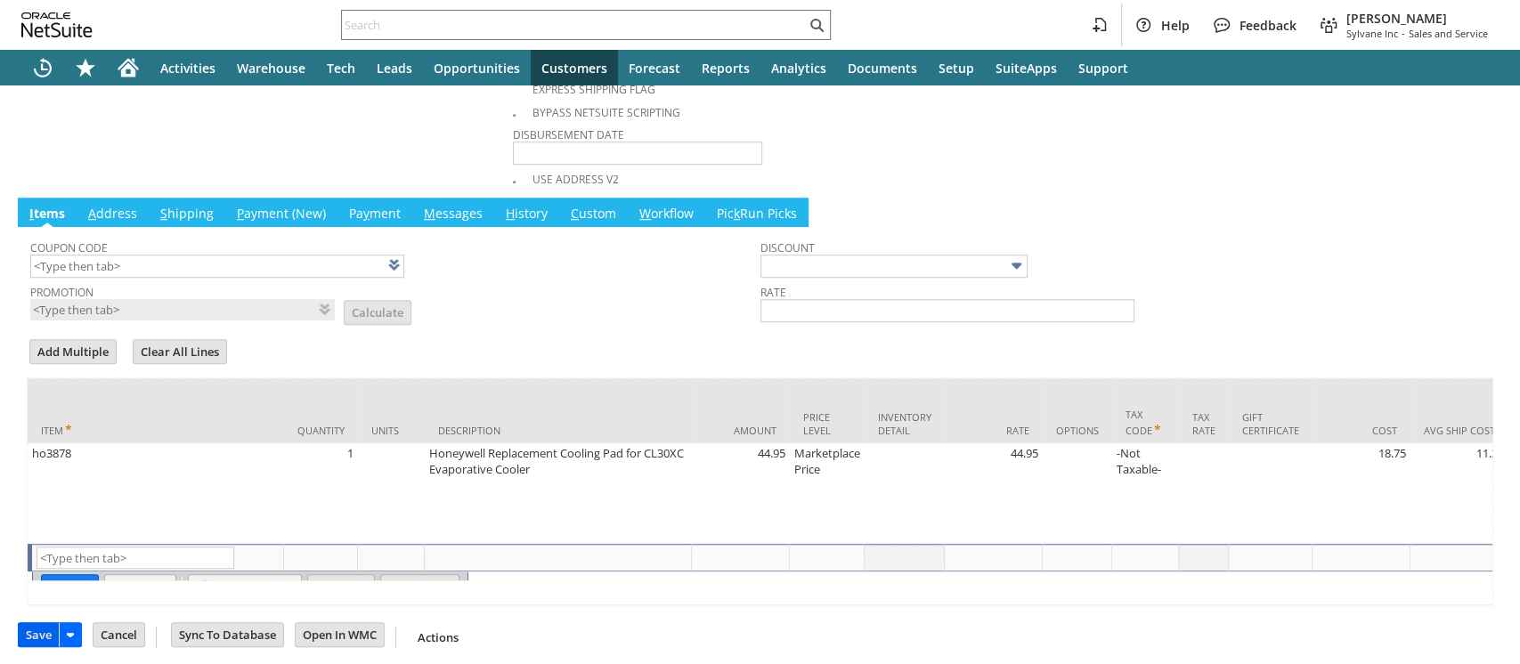
click at [37, 628] on input "Save" at bounding box center [39, 634] width 40 height 23
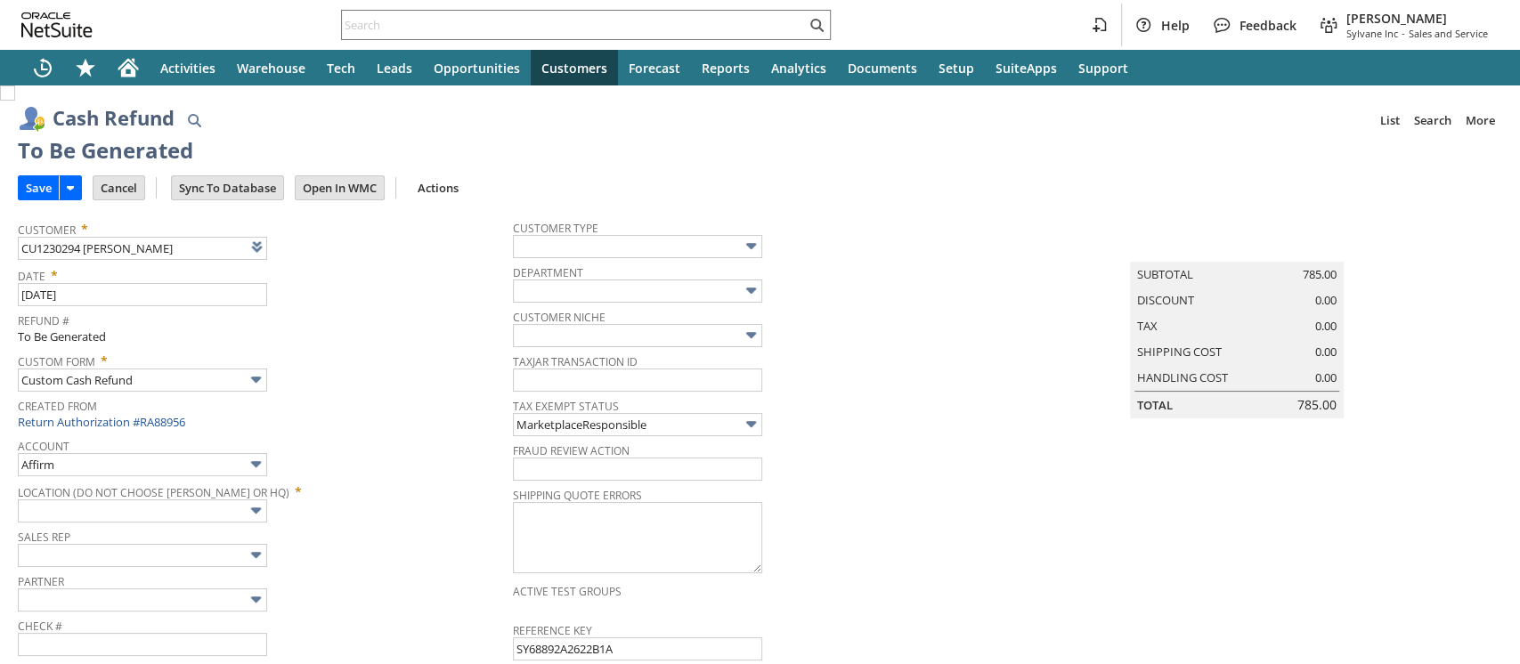
type input "Amazon Undeposited Funds"
type input "Headquarters : Head... : Pending Testing"
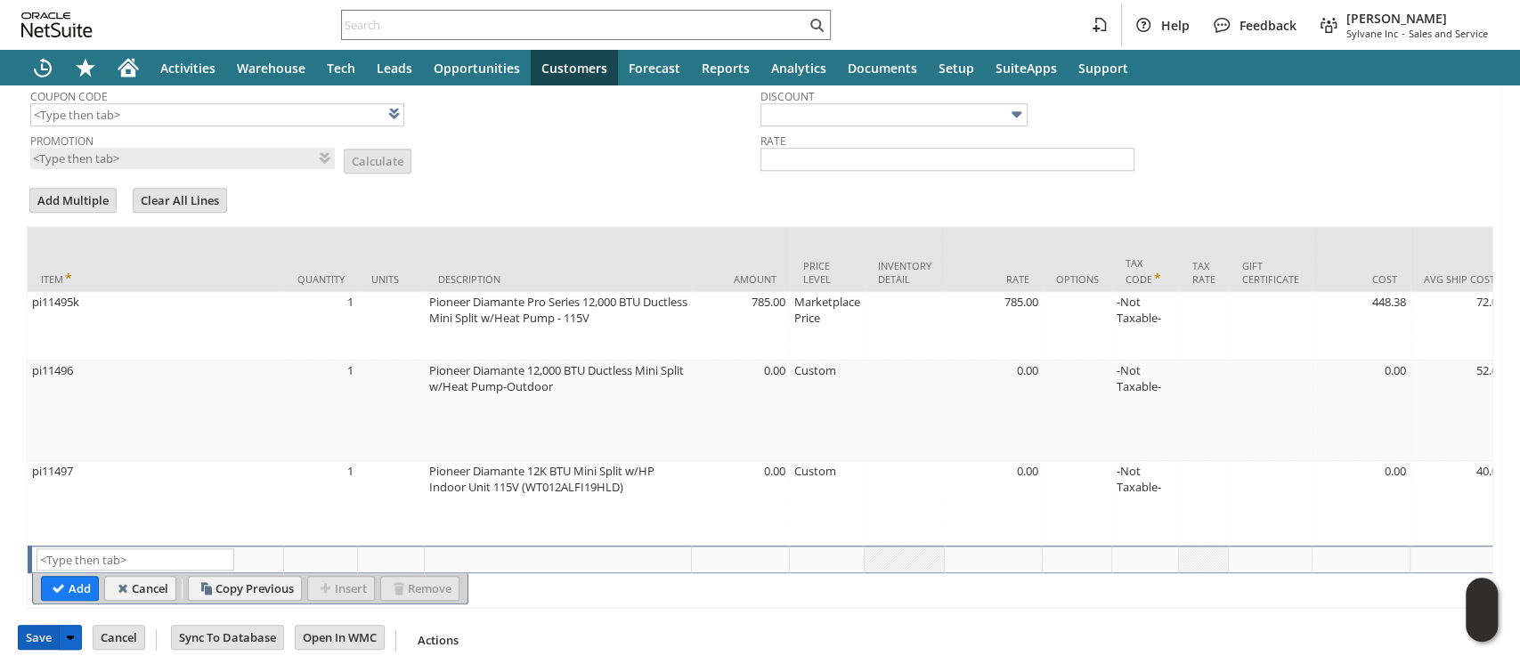
click at [31, 626] on input "Save" at bounding box center [39, 637] width 40 height 23
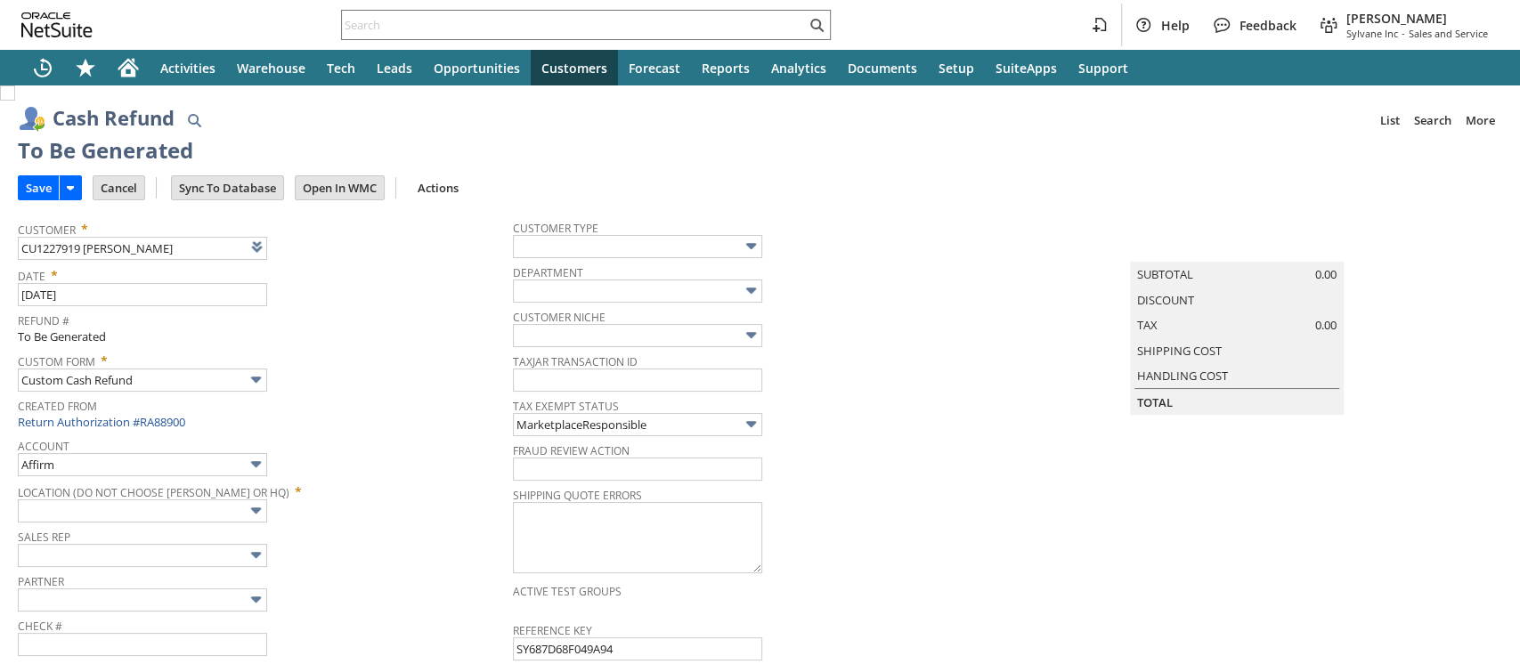
type input "Amazon Undeposited Funds"
type input "Headquarters : Head... : Pending Testing"
type input "Add"
type input "Copy Previous"
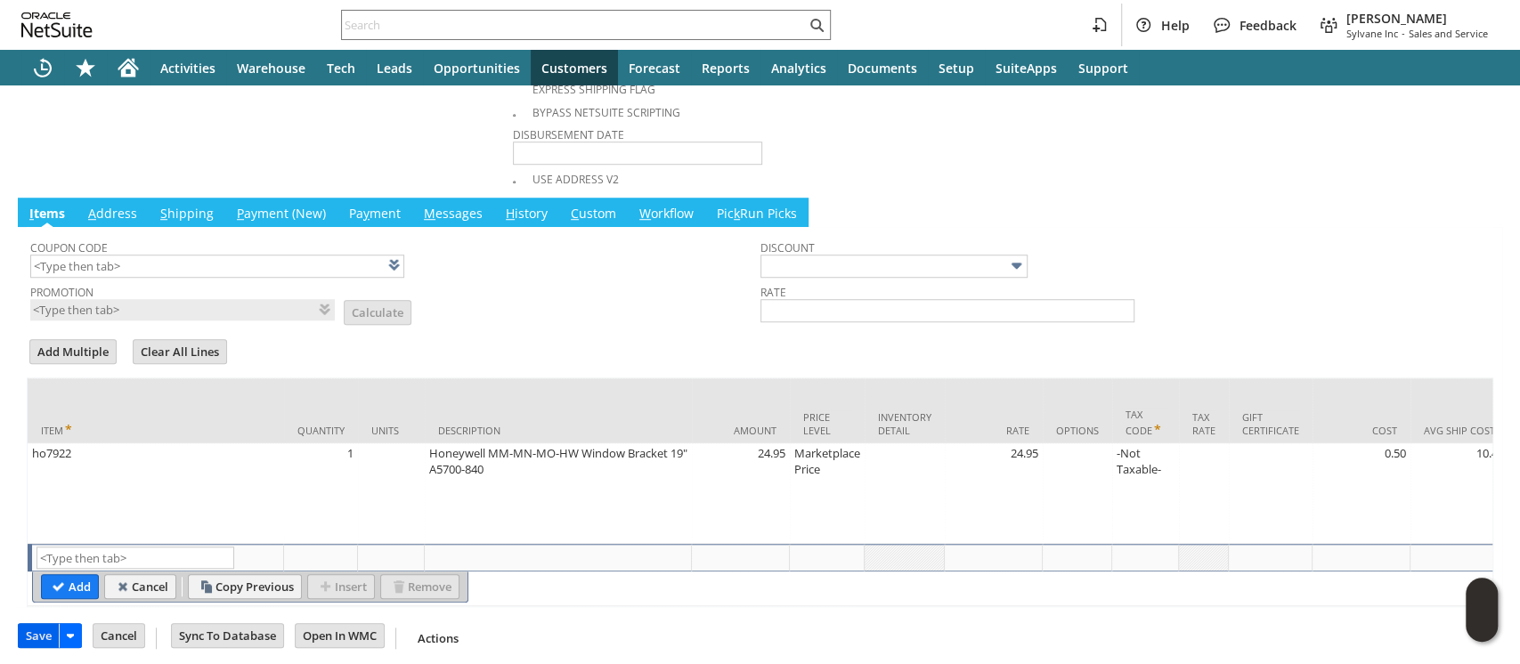
click at [35, 627] on input "Save" at bounding box center [39, 635] width 40 height 23
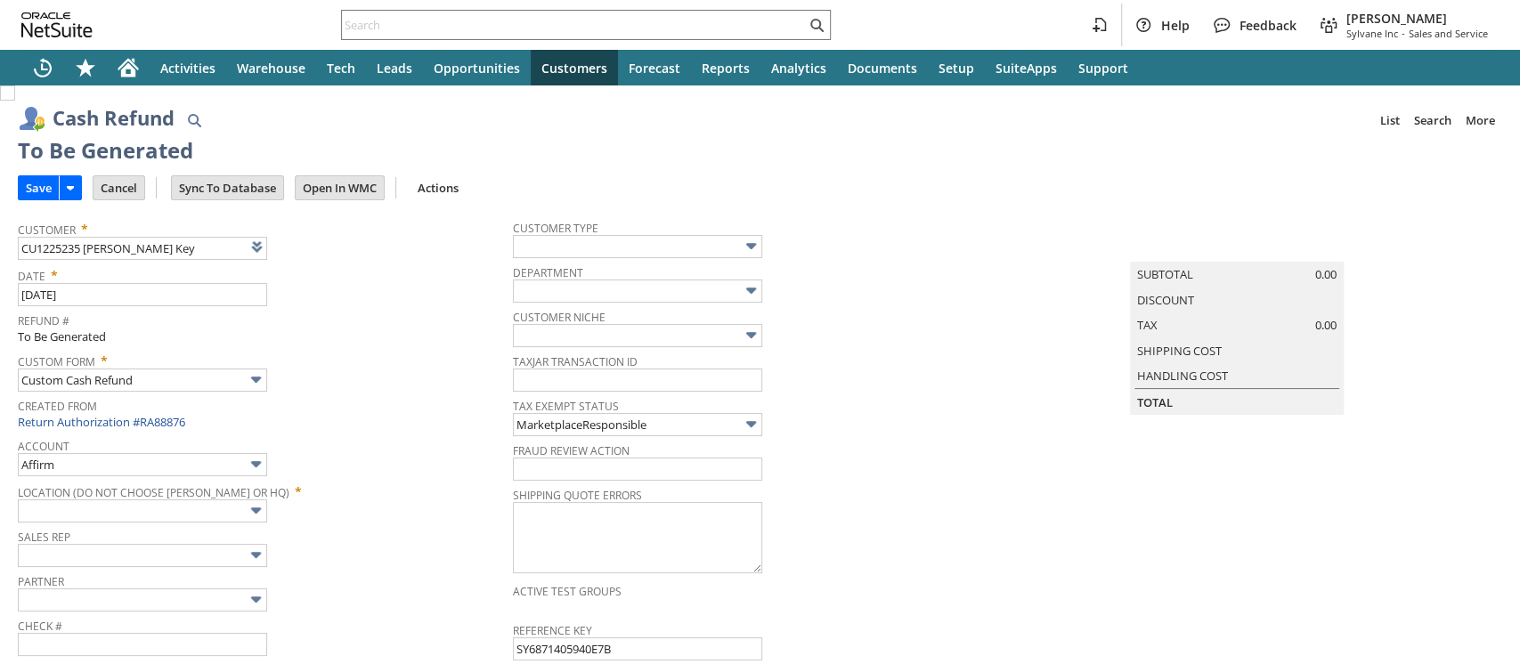
type input "Amazon Undeposited Funds"
type input "Headquarters : Head... : Pending Testing"
type input "Add"
type input "Copy Previous"
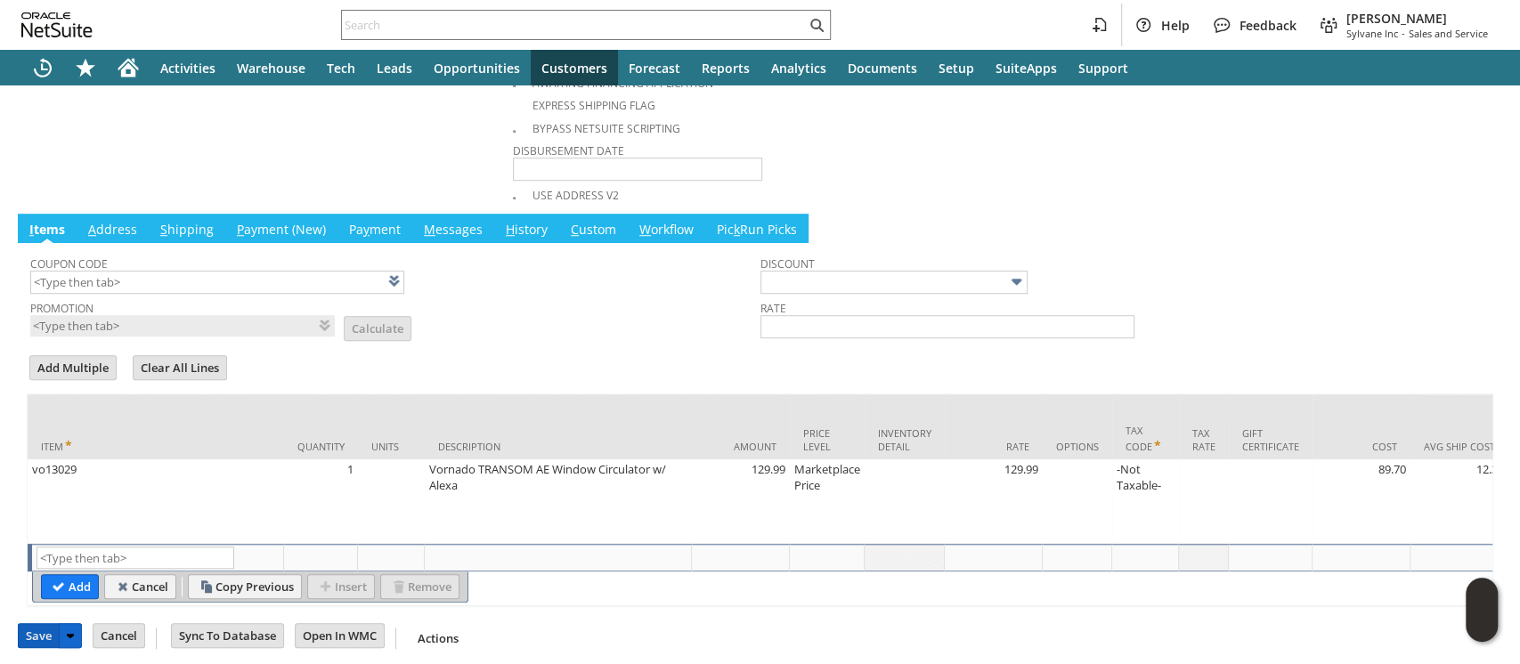
click at [34, 635] on input "Save" at bounding box center [39, 635] width 40 height 23
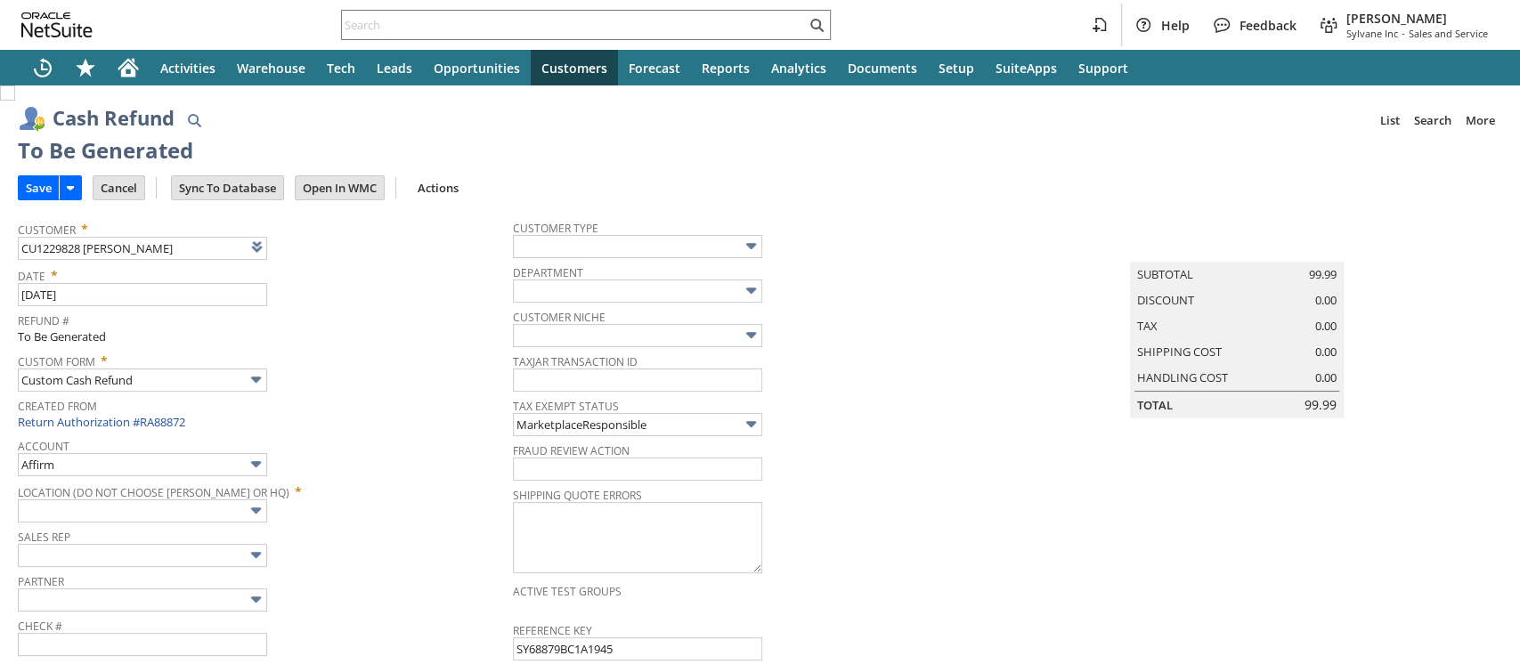
type input "Amazon Undeposited Funds"
type input "Headquarters : Head... : Pending Testing"
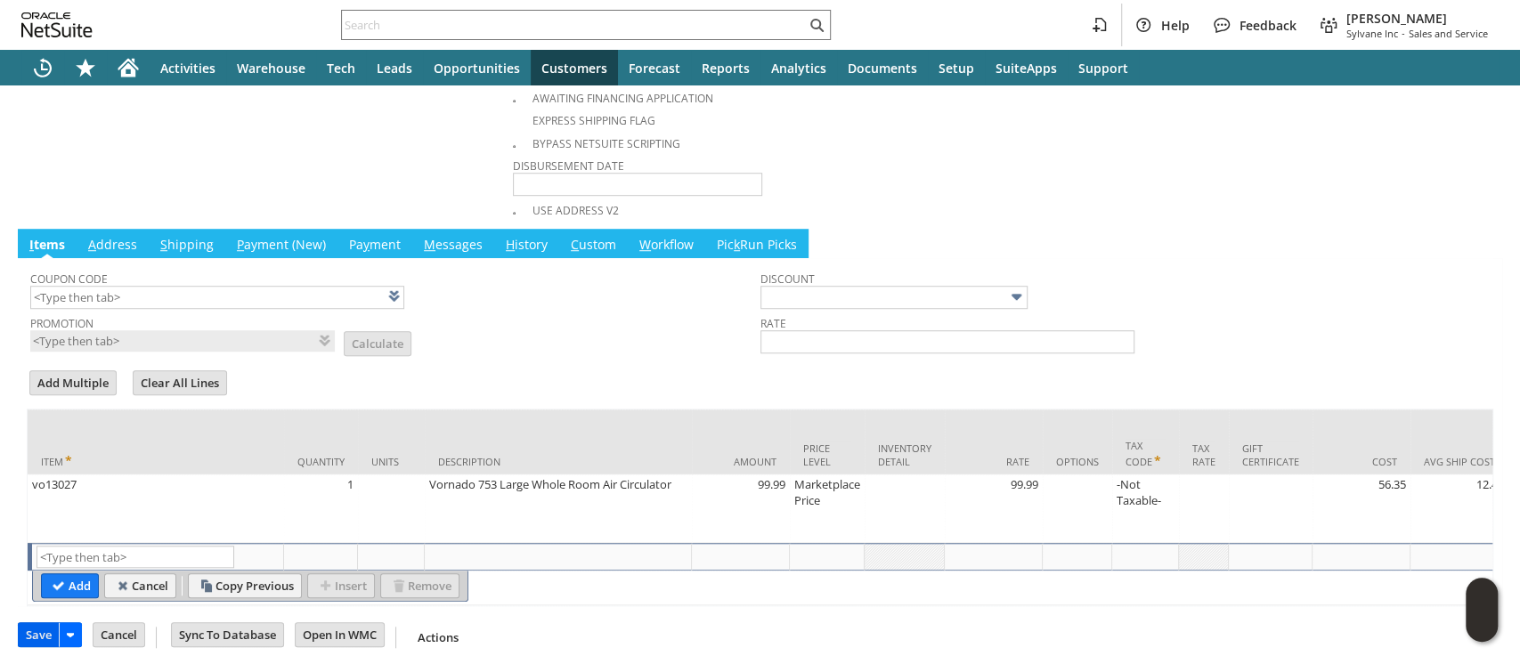
click at [32, 627] on input "Save" at bounding box center [39, 634] width 40 height 23
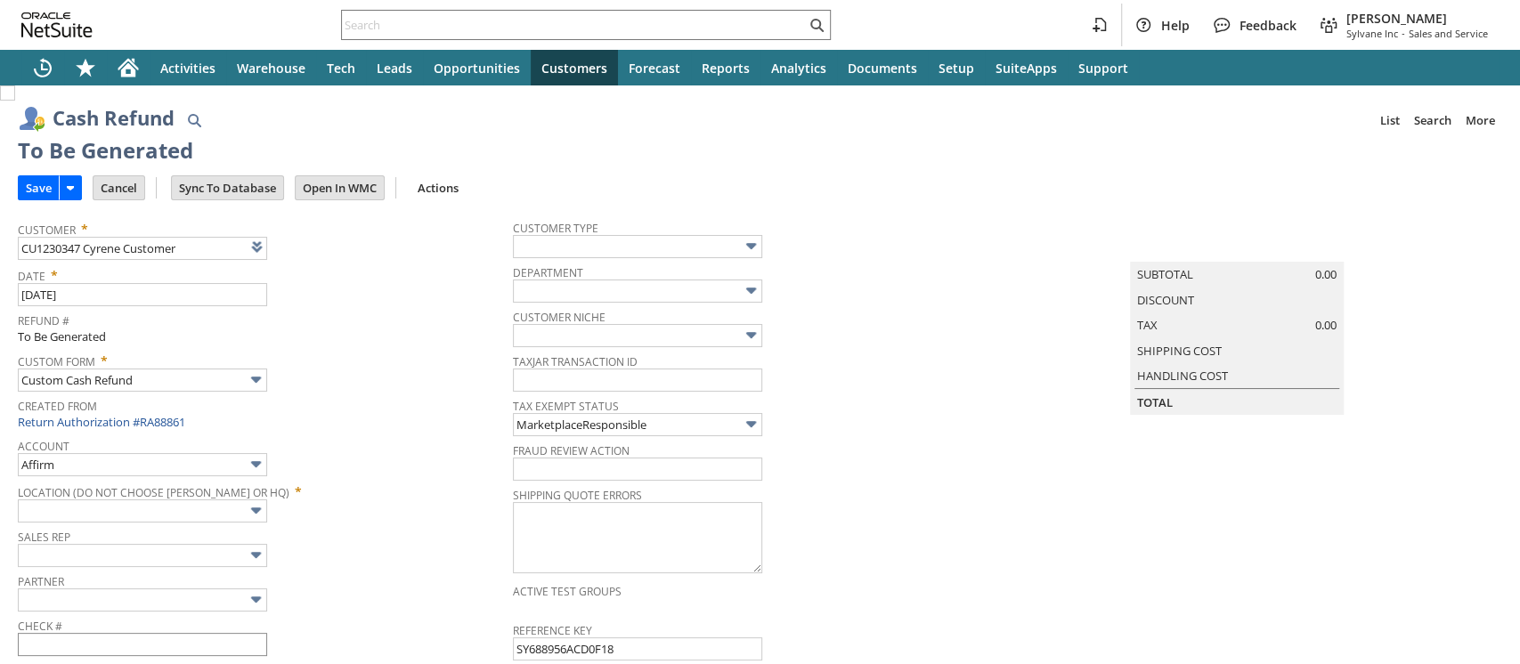
type input "Amazon Undeposited Funds"
type input "Headquarters : Head... : Pending Testing"
type input "Add"
type input "Copy Previous"
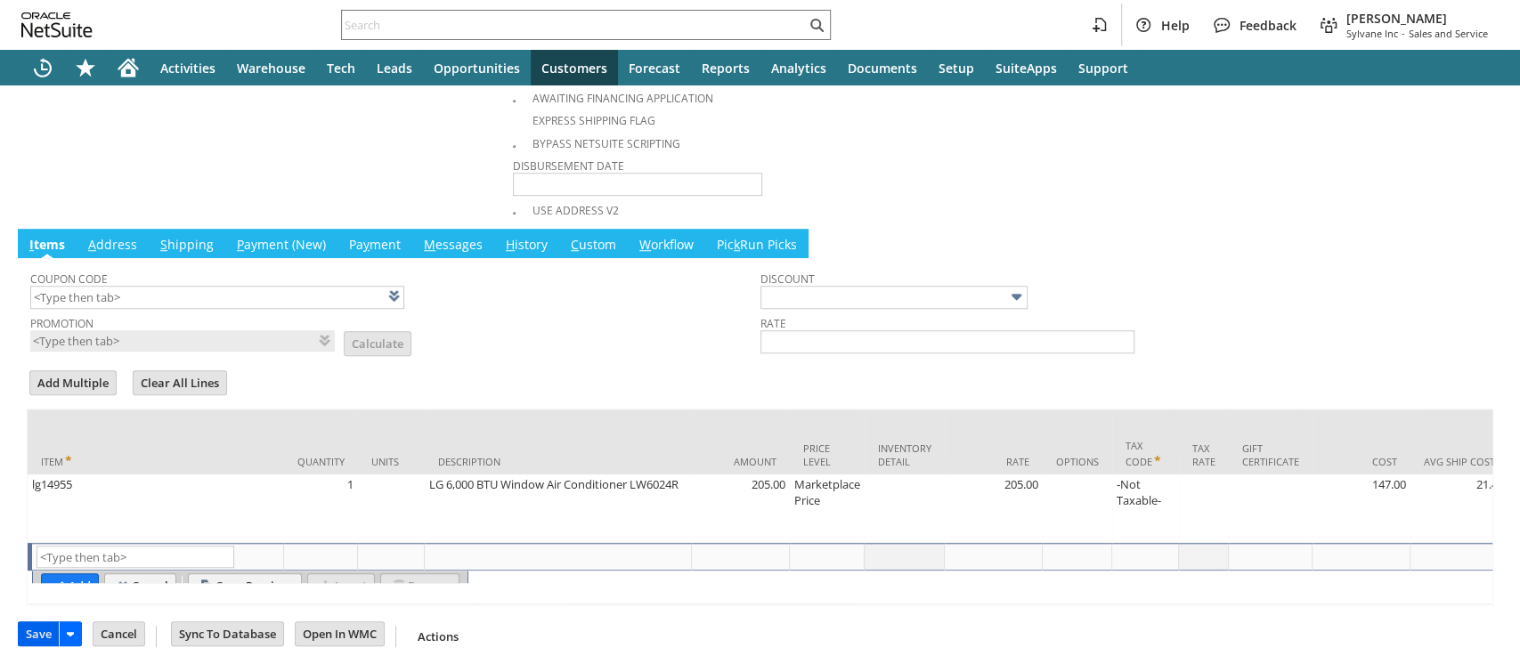
click at [34, 631] on input "Save" at bounding box center [39, 633] width 40 height 23
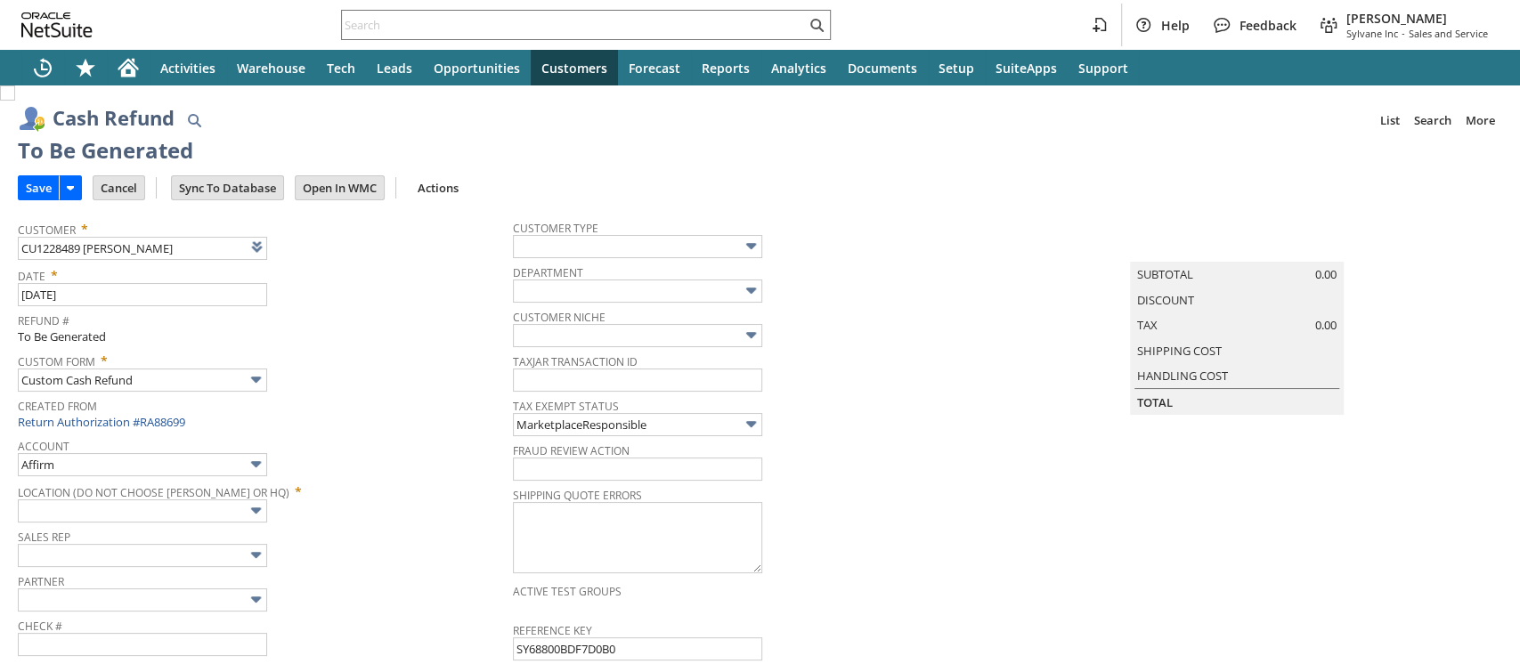
type input "Amazon Undeposited Funds"
type input "Headquarters : Head... : Pending Testing"
type input "Add"
type input "Copy Previous"
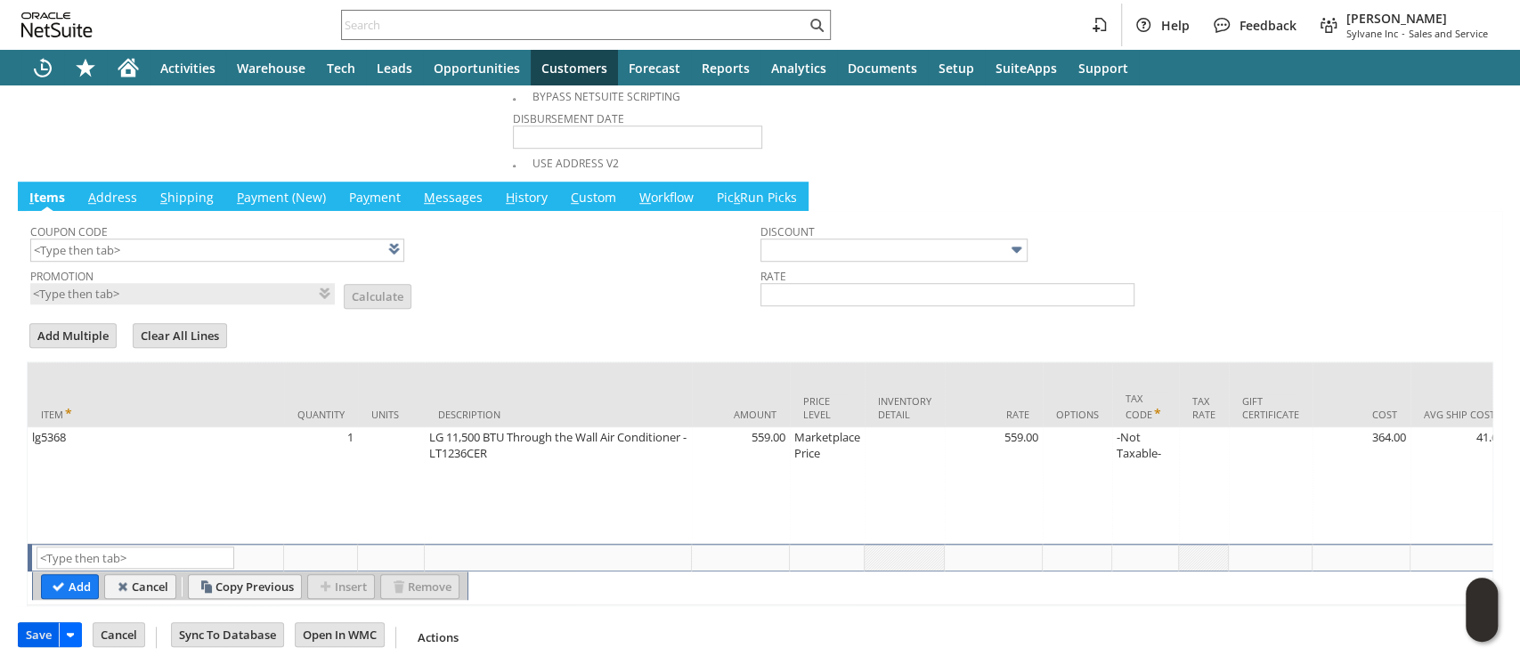
click at [40, 623] on input "Save" at bounding box center [39, 634] width 40 height 23
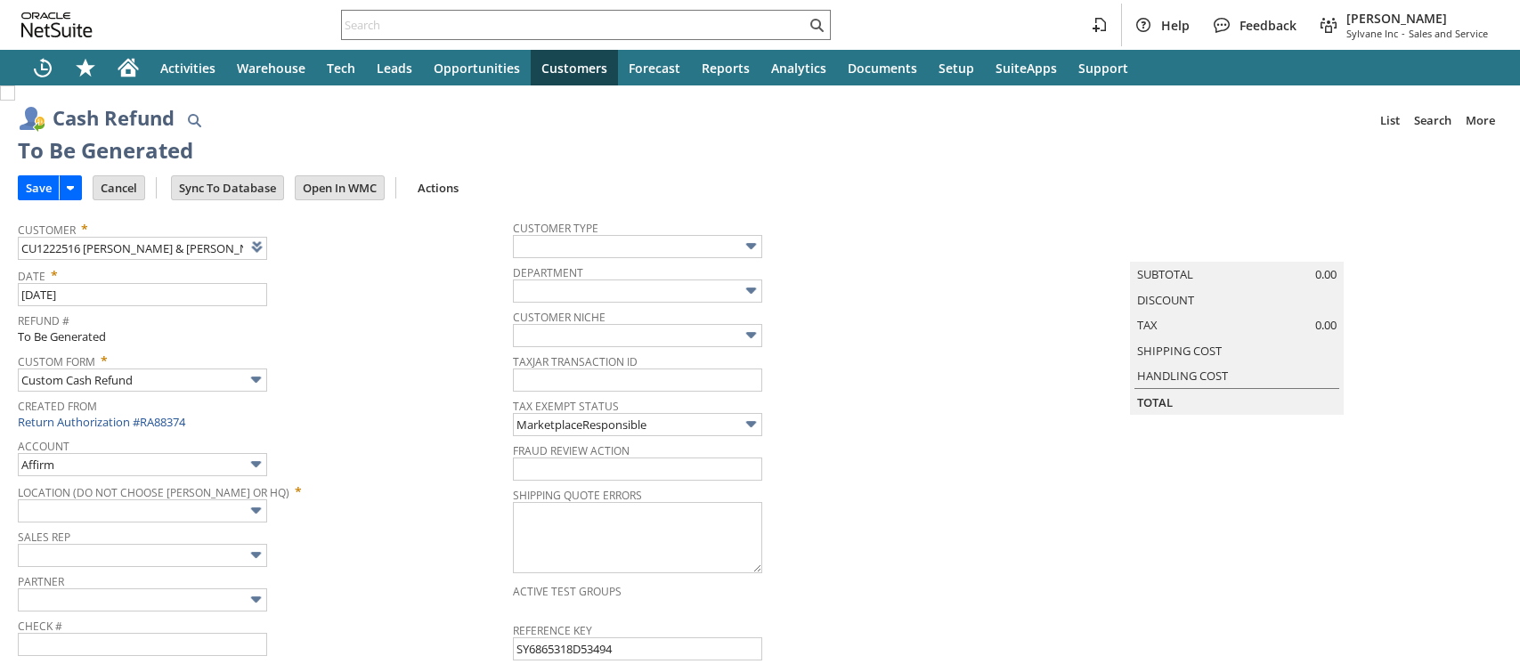
type input "Amazon Undeposited Funds"
type input "Headquarters : Head... : Pending Testing"
type input "Add"
type input "Copy Previous"
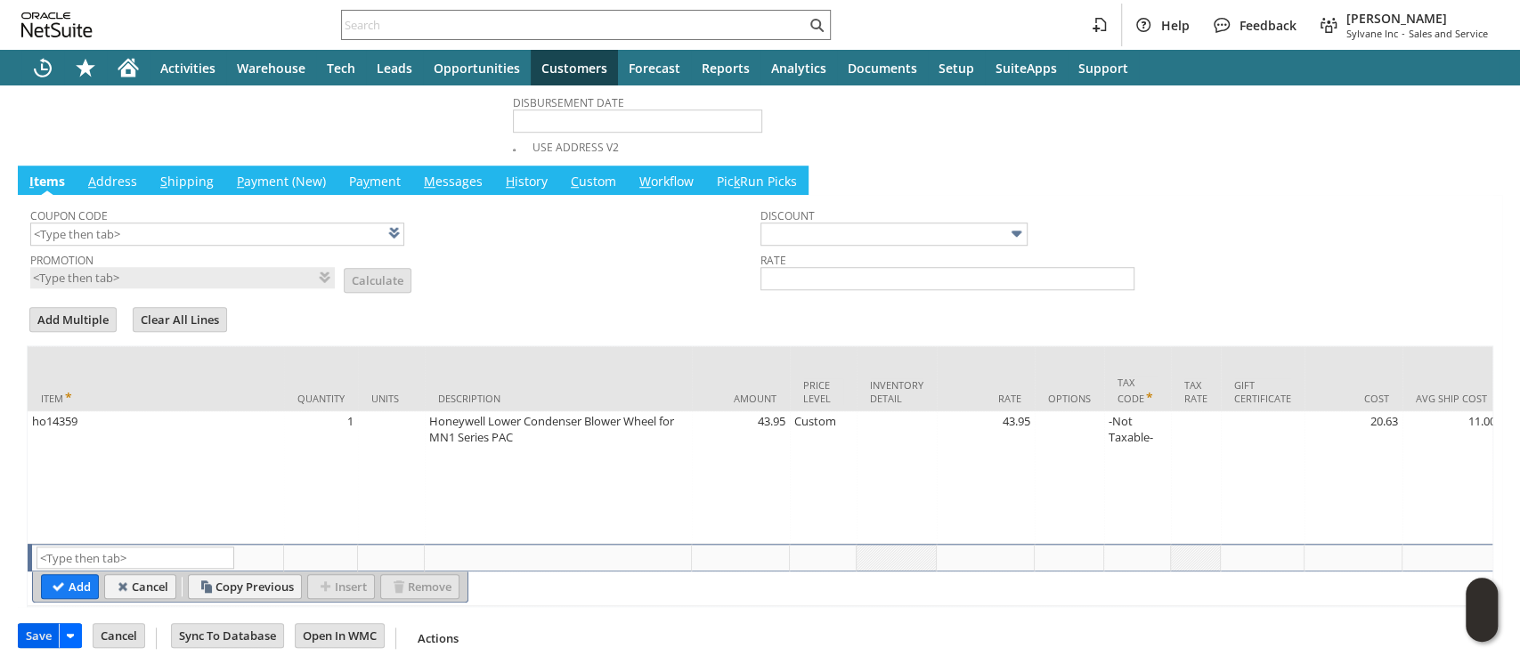
click at [27, 627] on input "Save" at bounding box center [39, 635] width 40 height 23
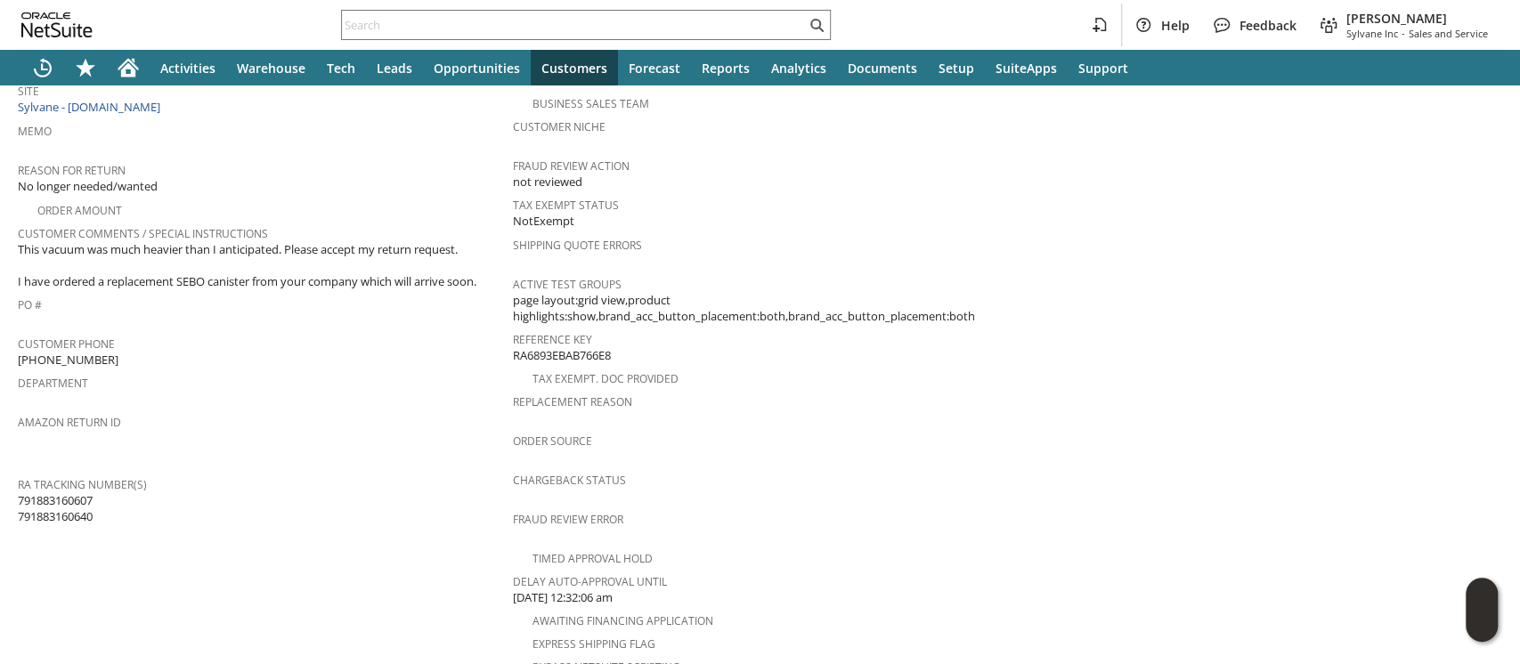
scroll to position [852, 0]
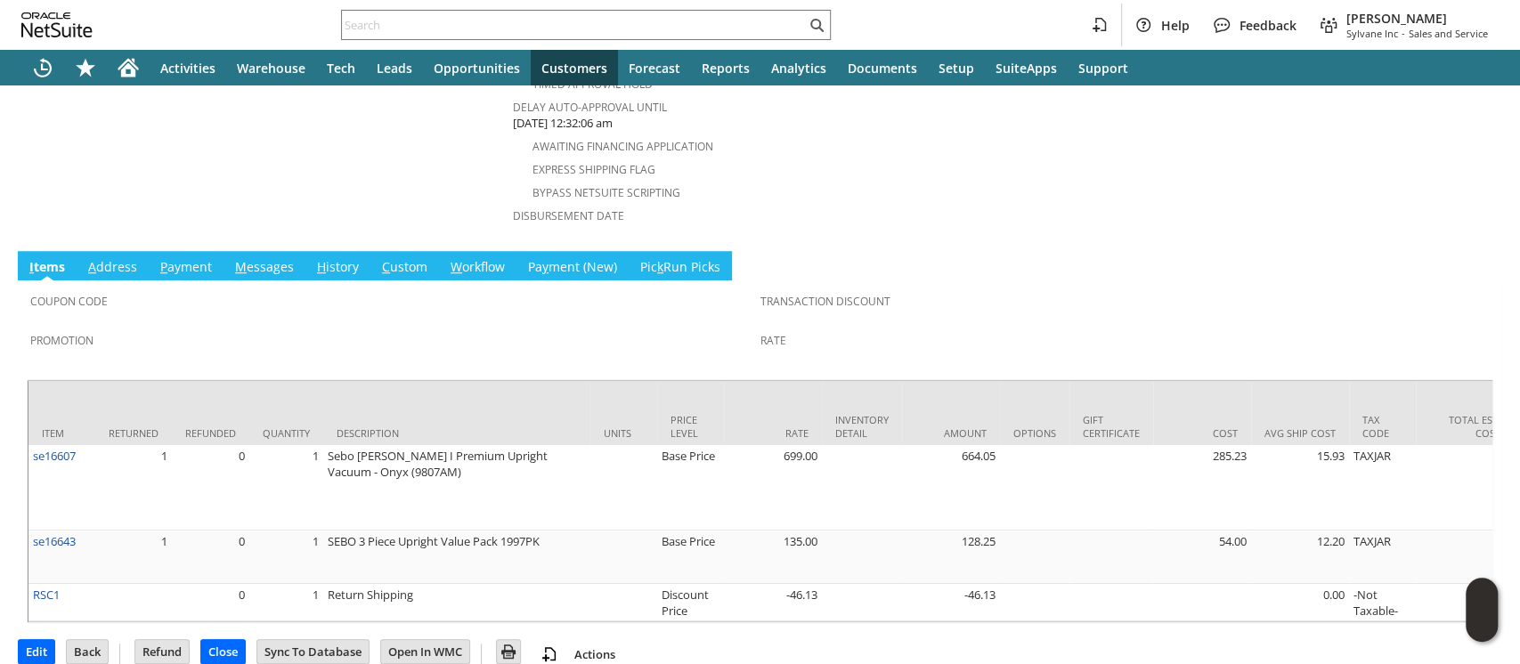
click at [403, 258] on link "C ustom" at bounding box center [405, 268] width 54 height 20
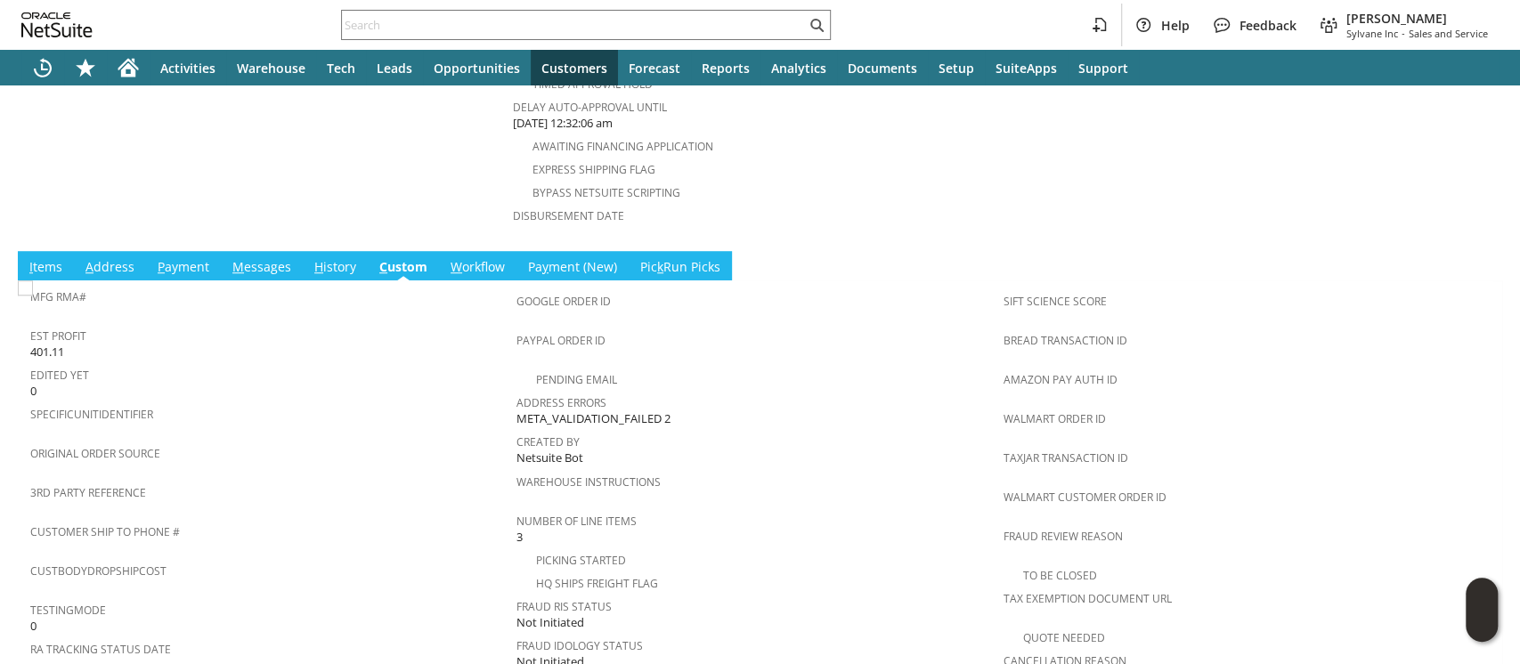
scroll to position [0, 0]
click at [256, 258] on link "M essages" at bounding box center [262, 268] width 68 height 20
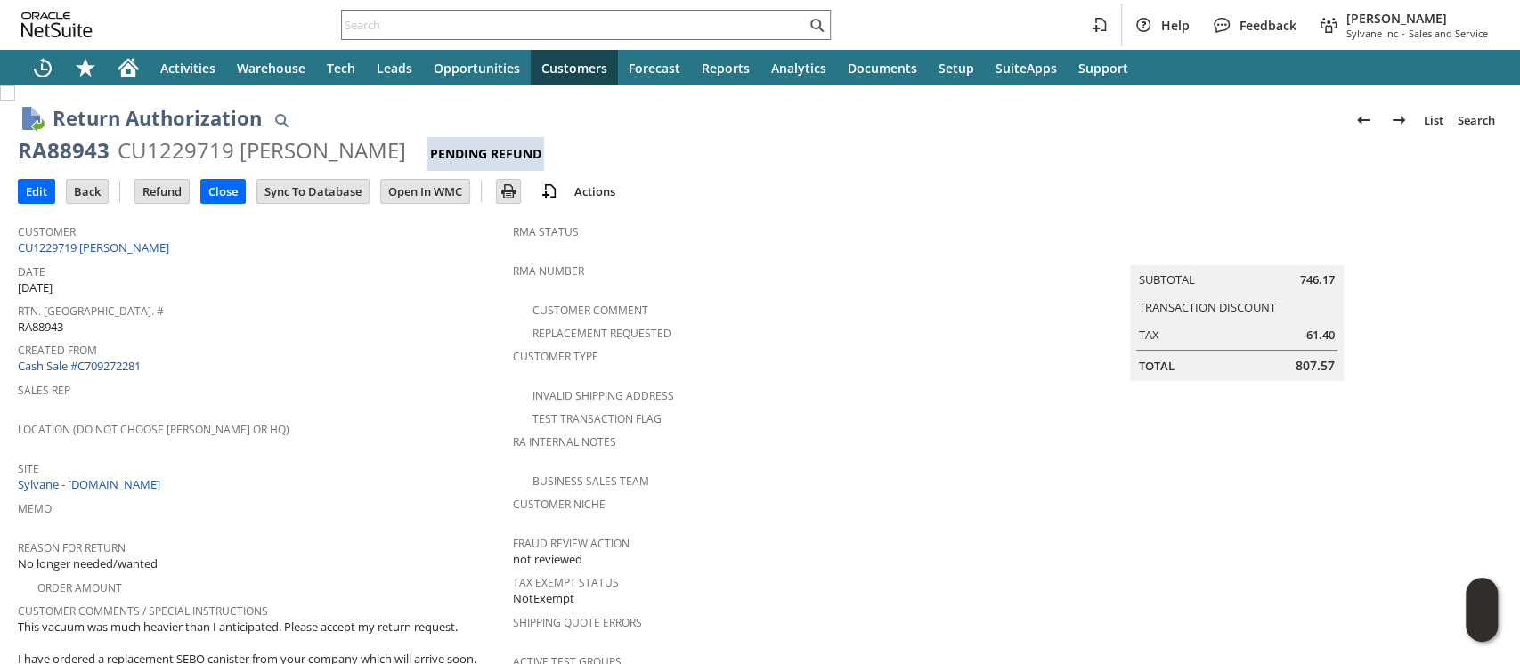
click at [1304, 357] on span "807.57" at bounding box center [1315, 366] width 39 height 18
copy span "807.57"
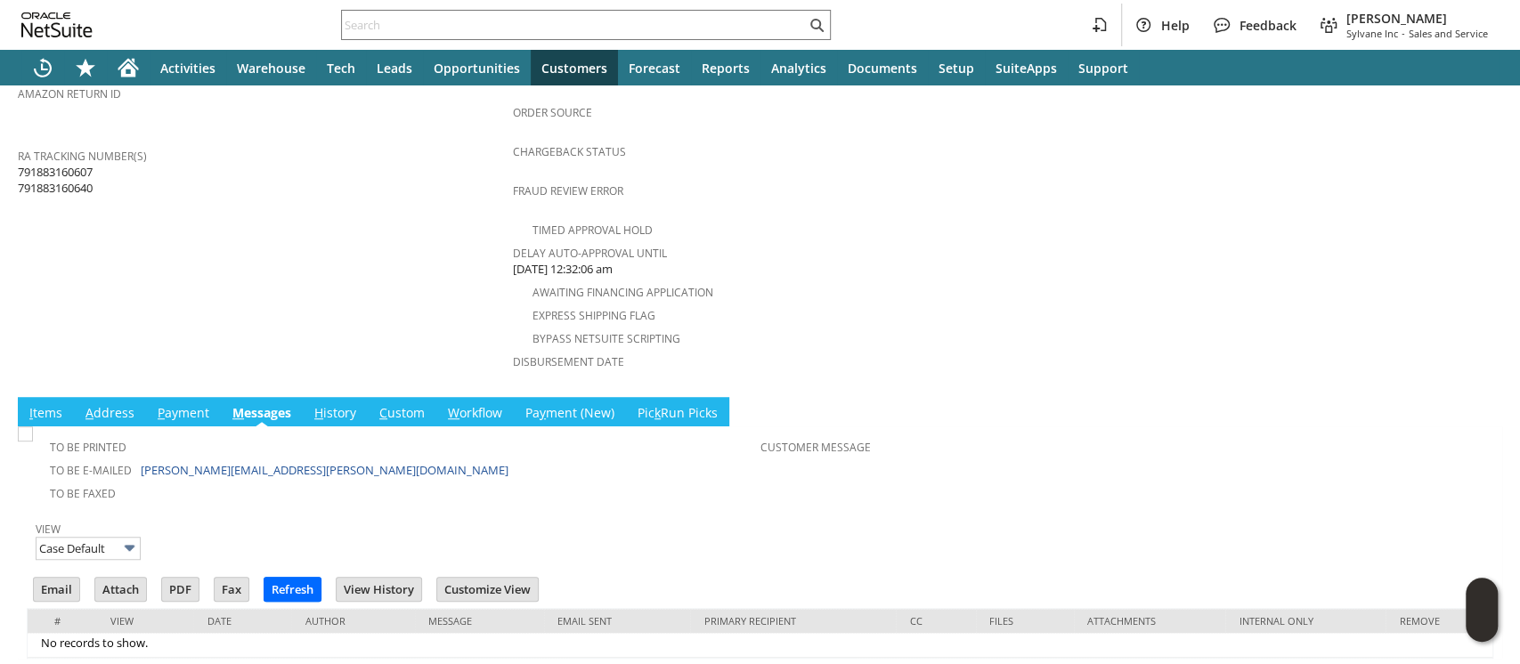
click at [56, 397] on td "I tems" at bounding box center [46, 411] width 56 height 29
click at [52, 404] on link "I tems" at bounding box center [46, 414] width 42 height 20
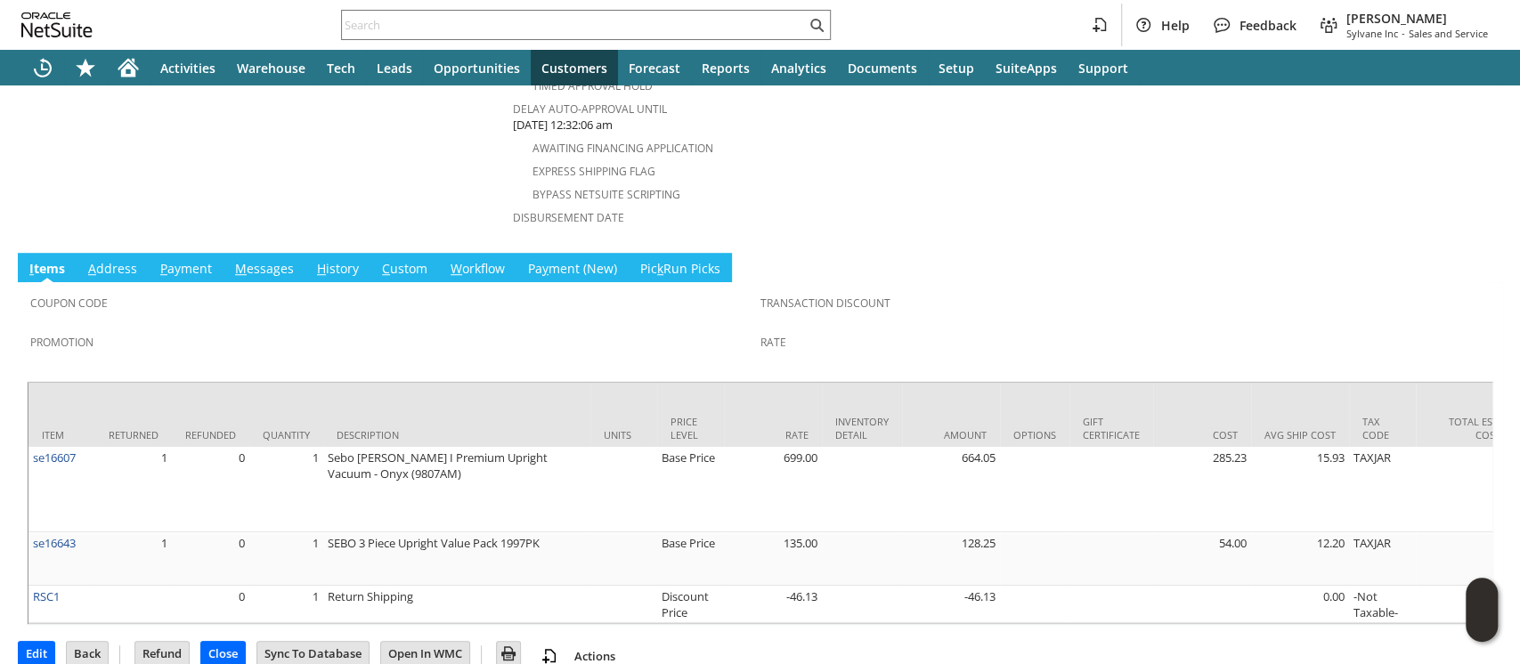
scroll to position [852, 0]
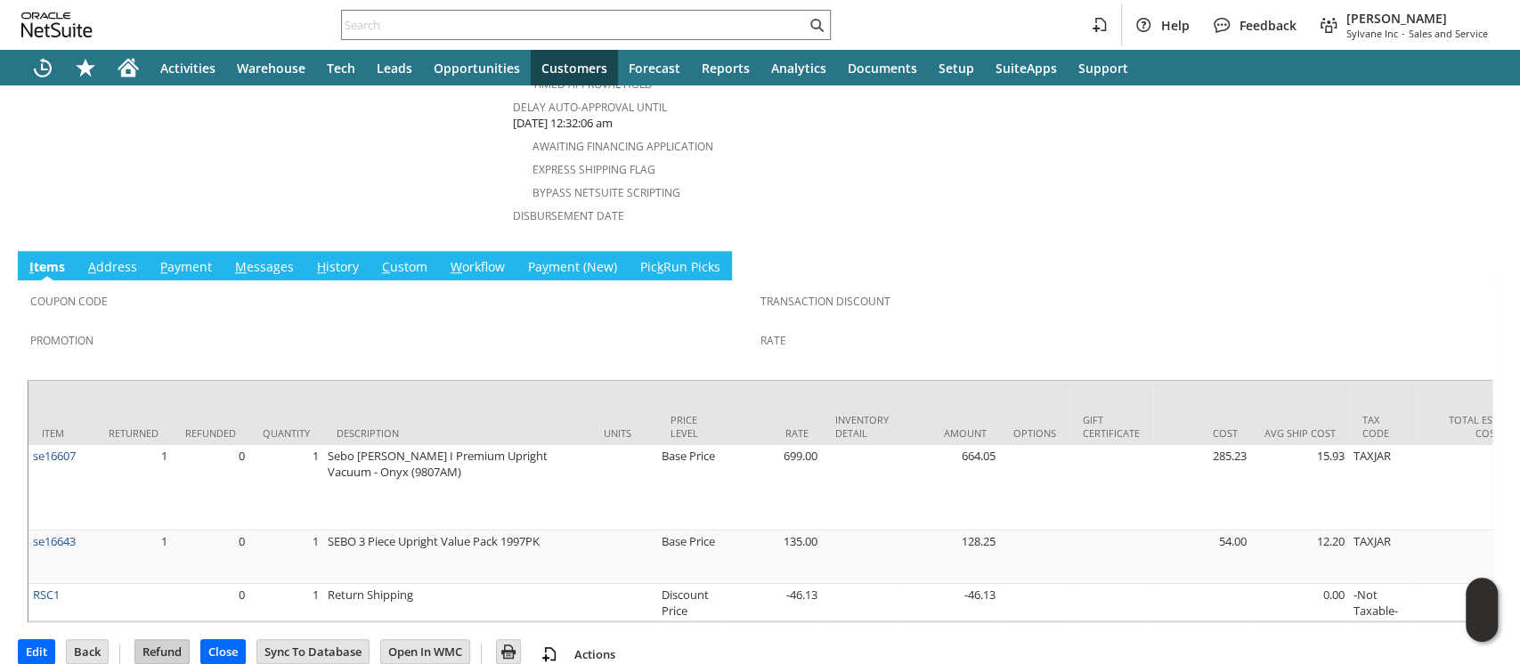
click at [150, 640] on input "Refund" at bounding box center [161, 651] width 53 height 23
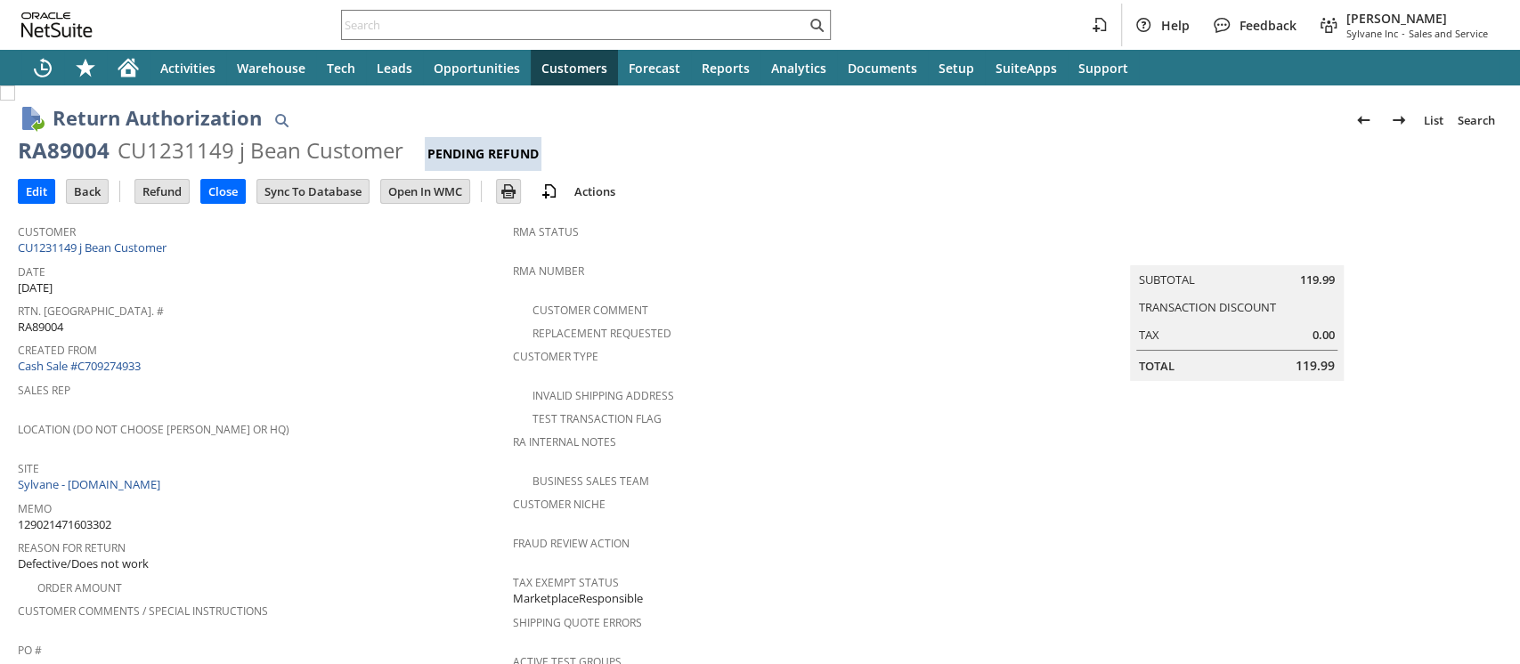
click at [94, 516] on span "129021471603302" at bounding box center [65, 524] width 94 height 17
copy span "129021471603302"
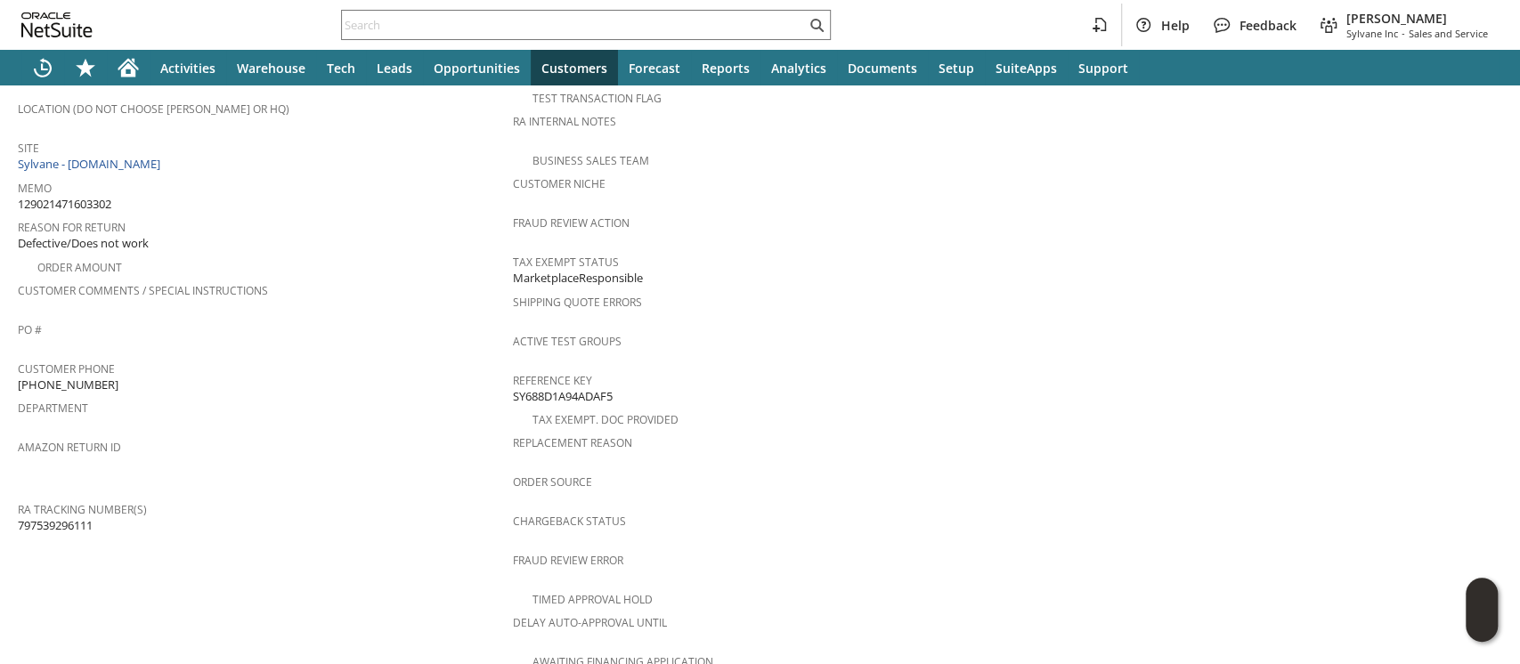
scroll to position [731, 0]
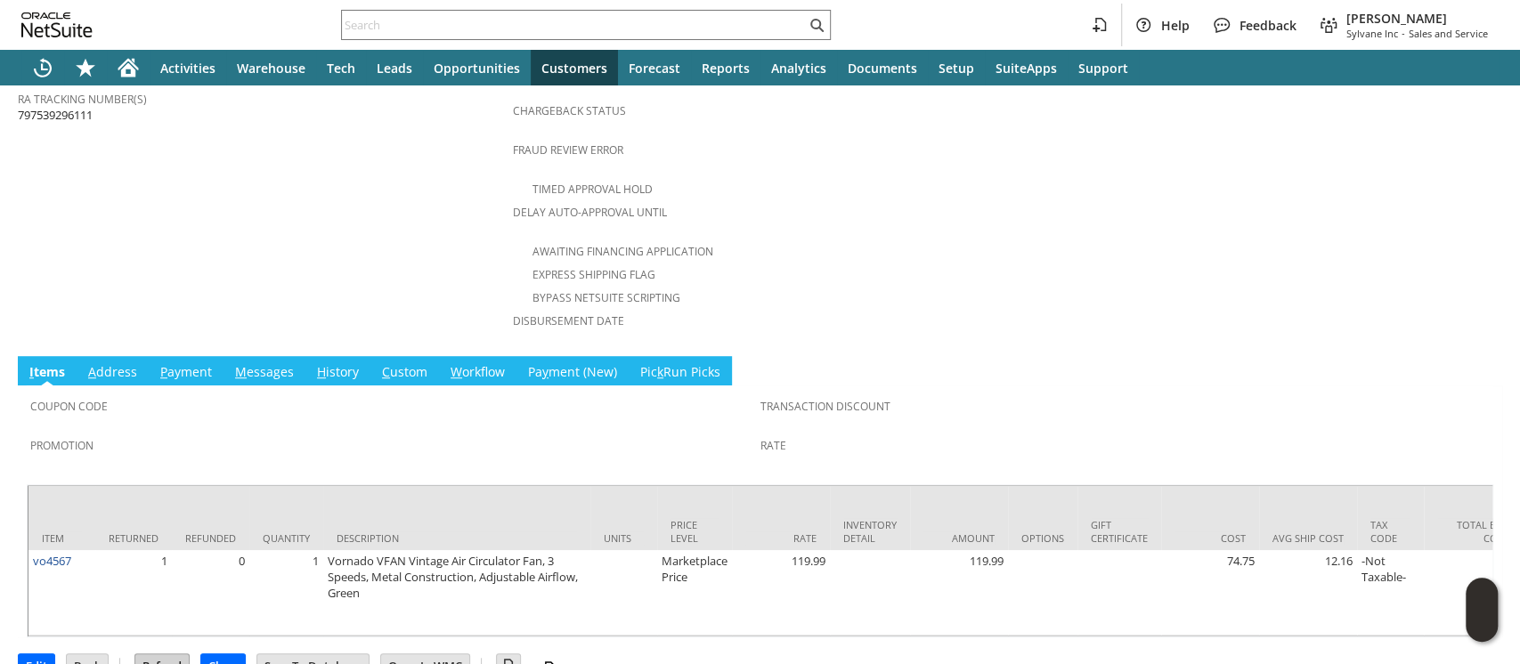
click at [157, 655] on input "Refund" at bounding box center [161, 666] width 53 height 23
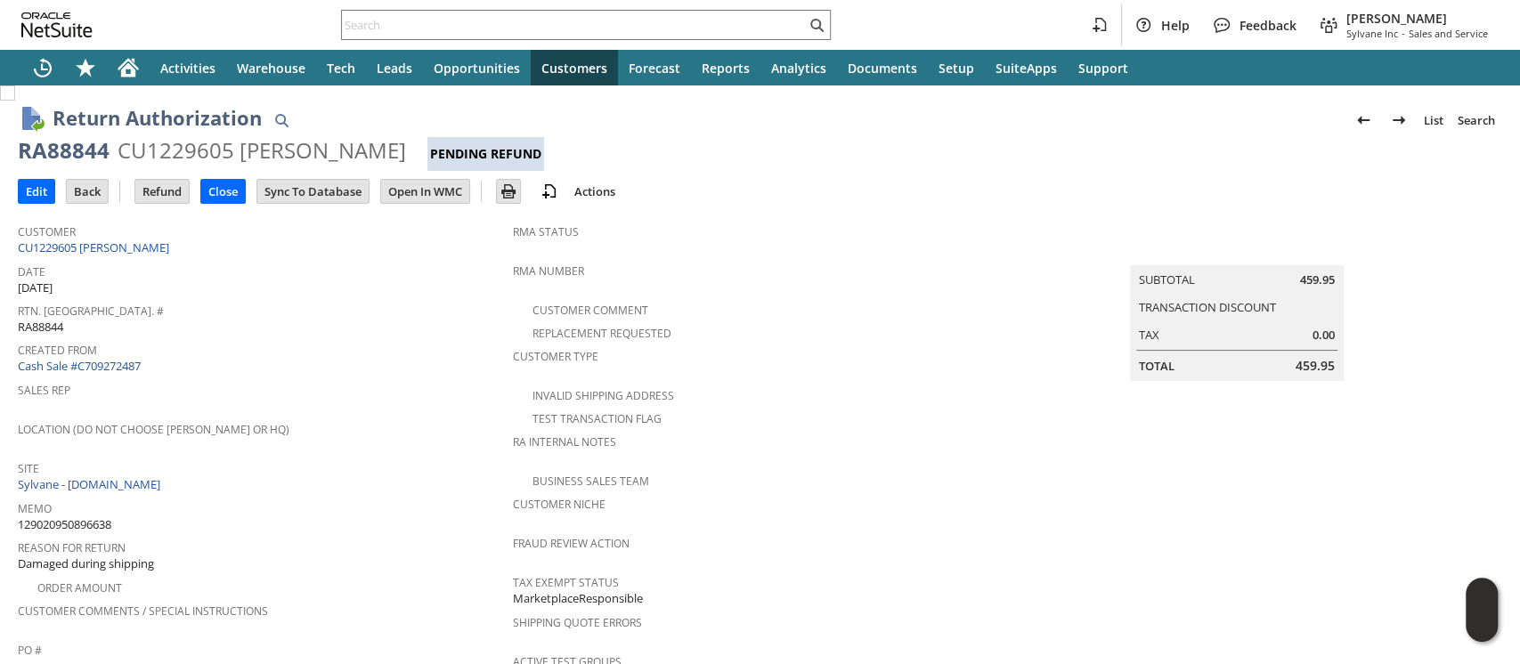
click at [76, 516] on span "129020950896638" at bounding box center [65, 524] width 94 height 17
copy span "129020950896638"
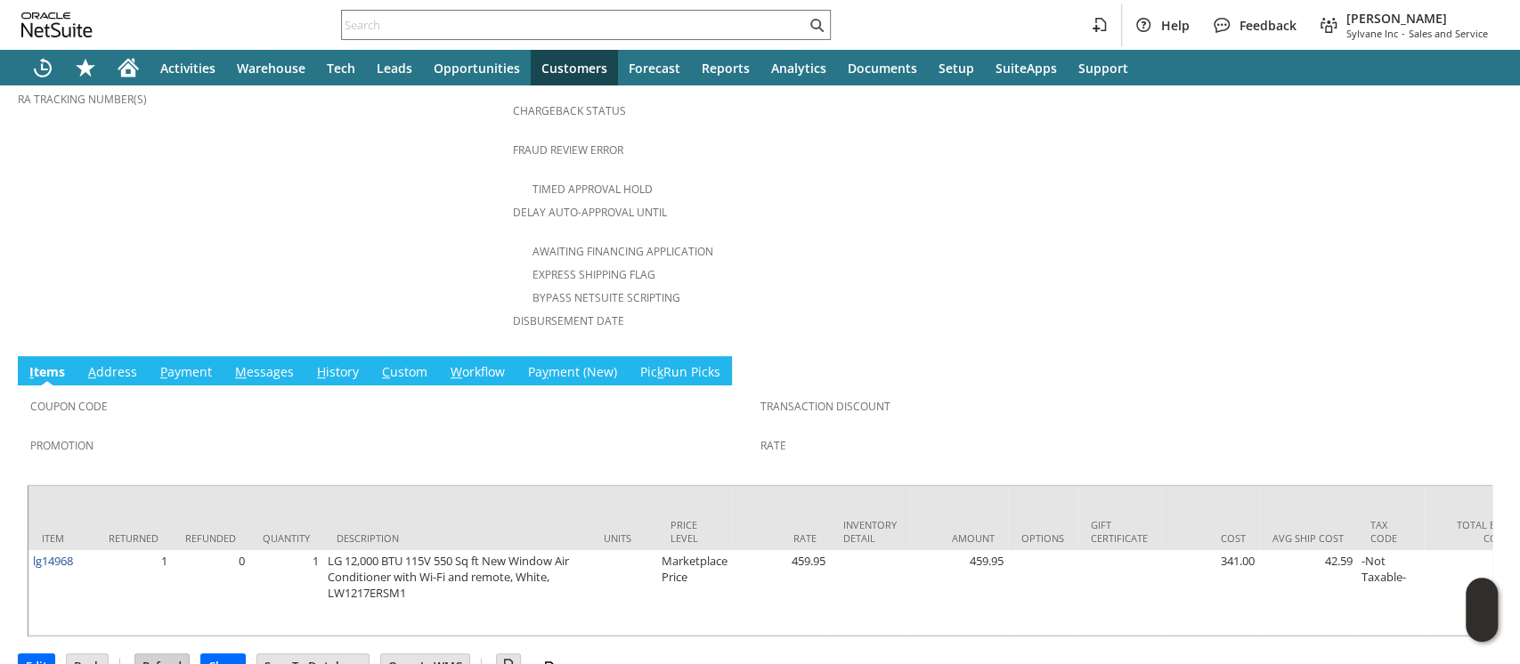
click at [164, 655] on input "Refund" at bounding box center [161, 666] width 53 height 23
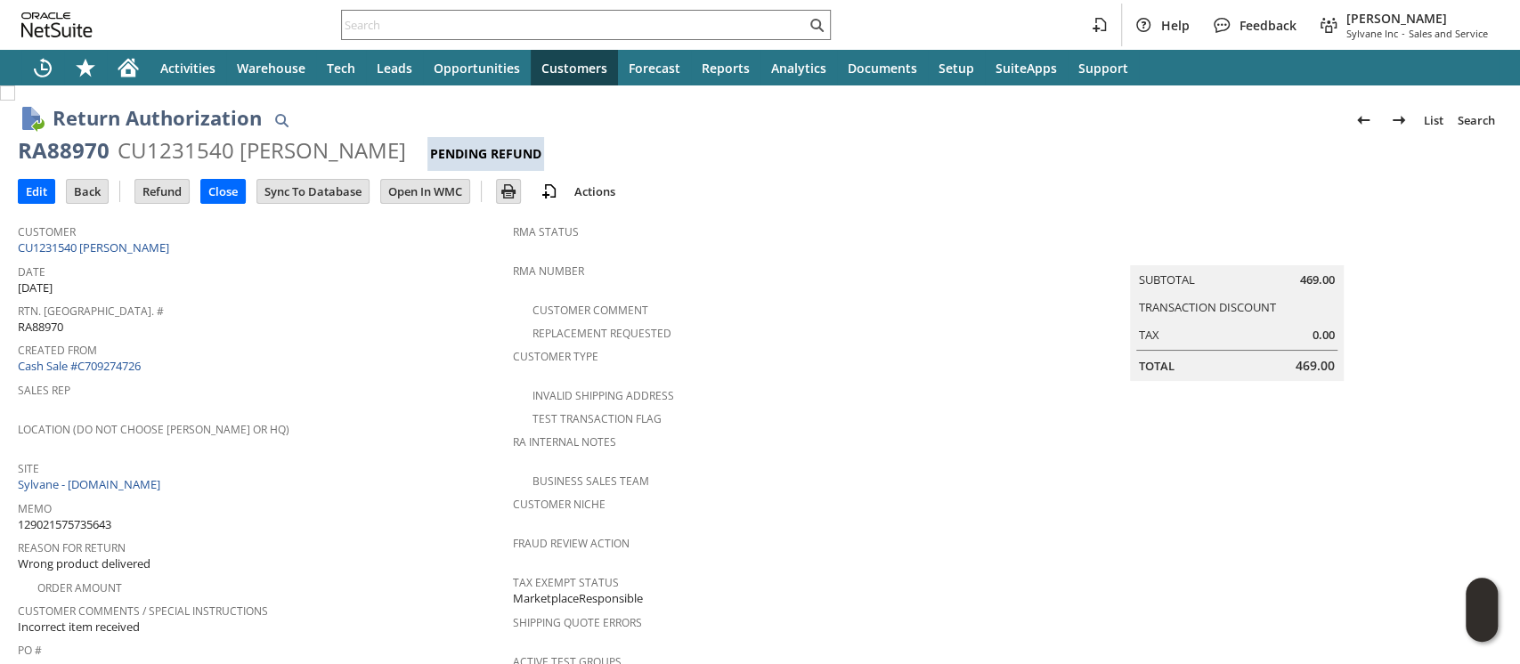
click at [102, 516] on span "129021575735643" at bounding box center [65, 524] width 94 height 17
copy span "129021575735643"
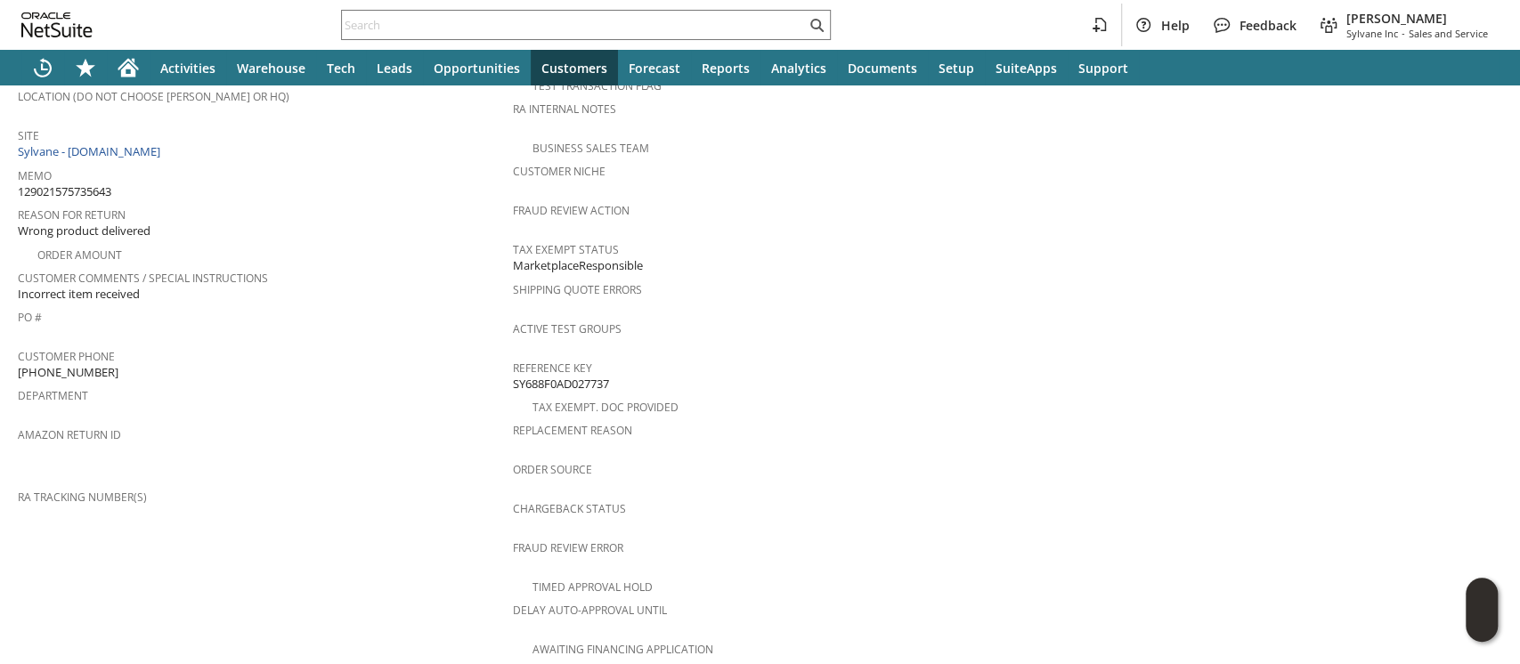
scroll to position [715, 0]
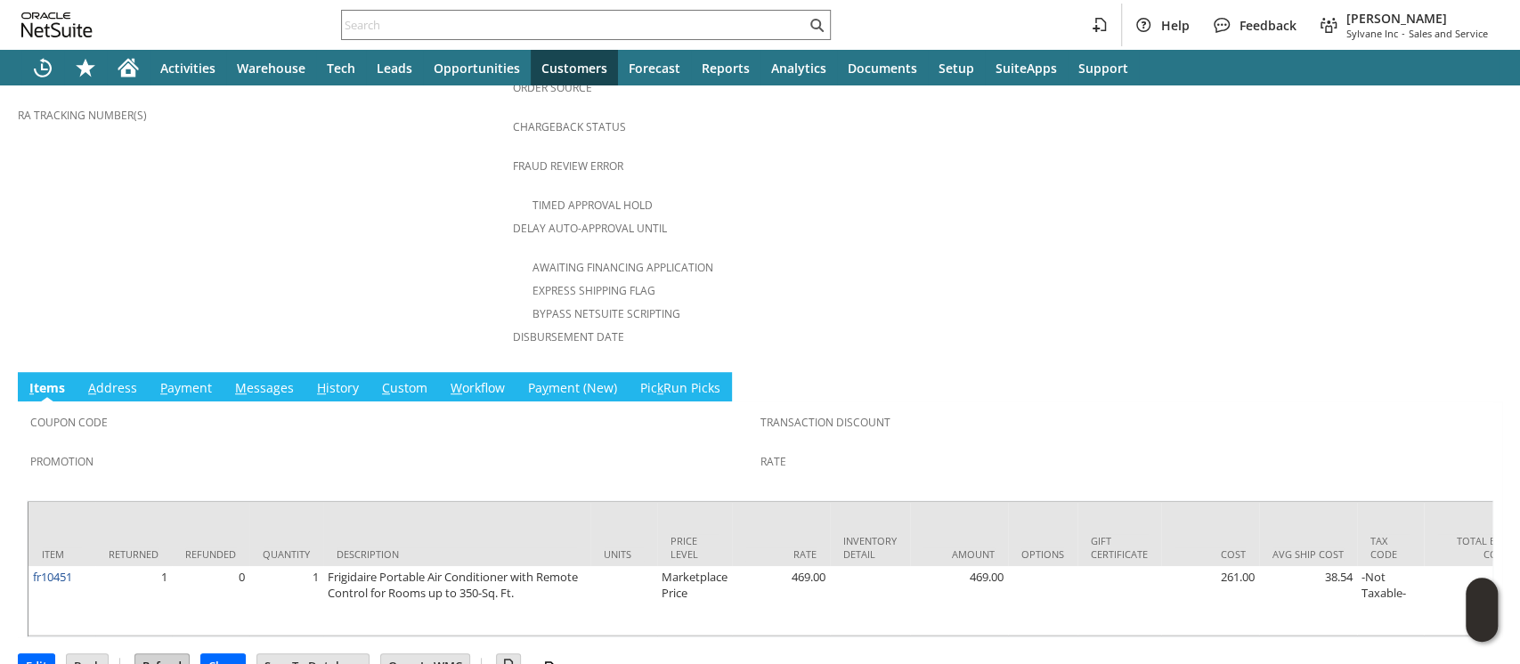
click at [166, 655] on input "Refund" at bounding box center [161, 666] width 53 height 23
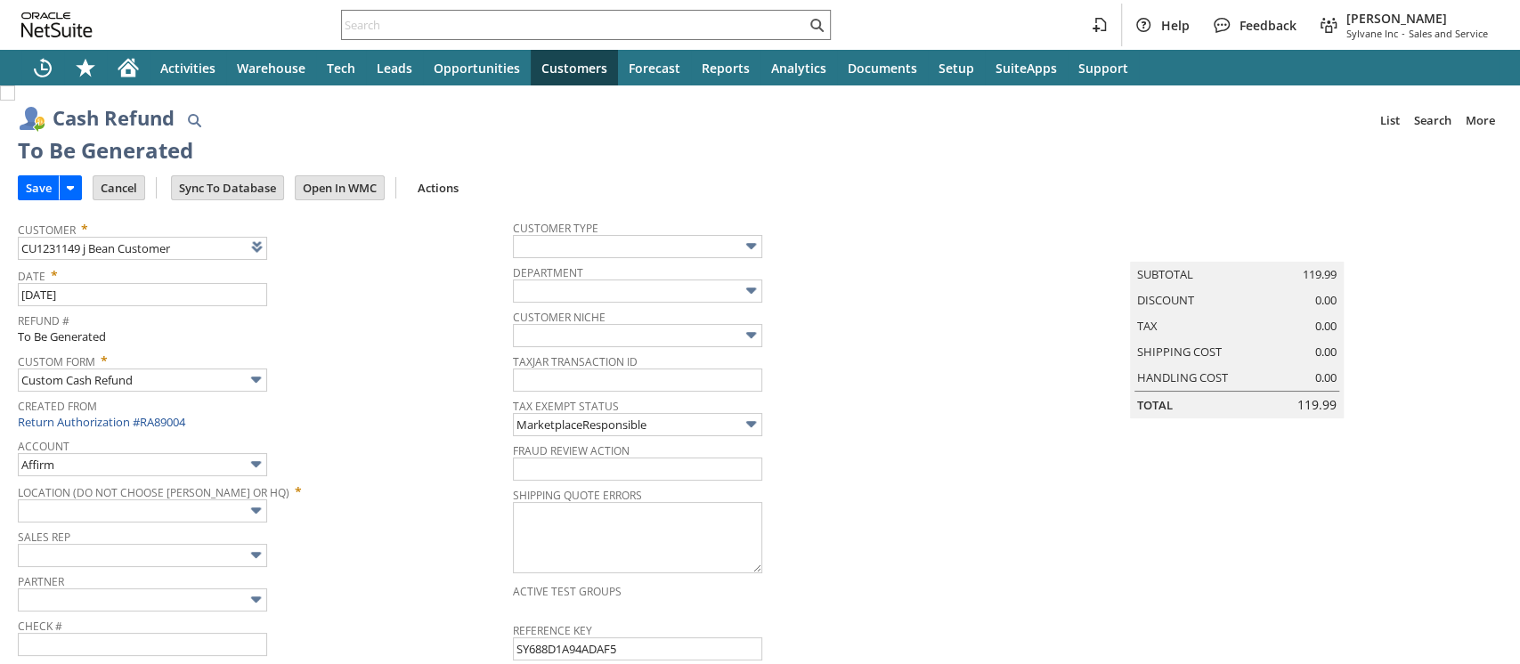
type input "Walmart"
type input "Headquarters : Head... : Pending Testing"
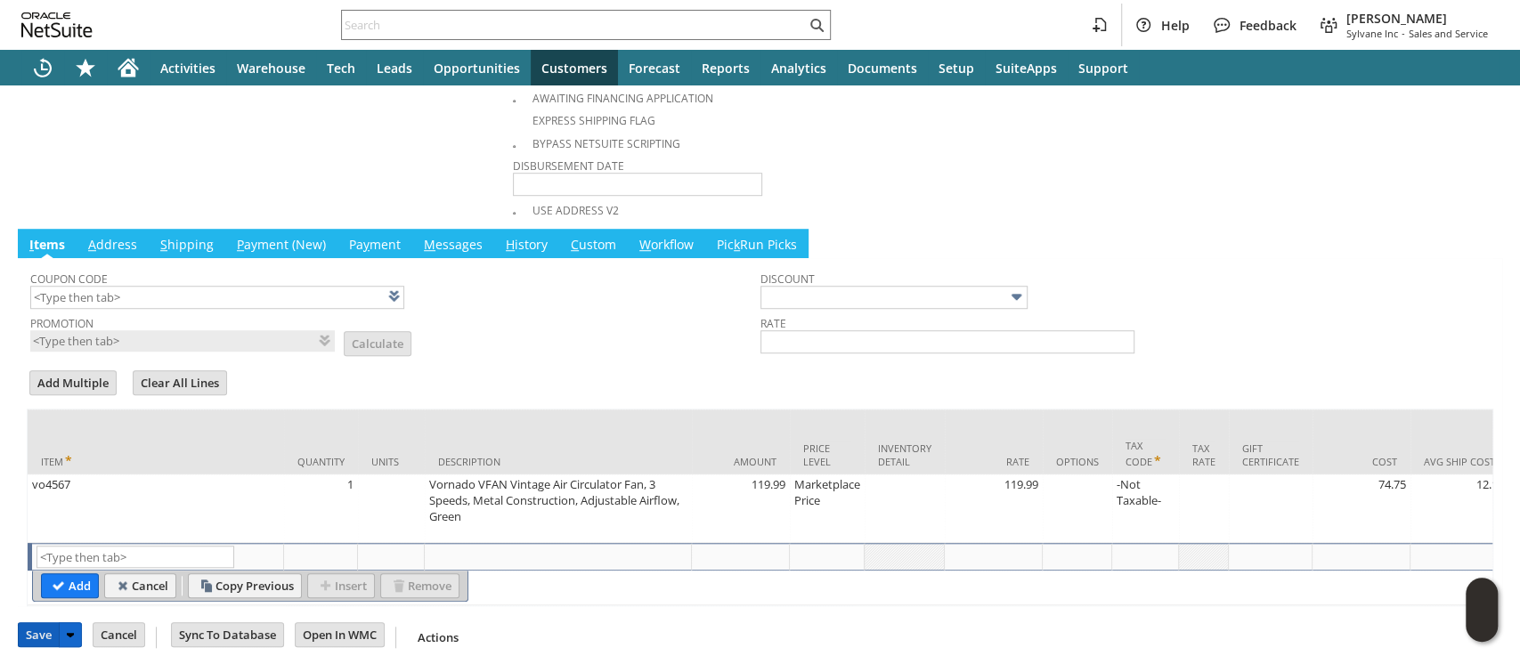
click at [45, 623] on input "Save" at bounding box center [39, 634] width 40 height 23
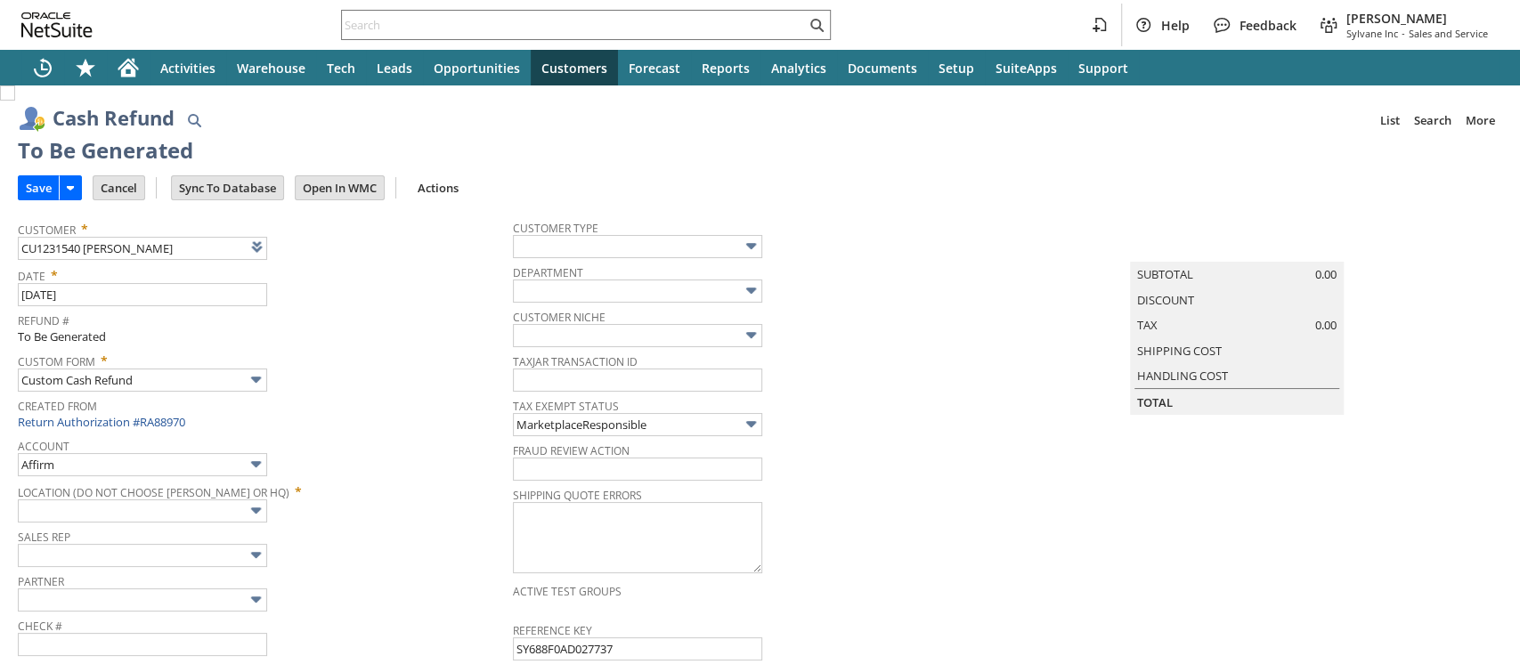
type input "Walmart"
type input "Headquarters : Head... : Pending Testing"
type input "Add"
type input "Copy Previous"
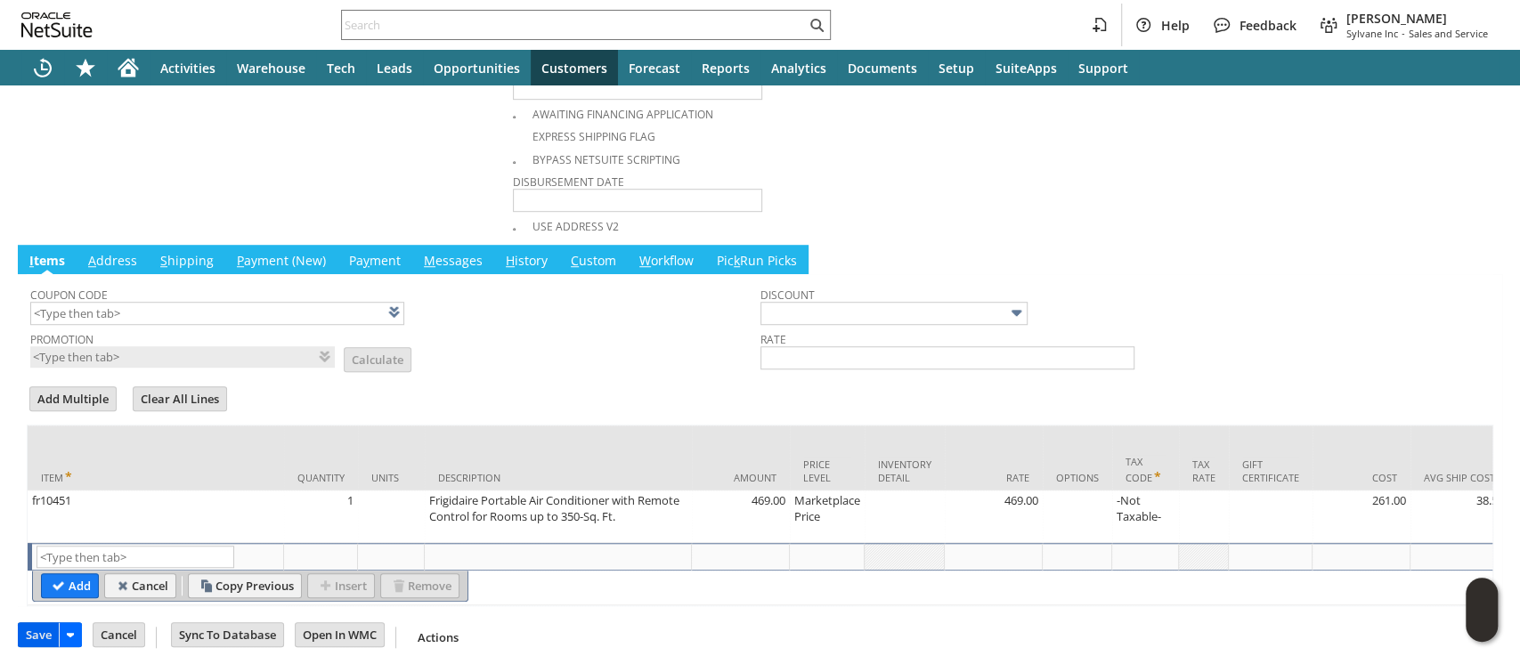
click at [47, 630] on input "Save" at bounding box center [39, 634] width 40 height 23
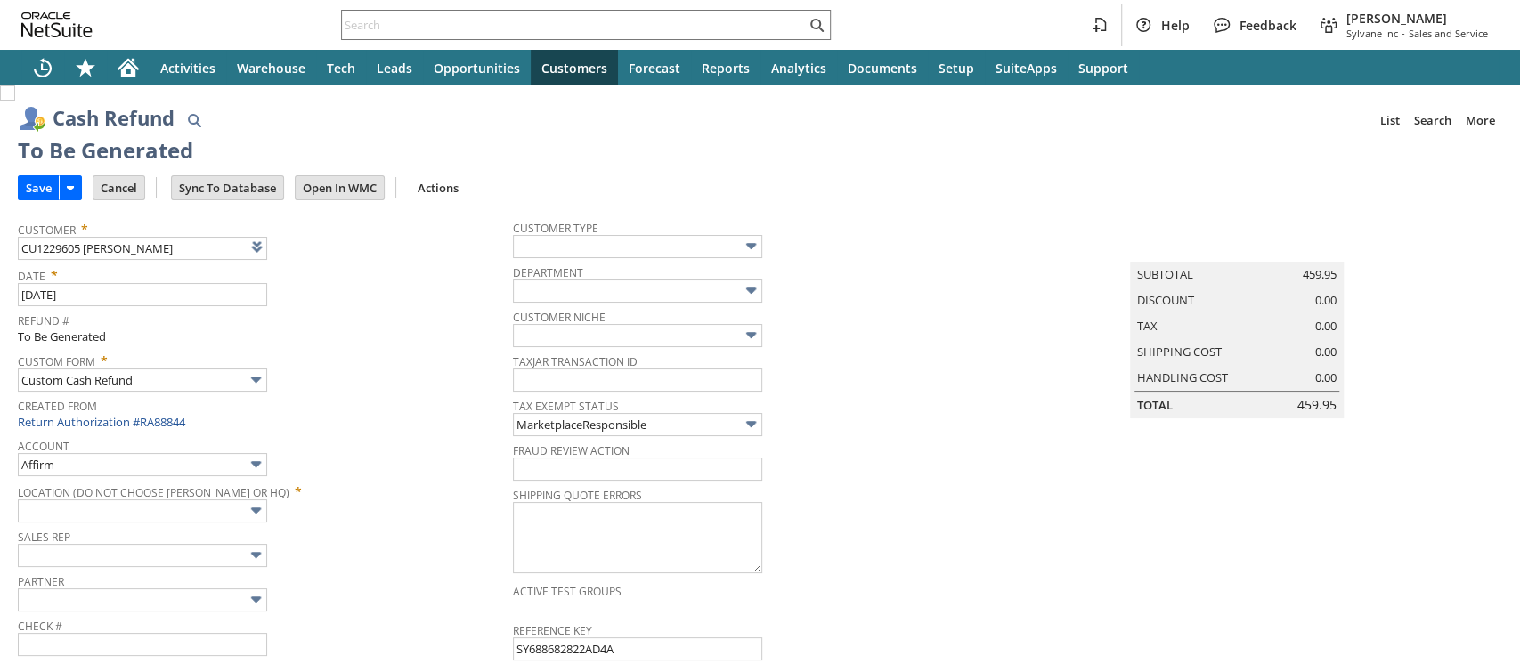
type input "Walmart"
type input "Headquarters : Head... : Pending Testing"
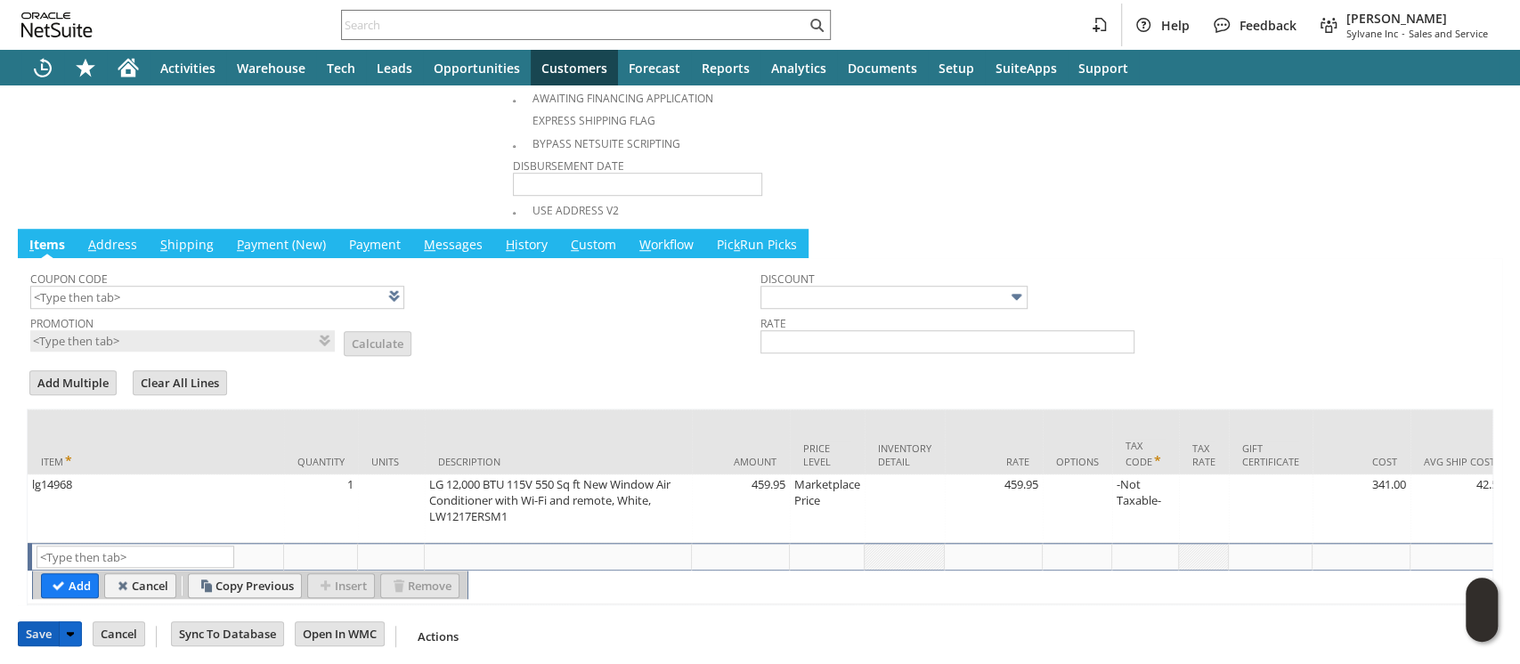
click at [43, 623] on input "Save" at bounding box center [39, 633] width 40 height 23
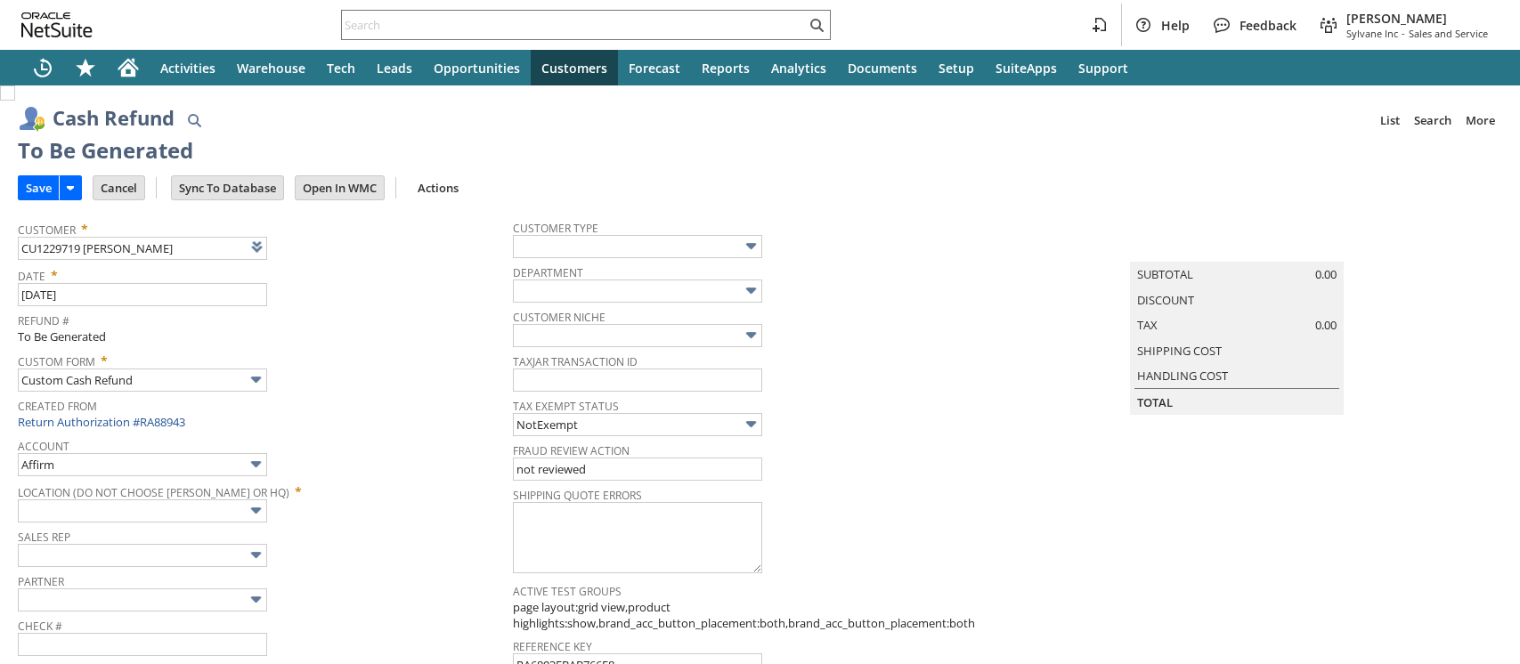
type input "Paypal Account"
type input "Headquarters : Head... : Pending Testing"
type input "Add"
type input "Copy Previous"
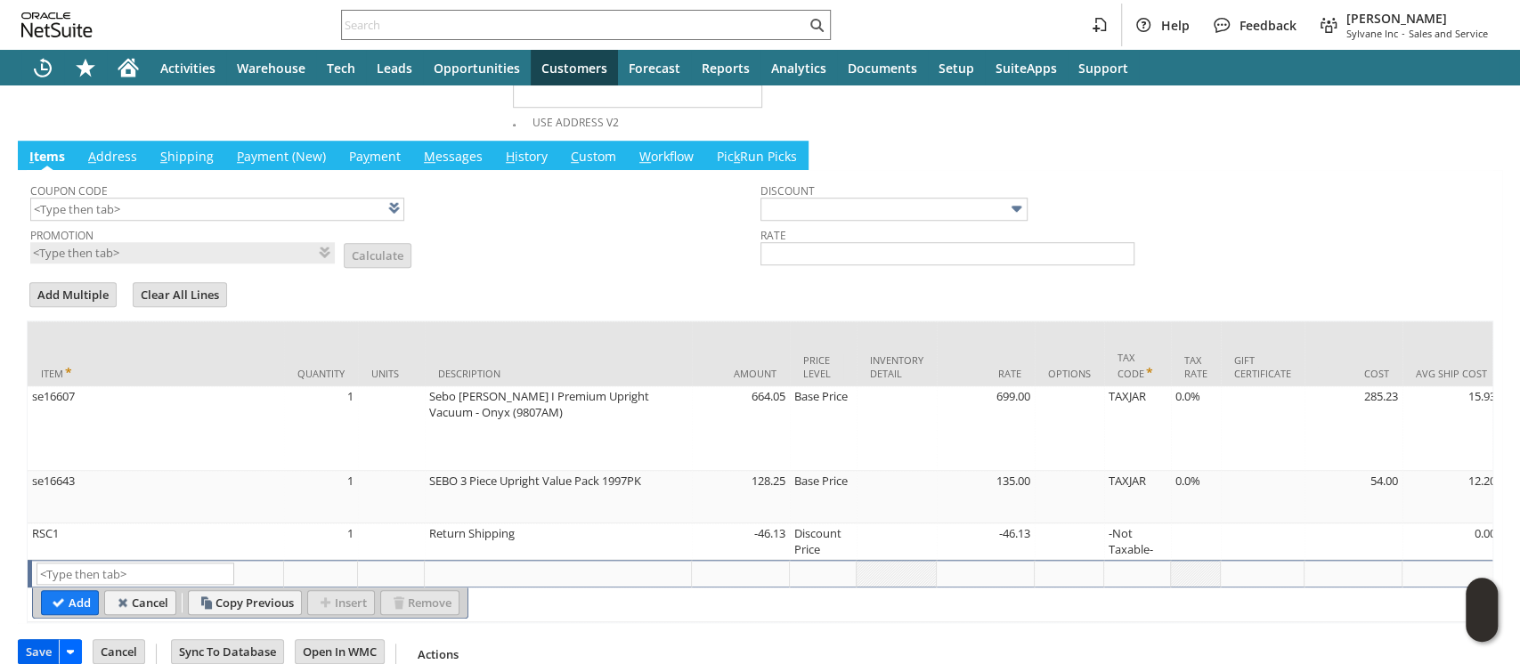
click at [43, 640] on input "Save" at bounding box center [39, 651] width 40 height 23
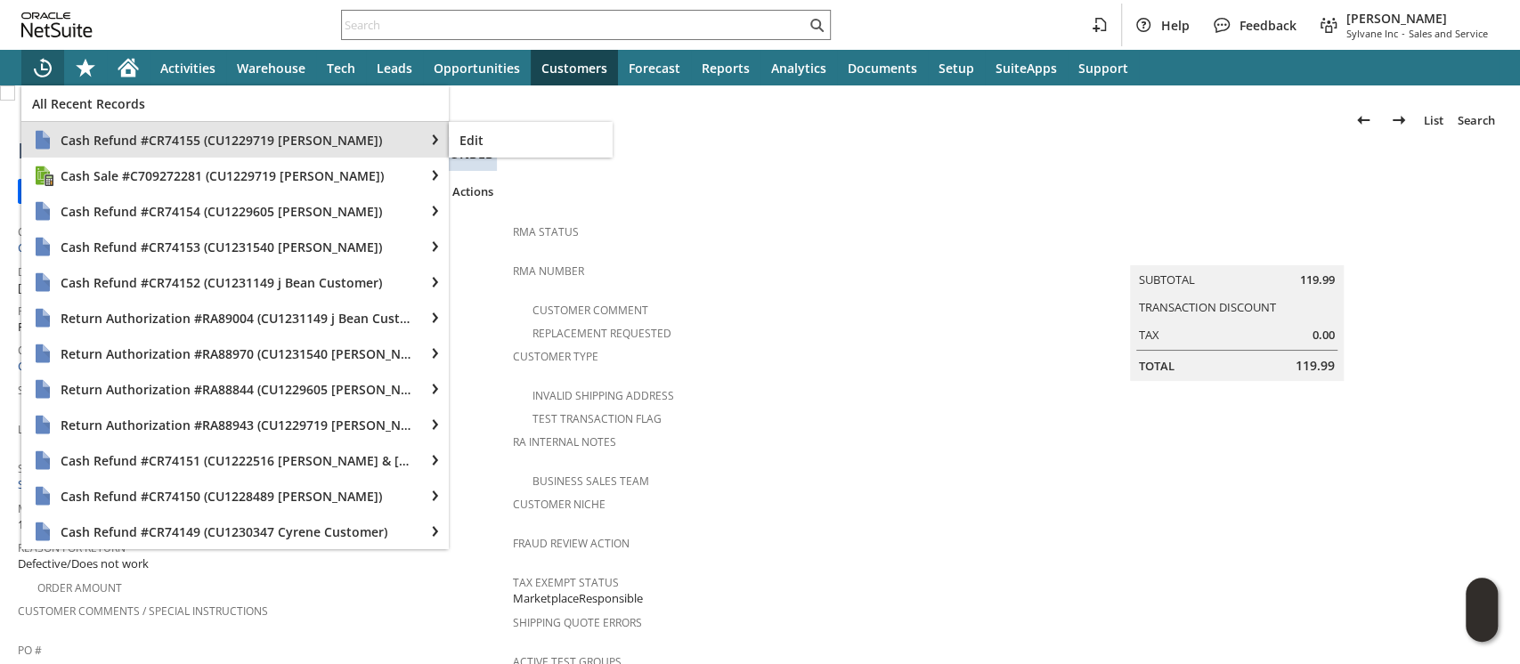
click at [83, 134] on span "Cash Refund #CR74155 (CU1229719 [PERSON_NAME])" at bounding box center [237, 140] width 353 height 17
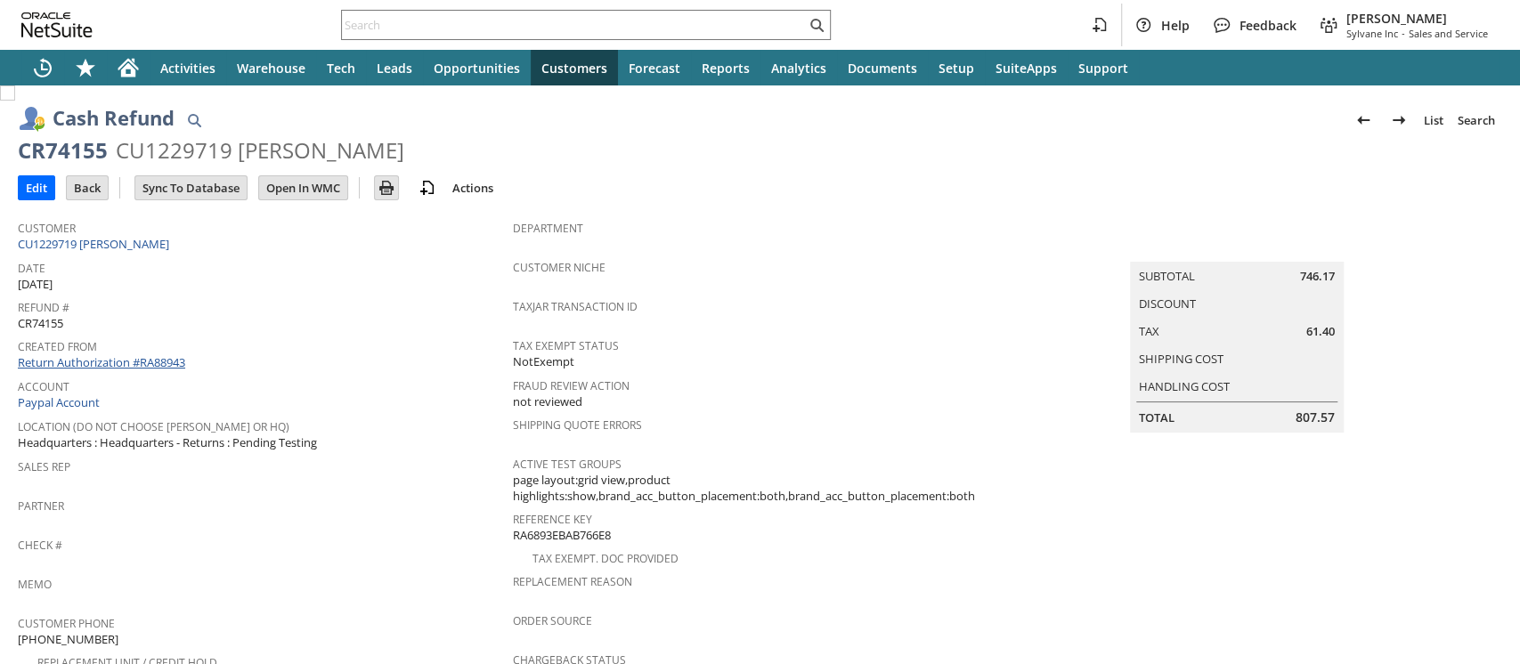
click at [157, 354] on link "Return Authorization #RA88943" at bounding box center [101, 362] width 167 height 16
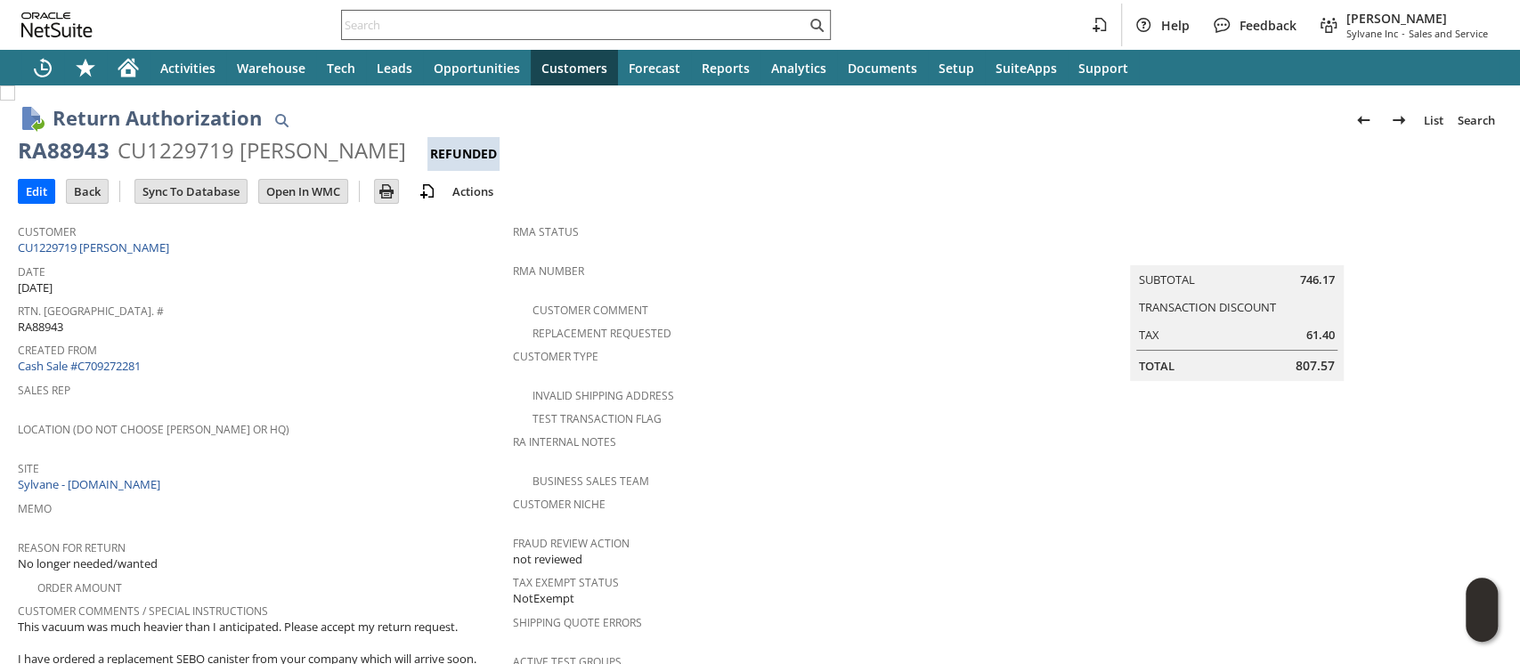
click at [671, 22] on input "text" at bounding box center [574, 24] width 464 height 21
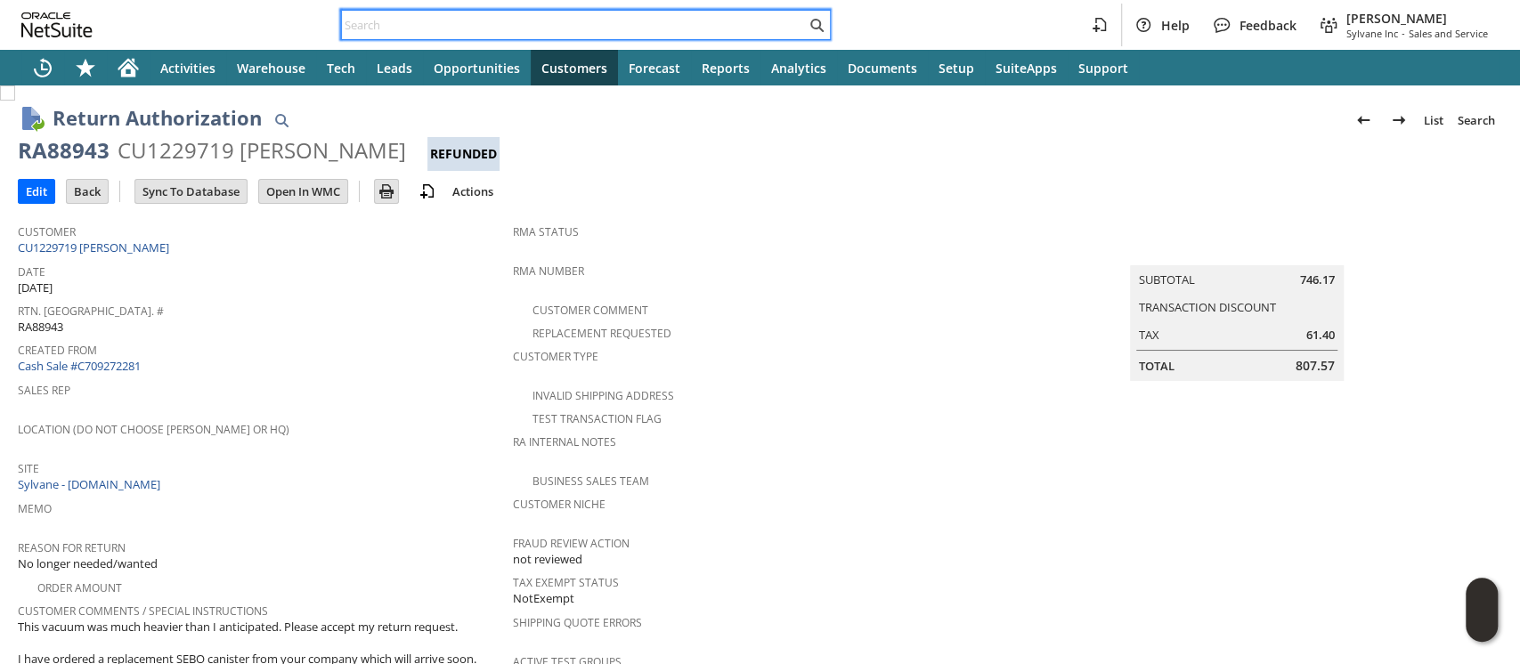
paste input "114-3698551-7469805"
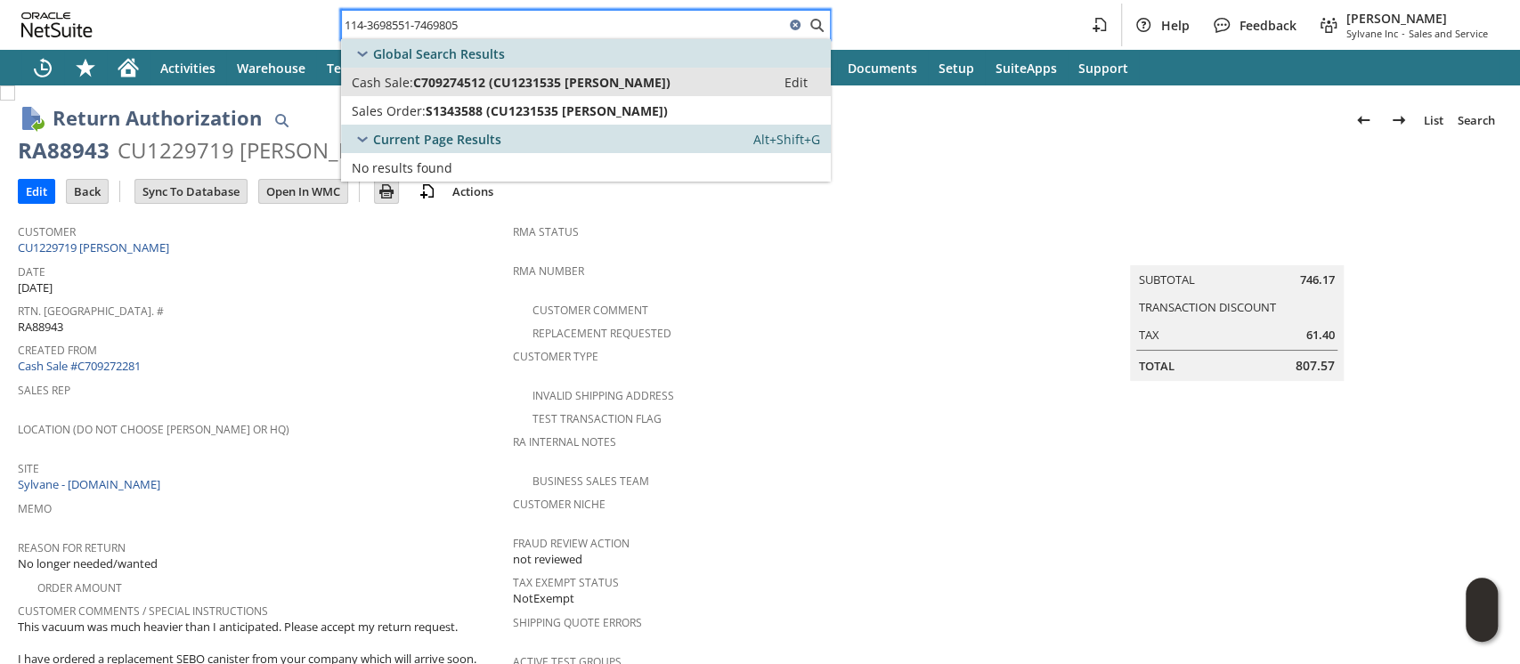
type input "114-3698551-7469805"
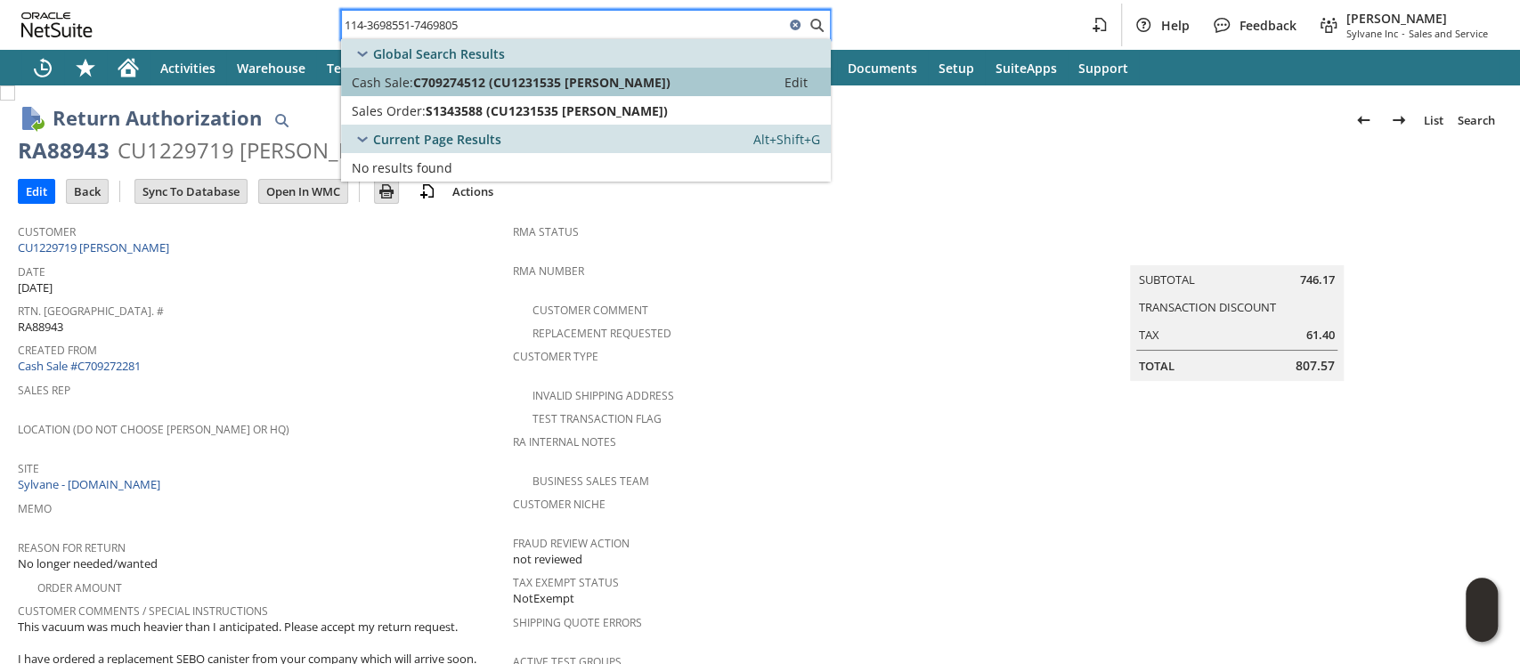
click at [622, 86] on span "C709274512 (CU1231535 dennis landry)" at bounding box center [541, 82] width 257 height 17
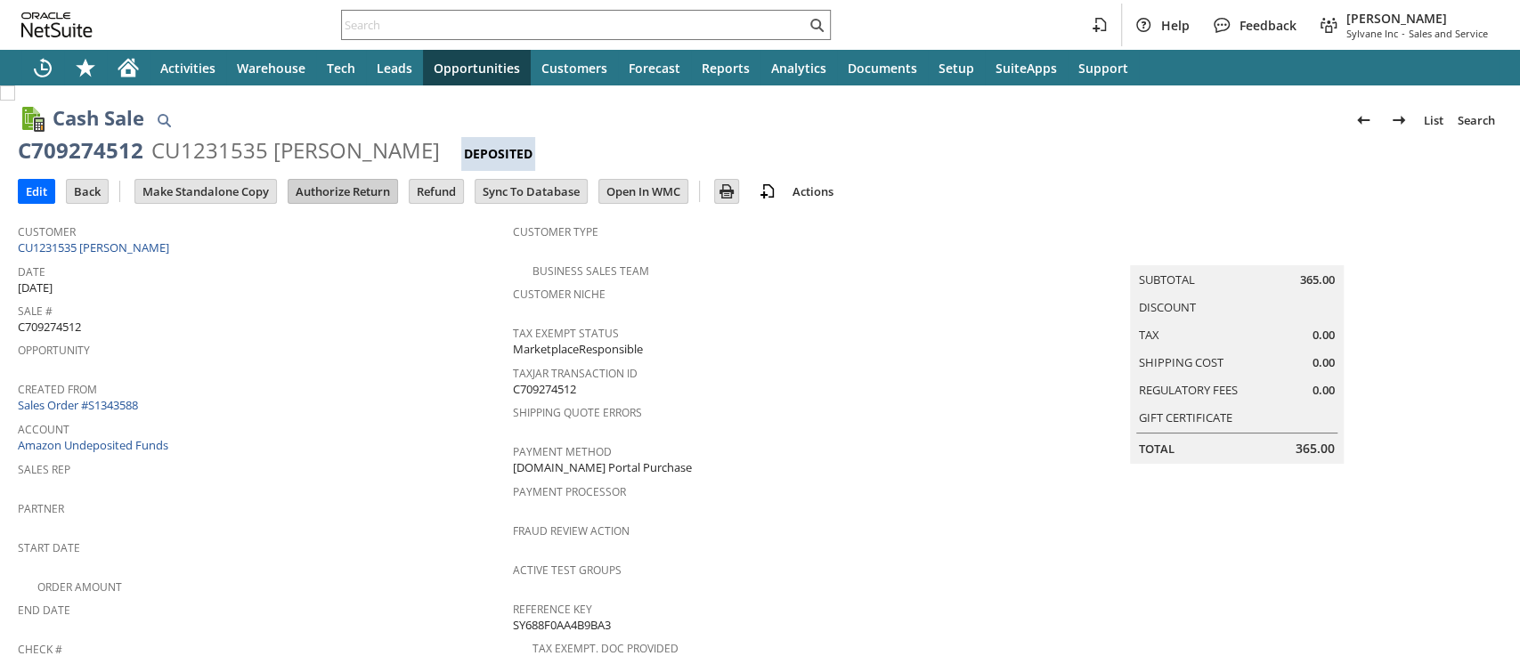
click at [335, 190] on input "Authorize Return" at bounding box center [343, 191] width 109 height 23
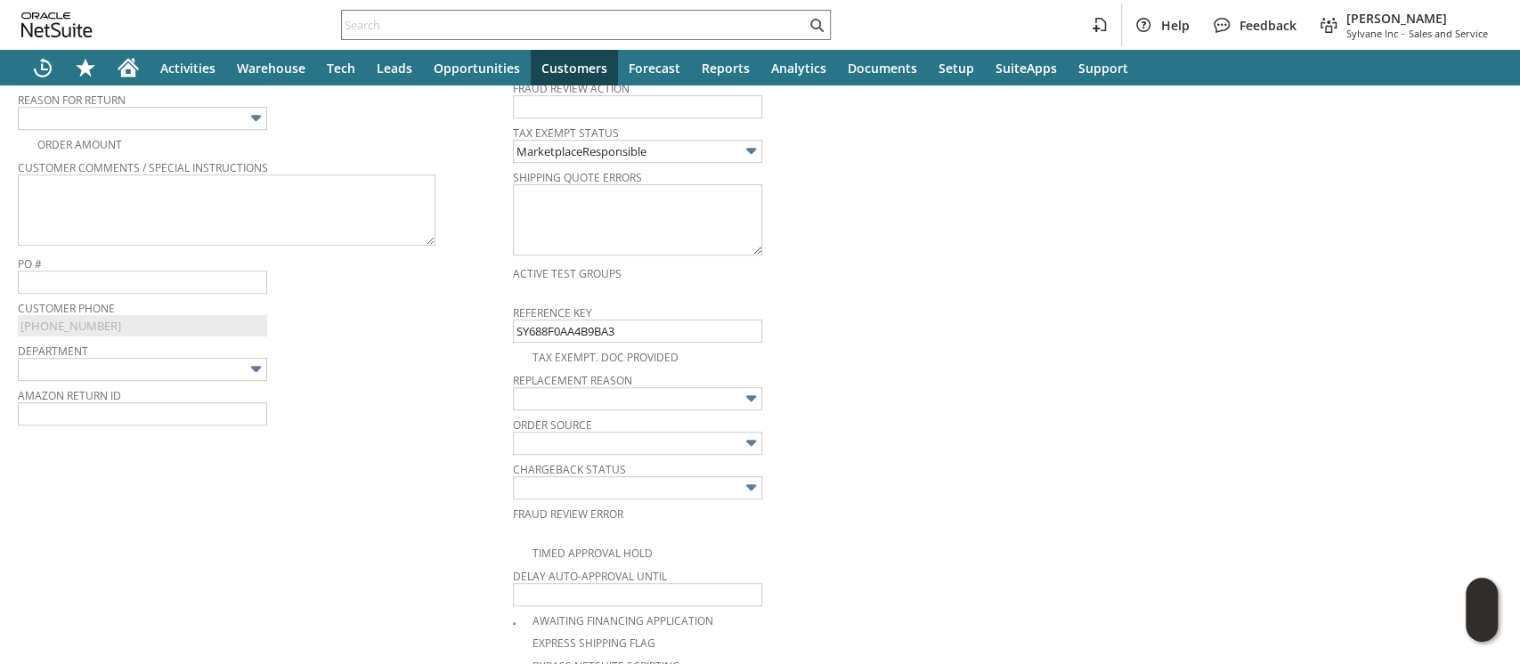
scroll to position [470, 0]
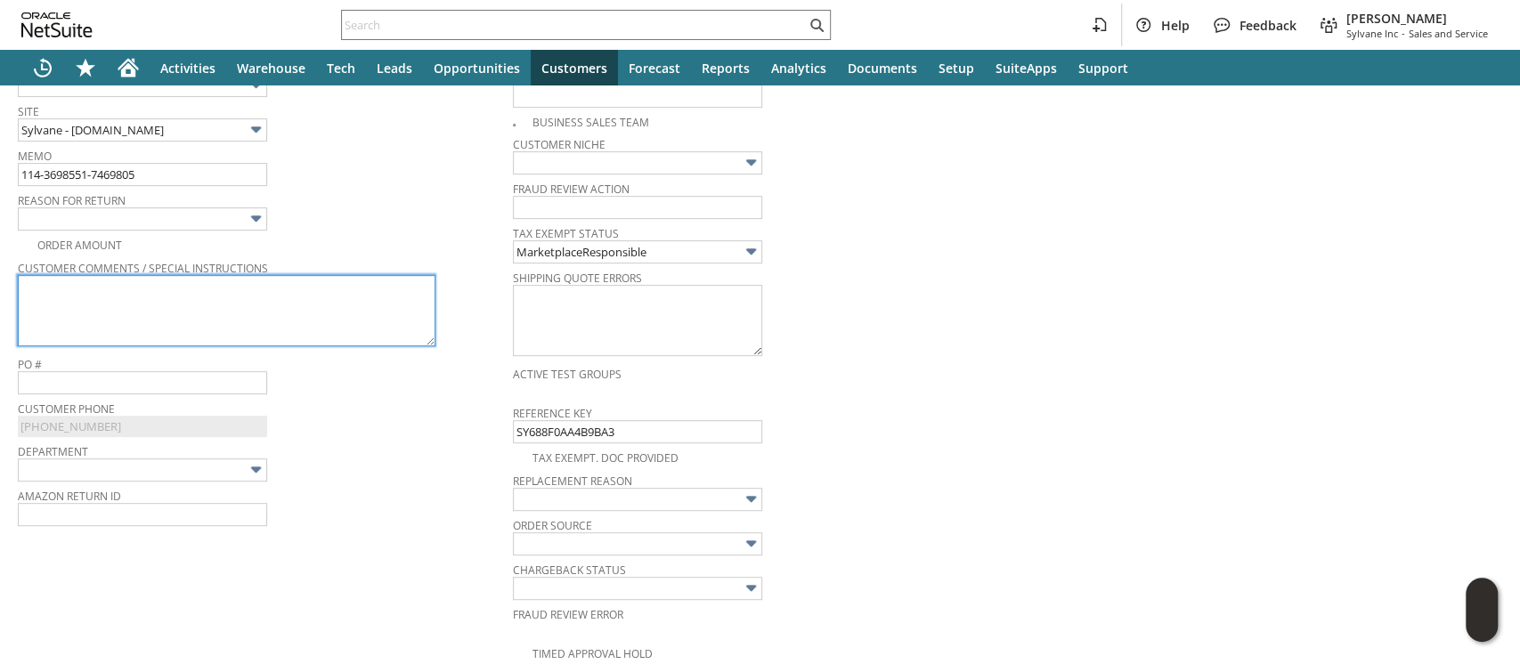
click at [357, 293] on textarea at bounding box center [227, 310] width 418 height 71
paste textarea "box had slight bend in corner,ac has bent corner broken plastic side.i can send…"
type textarea "box had slight bend in corner,ac has bent corner broken plastic side.i can send…"
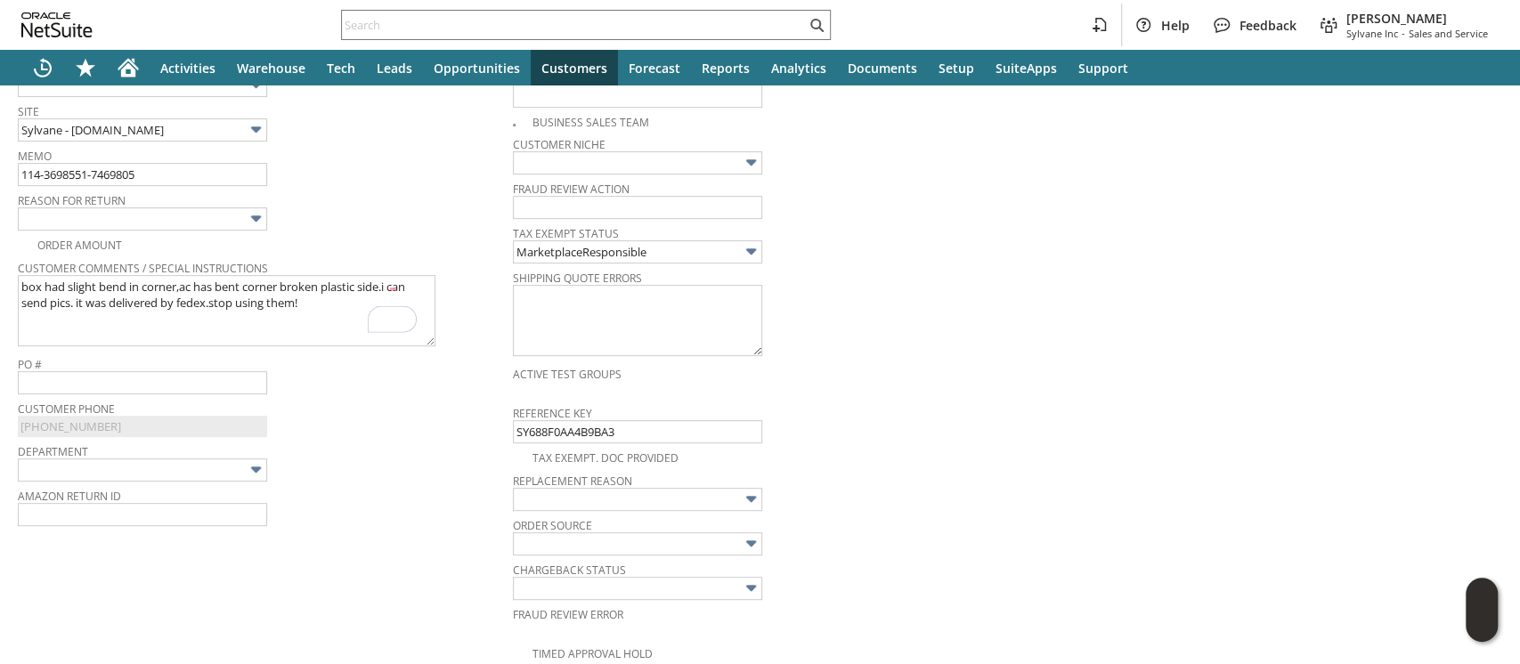
click at [249, 217] on img at bounding box center [256, 218] width 20 height 20
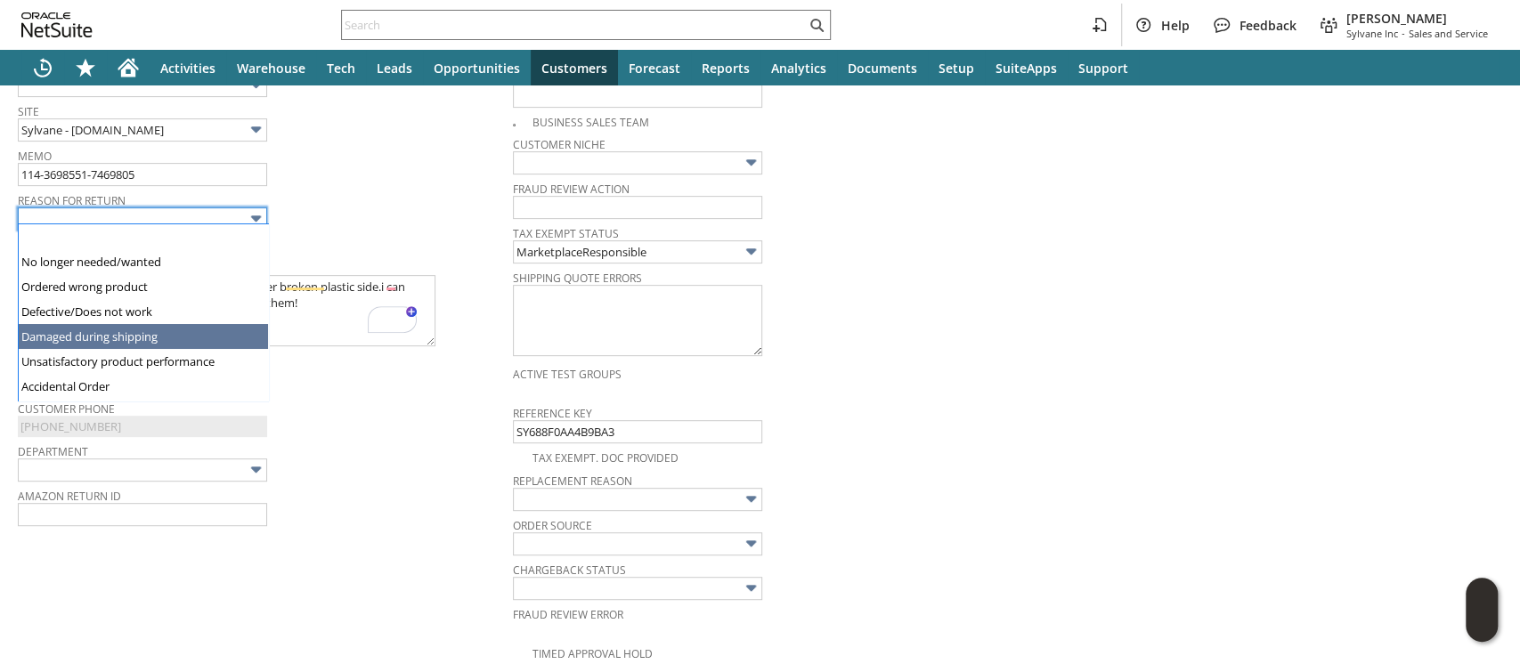
type input "Damaged during shipping"
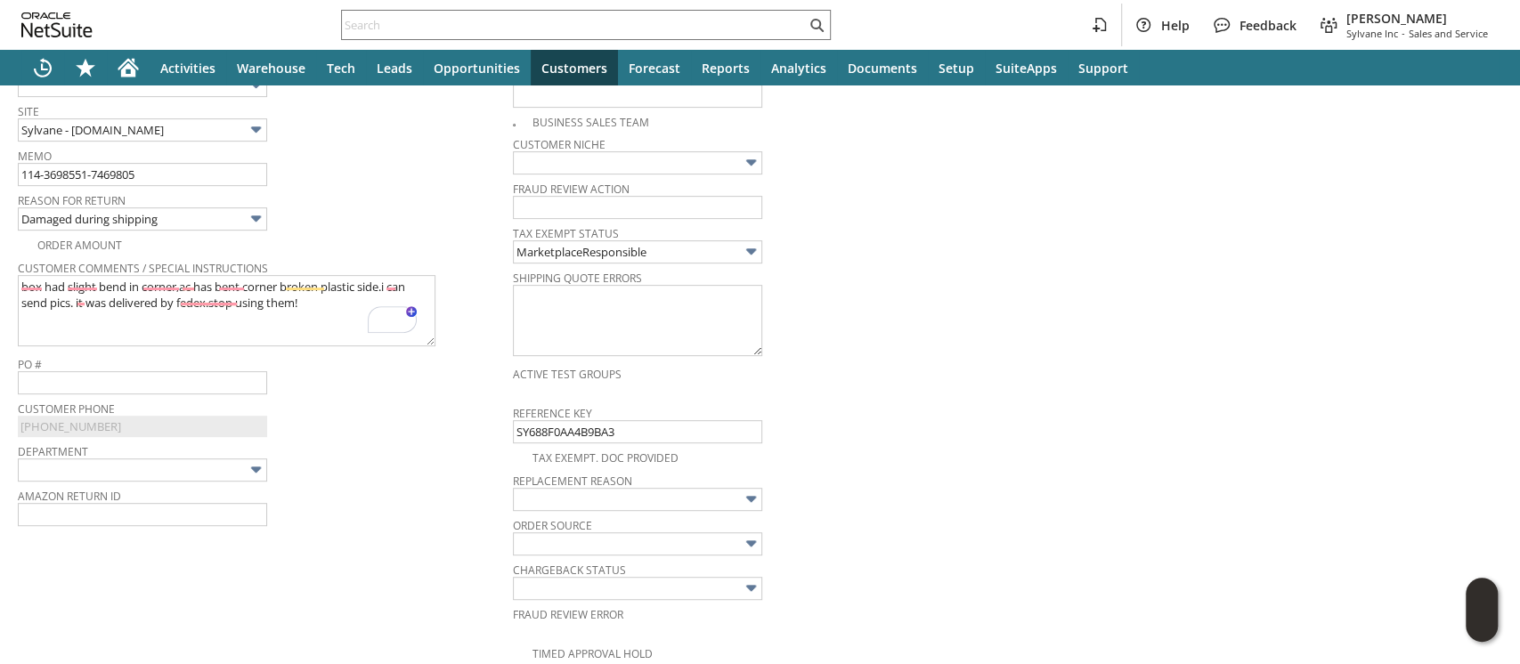
click at [357, 175] on div "Memo 114-3698551-7469805" at bounding box center [261, 164] width 486 height 43
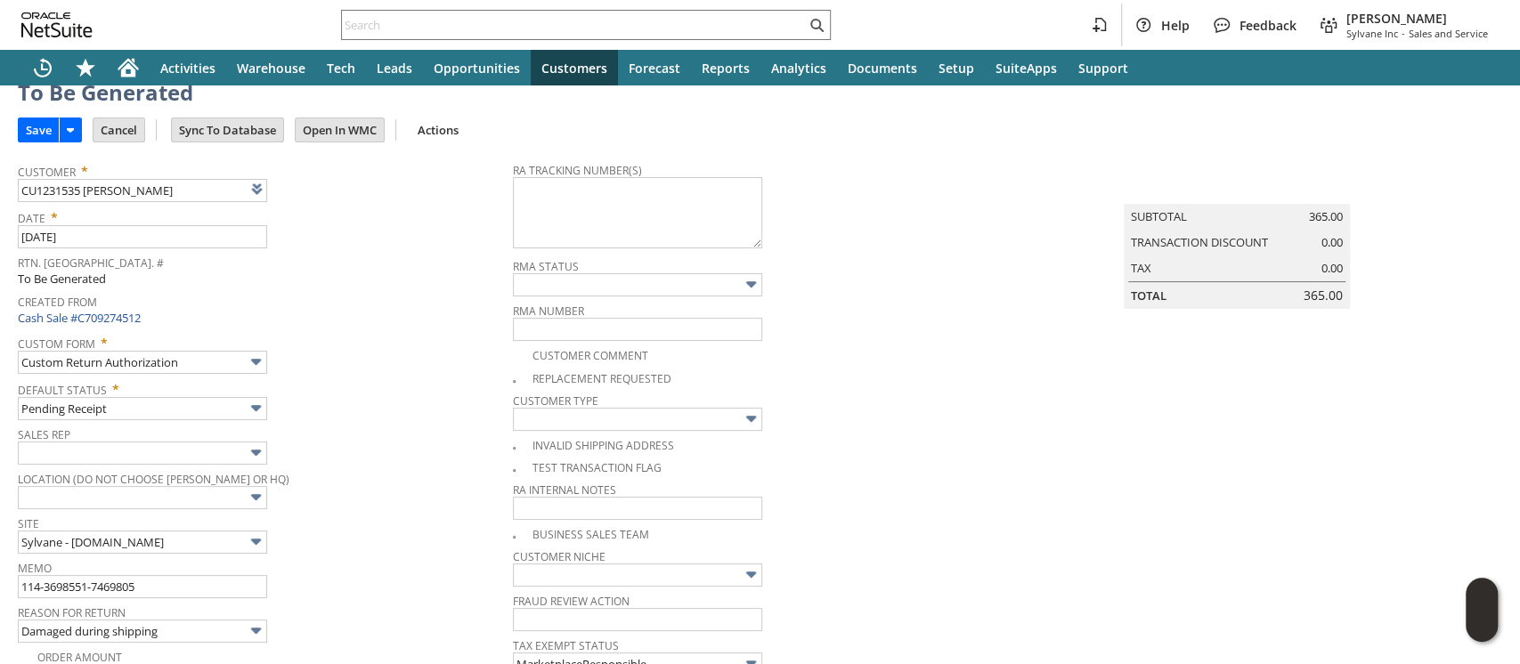
scroll to position [0, 0]
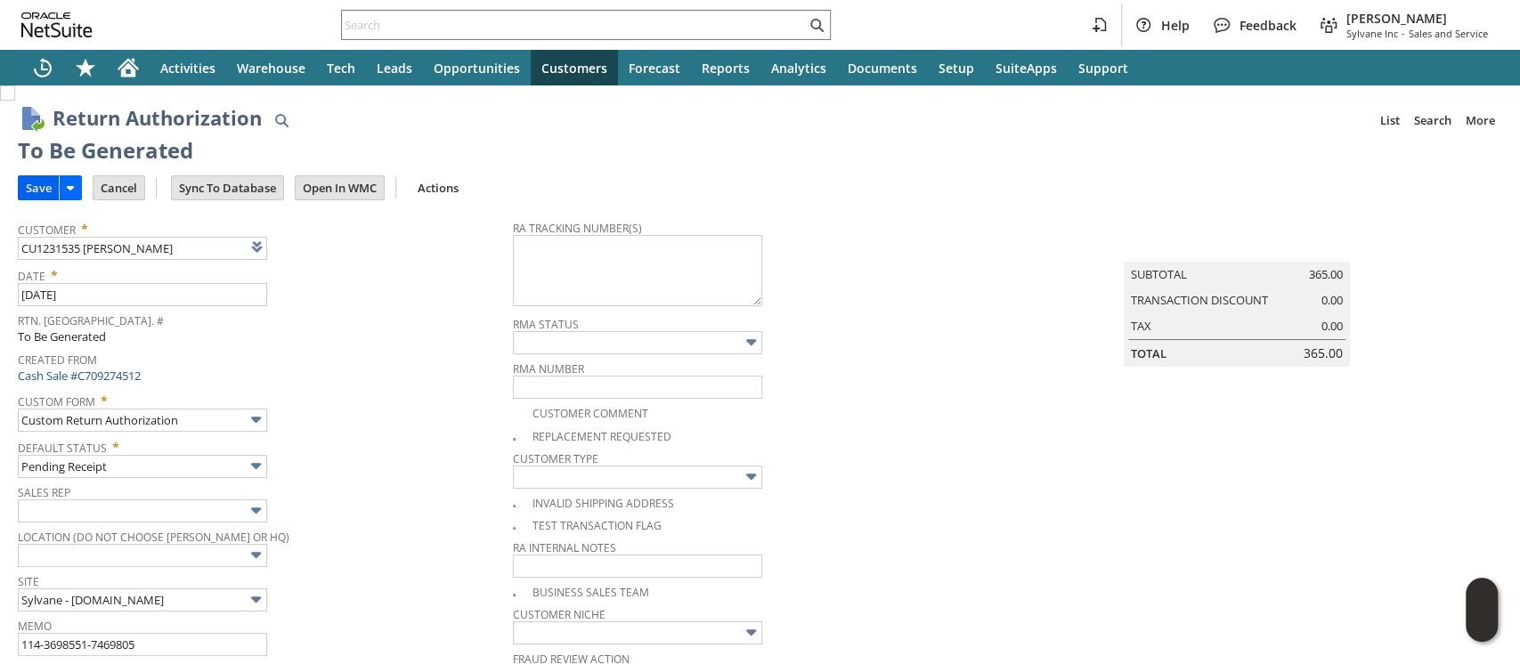
click at [49, 190] on input "Save" at bounding box center [39, 187] width 40 height 23
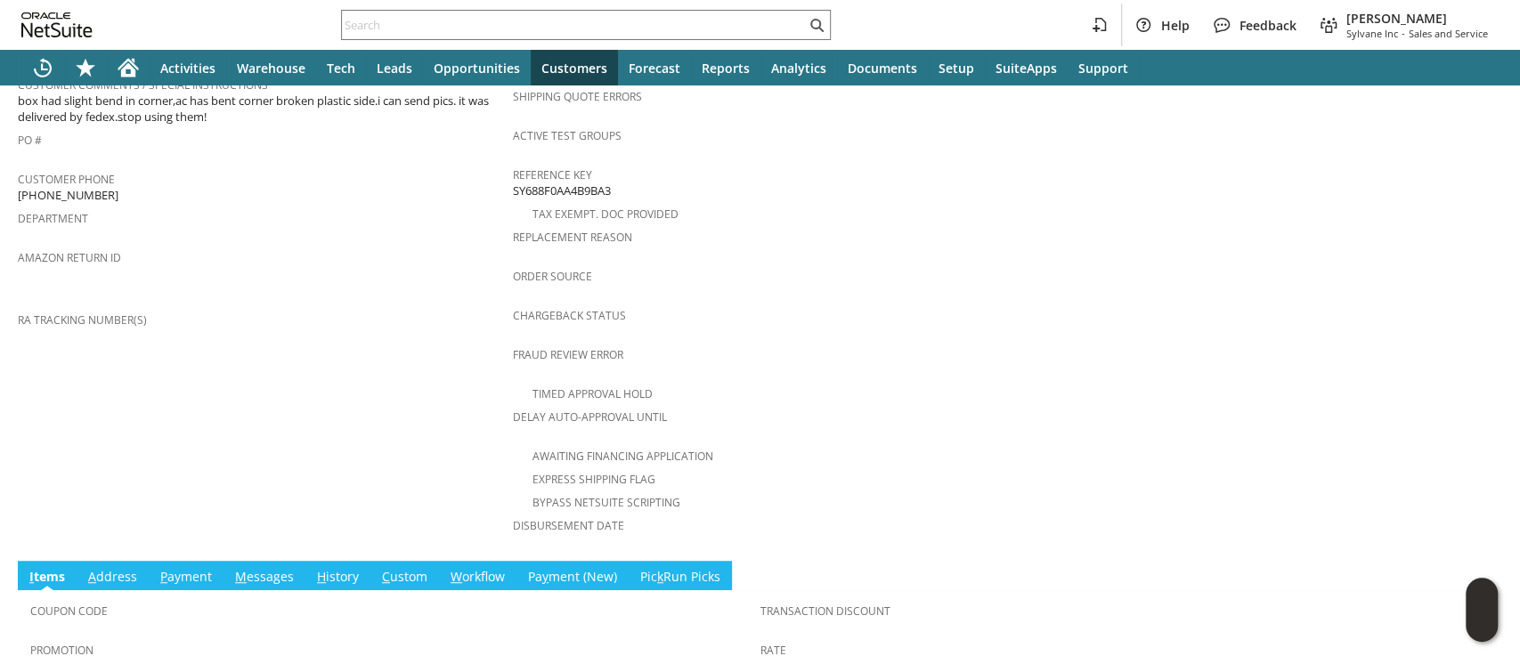
scroll to position [801, 0]
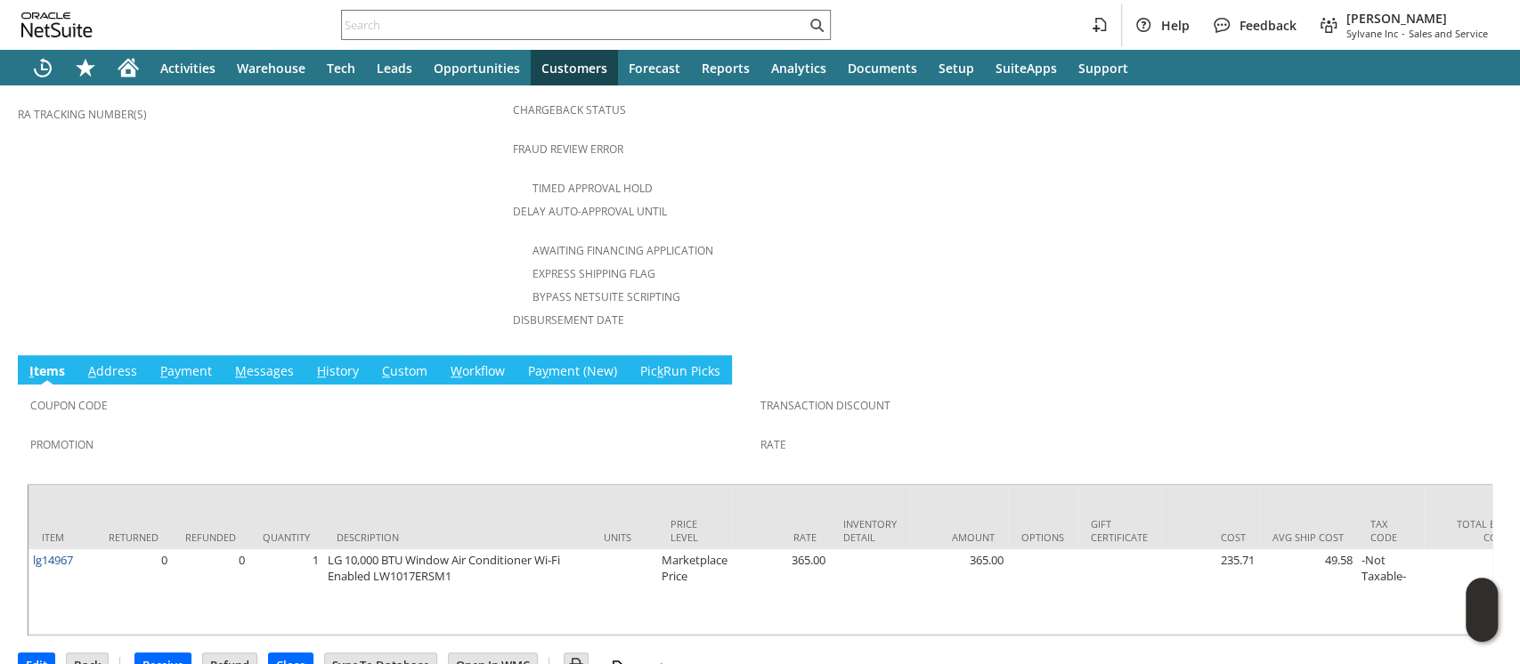
click at [113, 362] on link "A ddress" at bounding box center [113, 372] width 58 height 20
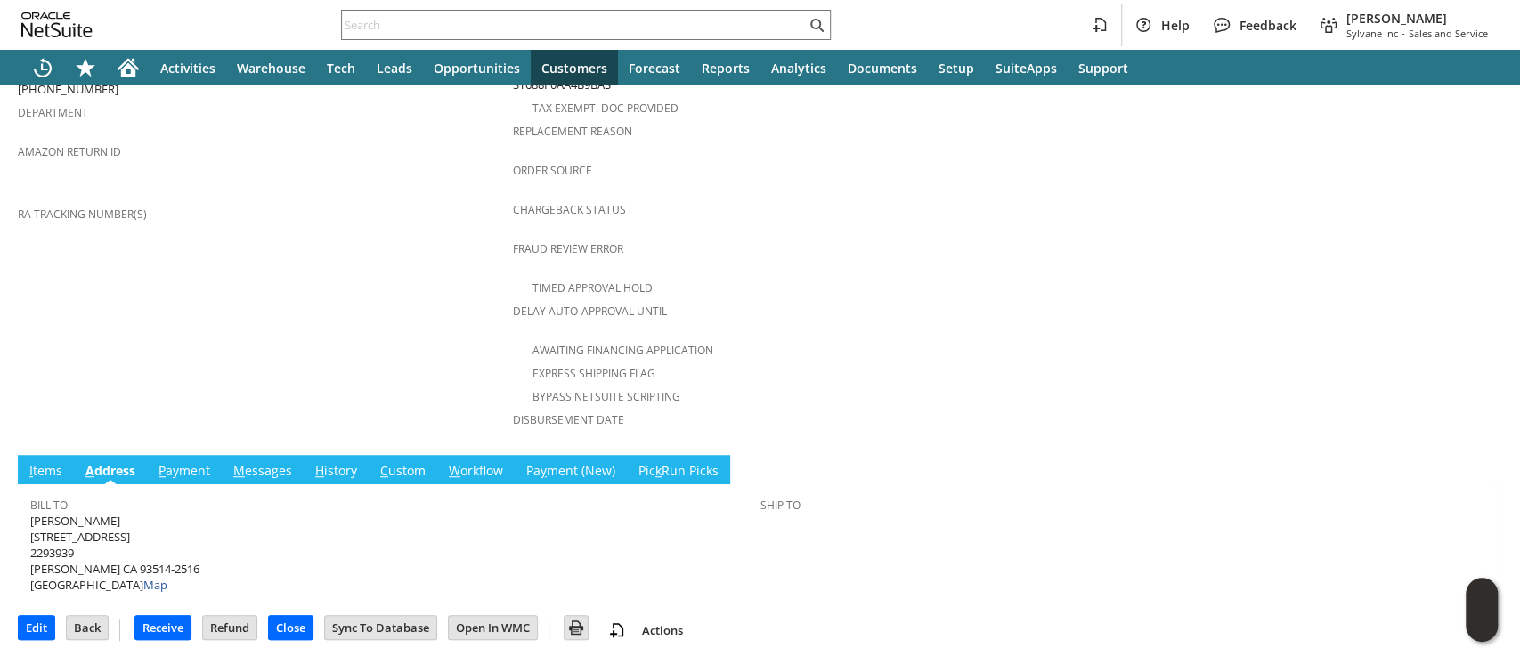
scroll to position [648, 0]
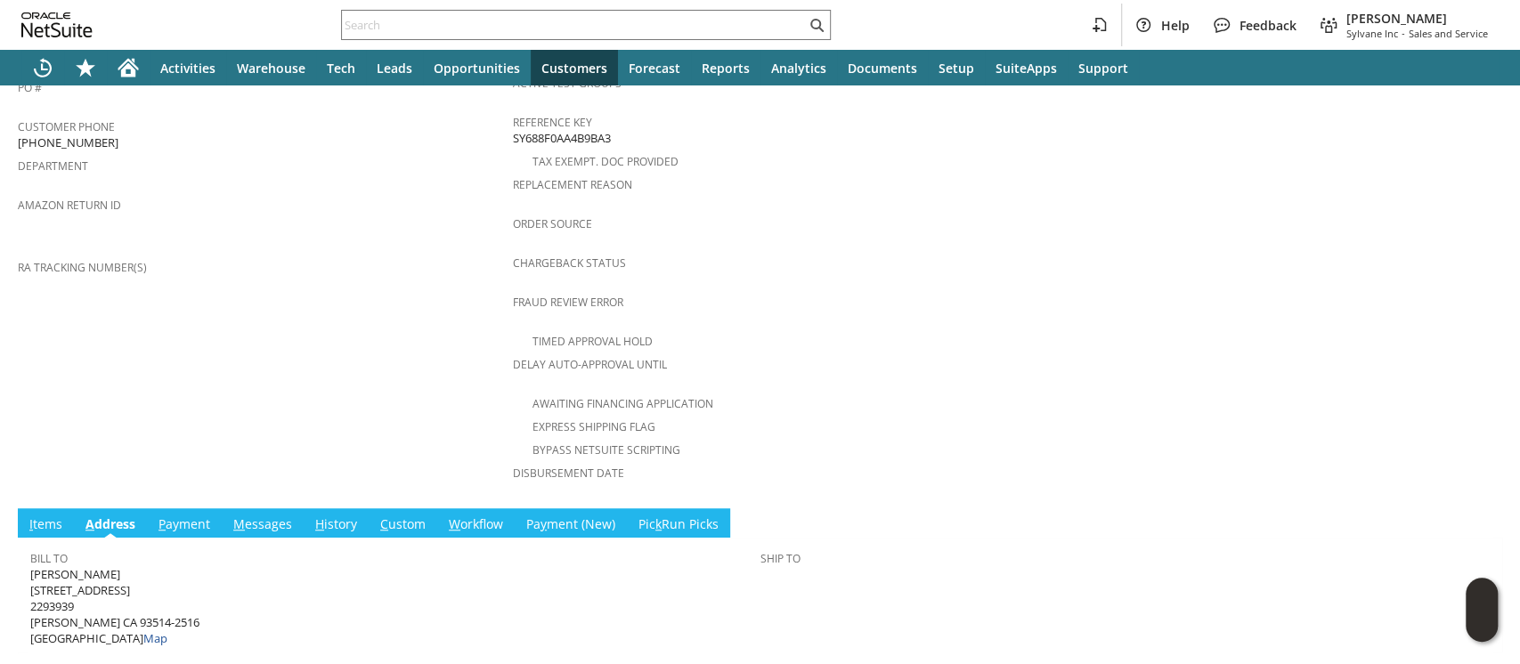
click at [50, 566] on span "[PERSON_NAME] [STREET_ADDRESS][PERSON_NAME] Map" at bounding box center [114, 606] width 169 height 81
drag, startPoint x: 50, startPoint y: 526, endPoint x: 145, endPoint y: 571, distance: 105.2
click at [145, 571] on span "[PERSON_NAME] [STREET_ADDRESS][PERSON_NAME] Map" at bounding box center [114, 606] width 169 height 81
copy span "[PERSON_NAME] [STREET_ADDRESS][PERSON_NAME]"
click at [25, 134] on span "[PHONE_NUMBER]" at bounding box center [68, 142] width 101 height 17
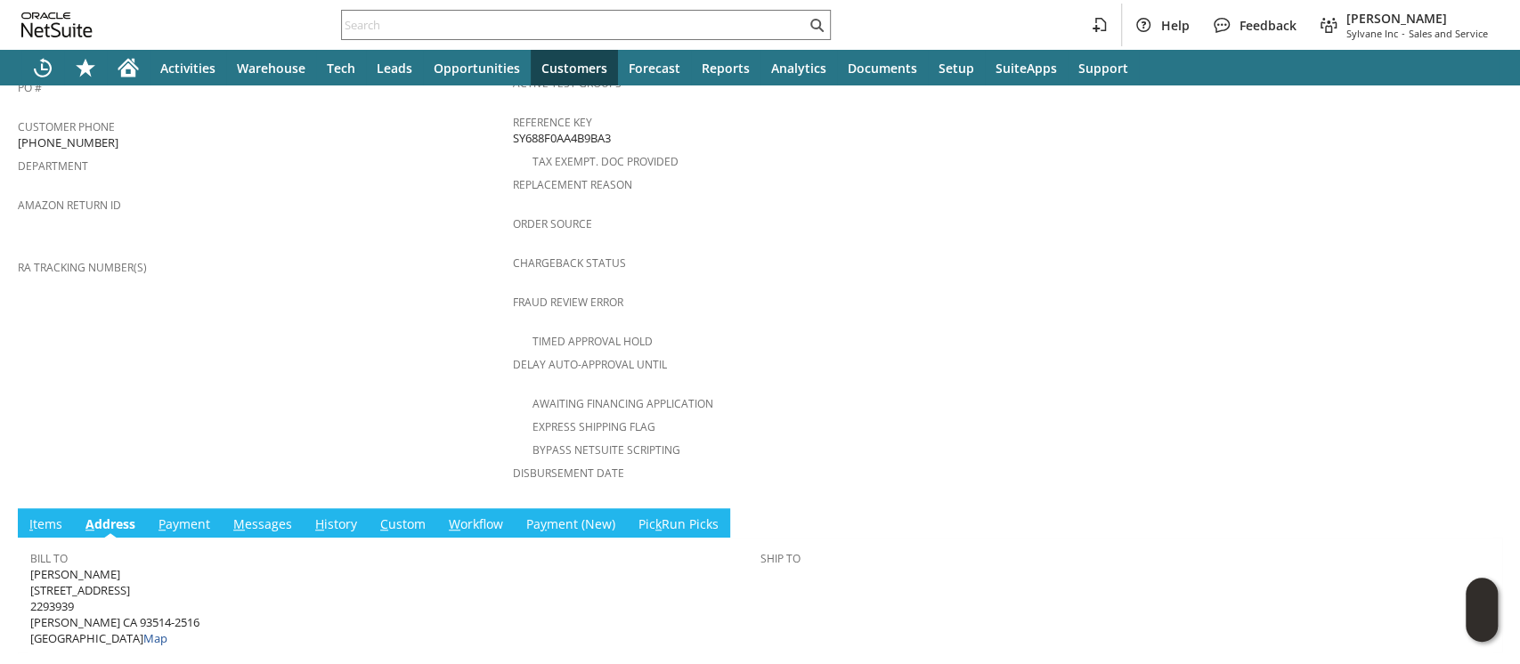
drag, startPoint x: 25, startPoint y: 114, endPoint x: 174, endPoint y: 118, distance: 148.8
click at [174, 118] on div "Customer Phone [PHONE_NUMBER]" at bounding box center [261, 132] width 486 height 37
copy span "314) [PHONE_NUMBER]"
click at [57, 516] on link "I tems" at bounding box center [46, 526] width 42 height 20
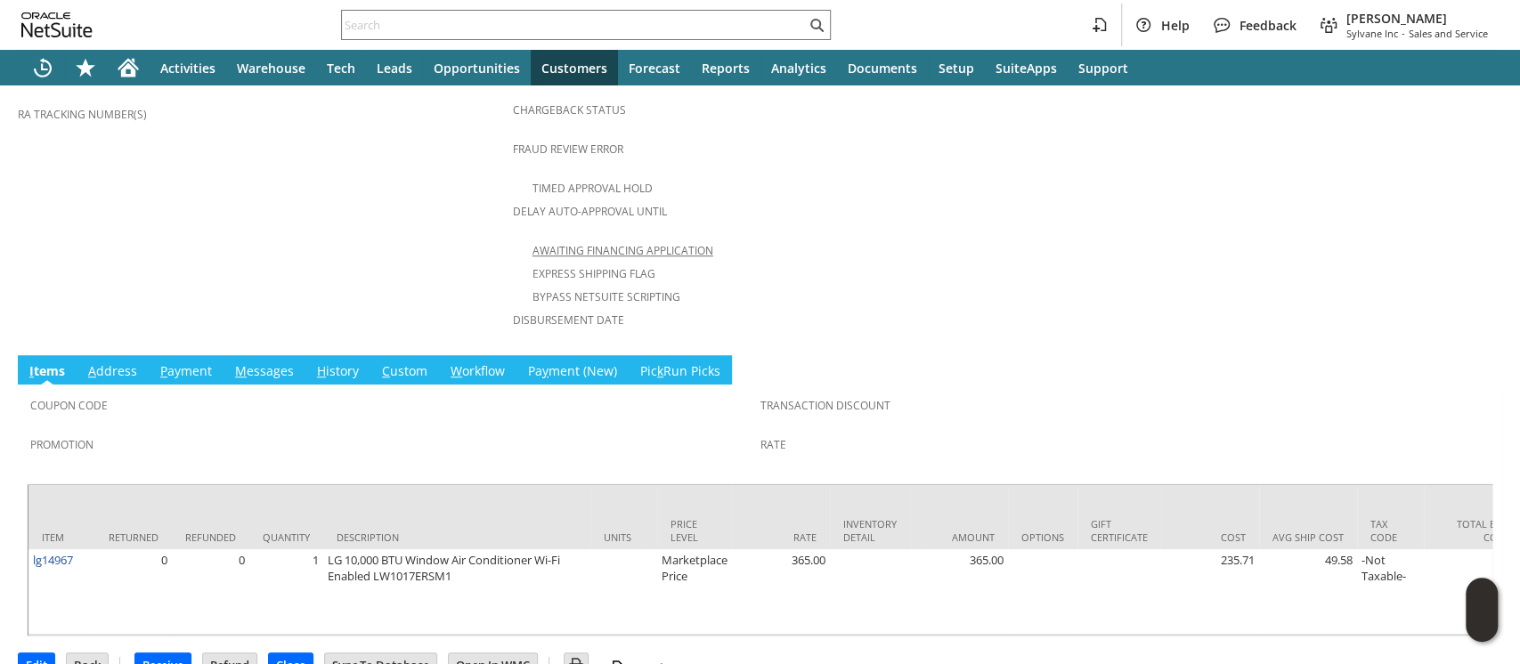
scroll to position [0, 0]
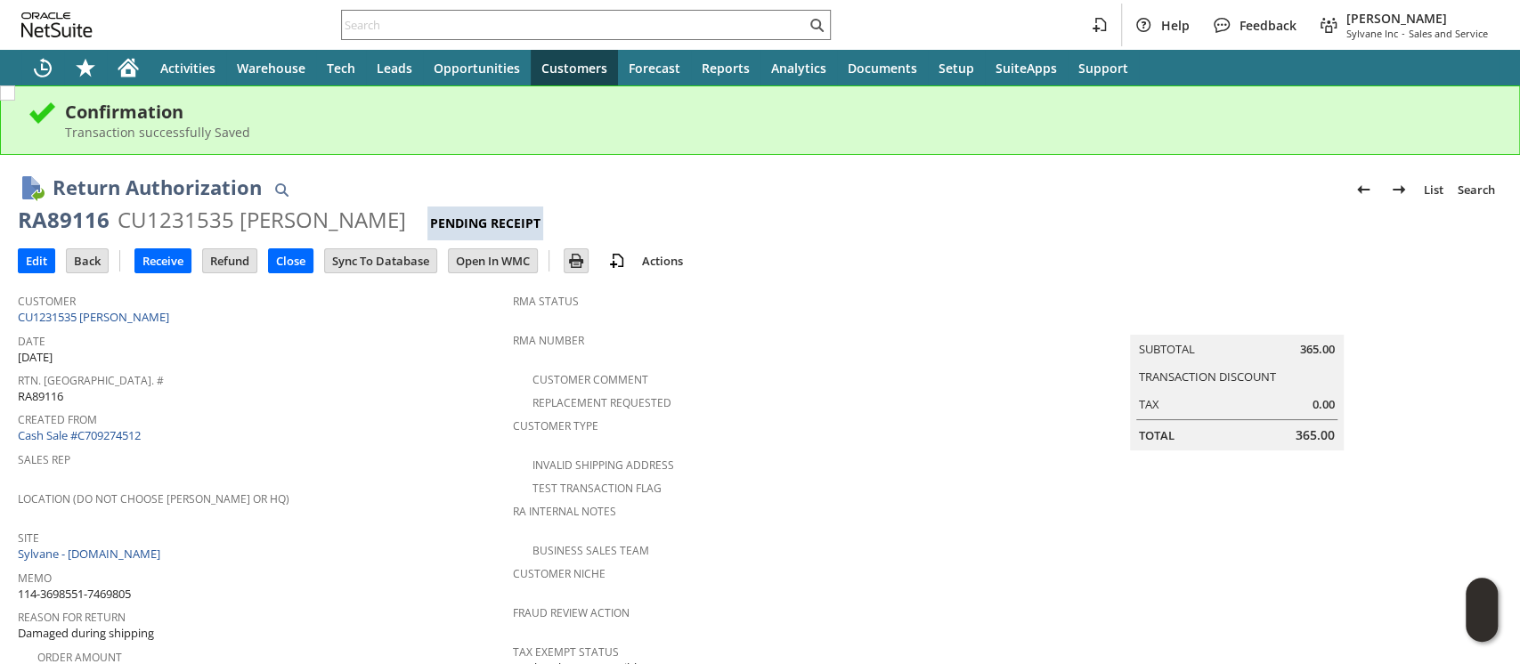
click at [73, 219] on div "RA89116" at bounding box center [64, 220] width 92 height 28
copy div "RA89116"
click at [37, 256] on input "Edit" at bounding box center [37, 260] width 36 height 23
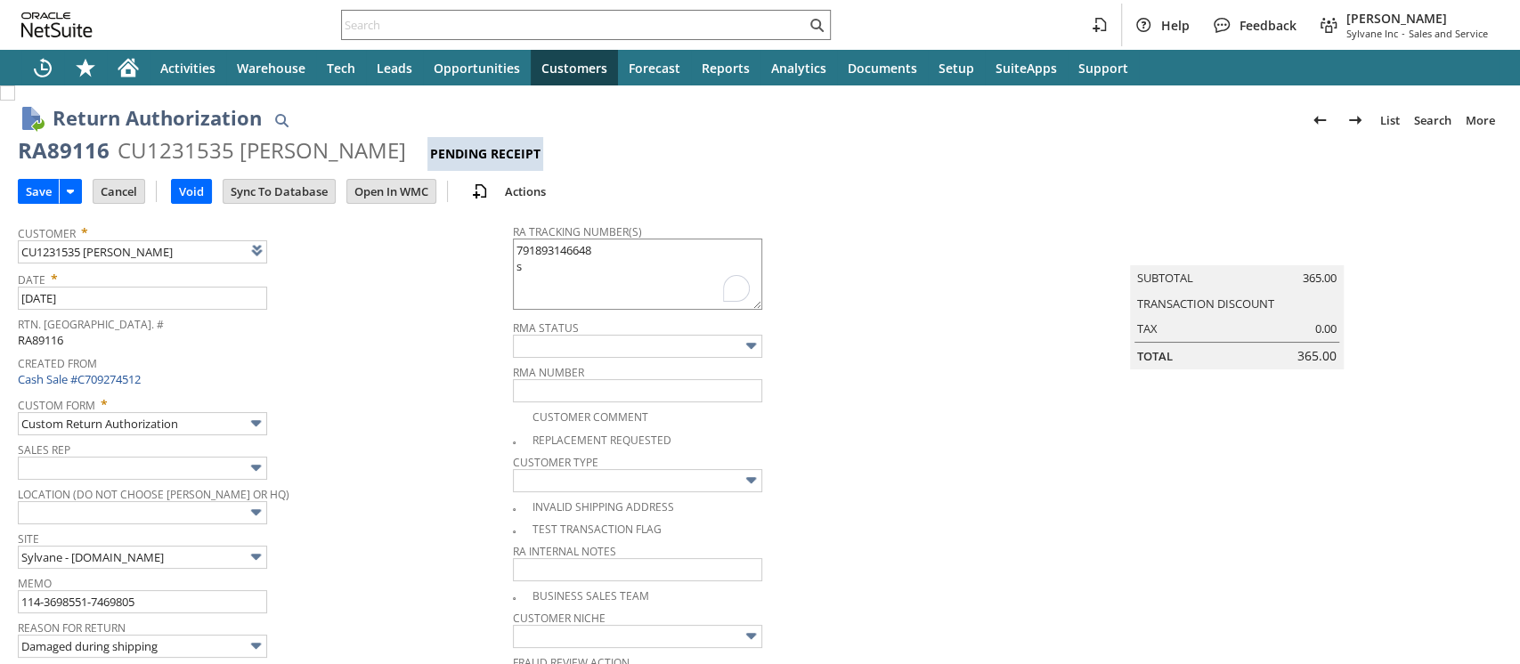
type textarea "791893146648 se"
type input "Add"
type input "Copy Previous"
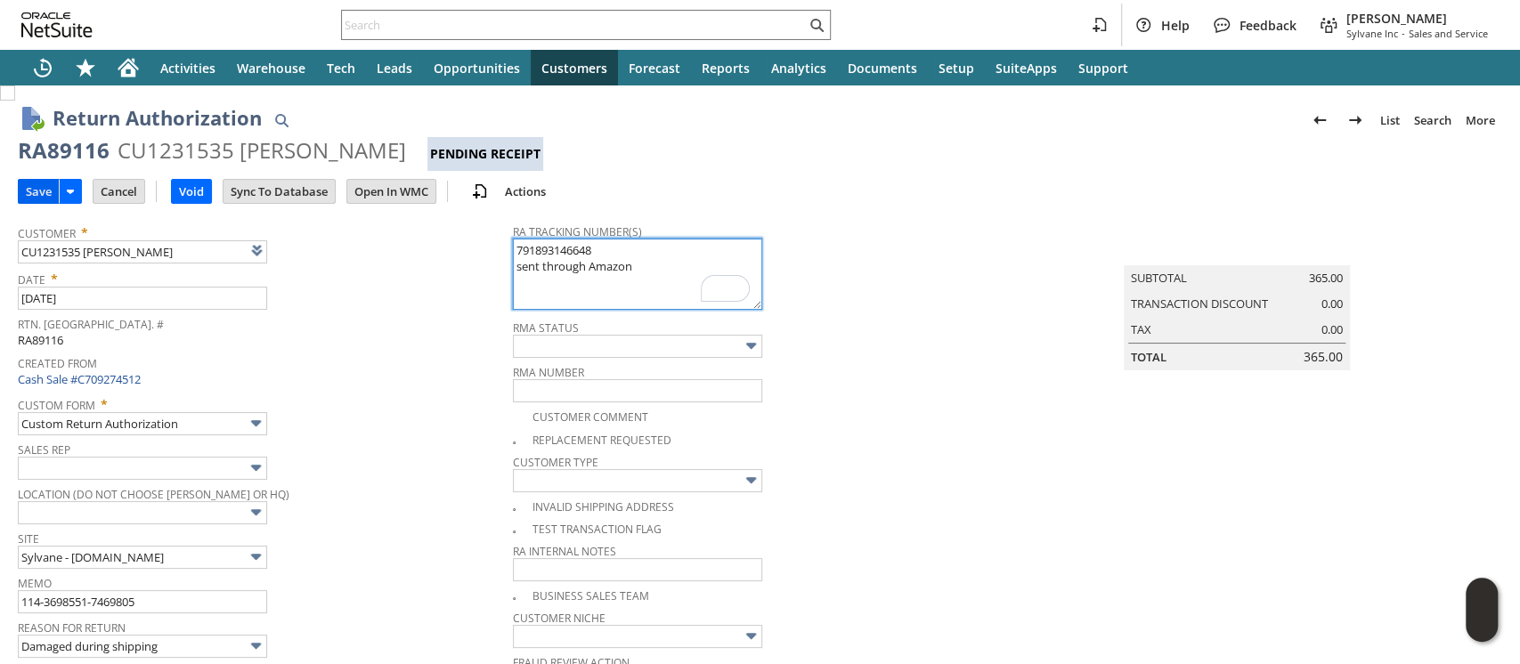
type textarea "791893146648 sent through Amazon"
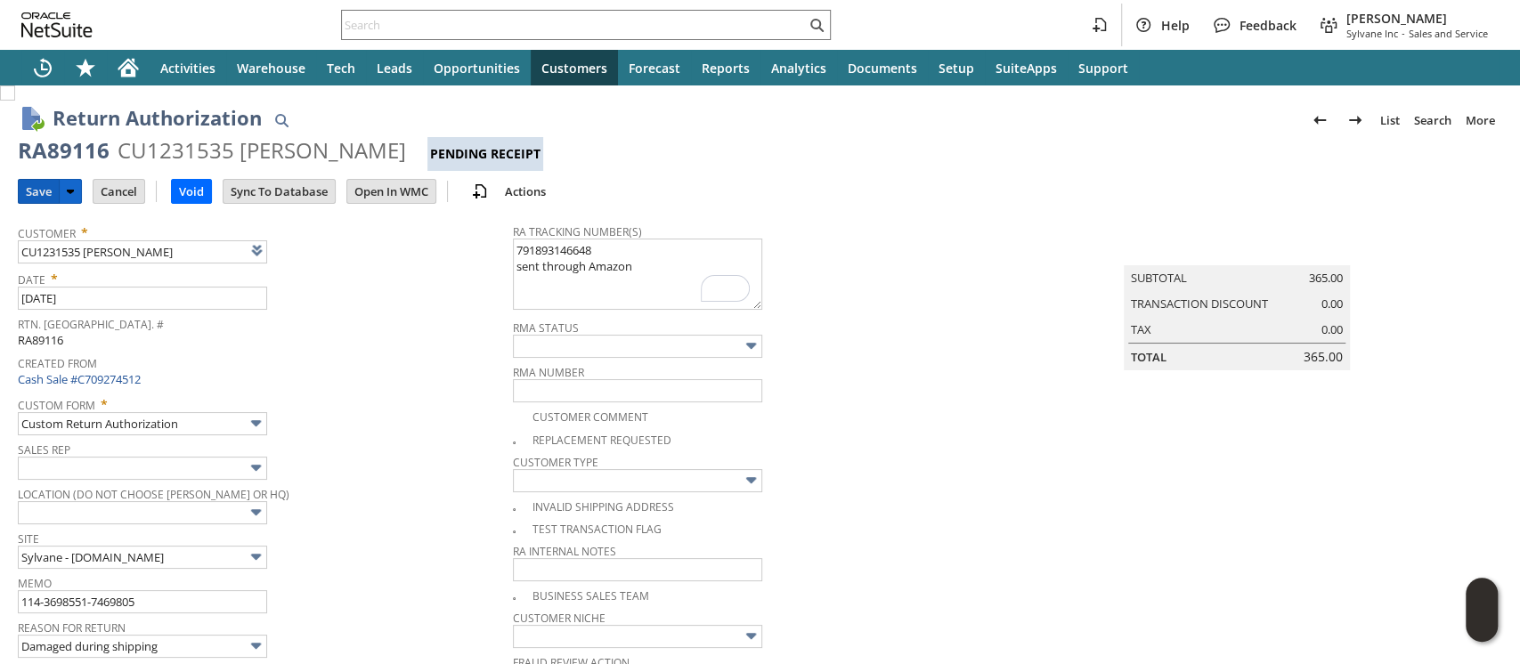
click at [41, 196] on input "Save" at bounding box center [39, 191] width 40 height 23
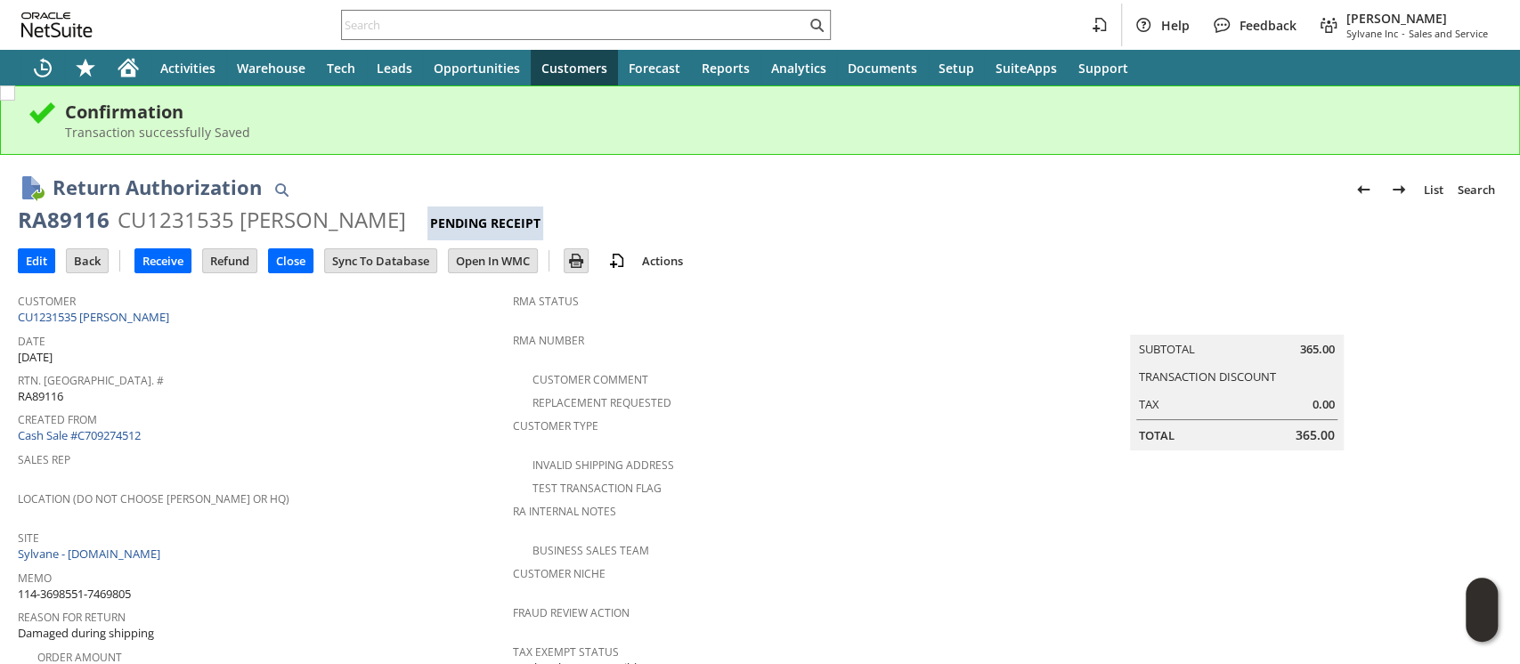
click at [50, 224] on div "RA89116" at bounding box center [64, 220] width 92 height 28
copy div "RA89116"
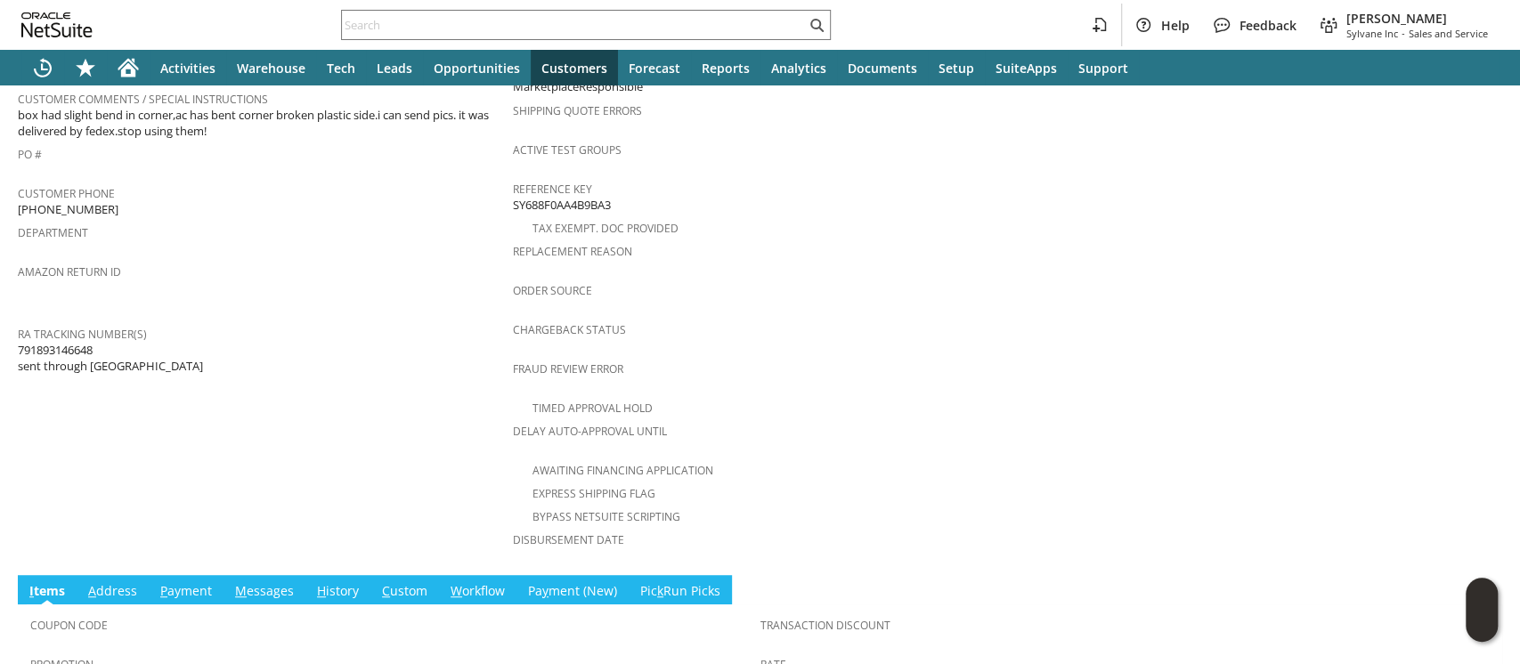
scroll to position [564, 0]
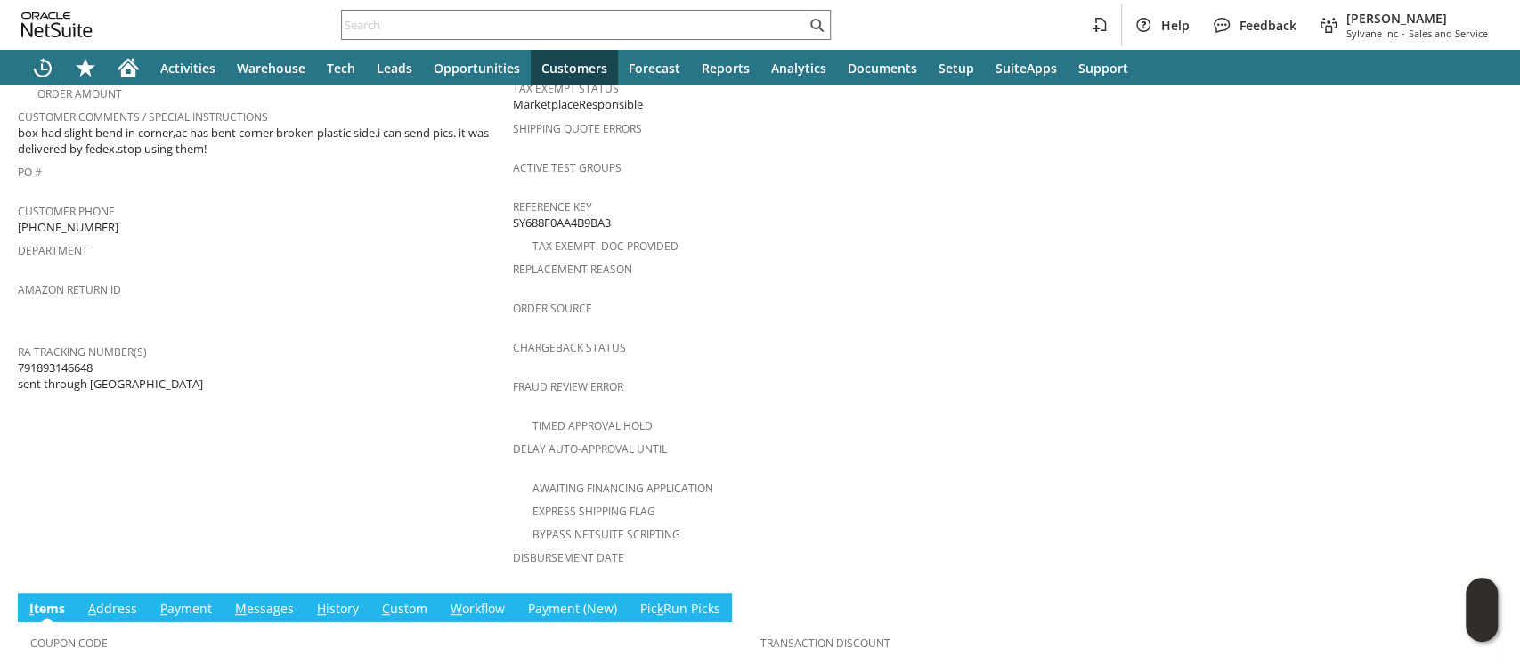
click at [66, 360] on span "791893146648 sent through Amazon" at bounding box center [110, 376] width 185 height 33
copy span "791893146648"
click at [134, 64] on icon "Home" at bounding box center [128, 65] width 20 height 12
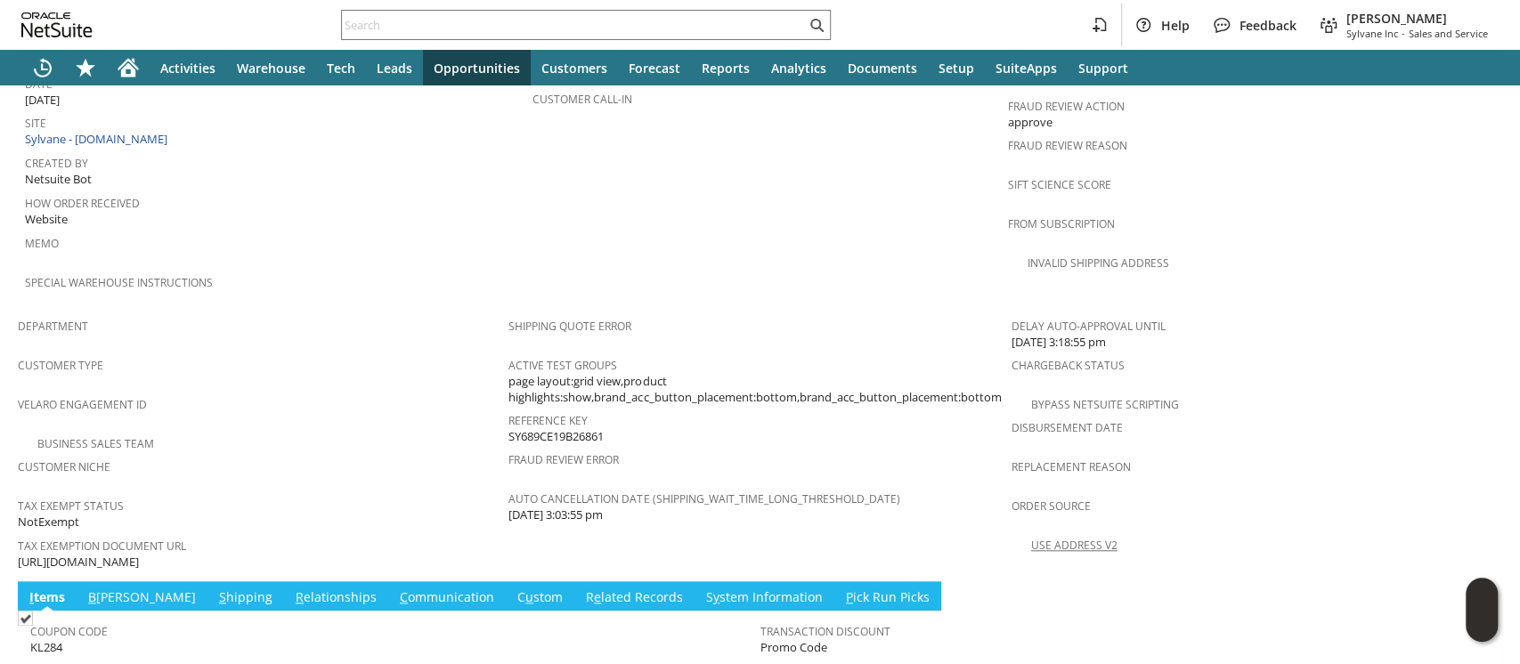
scroll to position [1142, 0]
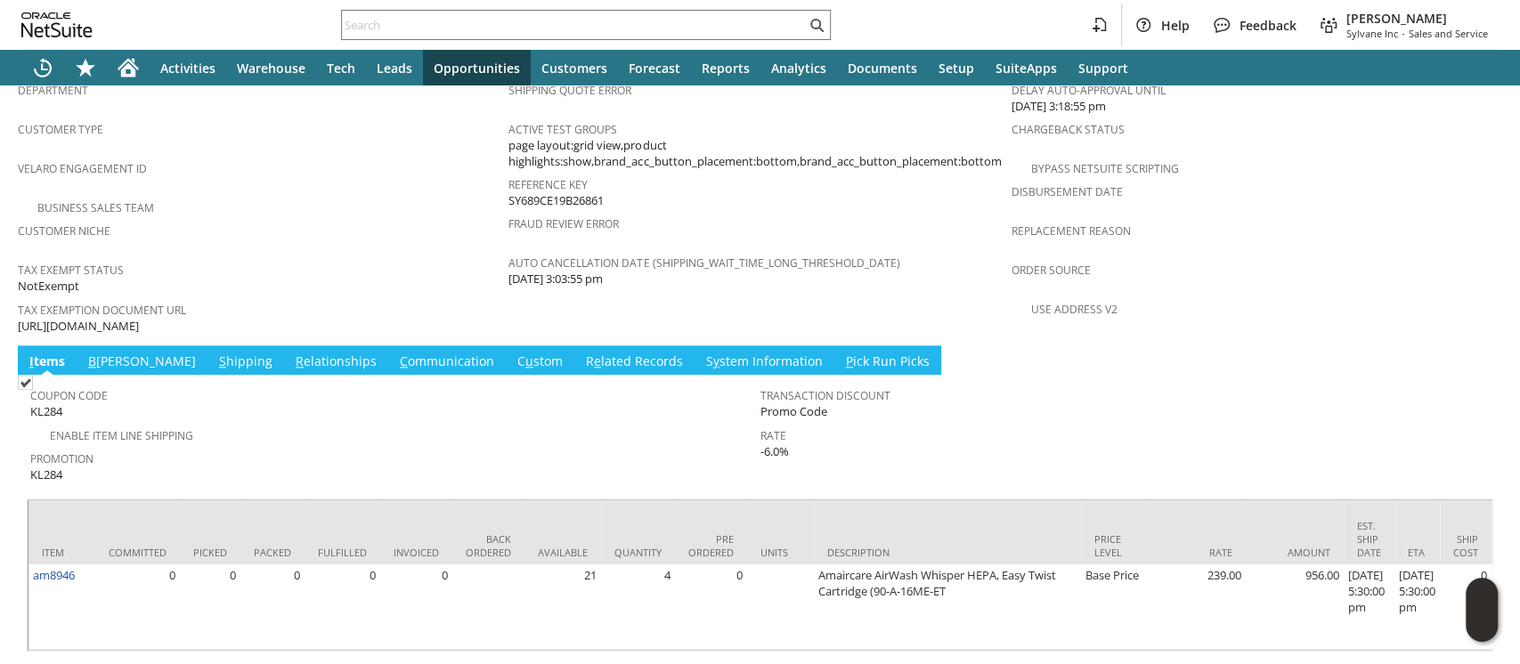
click at [139, 318] on span "[URL][DOMAIN_NAME]" at bounding box center [78, 326] width 121 height 17
copy tbody "[URL][DOMAIN_NAME]"
click at [215, 353] on link "S hipping" at bounding box center [246, 363] width 62 height 20
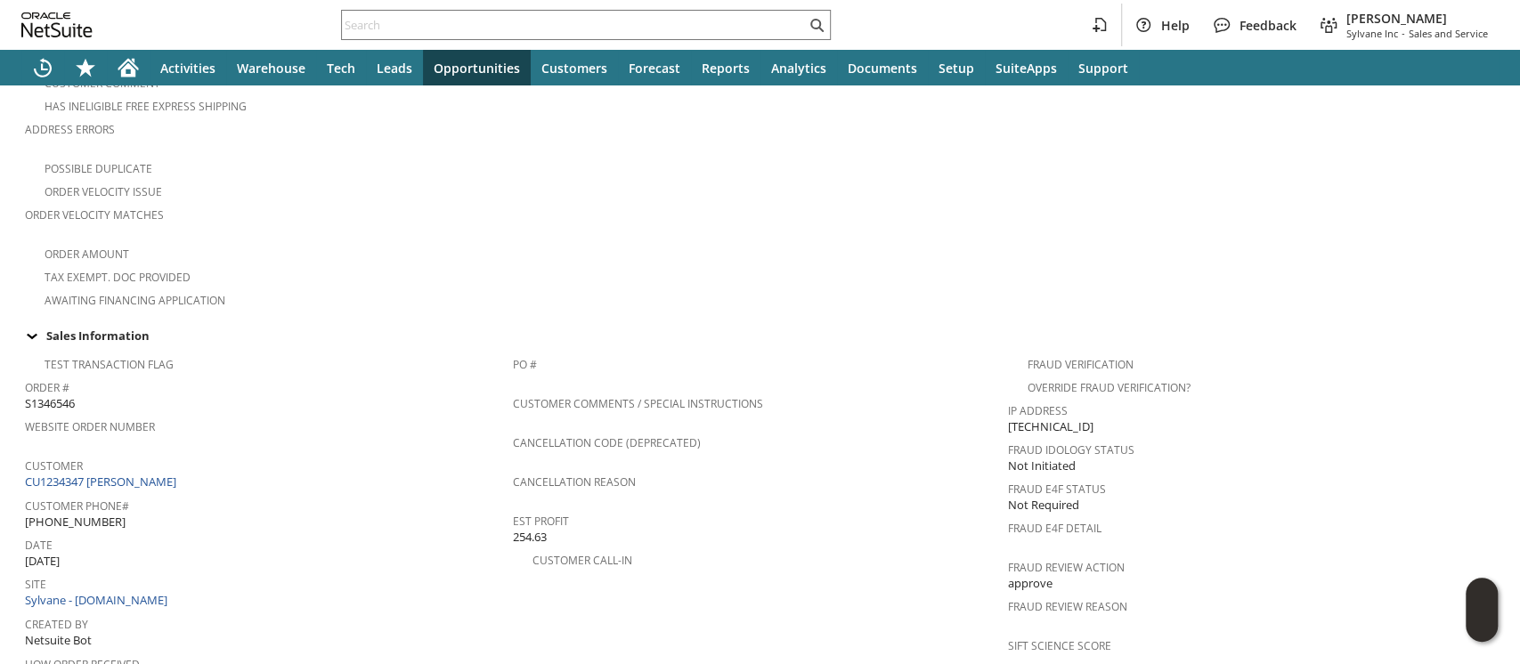
scroll to position [0, 0]
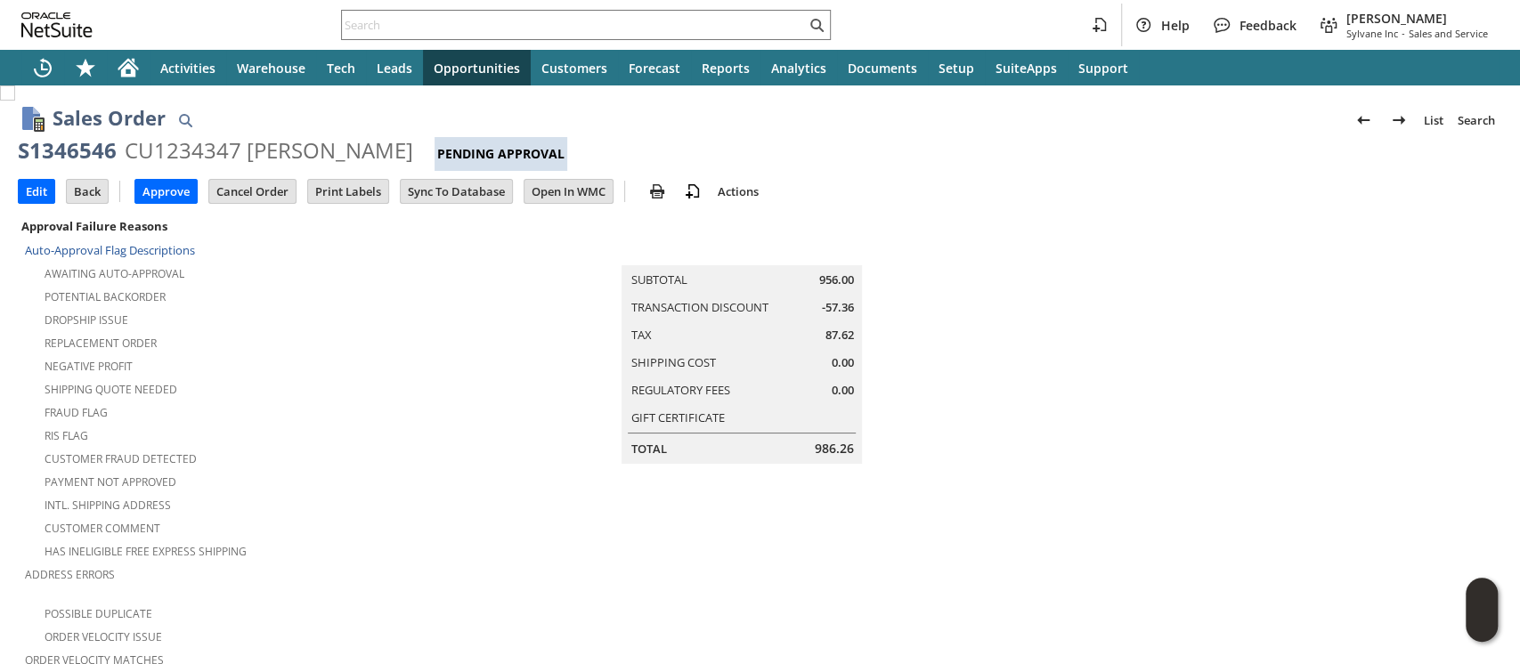
click at [132, 147] on div "CU1234347 [PERSON_NAME]" at bounding box center [269, 150] width 289 height 28
copy div "CU1234347"
click at [38, 190] on input "Edit" at bounding box center [37, 191] width 36 height 23
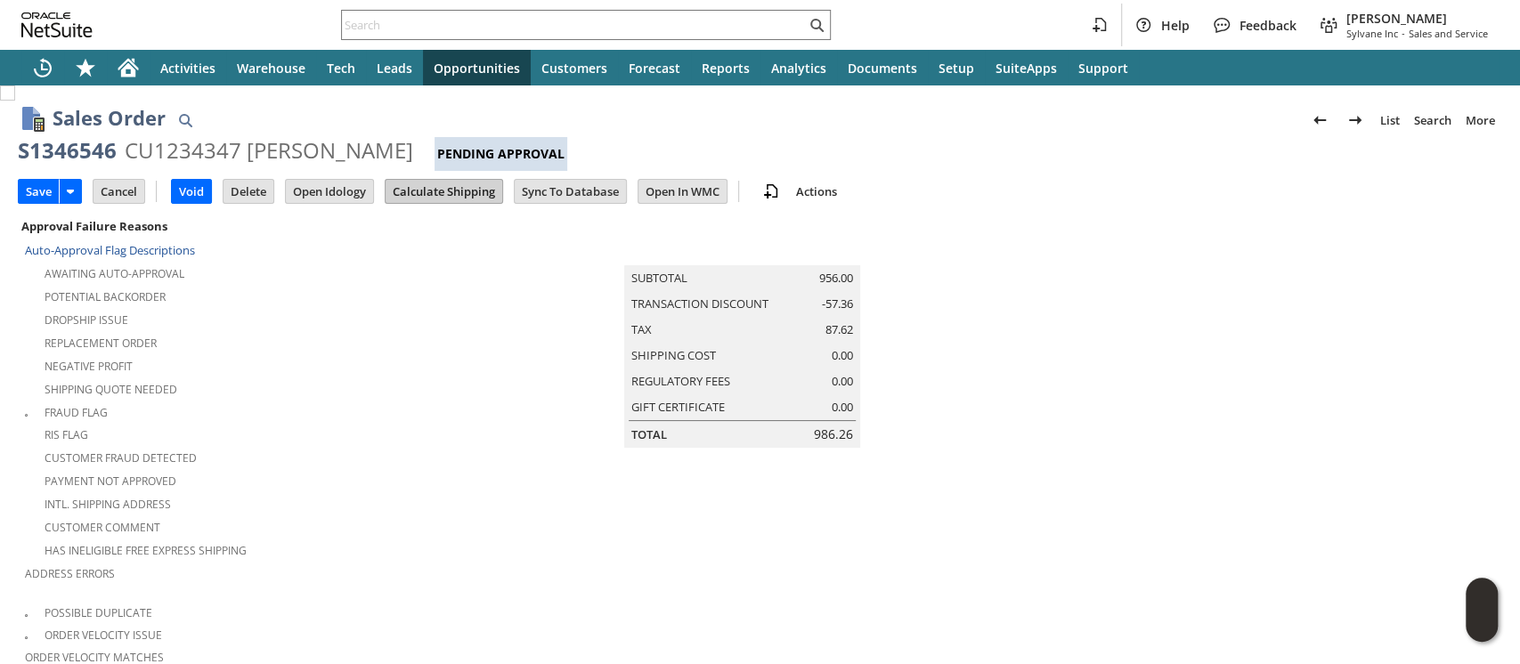
click at [435, 195] on input "Calculate Shipping" at bounding box center [444, 191] width 117 height 23
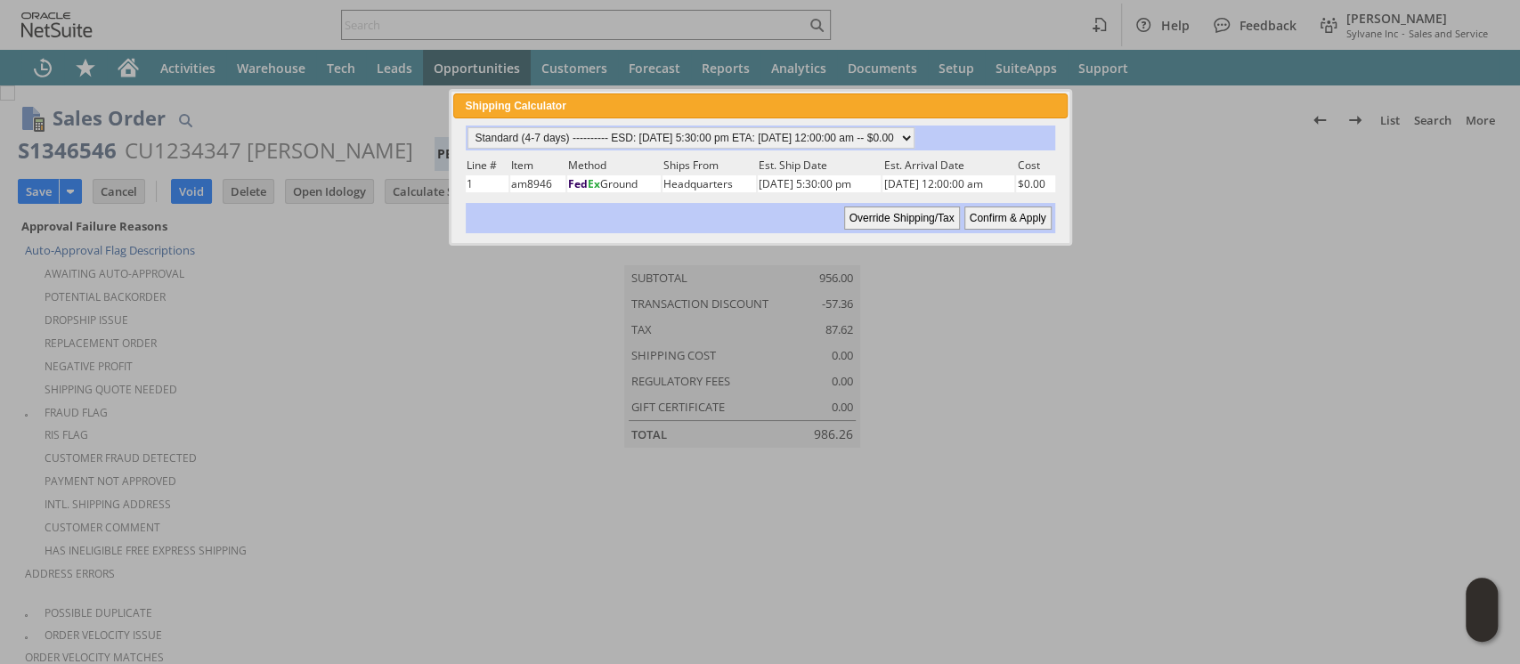
click at [1008, 212] on input "Confirm & Apply" at bounding box center [1007, 218] width 87 height 23
type input "Reseller"
type input "[DATE]"
type input "Standard (4-7 days)"
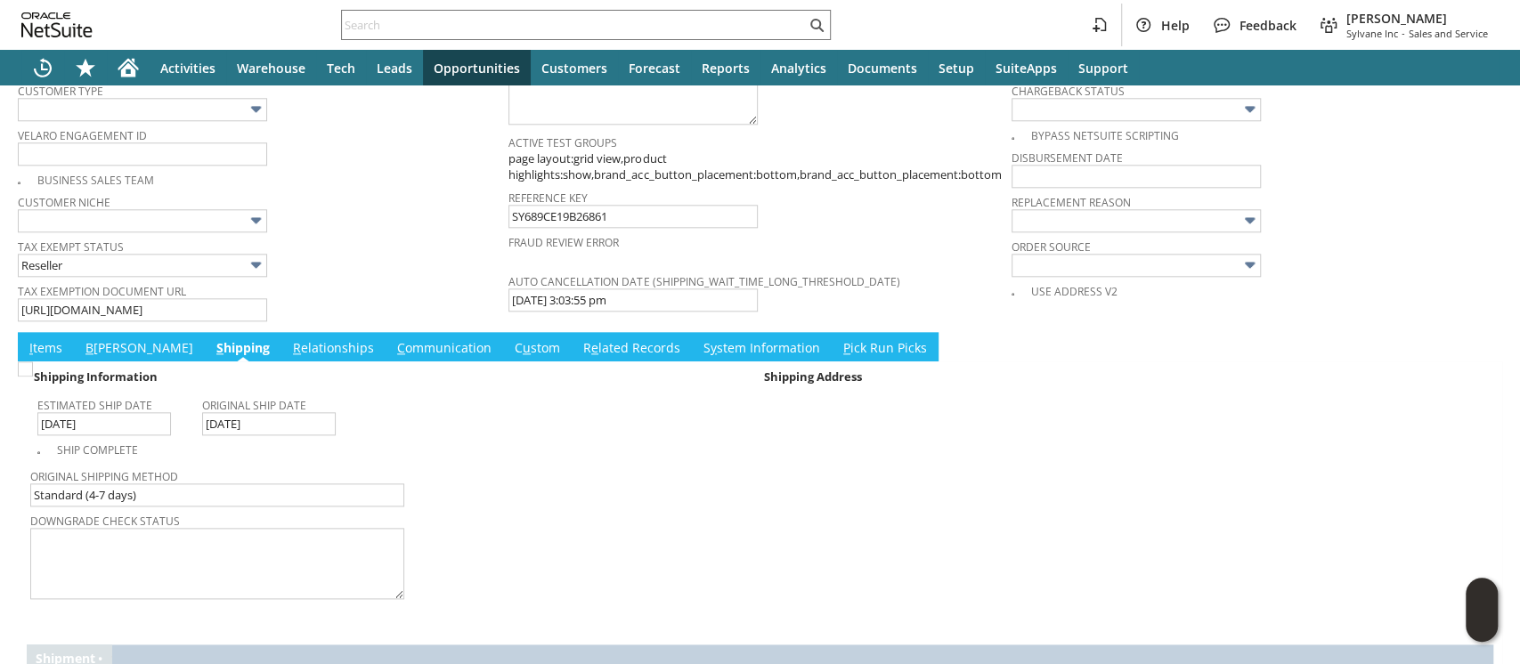
scroll to position [1425, 0]
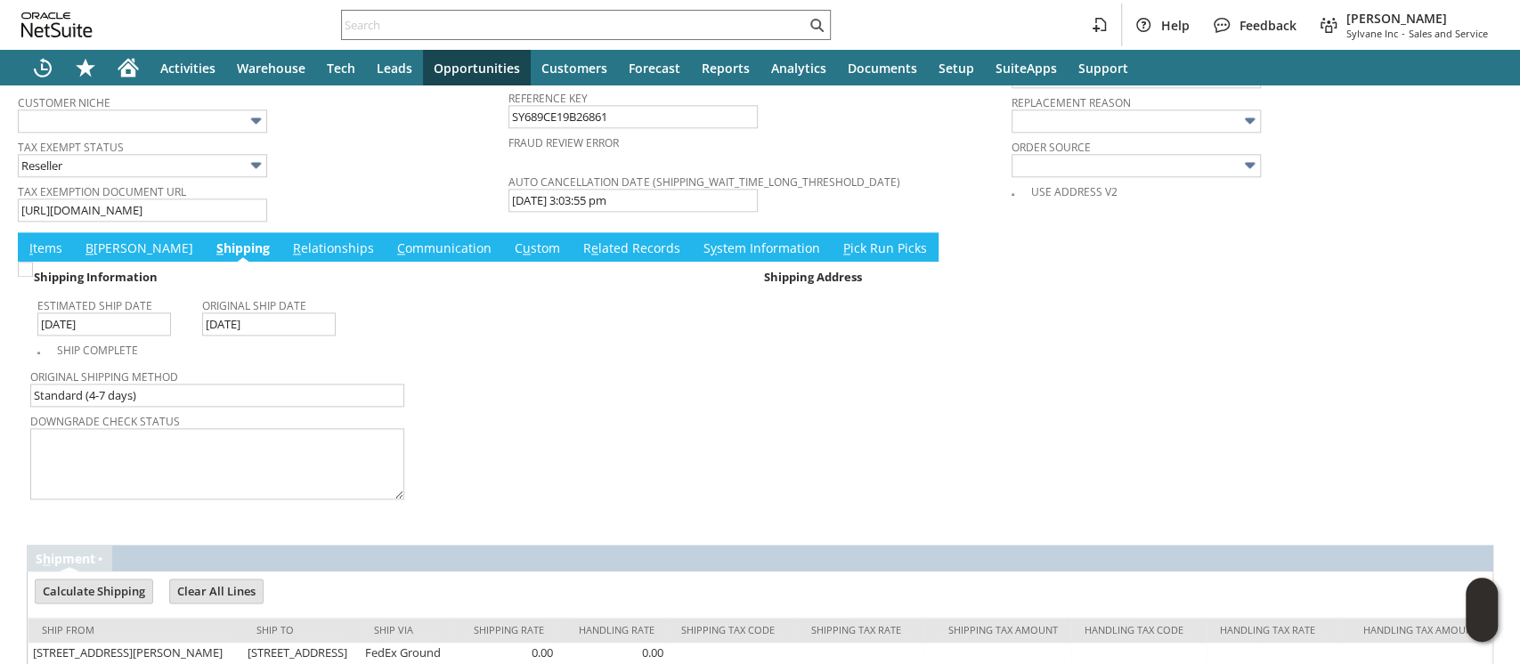
click at [42, 240] on link "I tems" at bounding box center [46, 250] width 42 height 20
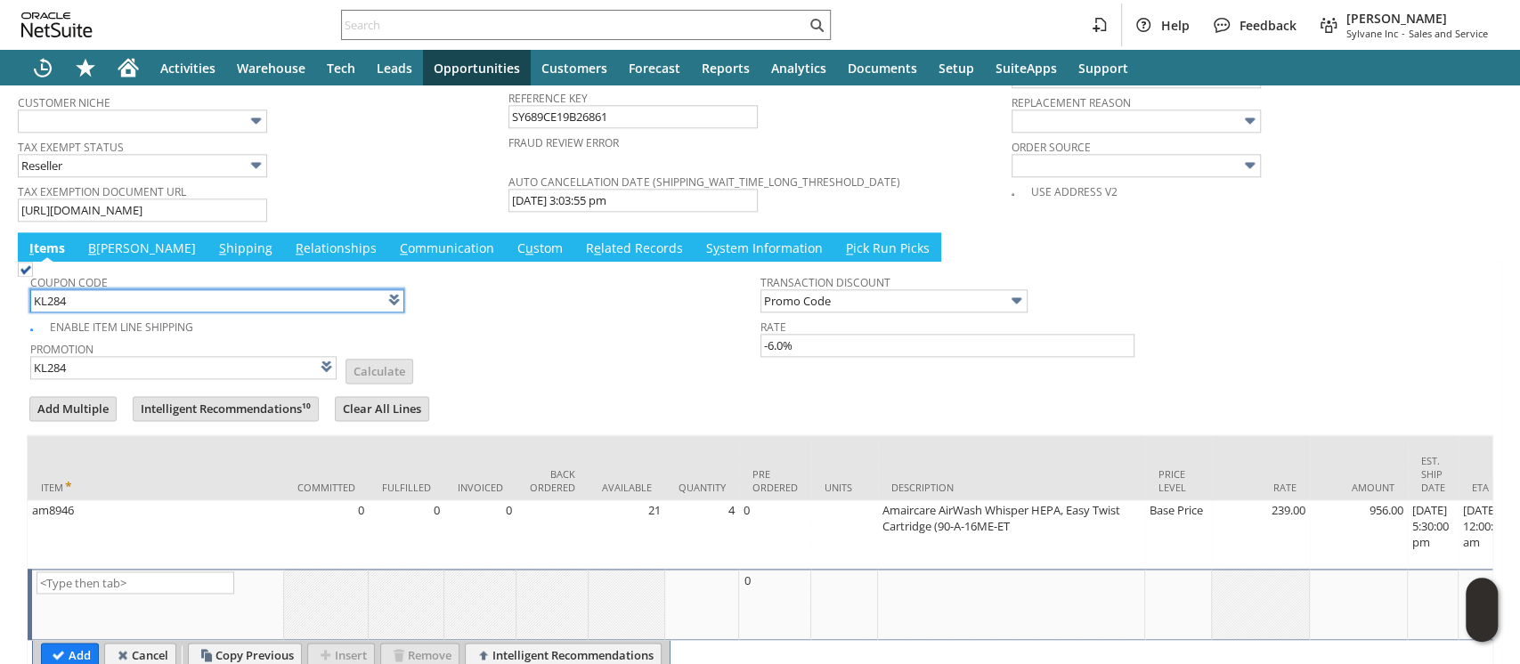
scroll to position [1474, 0]
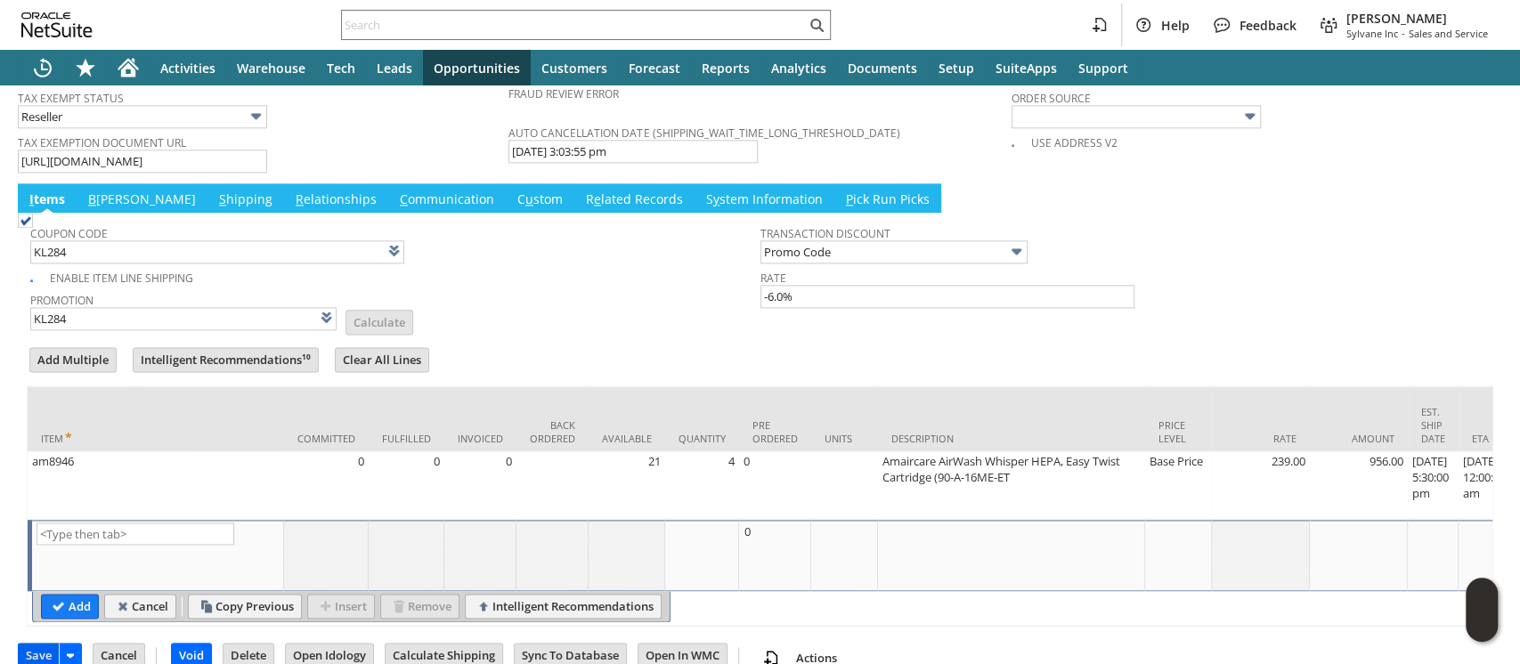
click at [41, 644] on input "Save" at bounding box center [39, 655] width 40 height 23
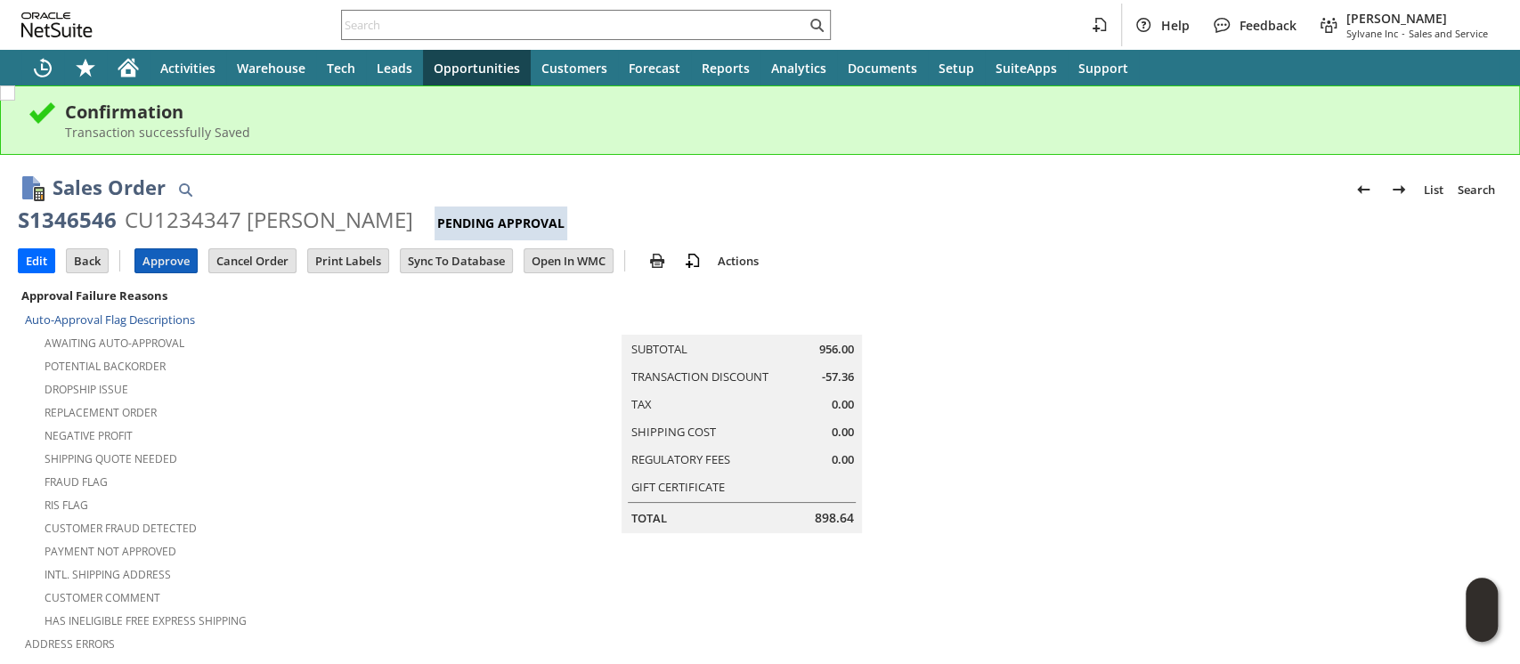
click at [157, 258] on input "Approve" at bounding box center [165, 260] width 61 height 23
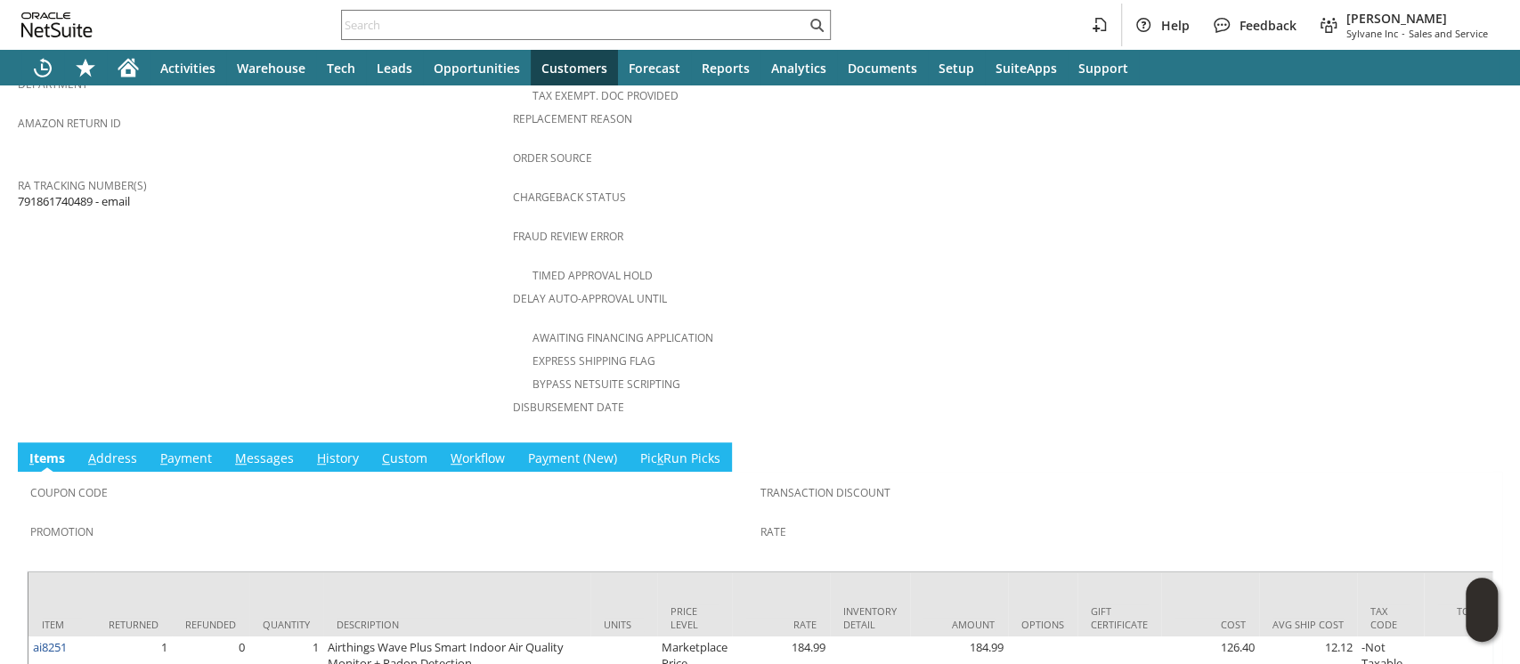
scroll to position [778, 0]
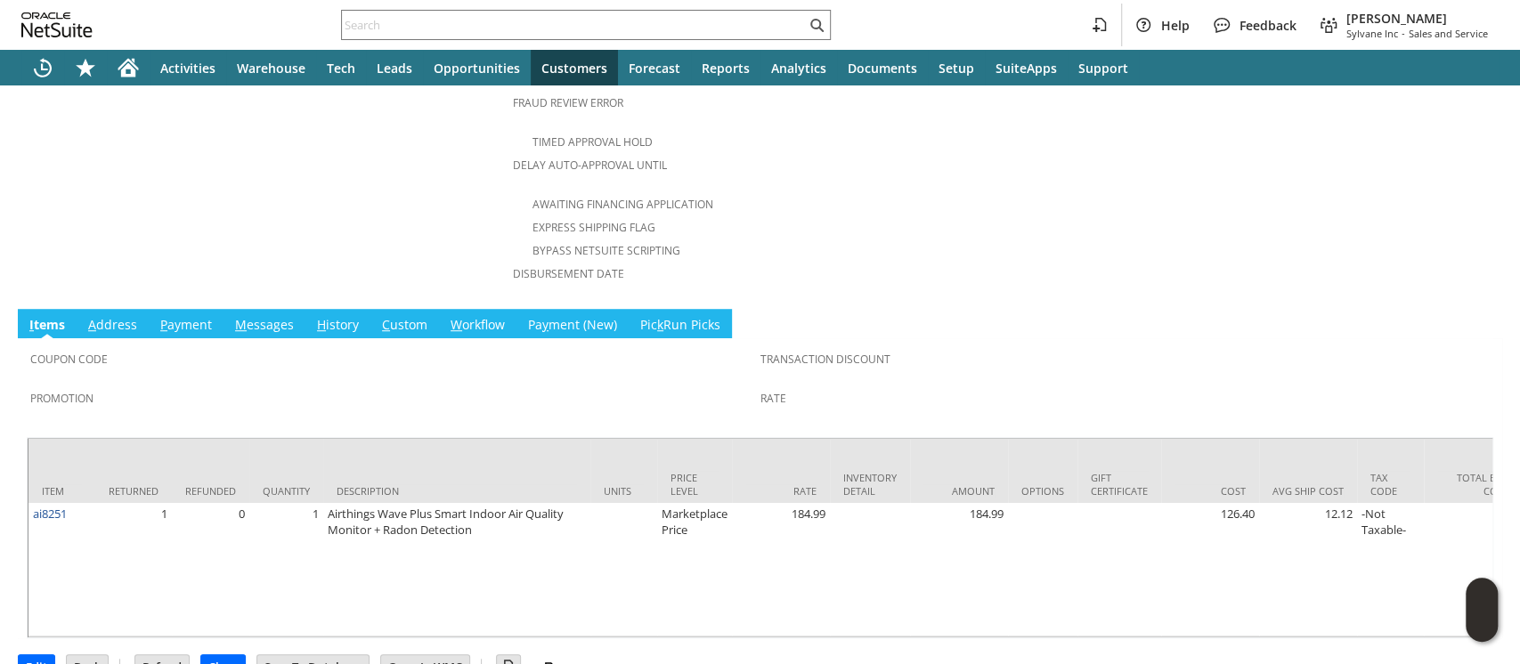
click at [396, 316] on link "C ustom" at bounding box center [405, 326] width 54 height 20
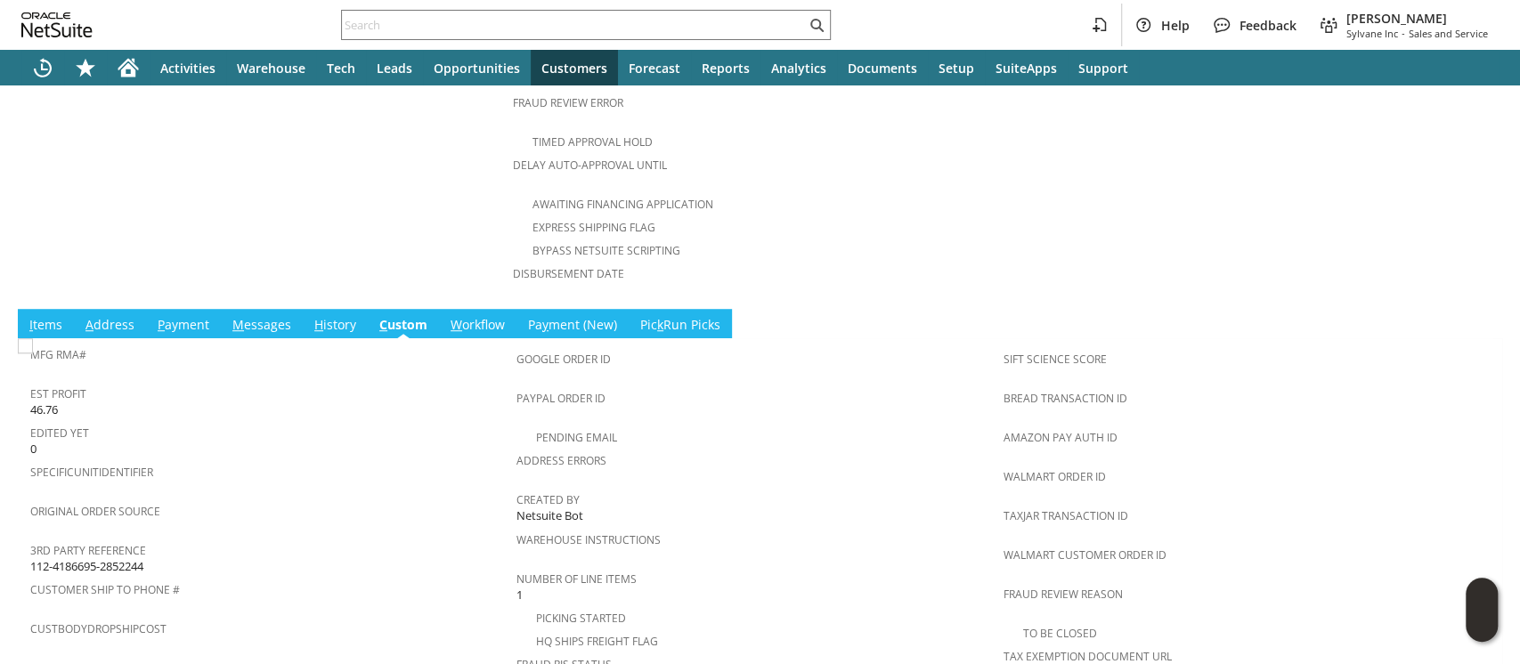
scroll to position [0, 0]
click at [77, 558] on span "112-4186695-2852244" at bounding box center [86, 566] width 113 height 17
copy tbody "112-4186695-2852244"
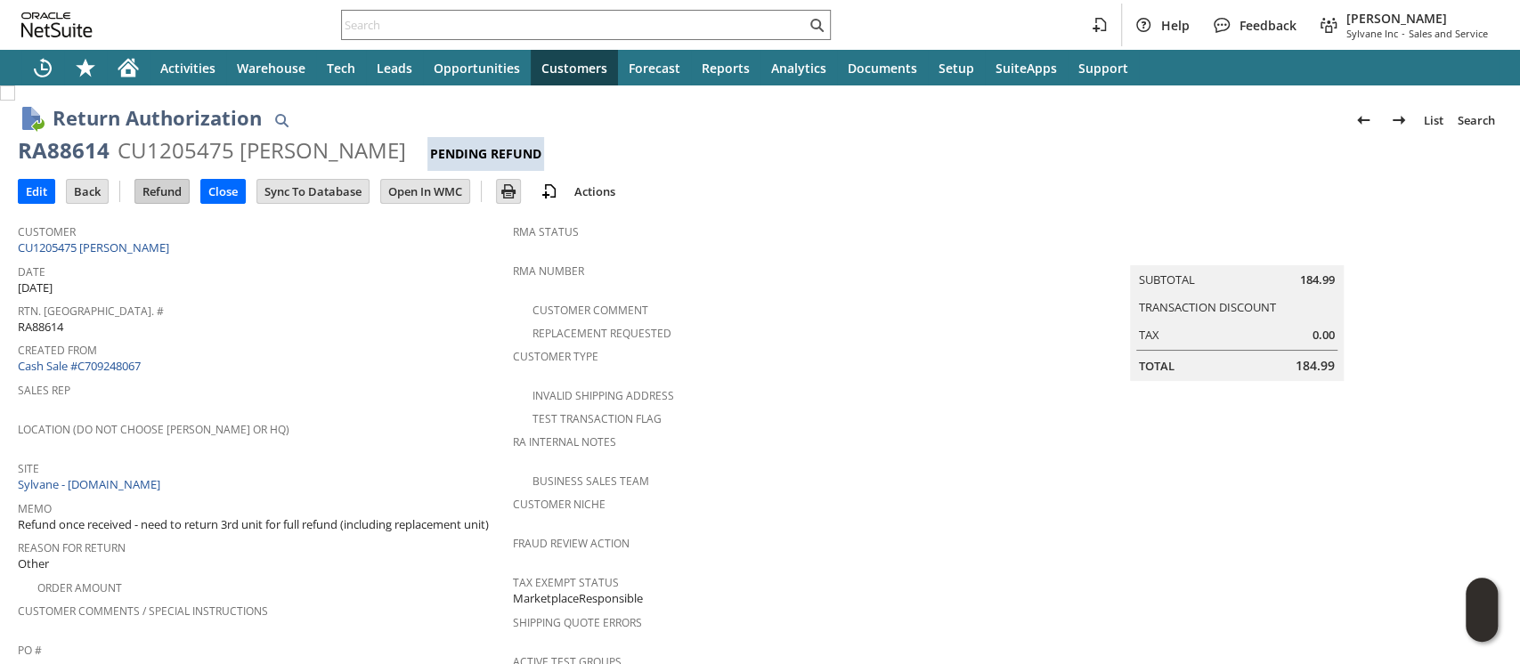
click at [159, 193] on input "Refund" at bounding box center [161, 191] width 53 height 23
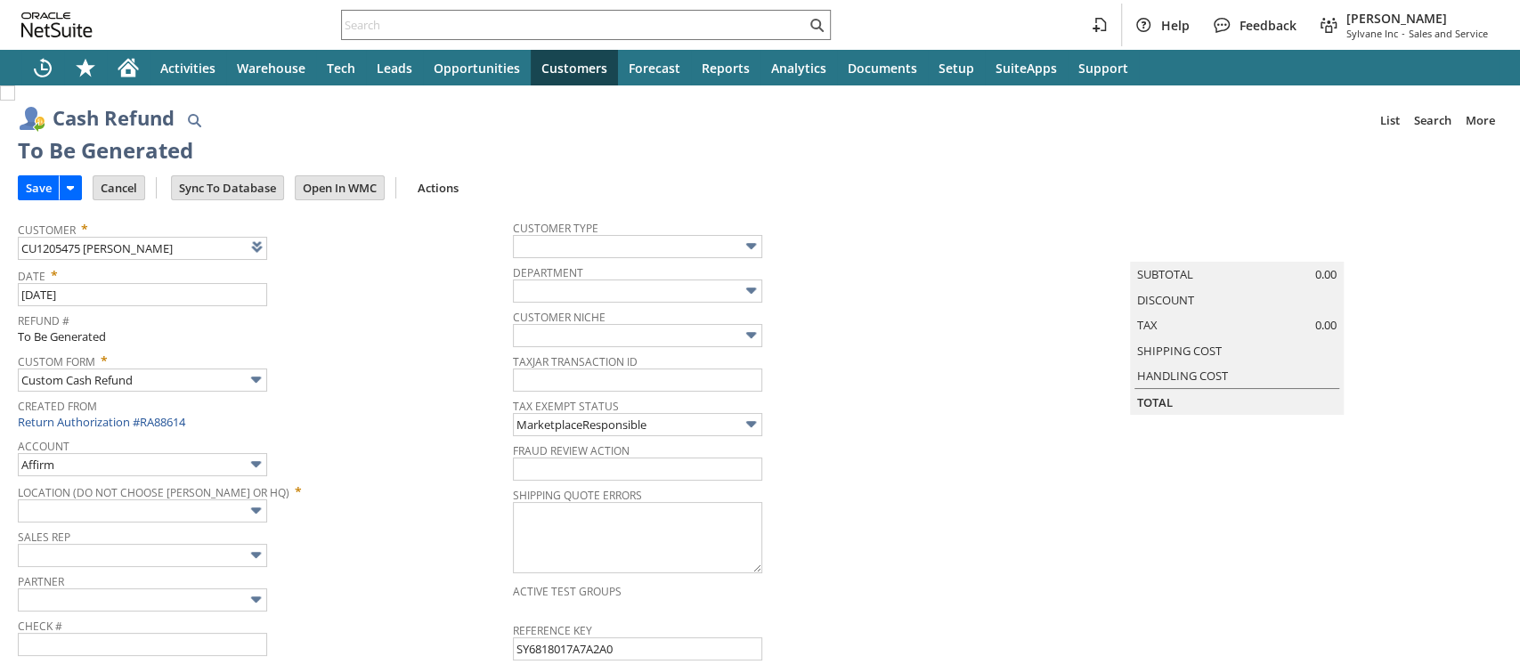
type input "Amazon Undeposited Funds"
type input "Headquarters : Head... : Pending Testing"
type input "Add"
type input "Copy Previous"
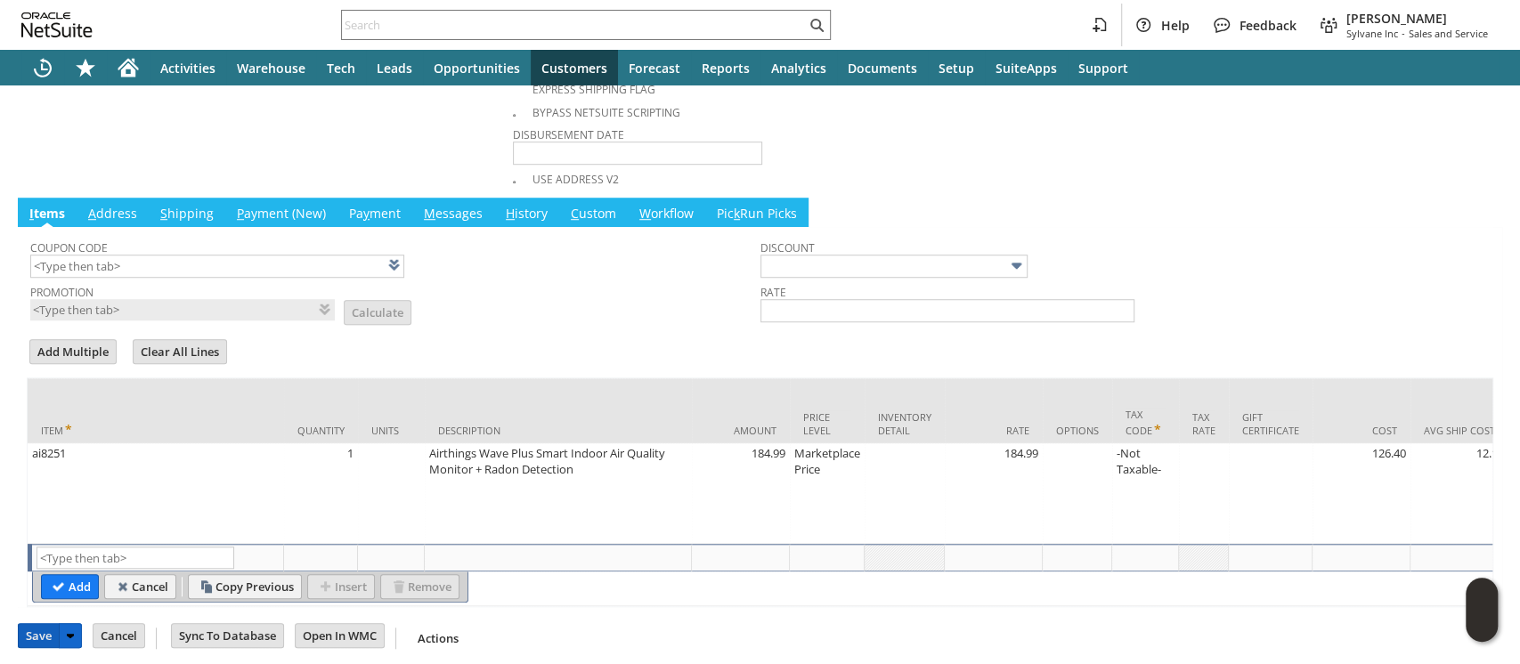
click at [40, 632] on input "Save" at bounding box center [39, 635] width 40 height 23
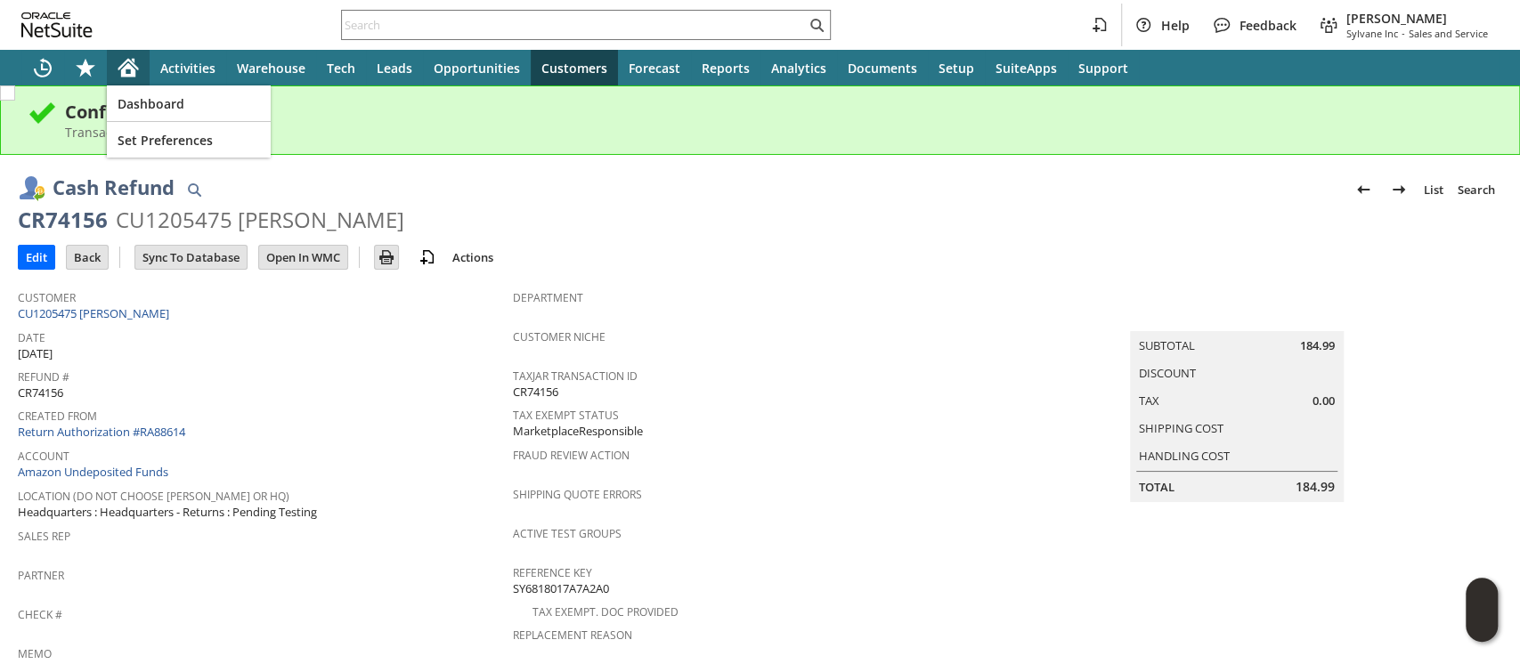
click at [126, 67] on icon "Home" at bounding box center [128, 69] width 14 height 13
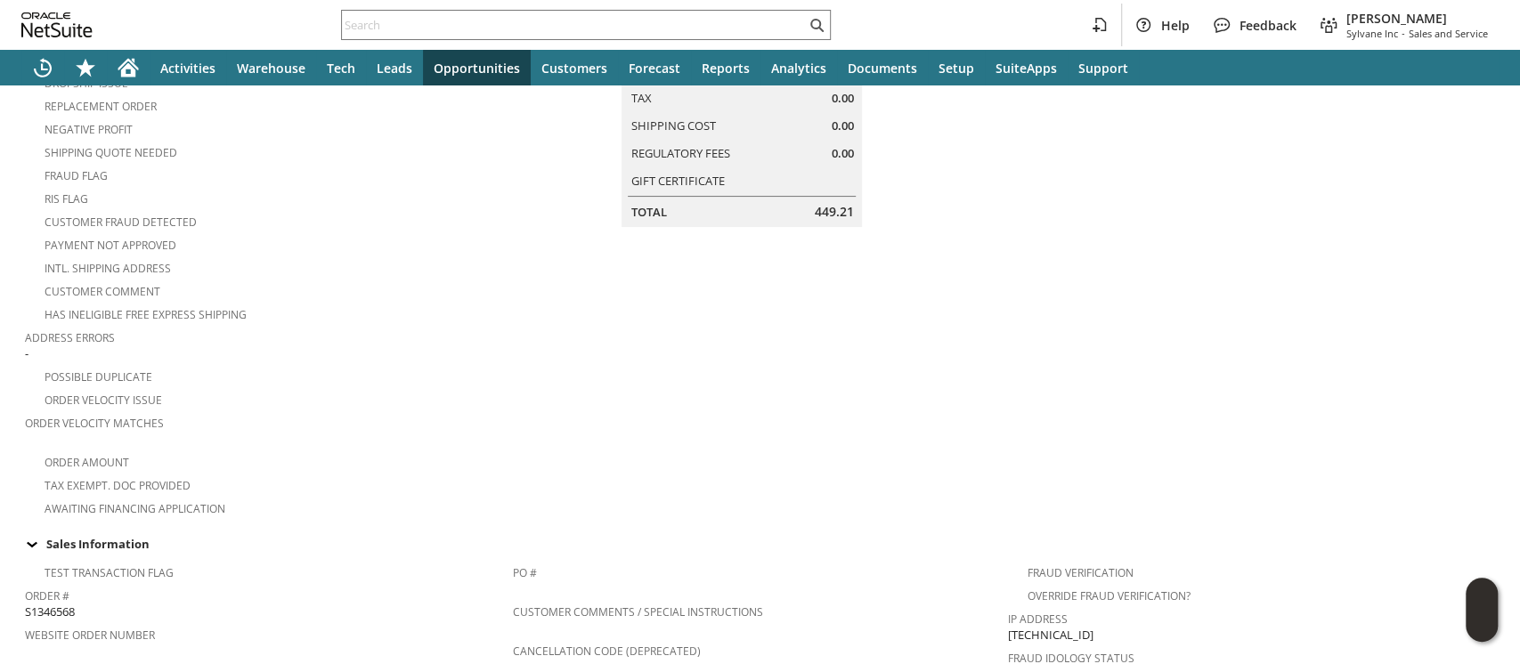
scroll to position [475, 0]
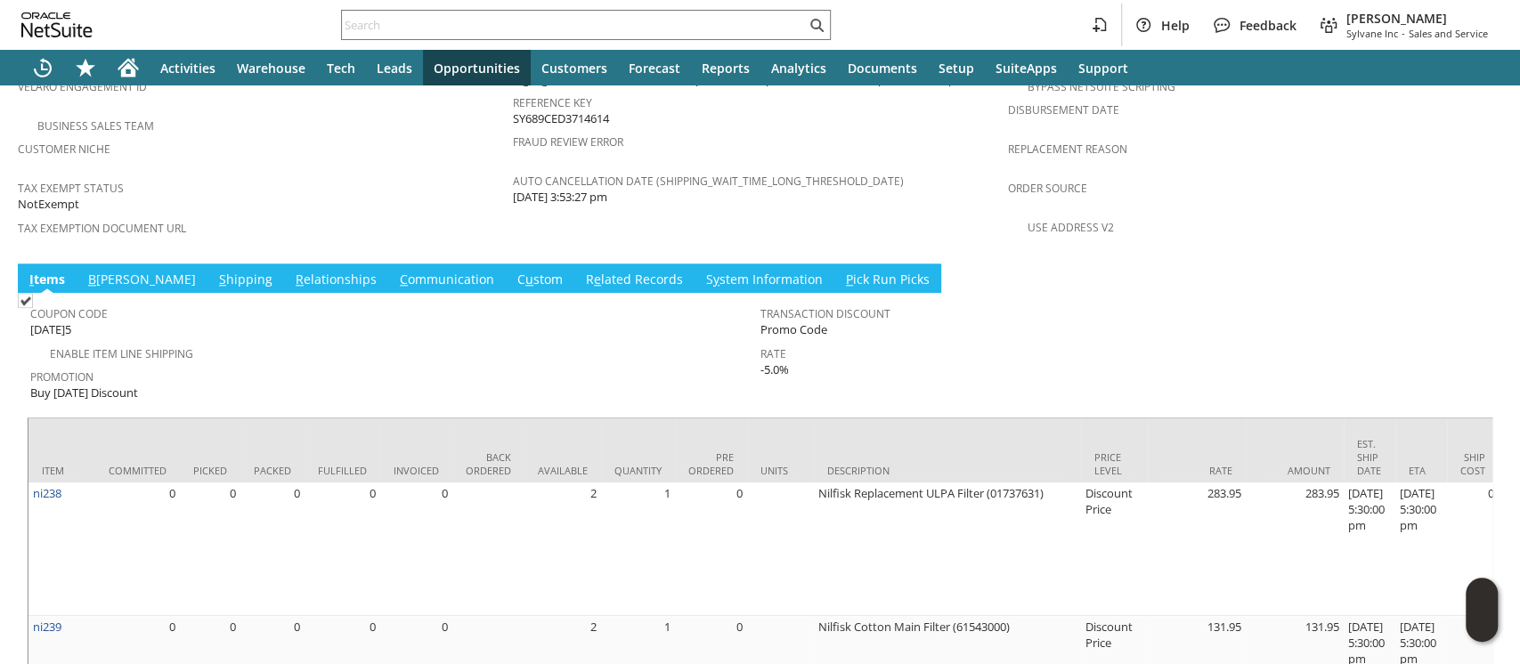
click at [215, 271] on link "S hipping" at bounding box center [246, 281] width 62 height 20
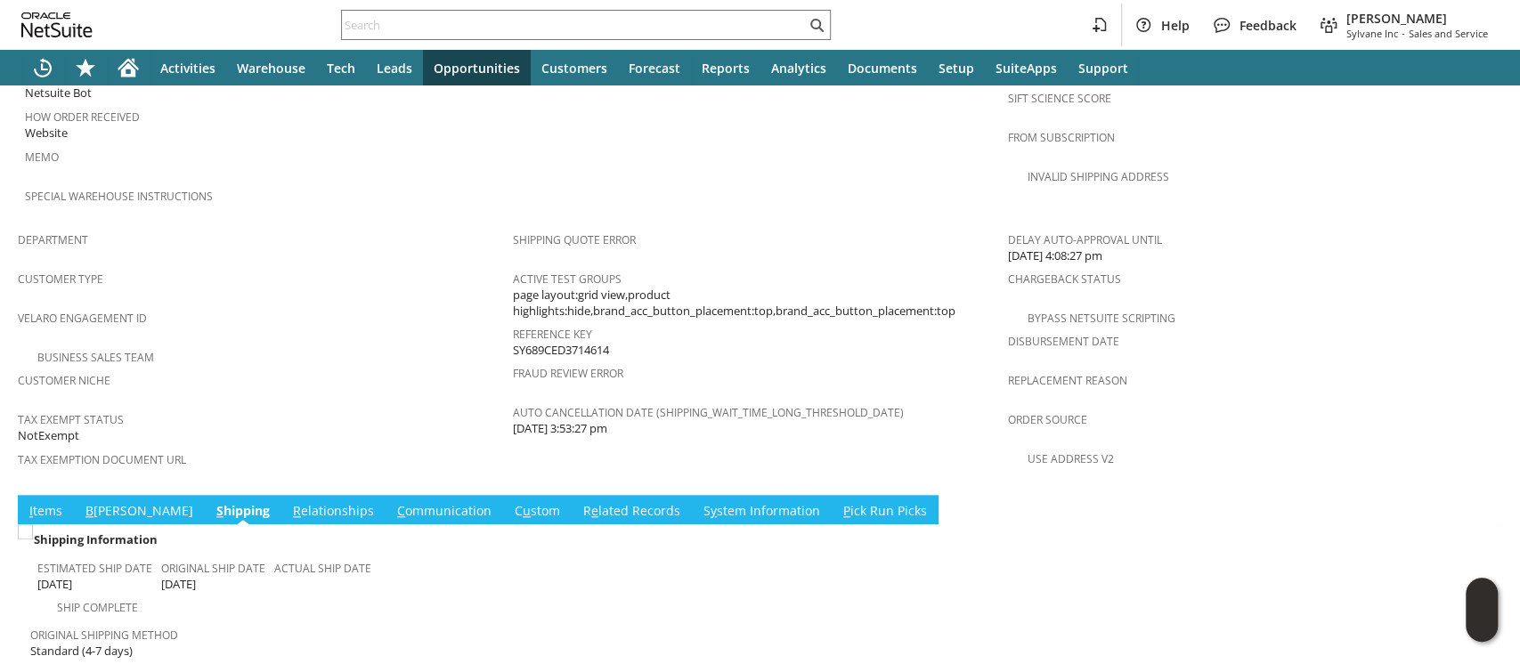
scroll to position [1134, 0]
